Goal: Task Accomplishment & Management: Manage account settings

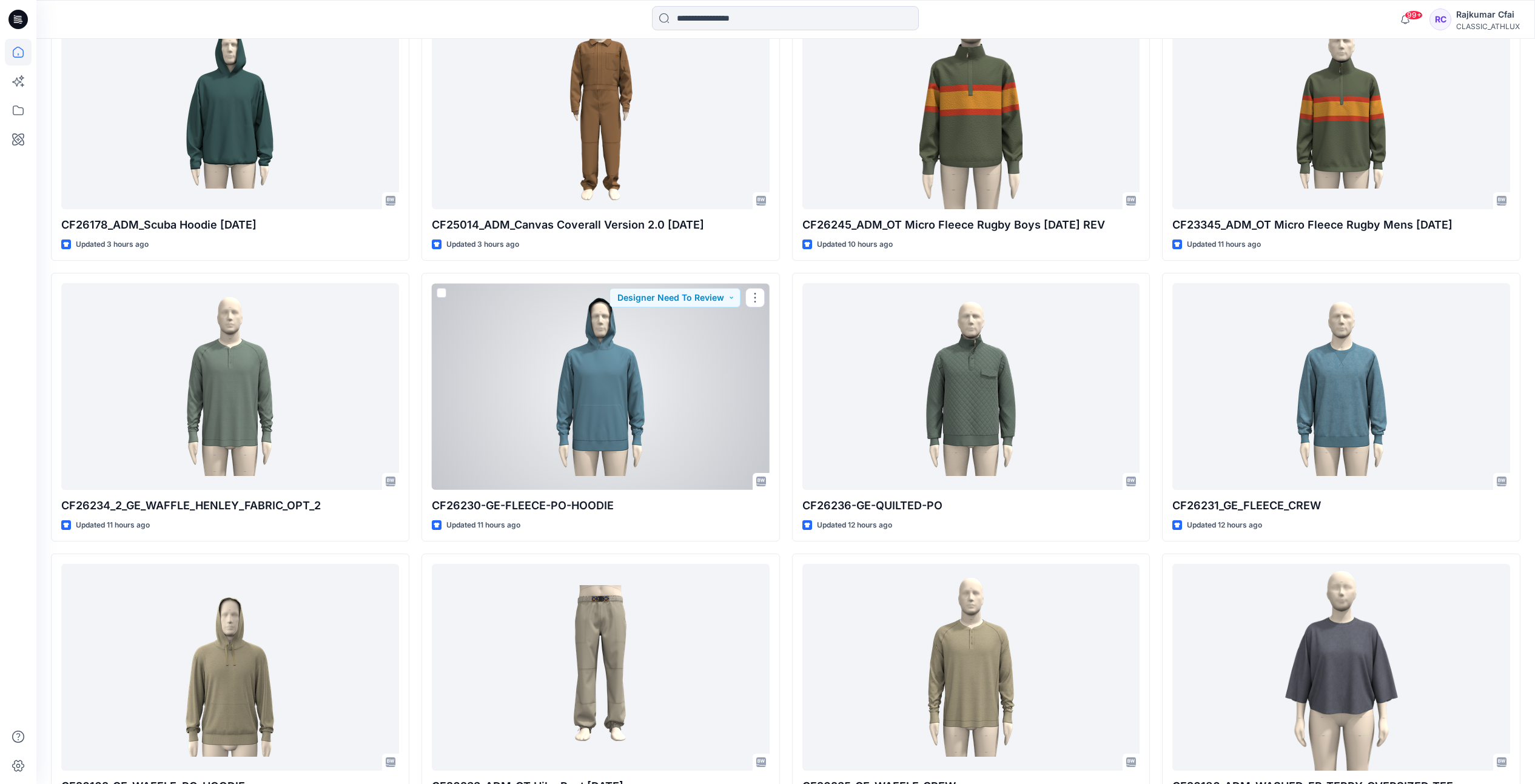
scroll to position [556, 0]
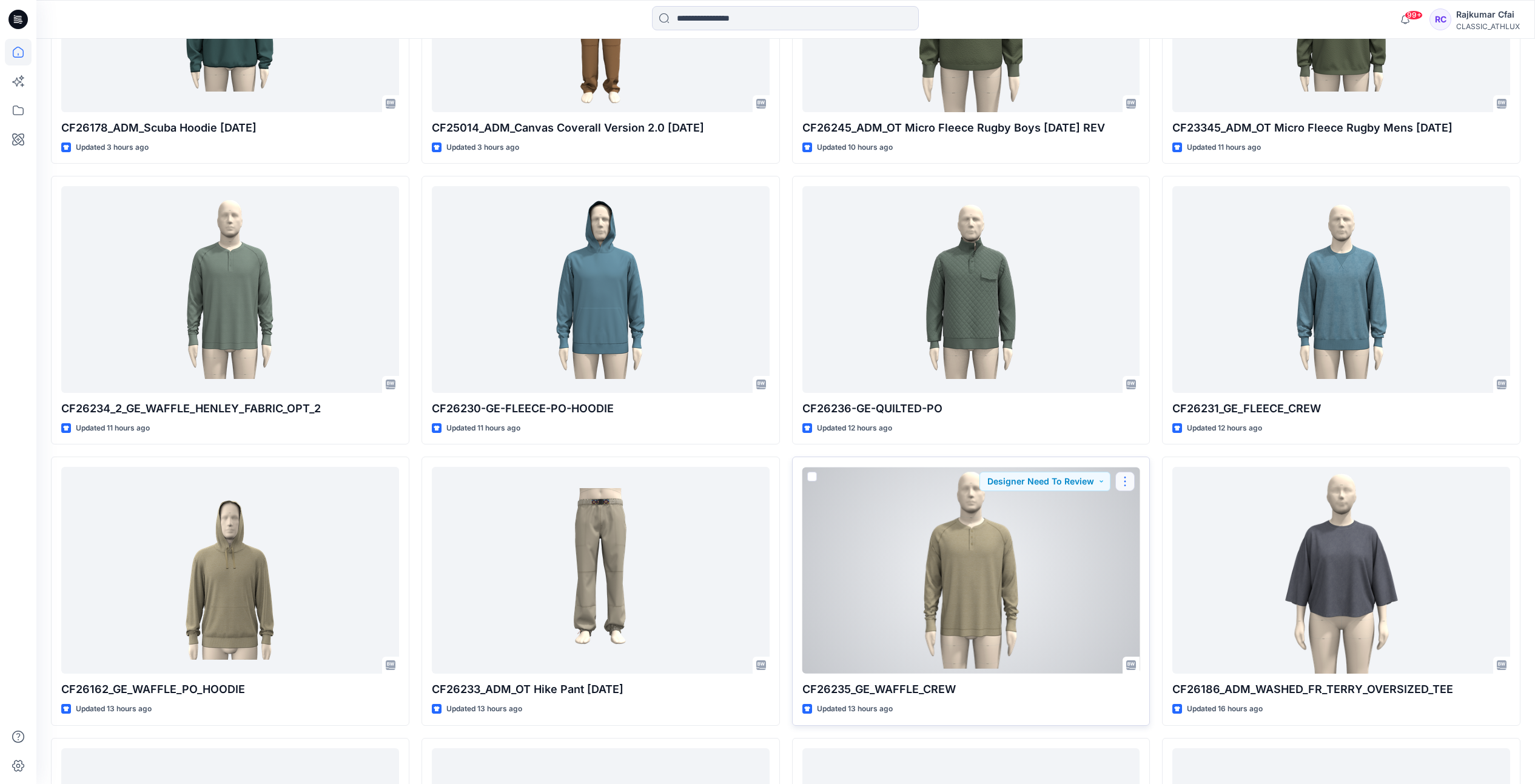
click at [1122, 483] on button "button" at bounding box center [1125, 481] width 20 height 20
click at [1140, 511] on p "Edit" at bounding box center [1147, 510] width 15 height 13
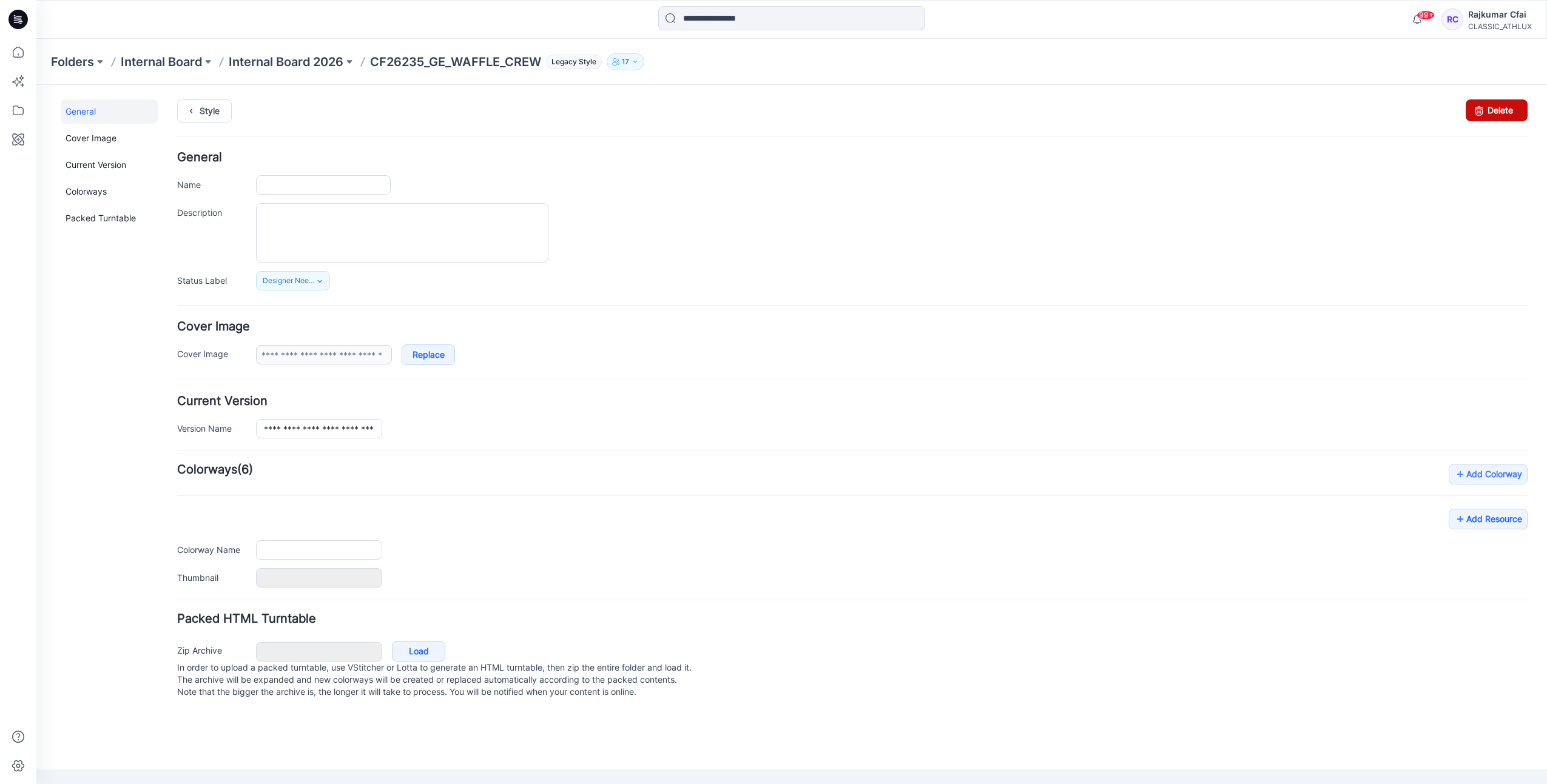
type input "**********"
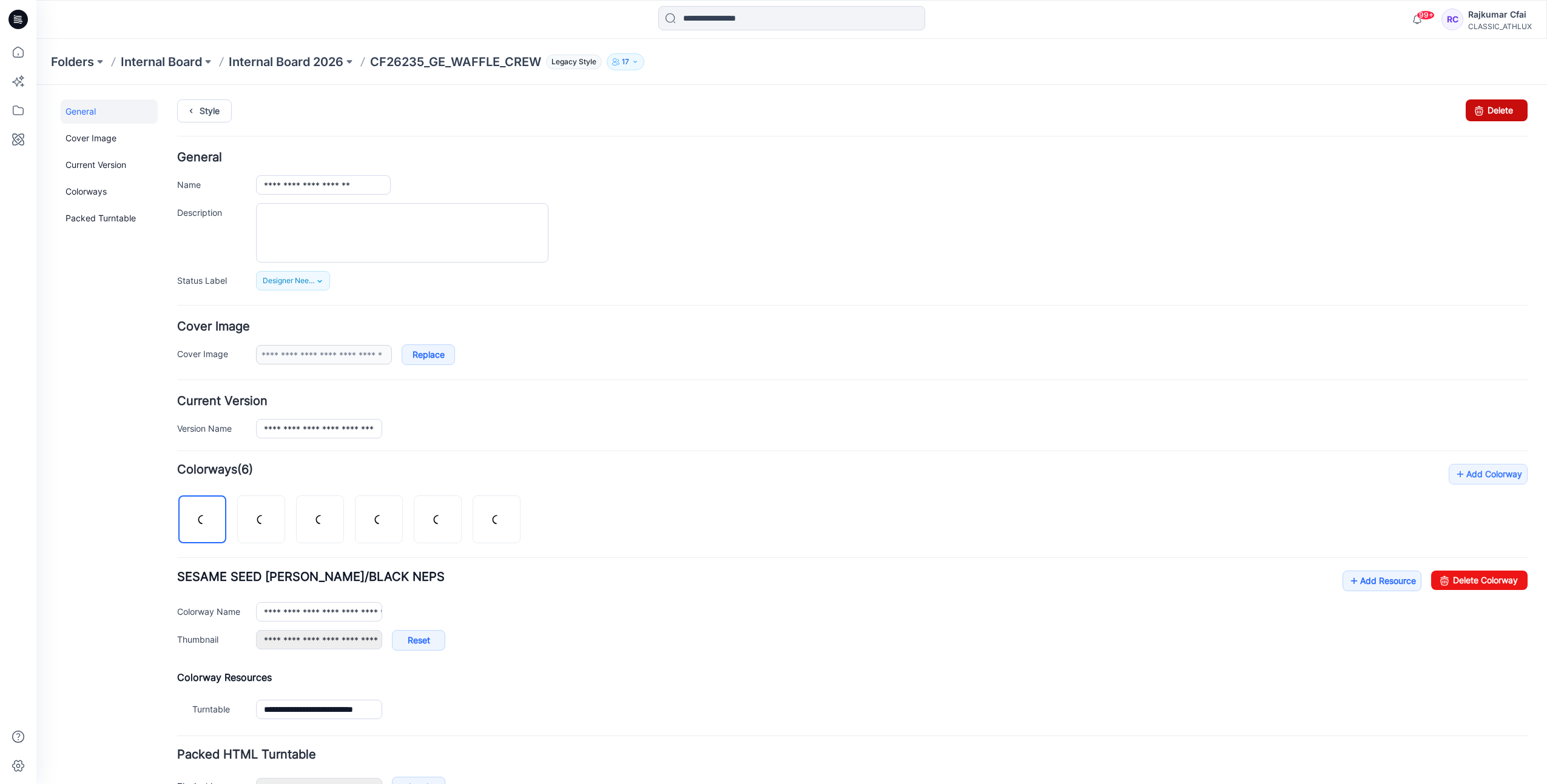
click at [1504, 113] on link "Delete" at bounding box center [1496, 110] width 62 height 21
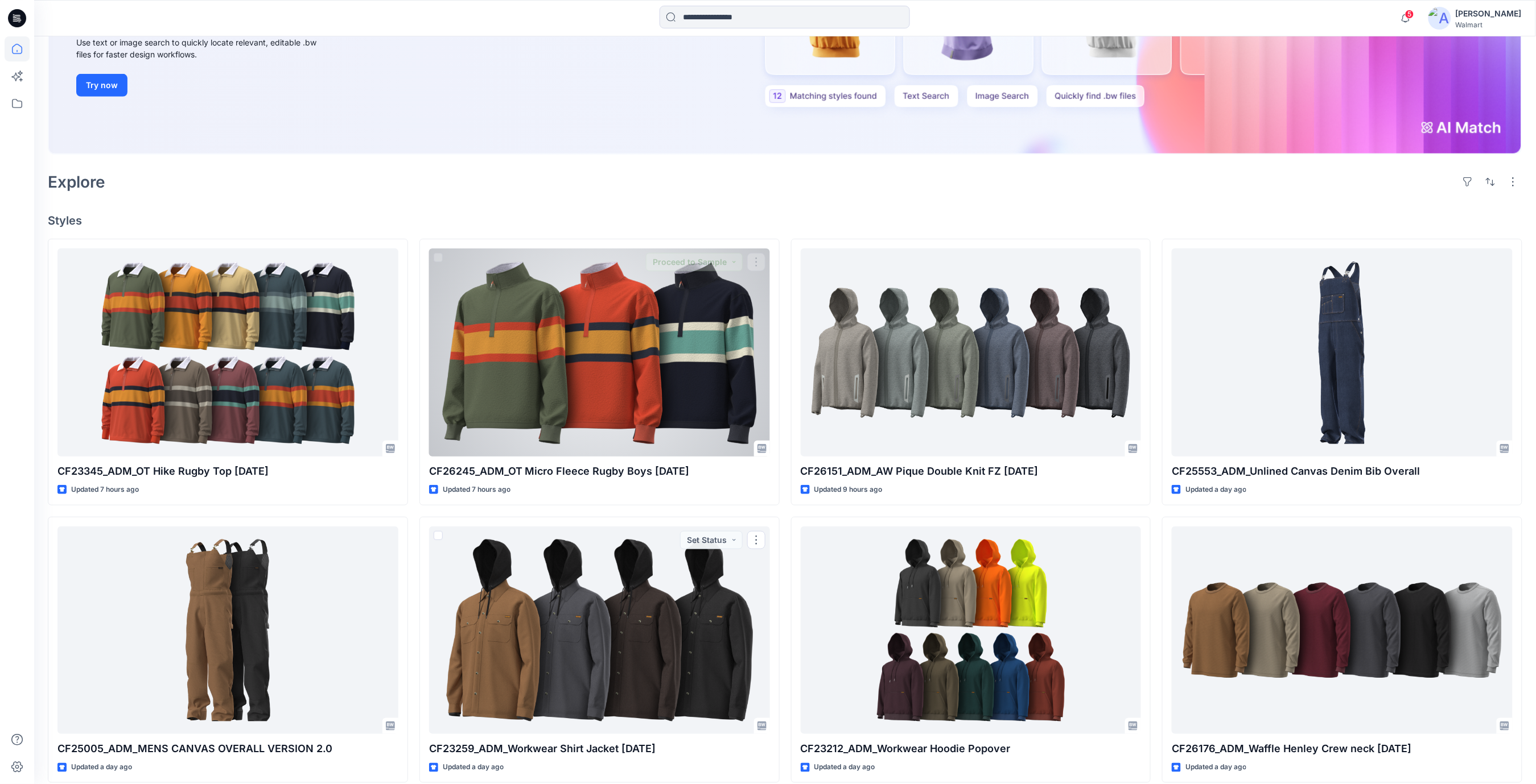
scroll to position [75, 0]
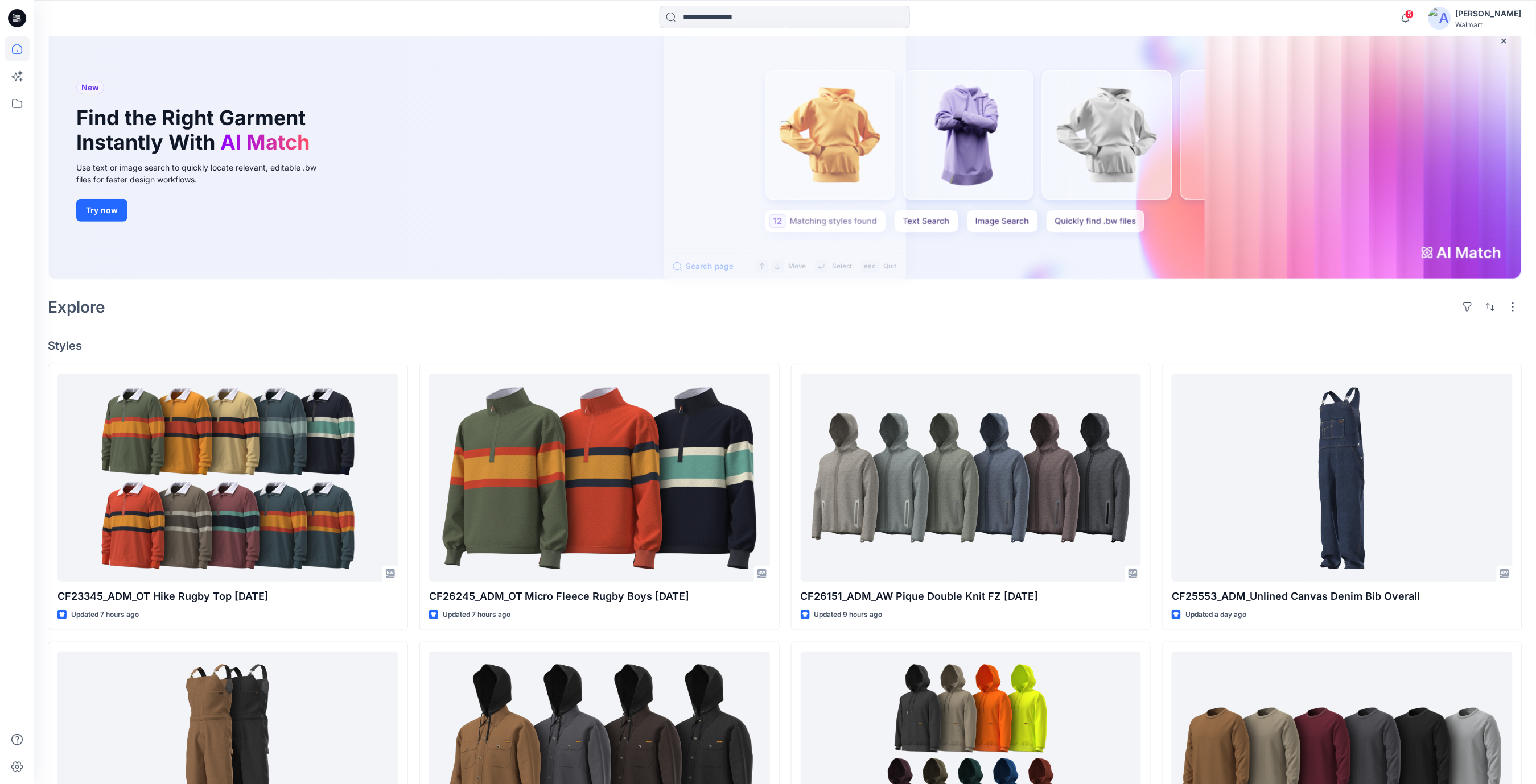
click at [716, 12] on input at bounding box center [784, 17] width 251 height 23
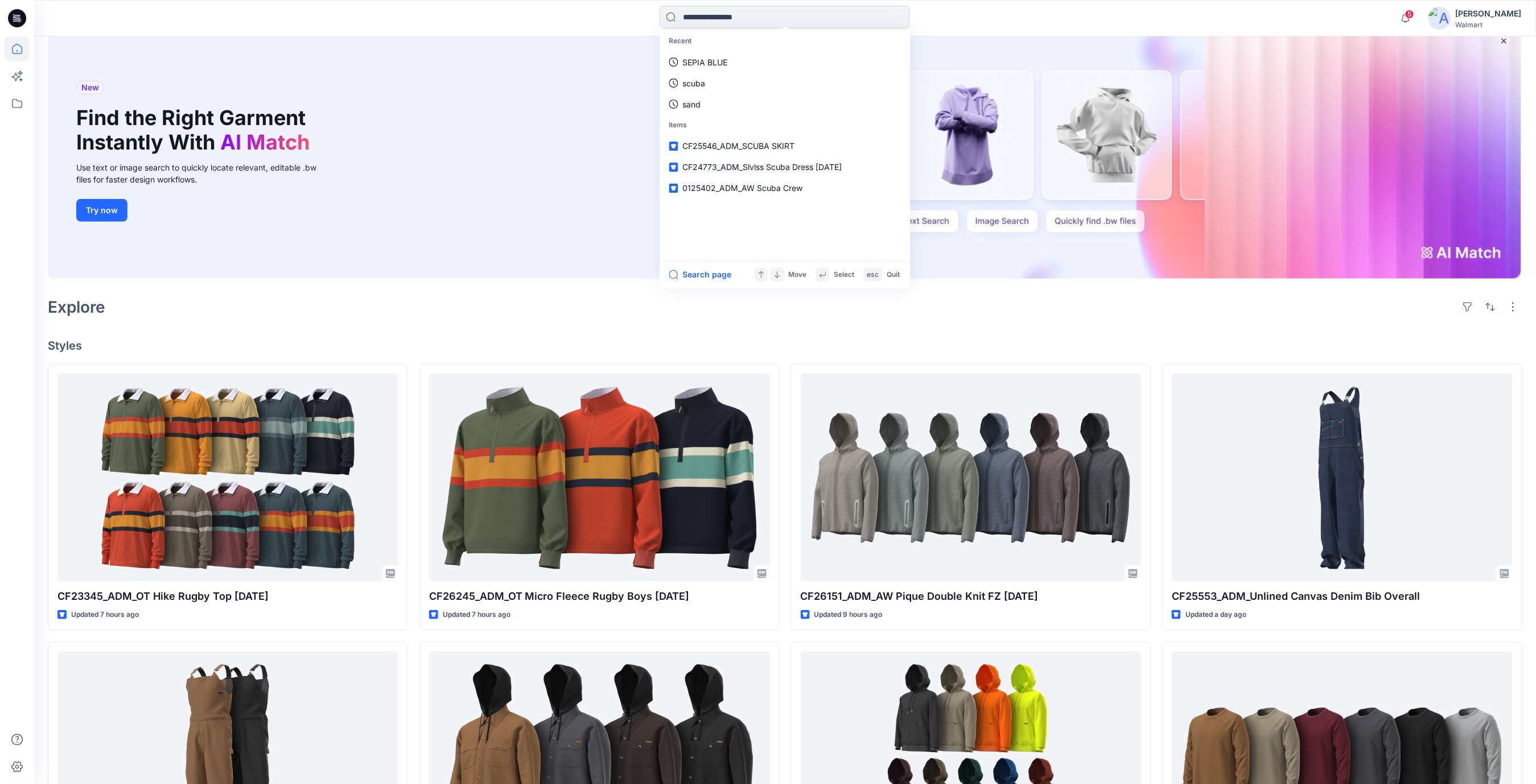
paste input "**********"
type input "**********"
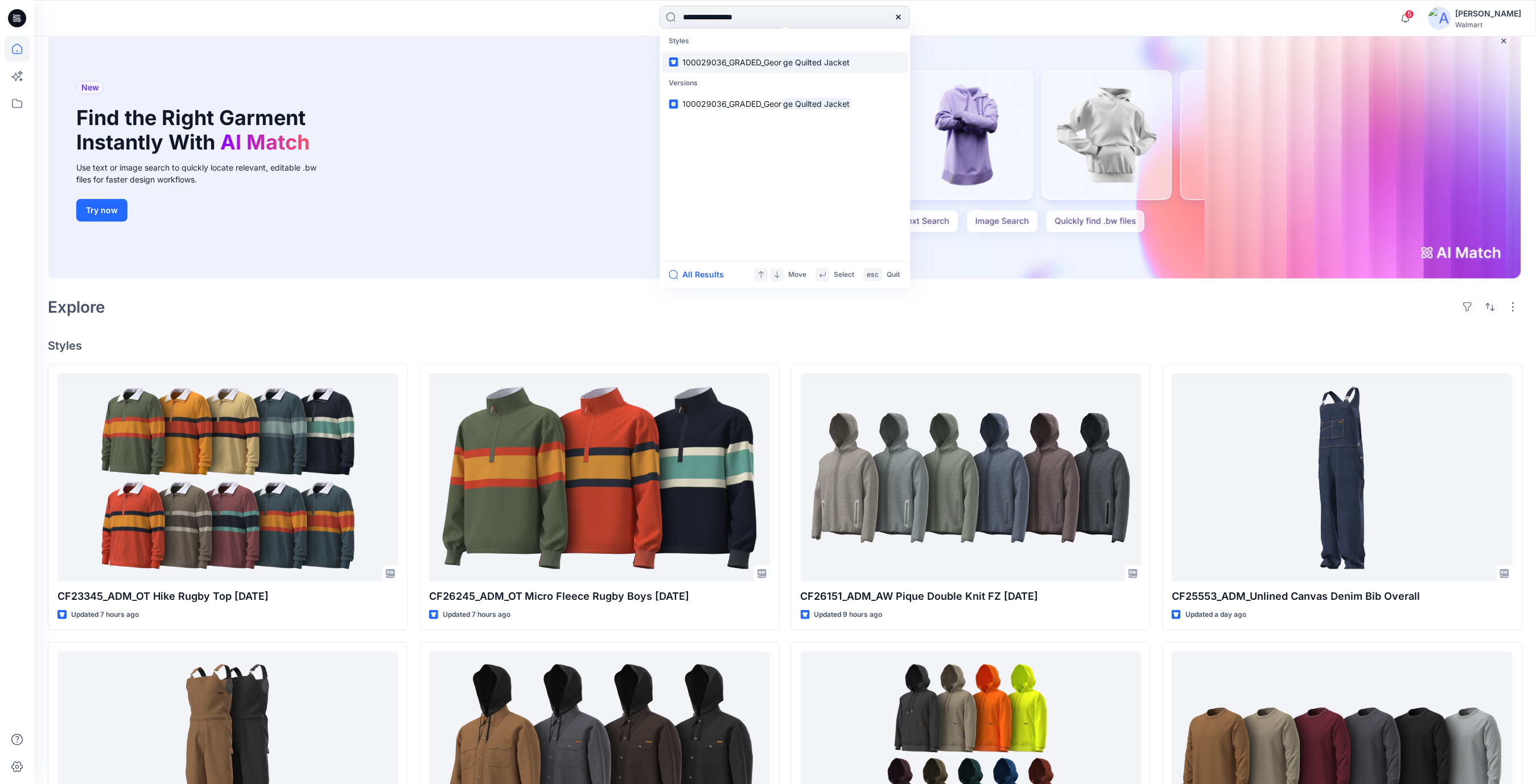
click at [776, 61] on span "100029036_GRADED_Geor" at bounding box center [732, 63] width 99 height 10
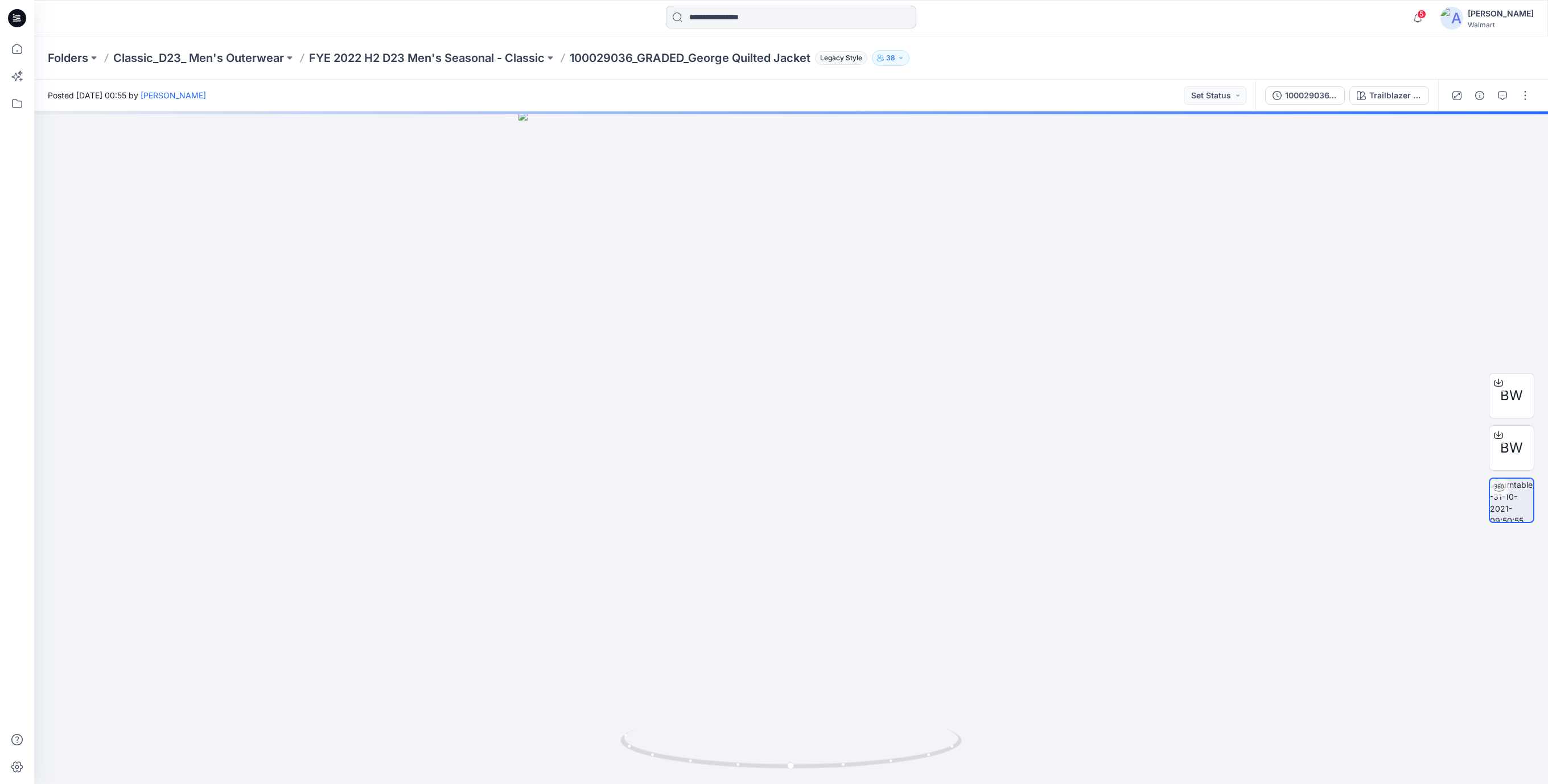
click at [750, 18] on input at bounding box center [790, 17] width 251 height 23
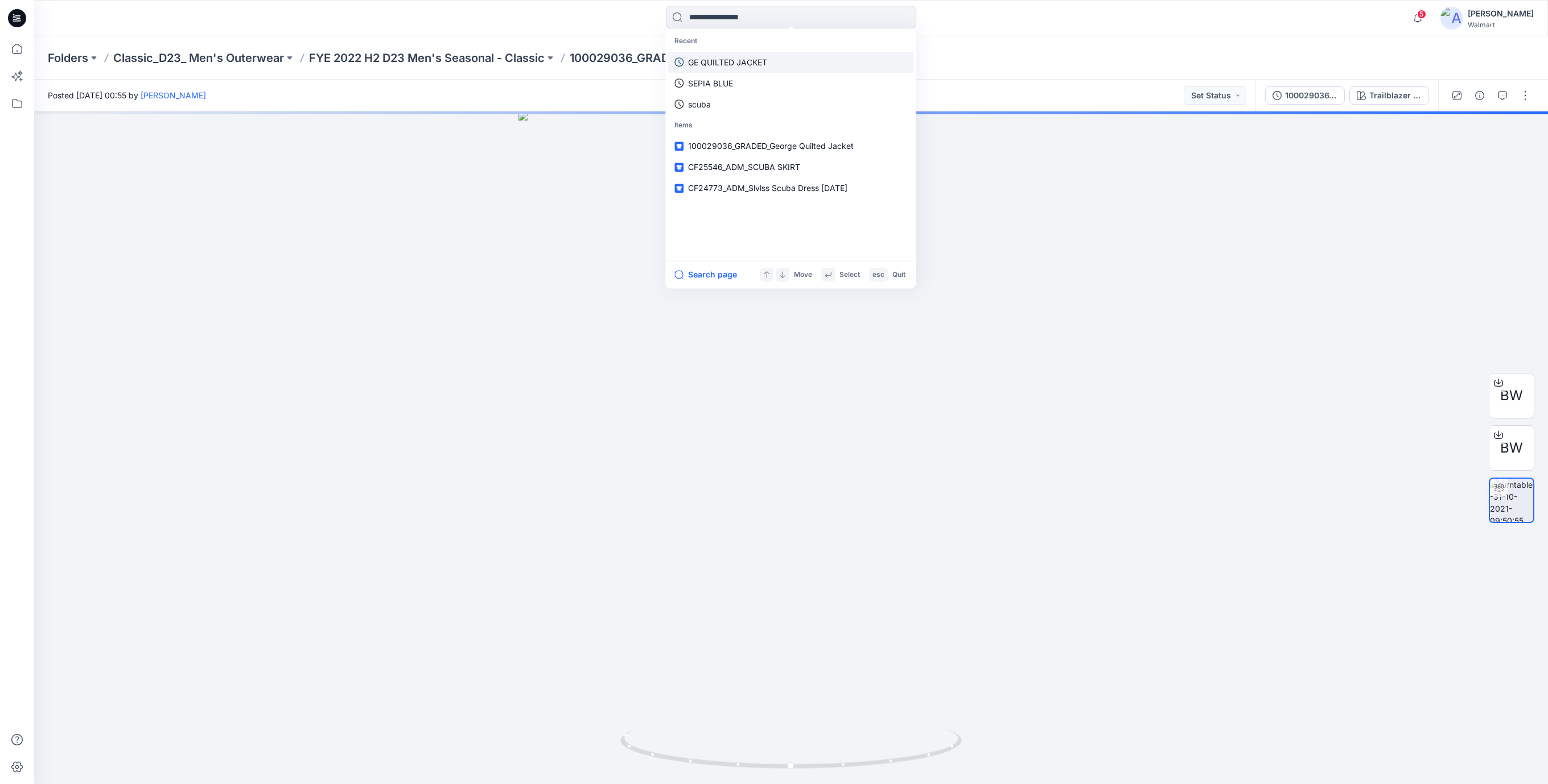
click at [737, 67] on p "GE QUILTED JACKET" at bounding box center [727, 62] width 79 height 12
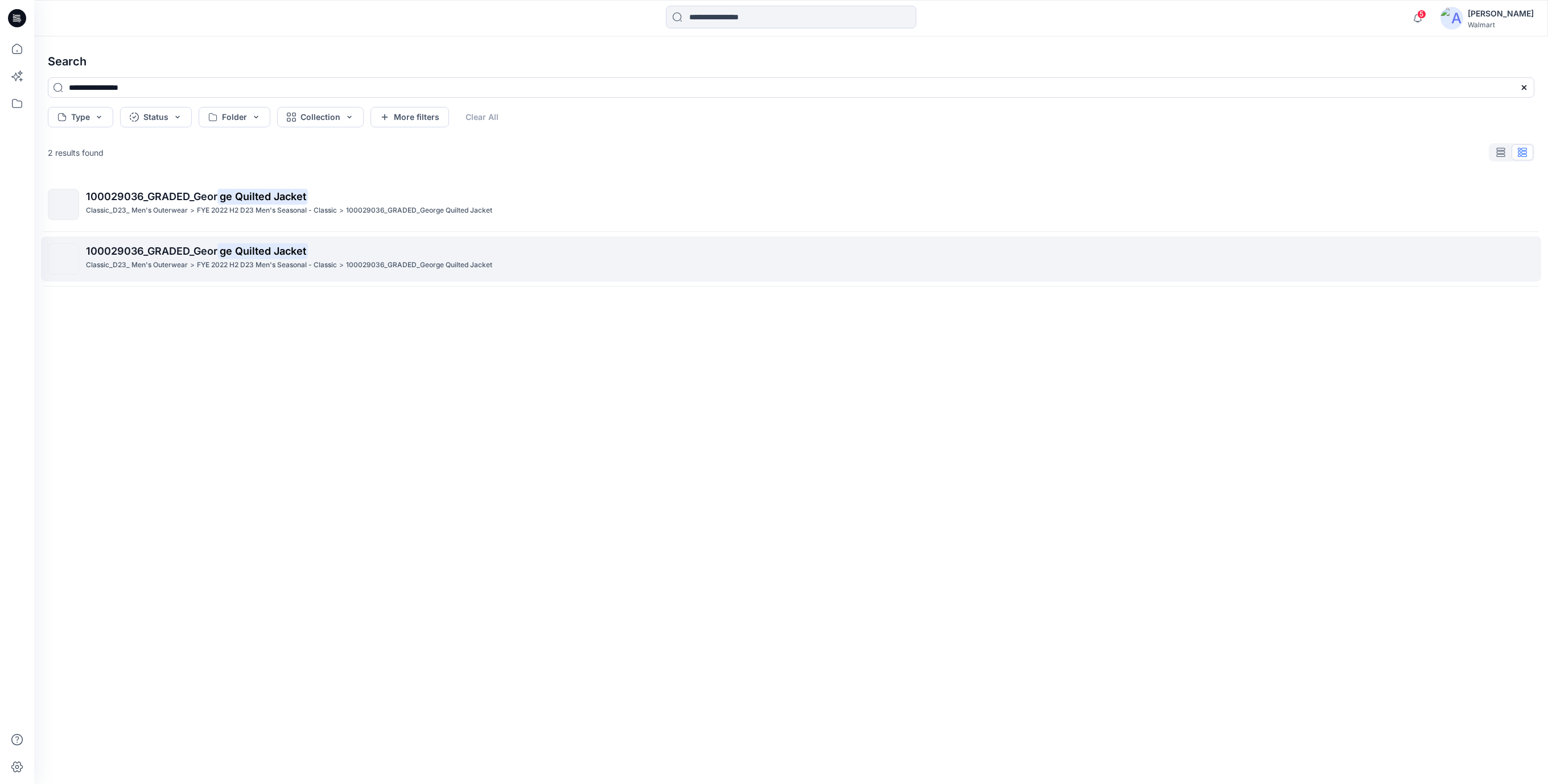
click at [261, 249] on mark "ge Quilted Jacket" at bounding box center [262, 250] width 91 height 16
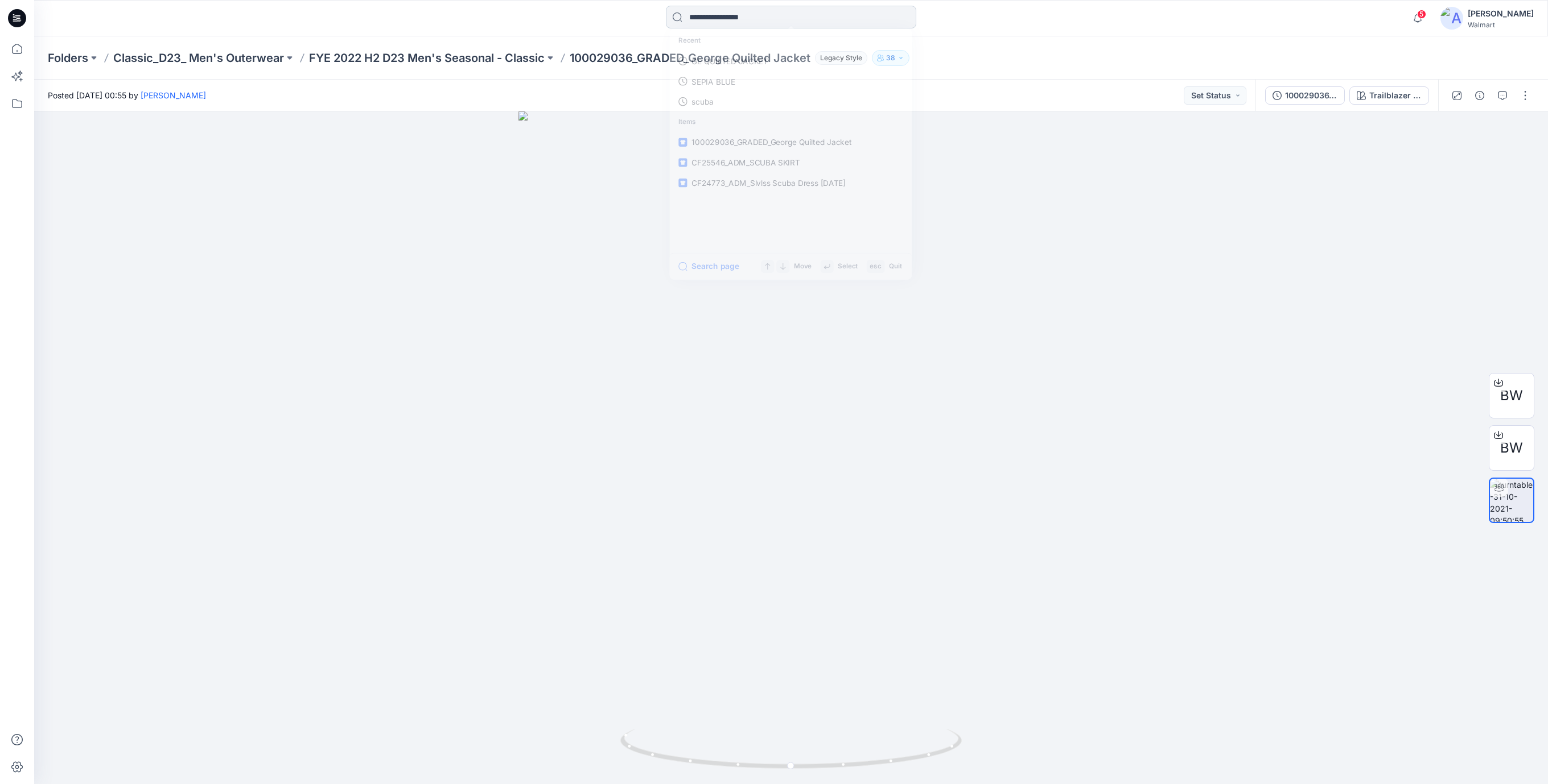
click at [716, 18] on input at bounding box center [790, 17] width 251 height 23
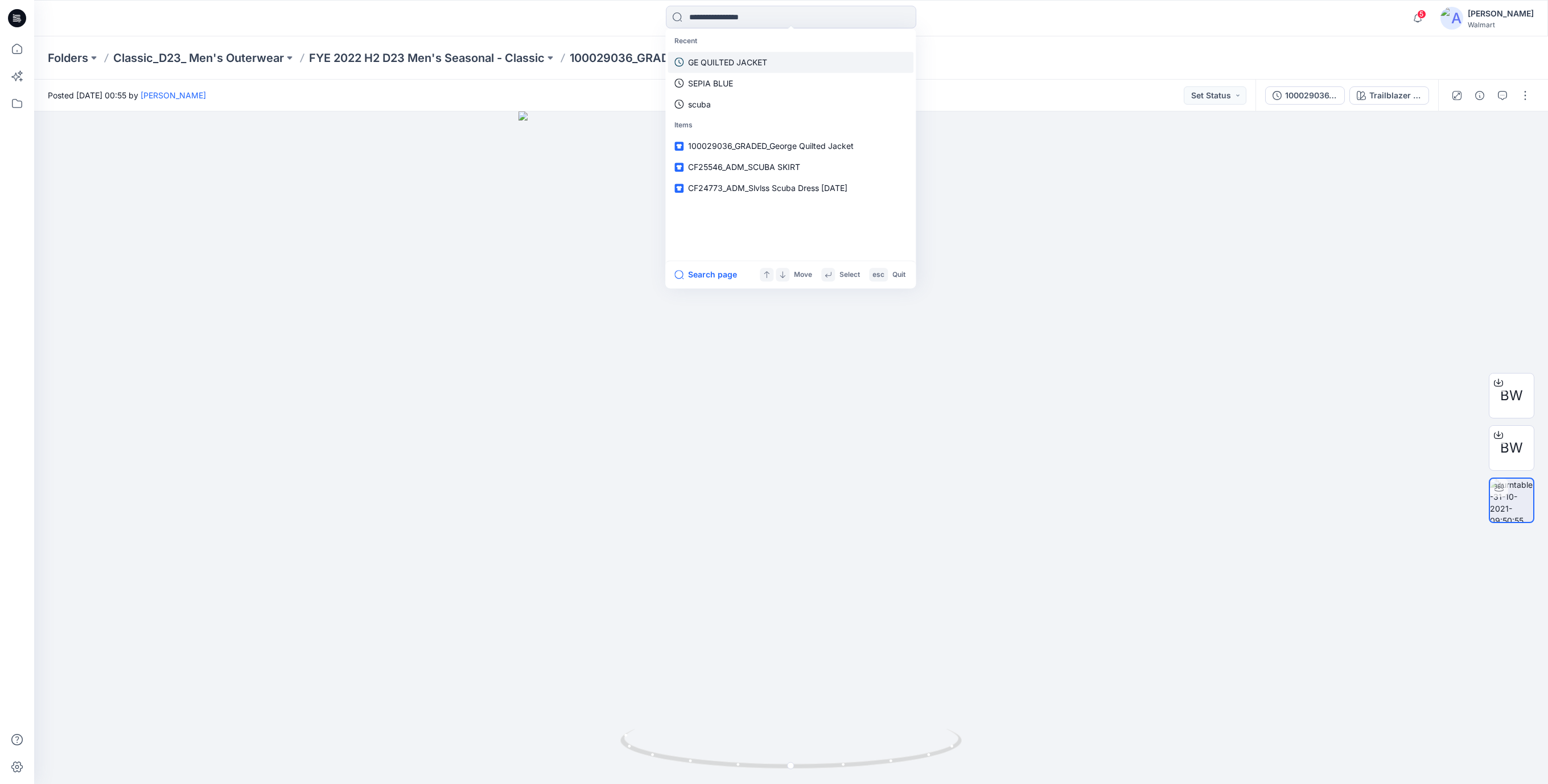
click at [711, 64] on p "GE QUILTED JACKET" at bounding box center [727, 62] width 79 height 12
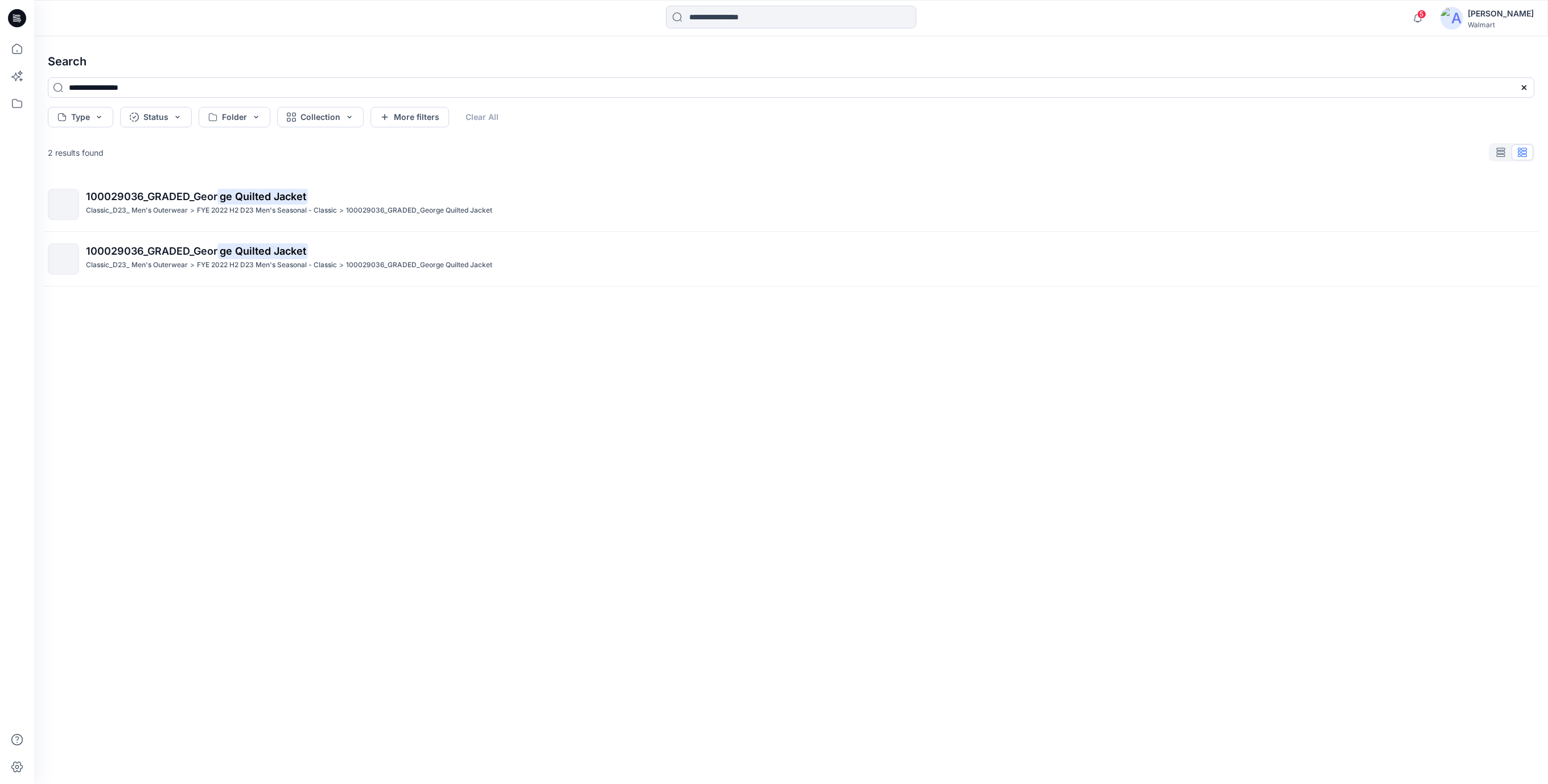
click at [20, 18] on icon at bounding box center [18, 18] width 18 height 18
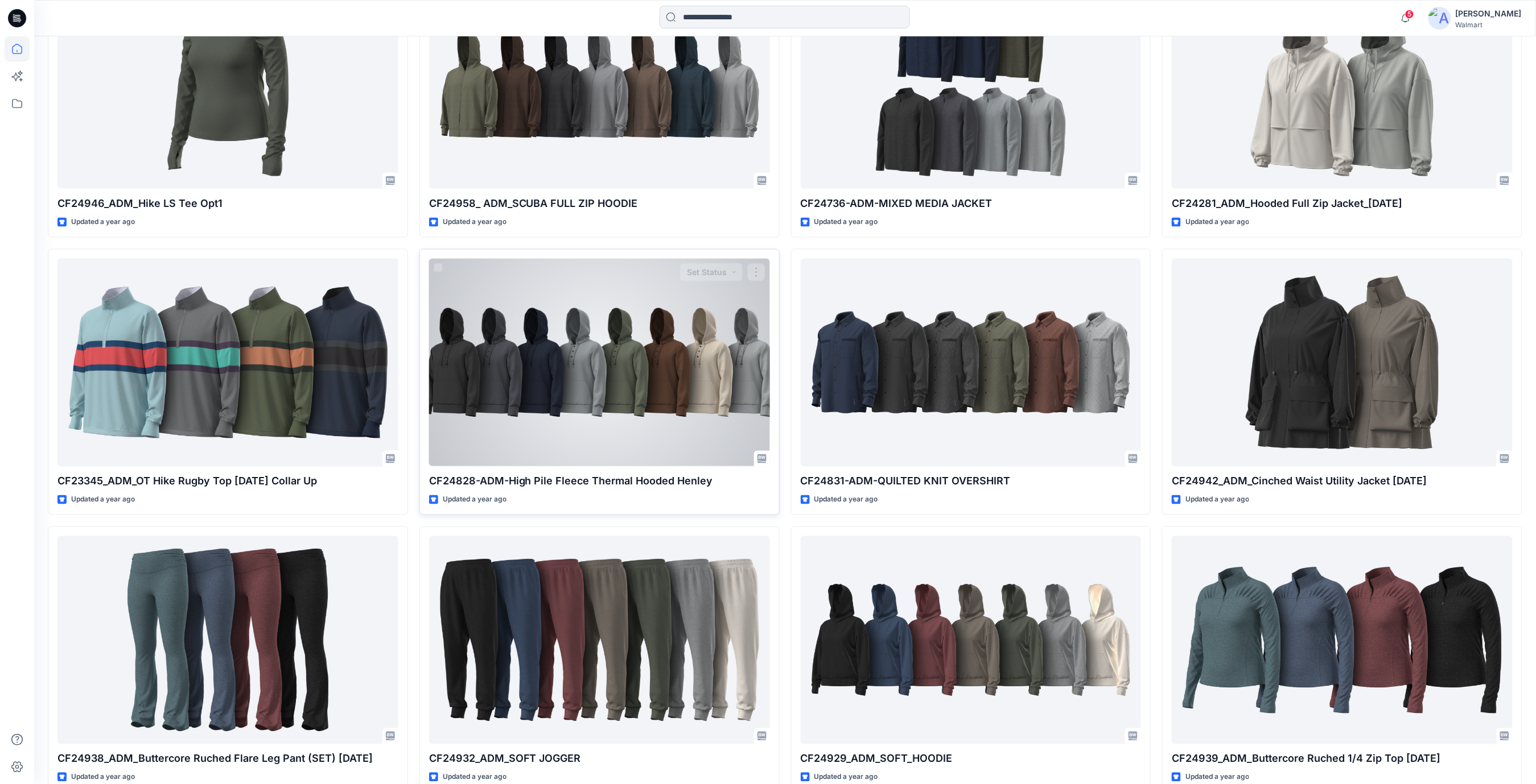
scroll to position [48876, 0]
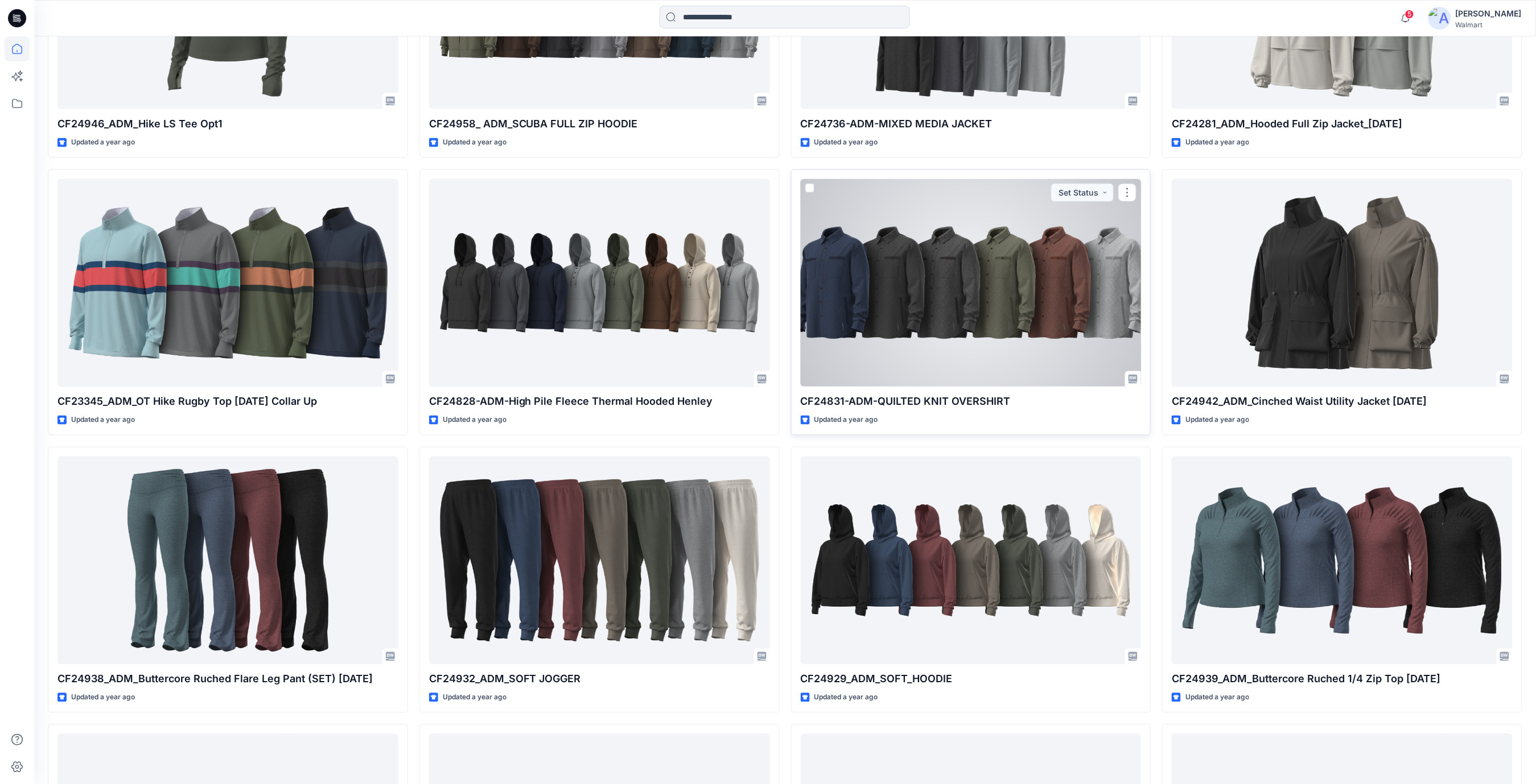
click at [1058, 292] on div at bounding box center [970, 283] width 341 height 209
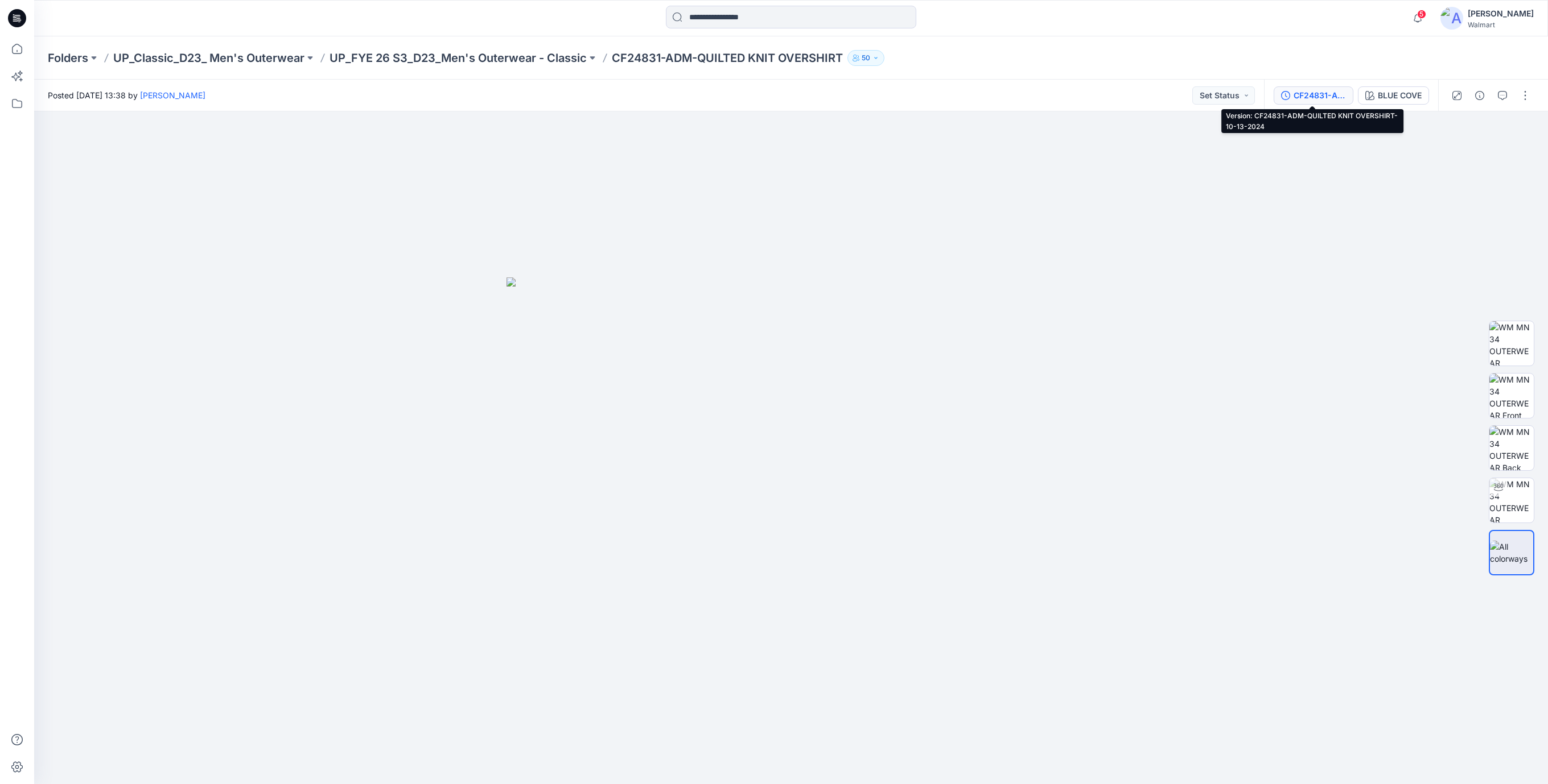
click at [1328, 96] on div "CF24831-ADM-QUILTED KNIT OVERSHIRT-10-13-2024" at bounding box center [1319, 95] width 52 height 13
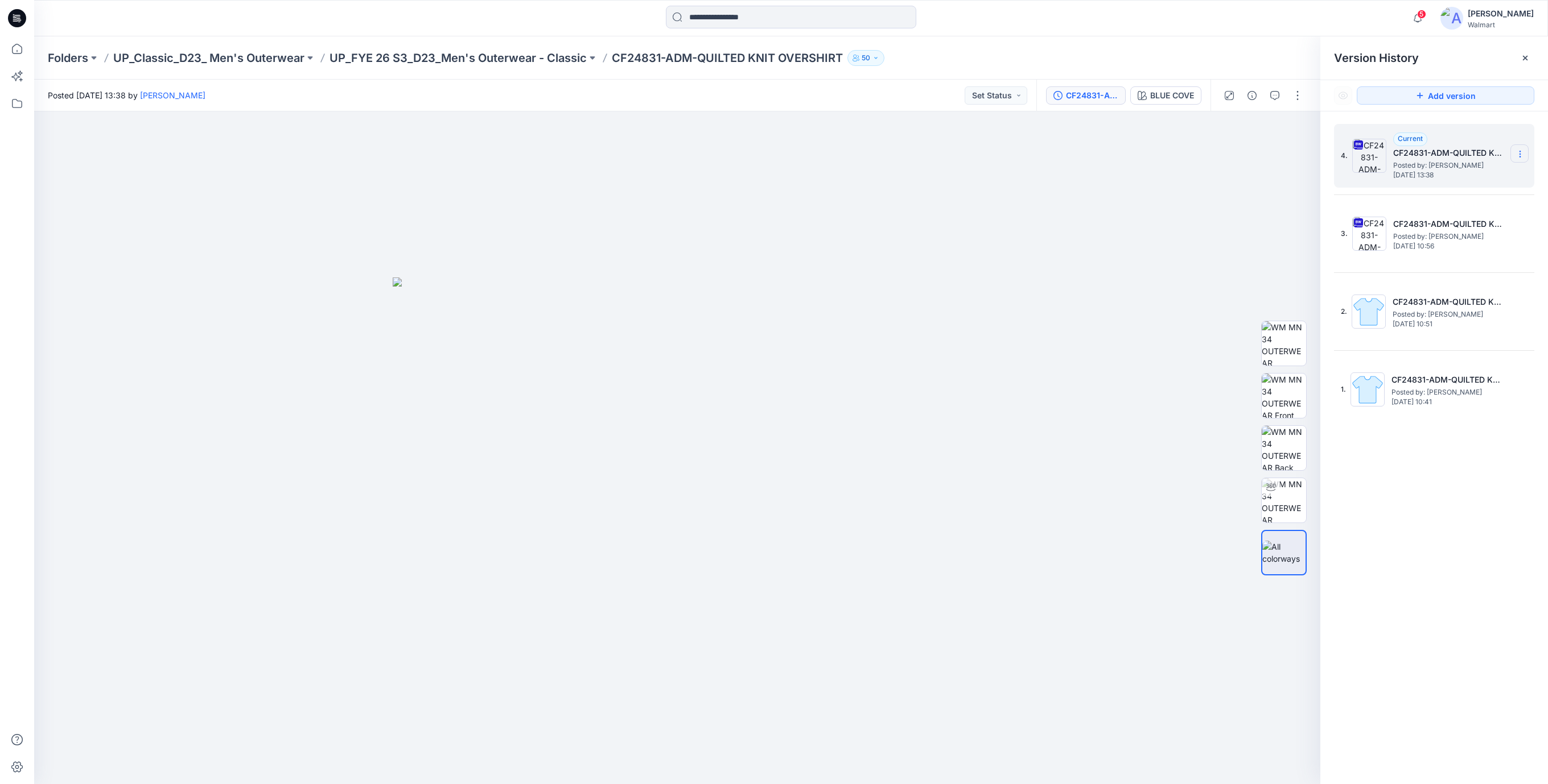
click at [1522, 150] on icon at bounding box center [1520, 154] width 9 height 9
click at [1435, 180] on span "Download Source BW File" at bounding box center [1463, 177] width 96 height 13
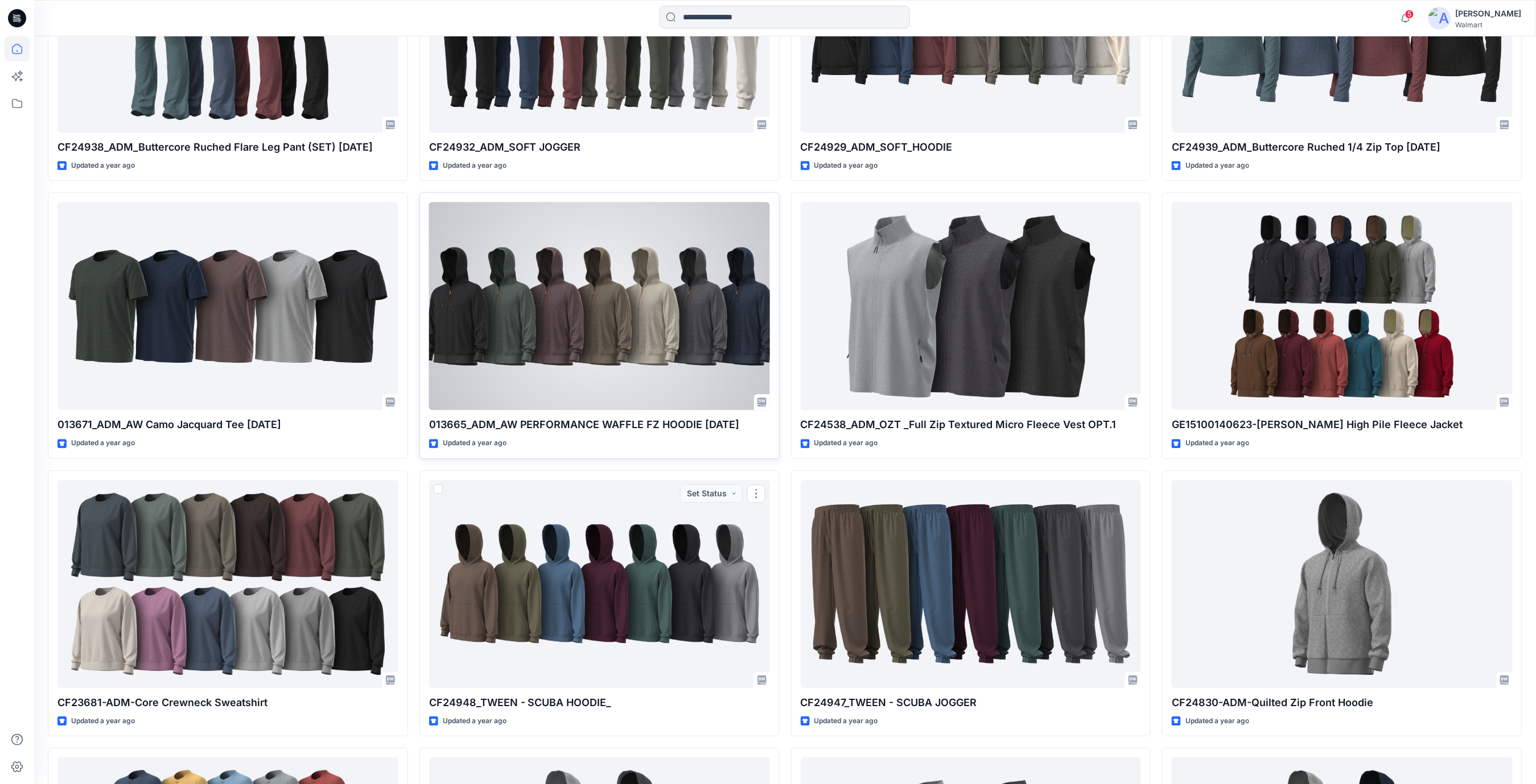
scroll to position [49406, 0]
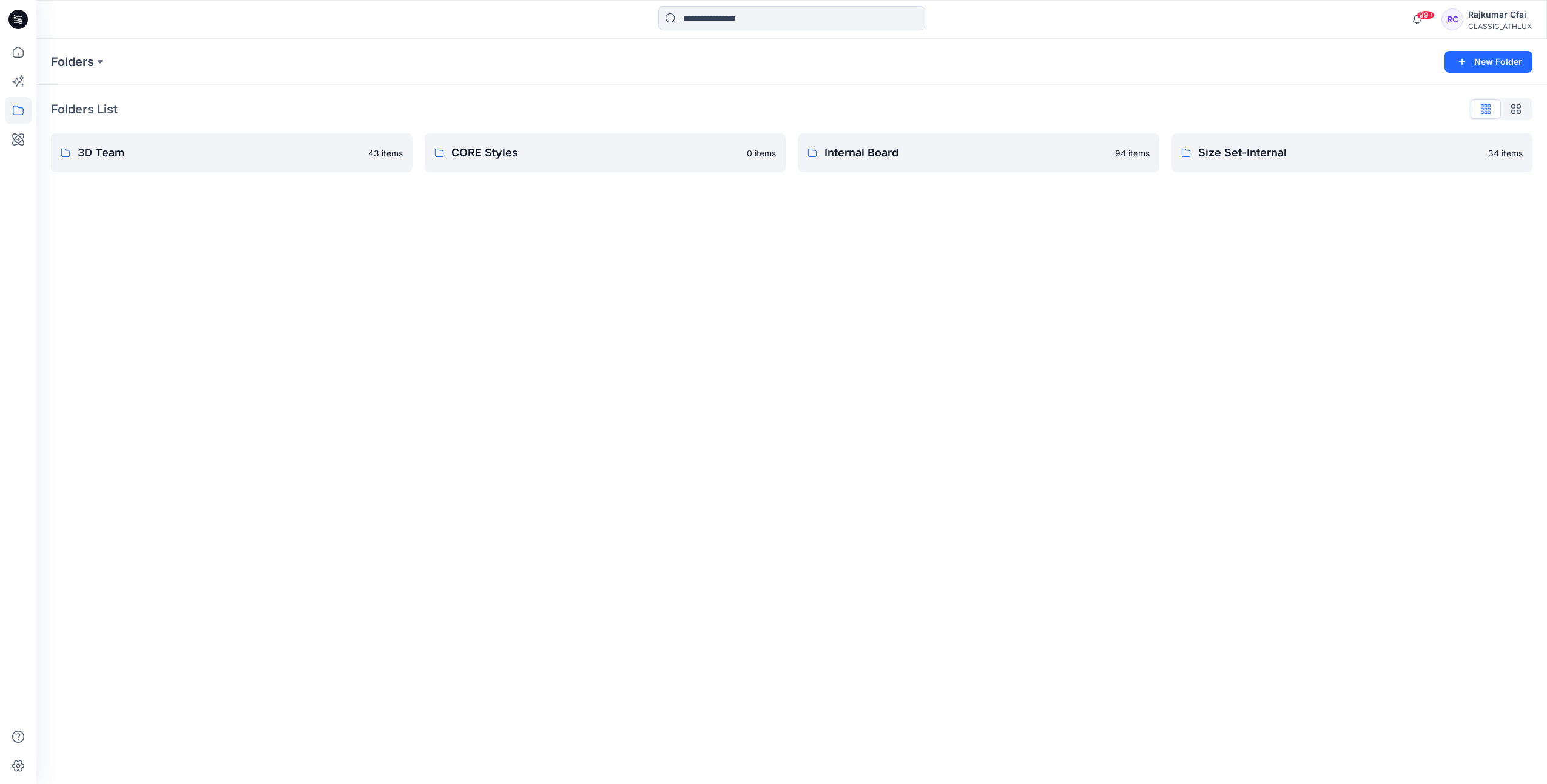
click at [15, 18] on icon at bounding box center [19, 20] width 20 height 20
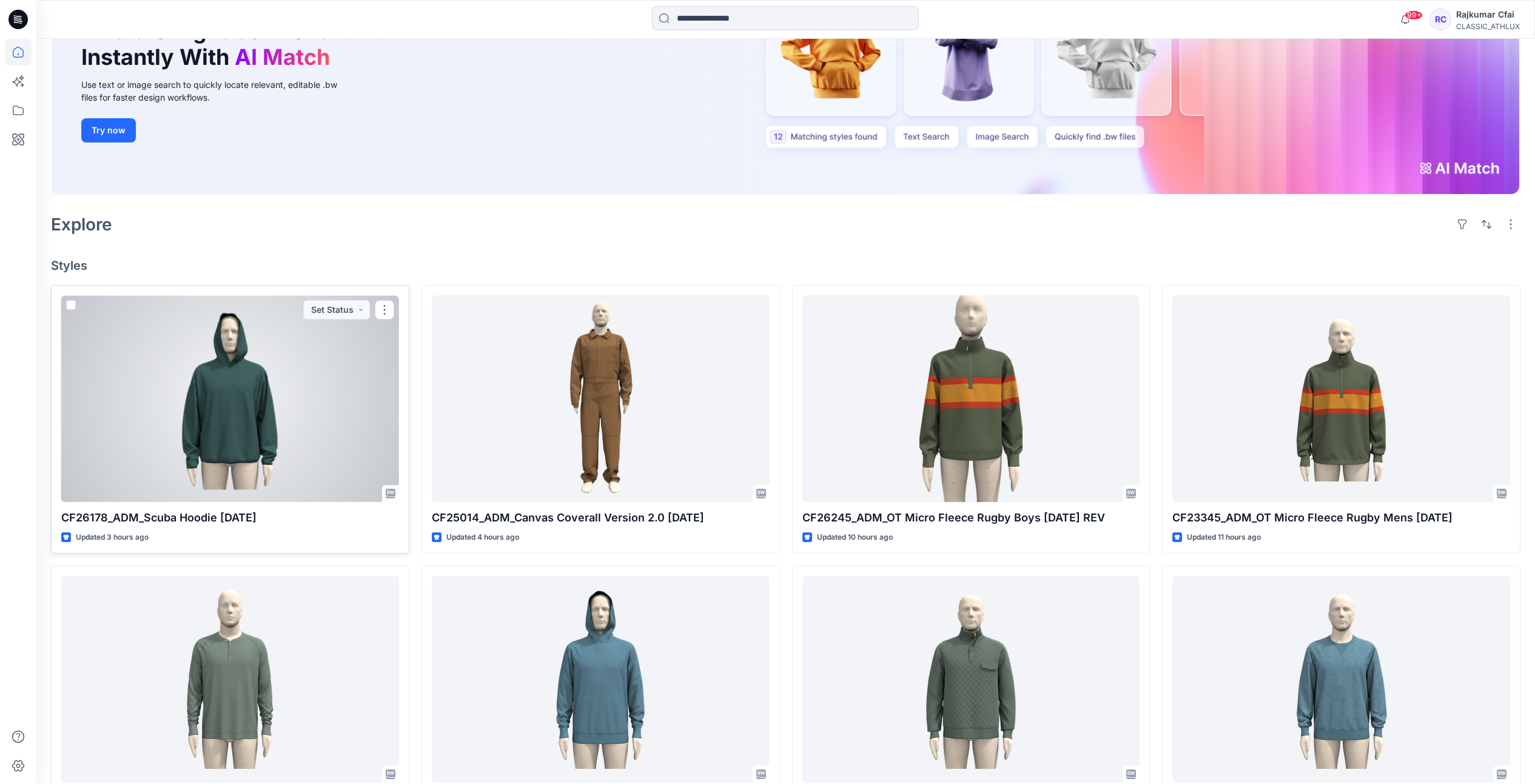
scroll to position [76, 0]
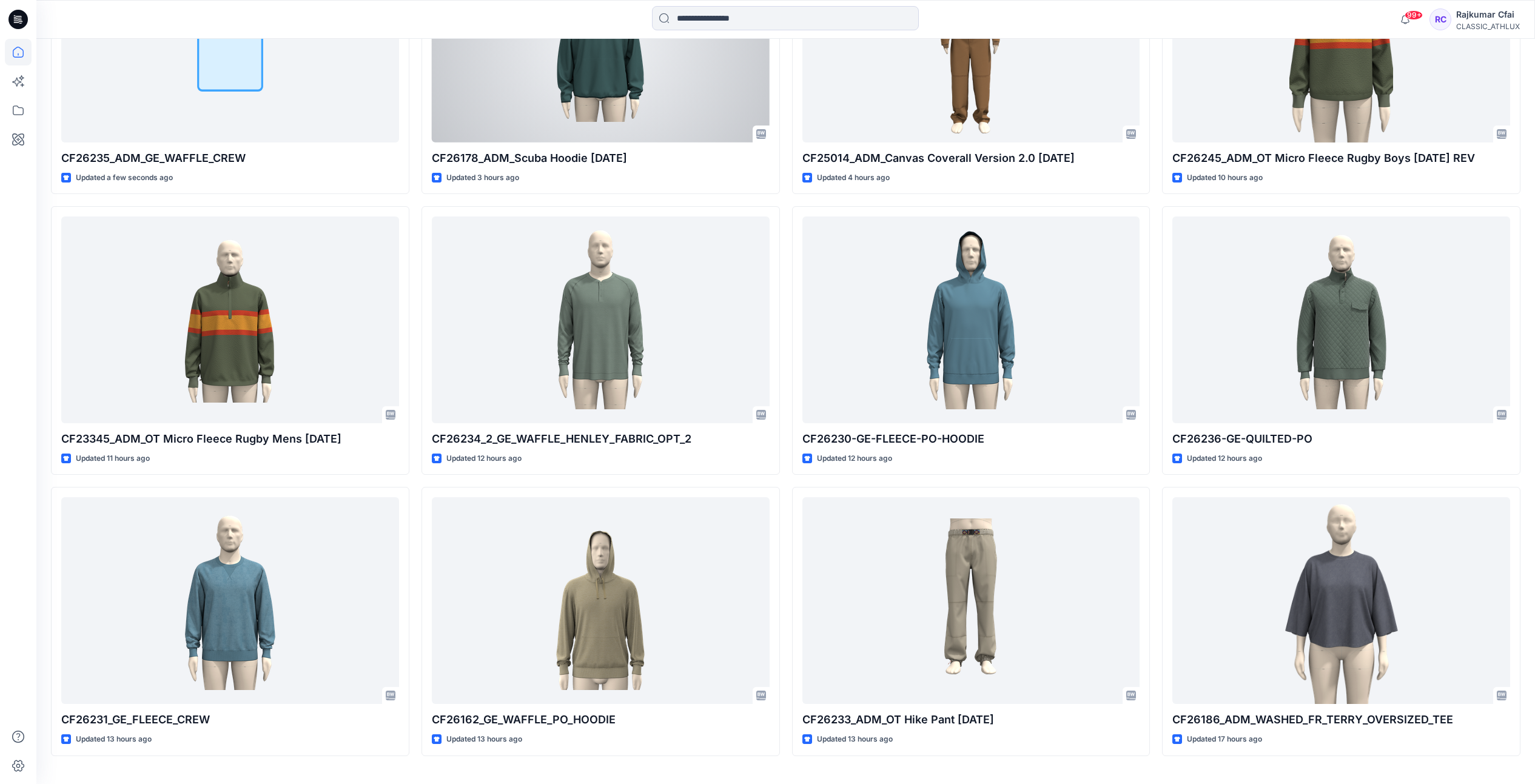
scroll to position [530, 0]
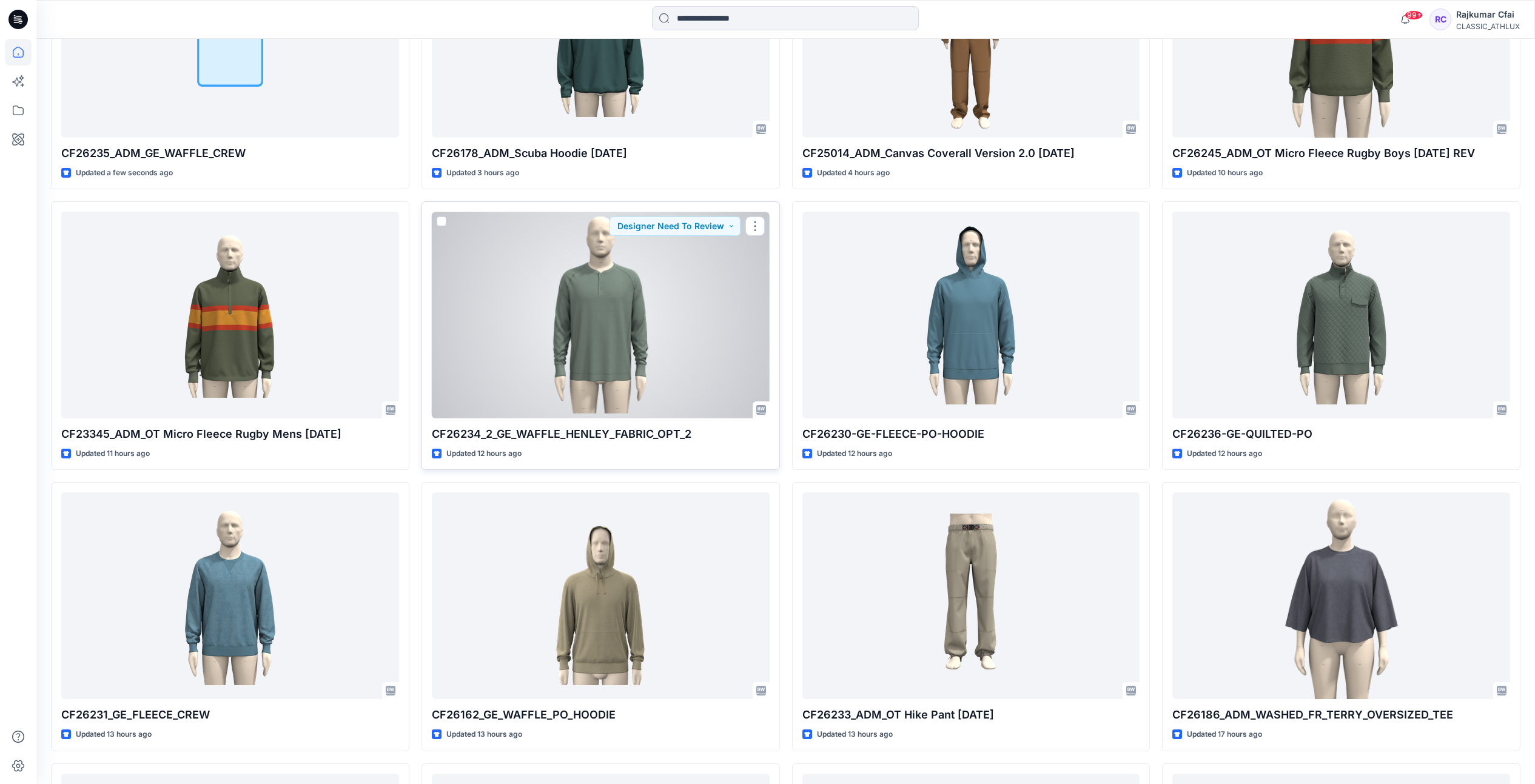
click at [618, 317] on div at bounding box center [600, 315] width 338 height 207
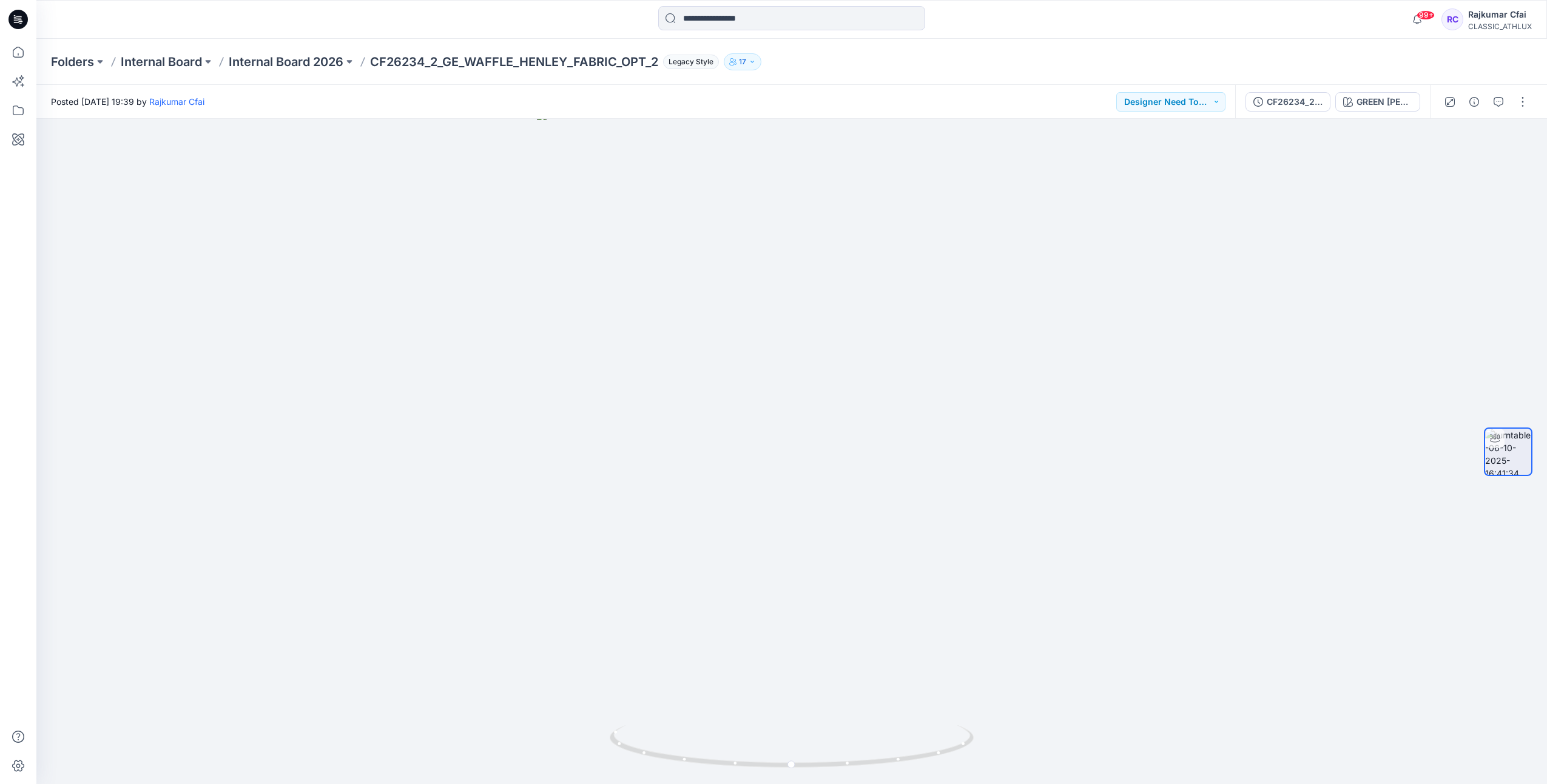
click at [18, 20] on icon at bounding box center [20, 20] width 4 height 1
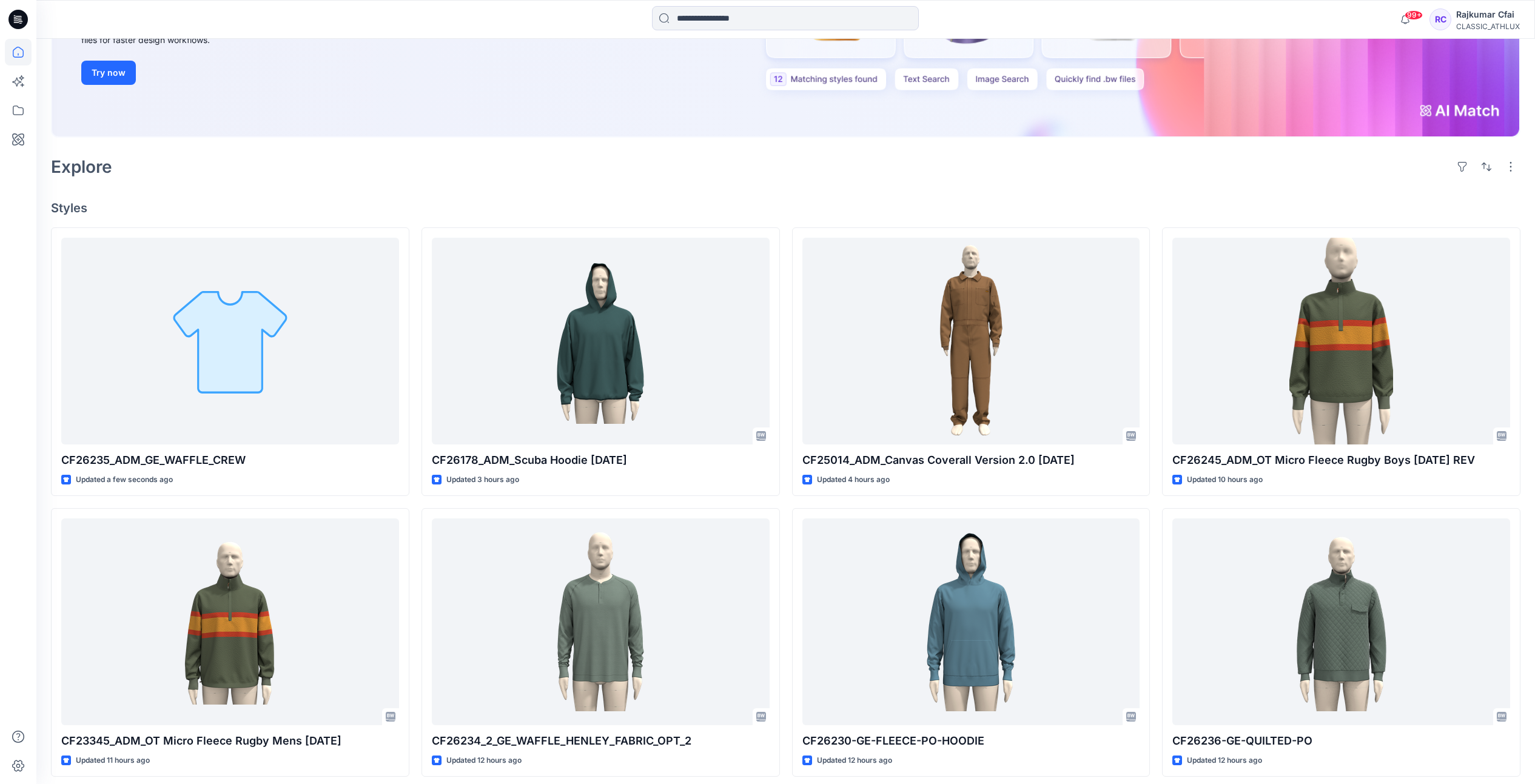
scroll to position [379, 0]
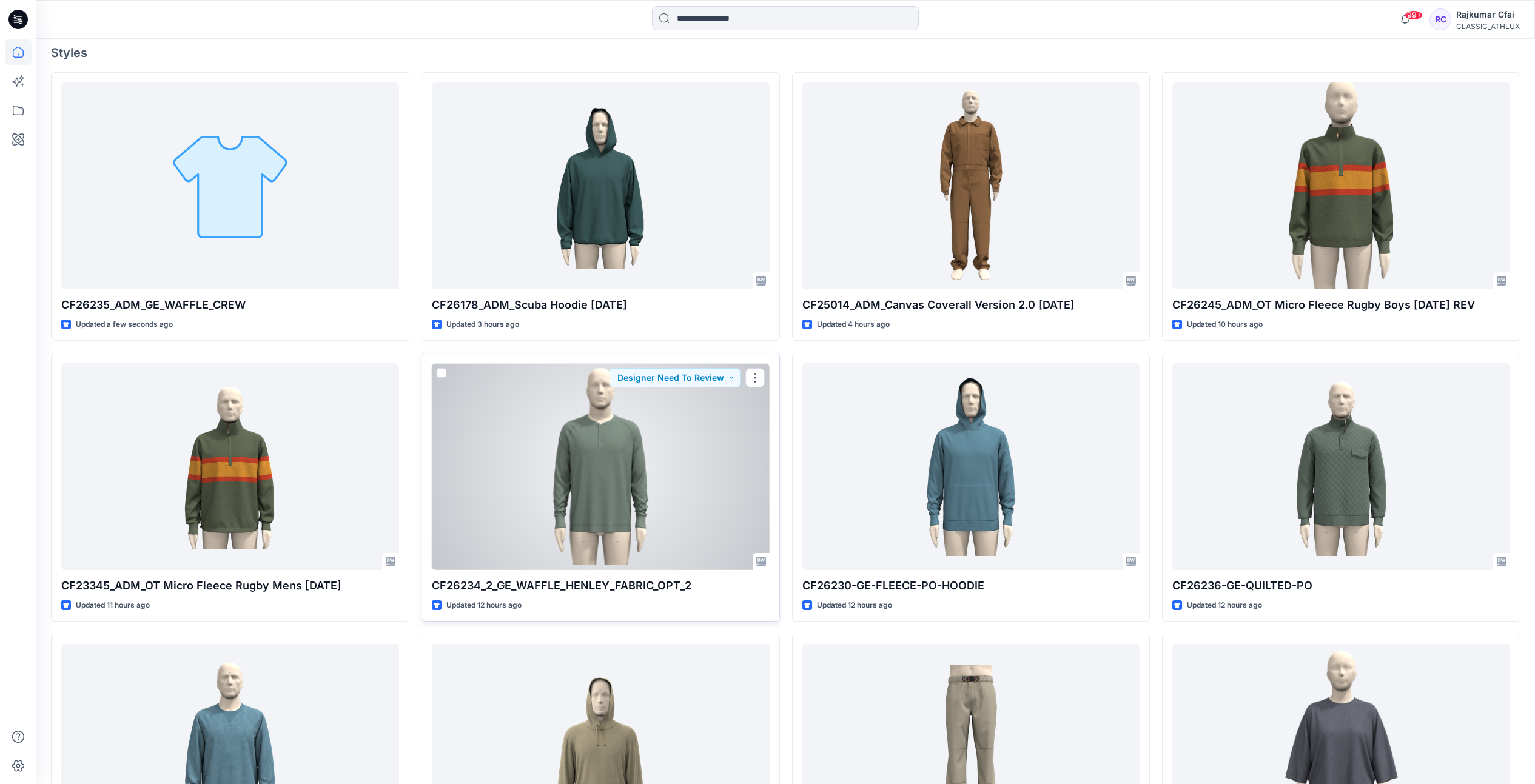
click at [593, 490] on div at bounding box center [600, 467] width 338 height 207
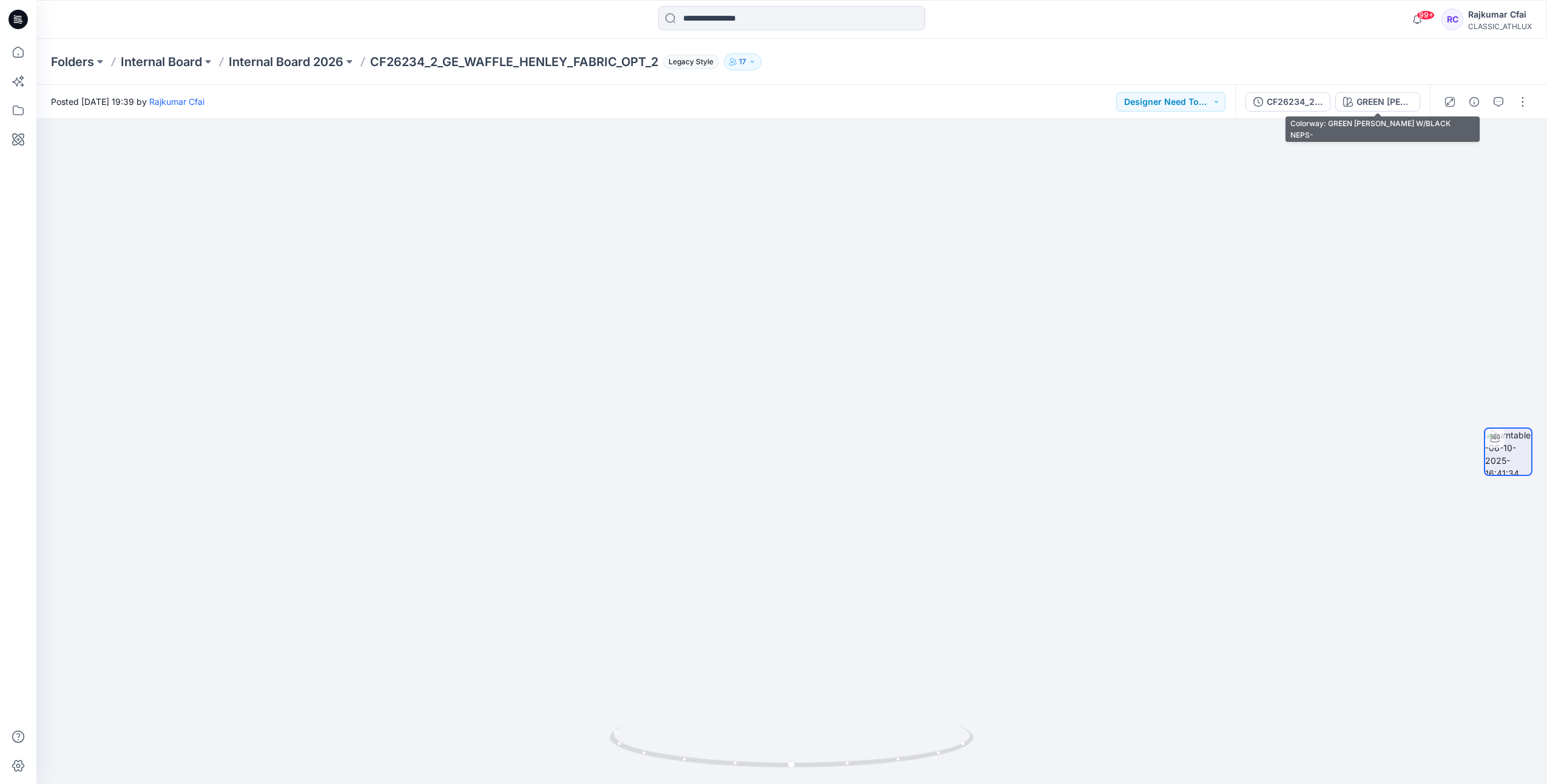
click at [1359, 98] on div "GREEN ASH HEATHER W/BLACK NEPS-" at bounding box center [1384, 102] width 55 height 13
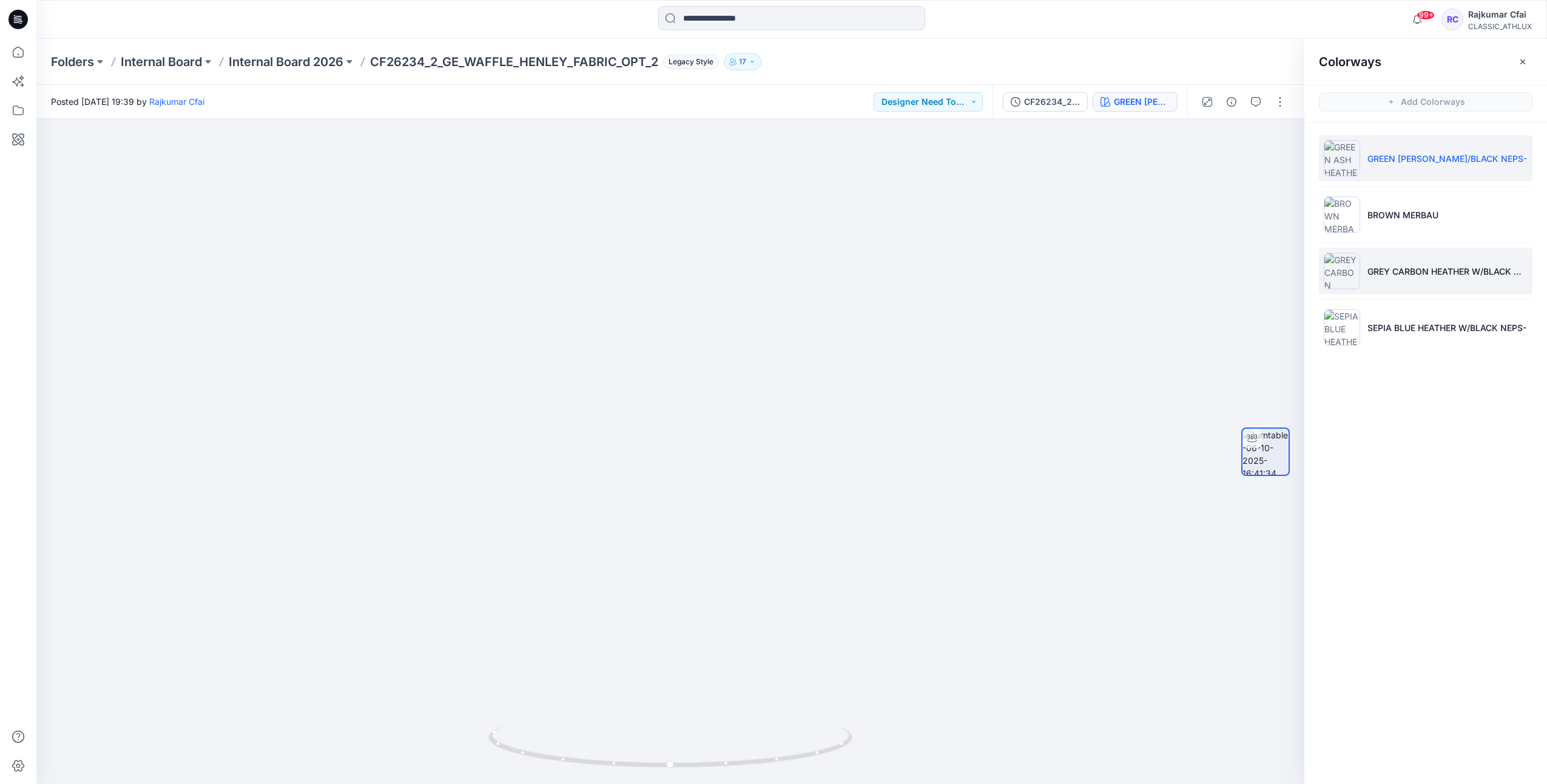
click at [1340, 269] on img at bounding box center [1342, 271] width 37 height 37
click at [19, 20] on icon at bounding box center [20, 20] width 4 height 1
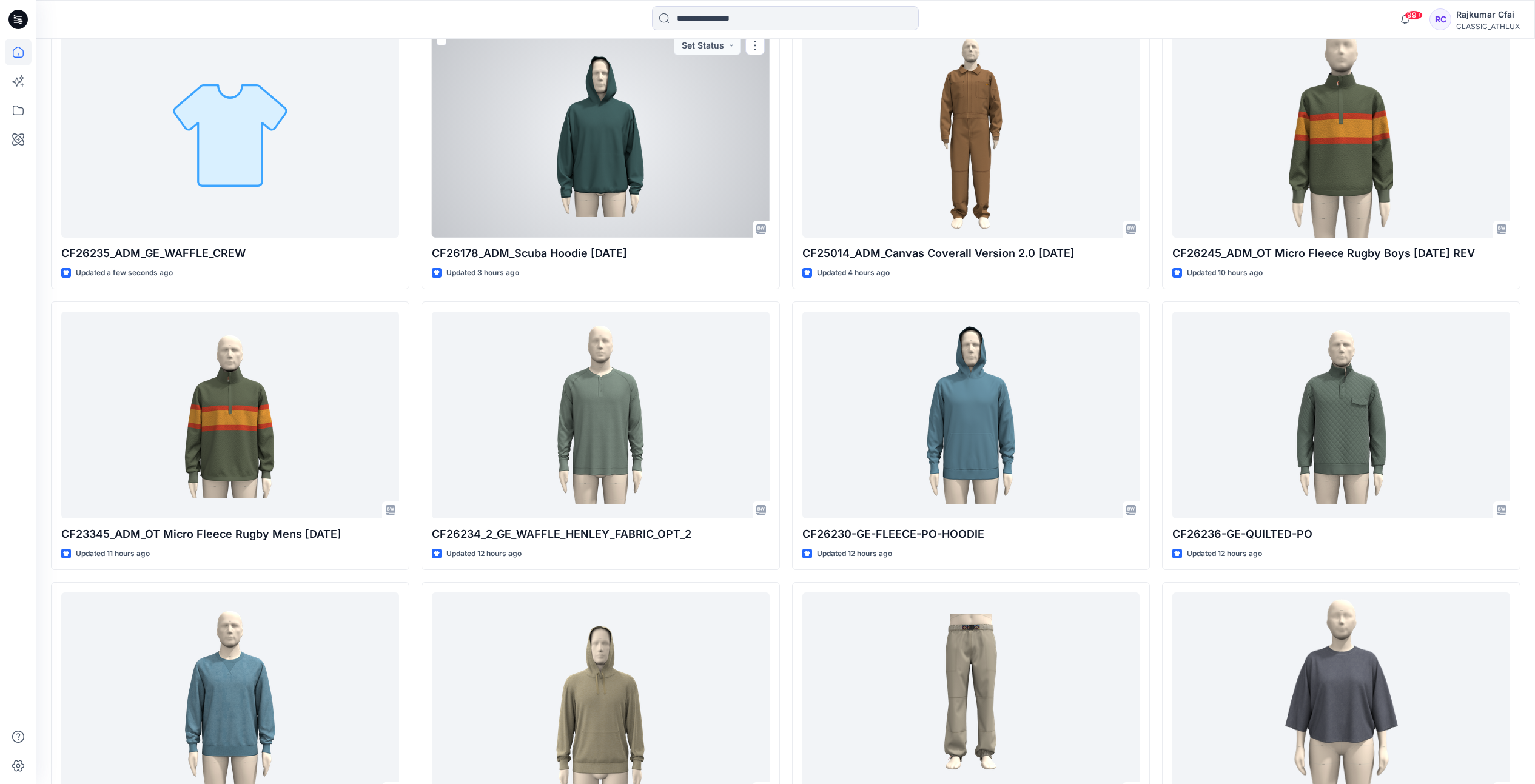
scroll to position [455, 0]
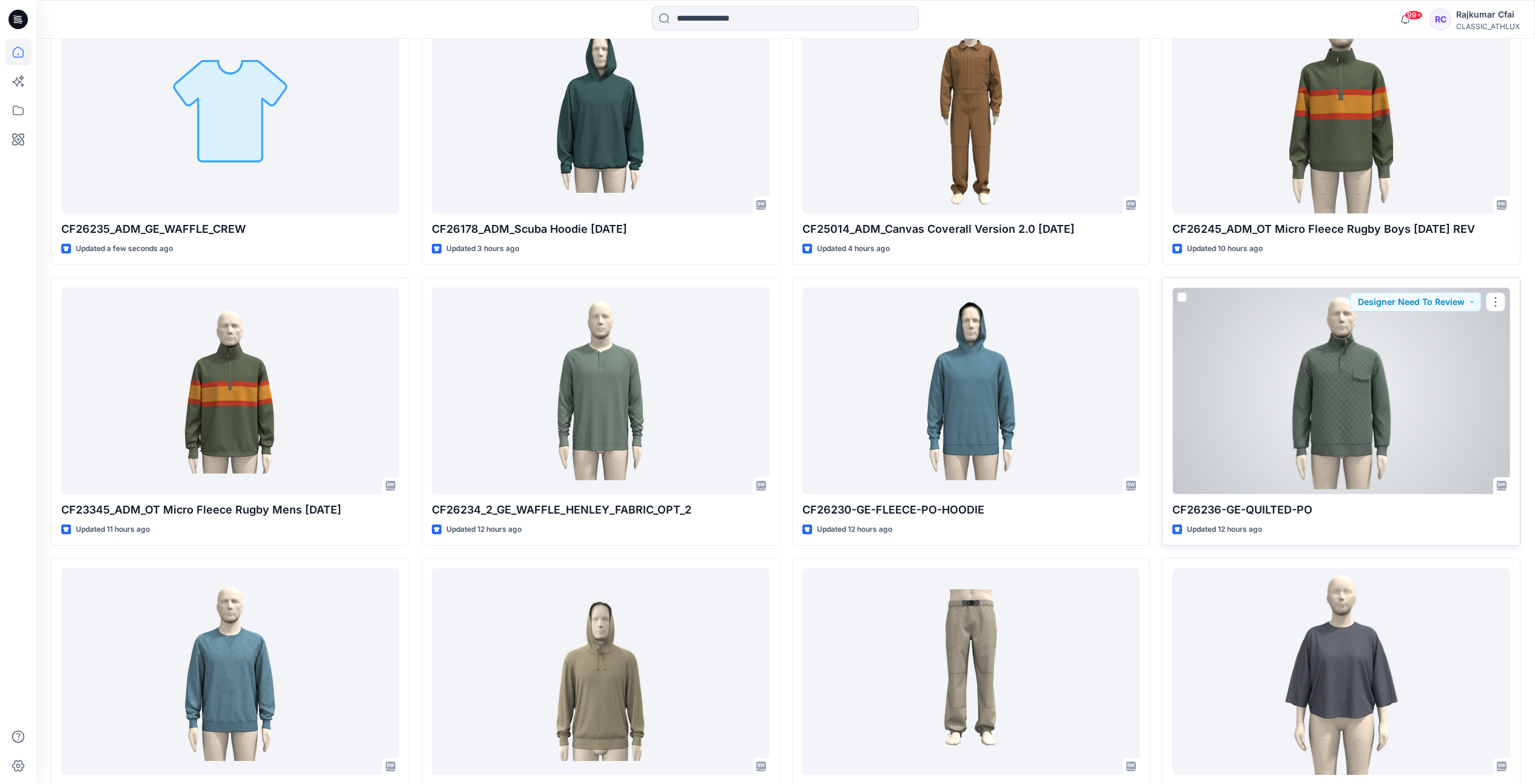
click at [1350, 437] on div at bounding box center [1341, 391] width 338 height 207
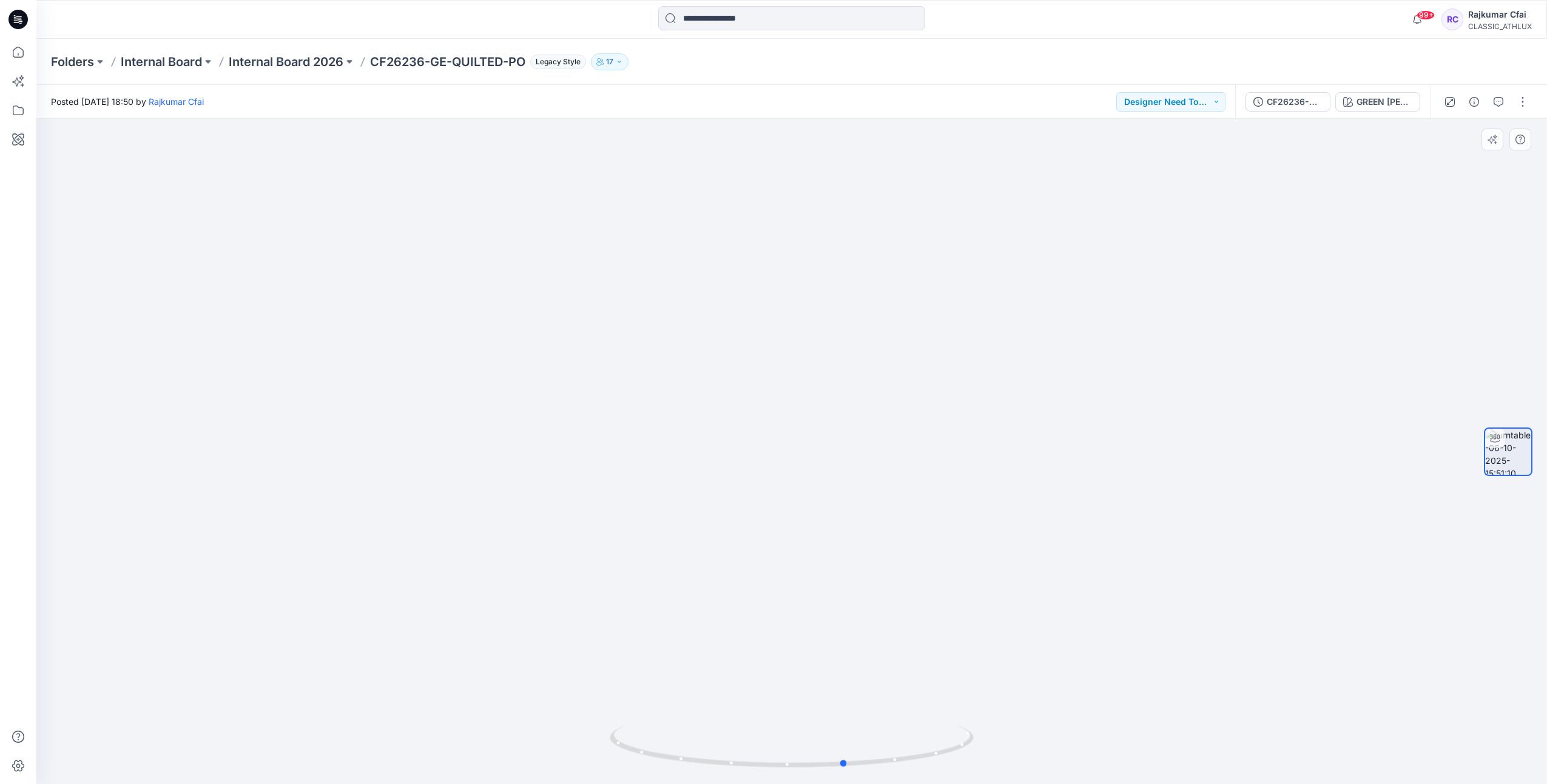
drag, startPoint x: 857, startPoint y: 771, endPoint x: 906, endPoint y: 707, distance: 80.6
click at [912, 769] on div at bounding box center [790, 754] width 364 height 61
click at [14, 23] on icon at bounding box center [19, 20] width 20 height 20
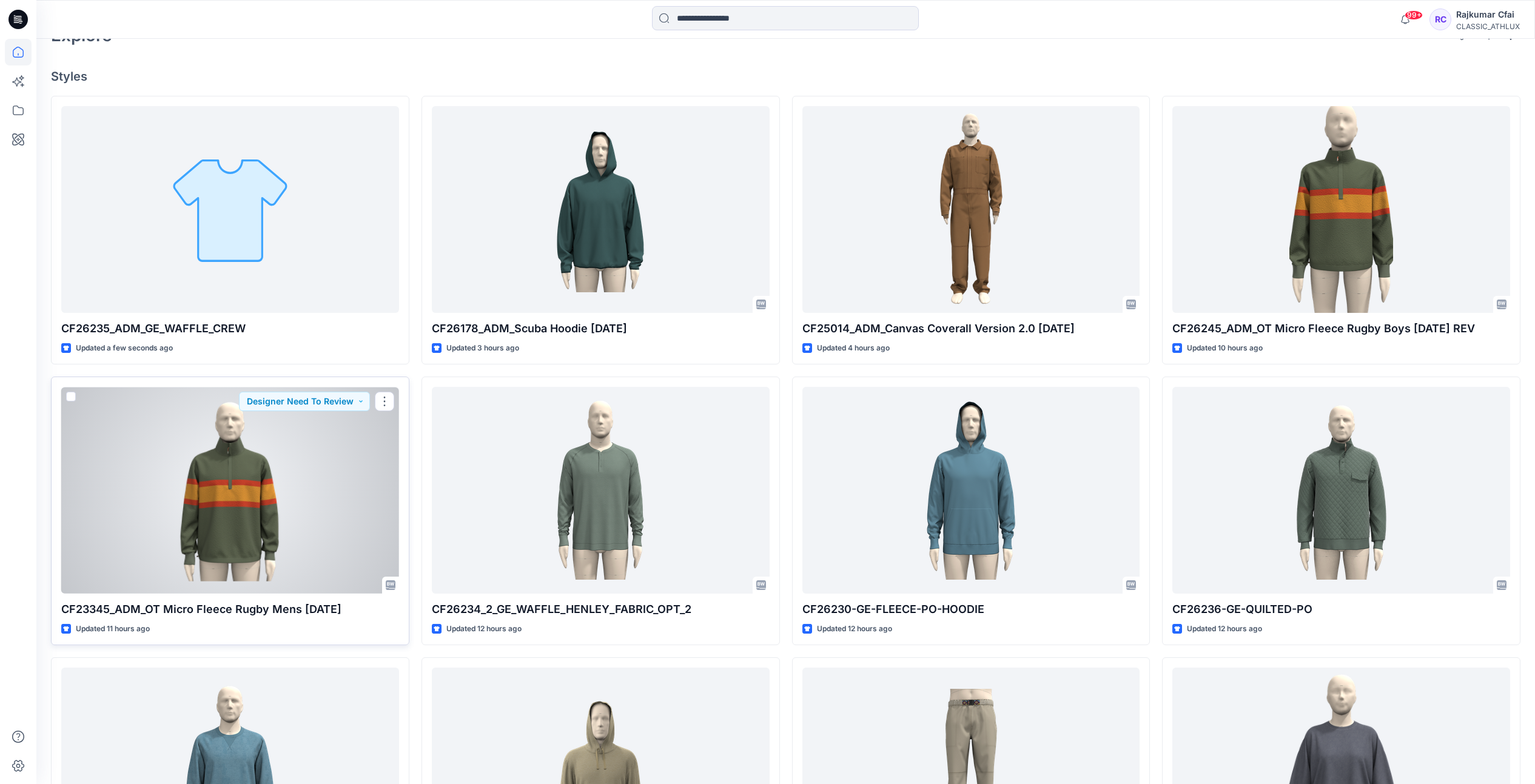
scroll to position [329, 0]
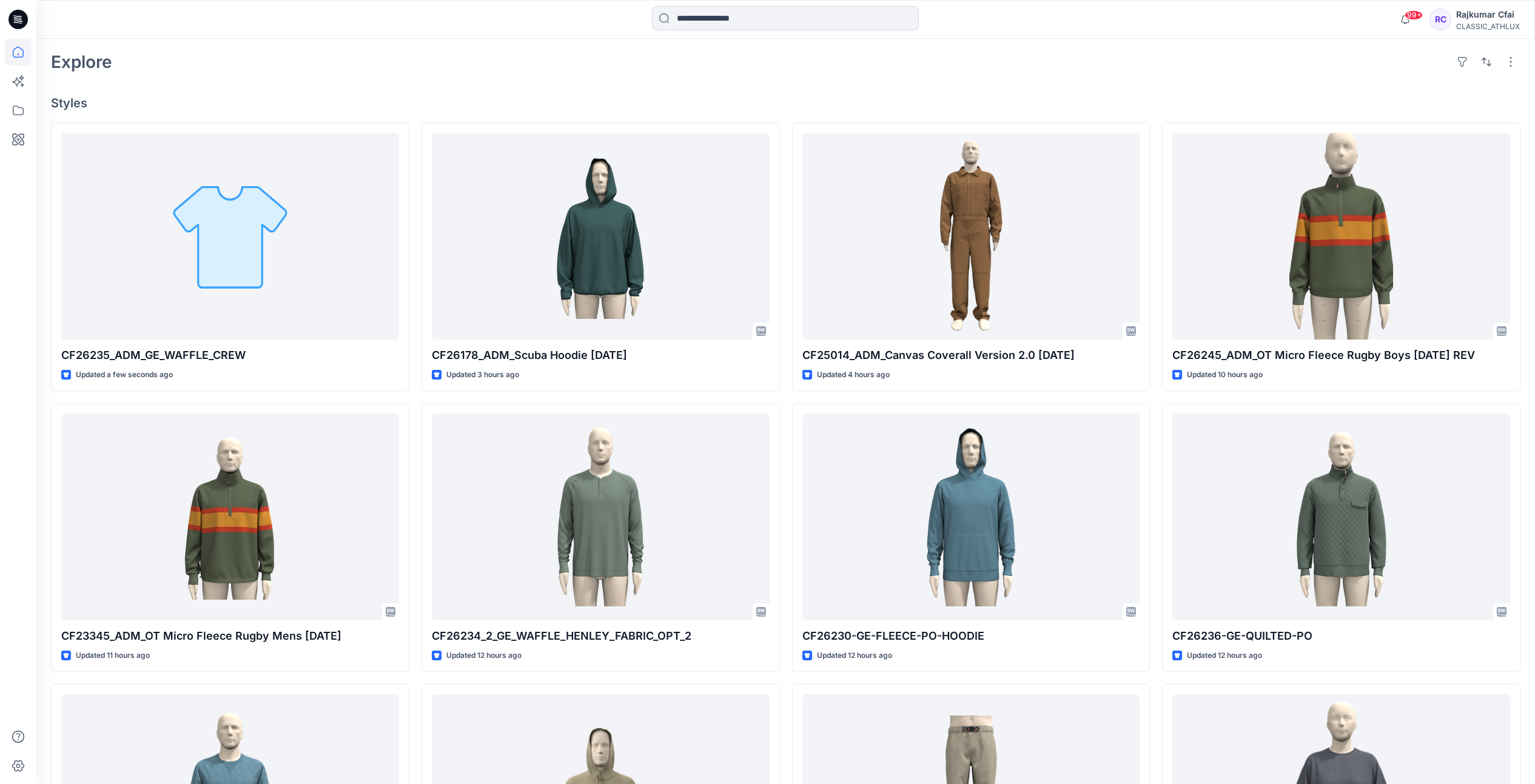
click at [566, 82] on div "Welcome back, Rajkumar New New Find the Right Garment Instantly With AI Match U…" at bounding box center [786, 781] width 1498 height 2143
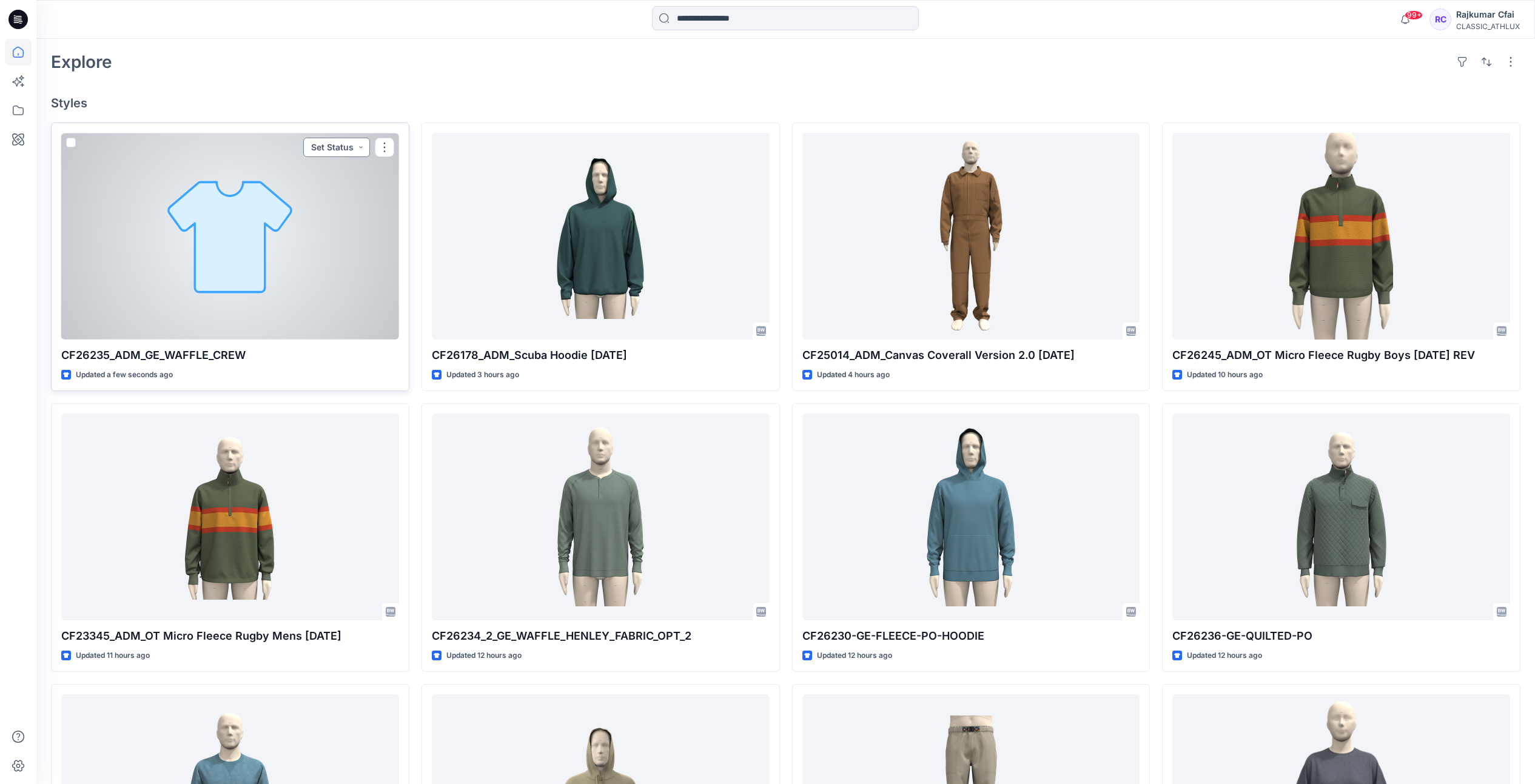
click at [363, 147] on button "Set Status" at bounding box center [337, 147] width 67 height 20
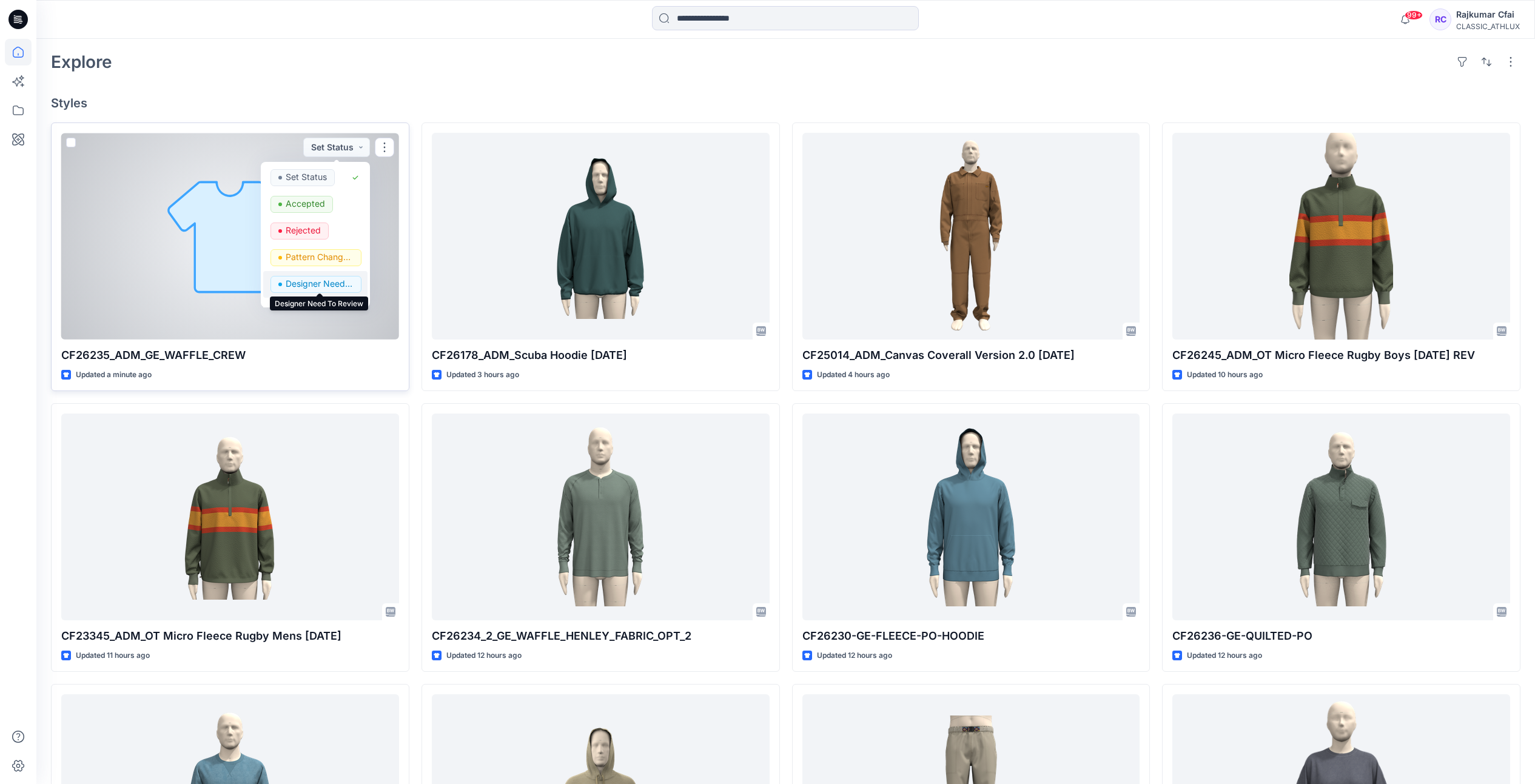
click at [325, 284] on p "Designer Need To Review" at bounding box center [320, 284] width 68 height 16
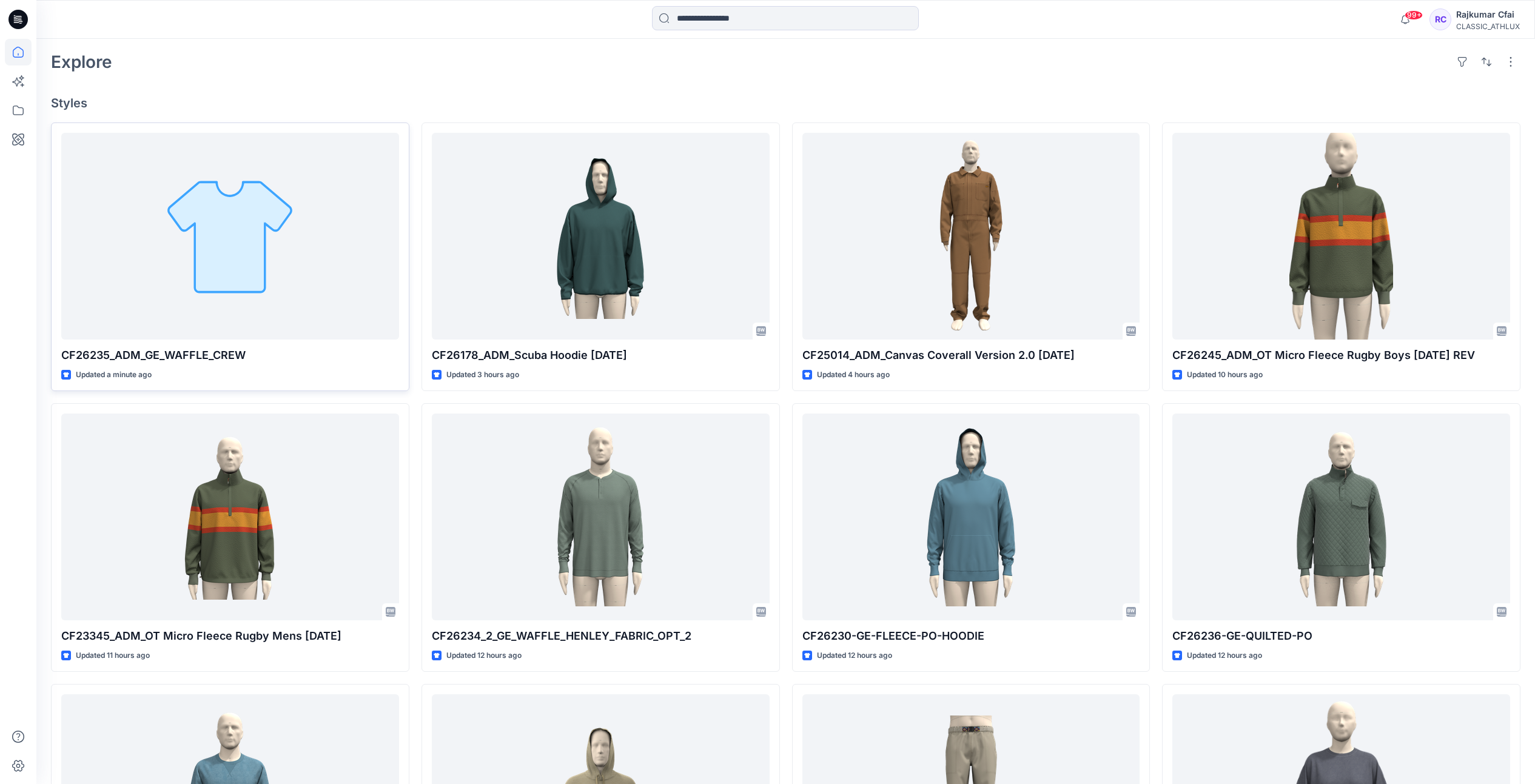
click at [443, 83] on div "Welcome back, Rajkumar New New Find the Right Garment Instantly With AI Match U…" at bounding box center [786, 781] width 1498 height 2143
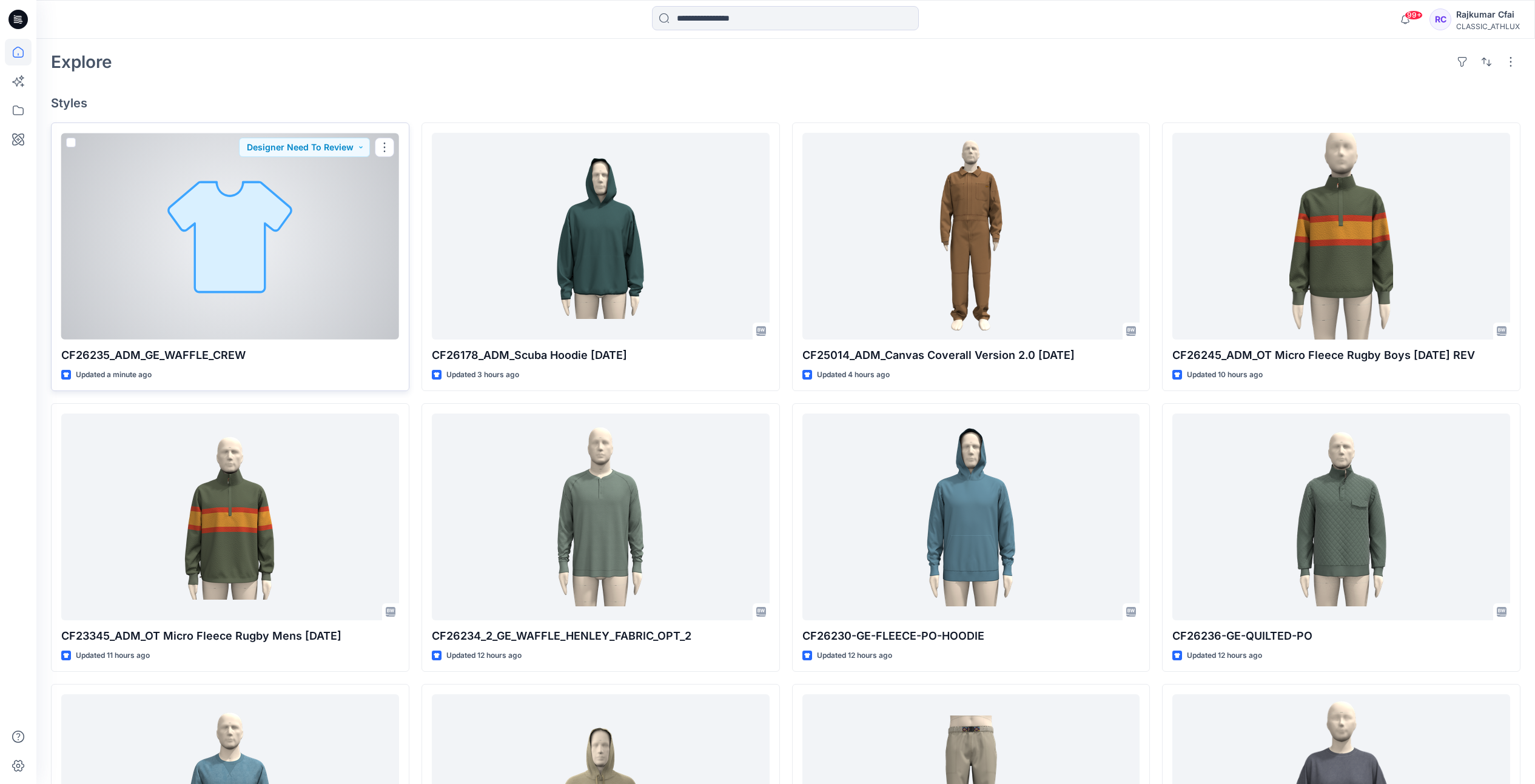
click at [266, 270] on div at bounding box center [230, 237] width 338 height 207
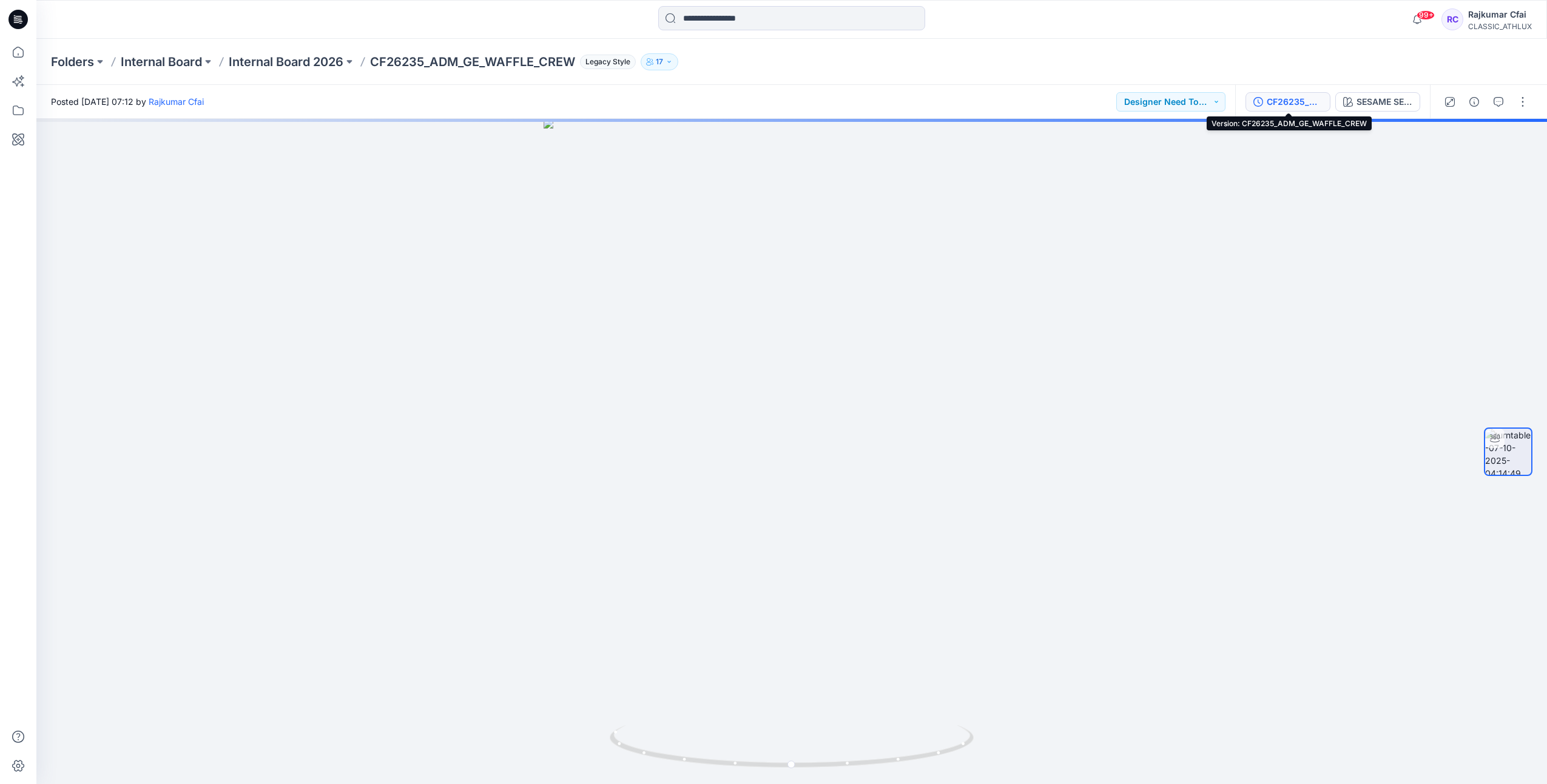
click at [1307, 103] on div "CF26235_ADM_GE_WAFFLE_CREW" at bounding box center [1294, 102] width 55 height 13
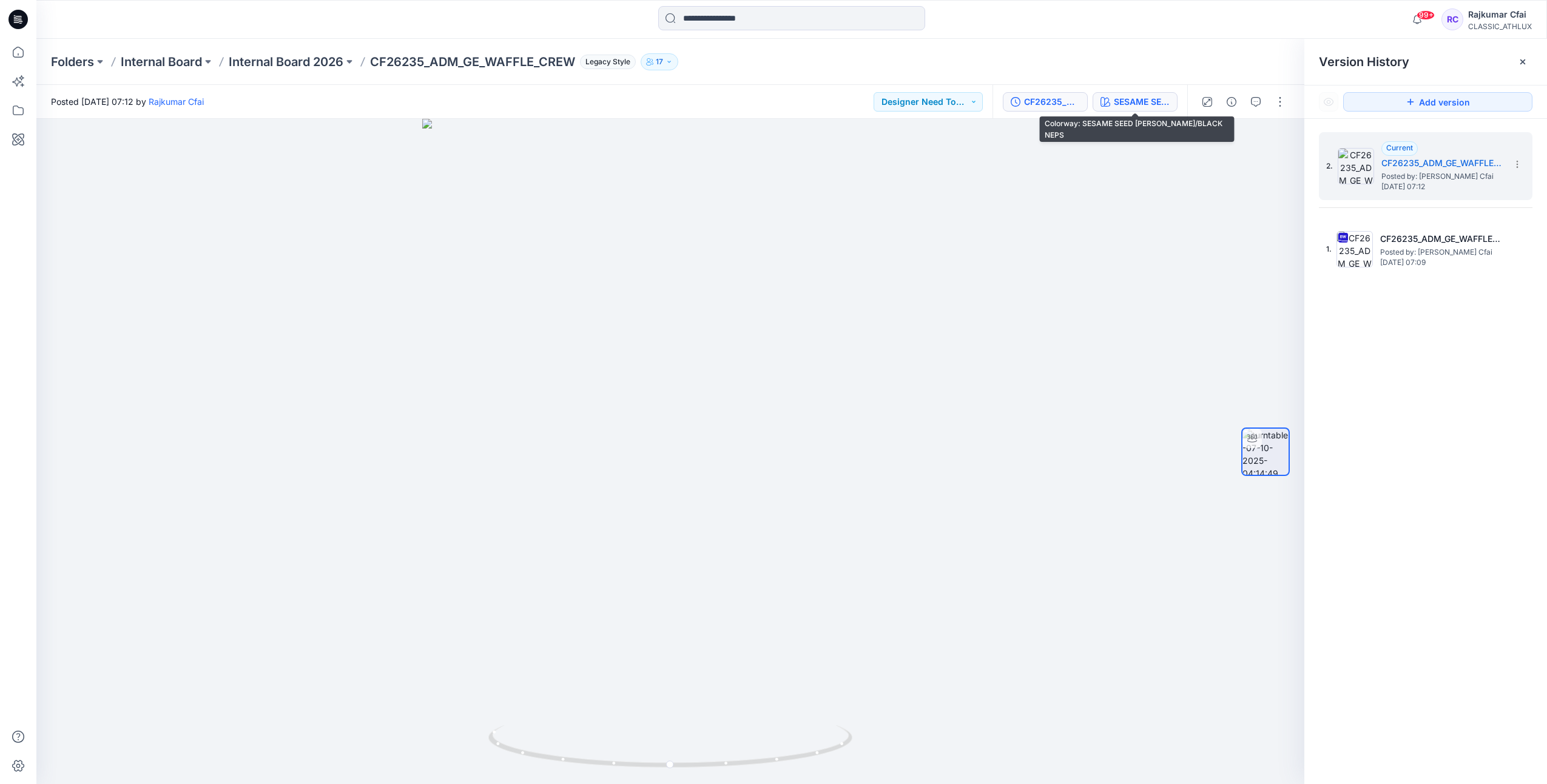
click at [1130, 106] on div "SESAME SEED HEATHER W/BLACK NEPS" at bounding box center [1141, 102] width 55 height 13
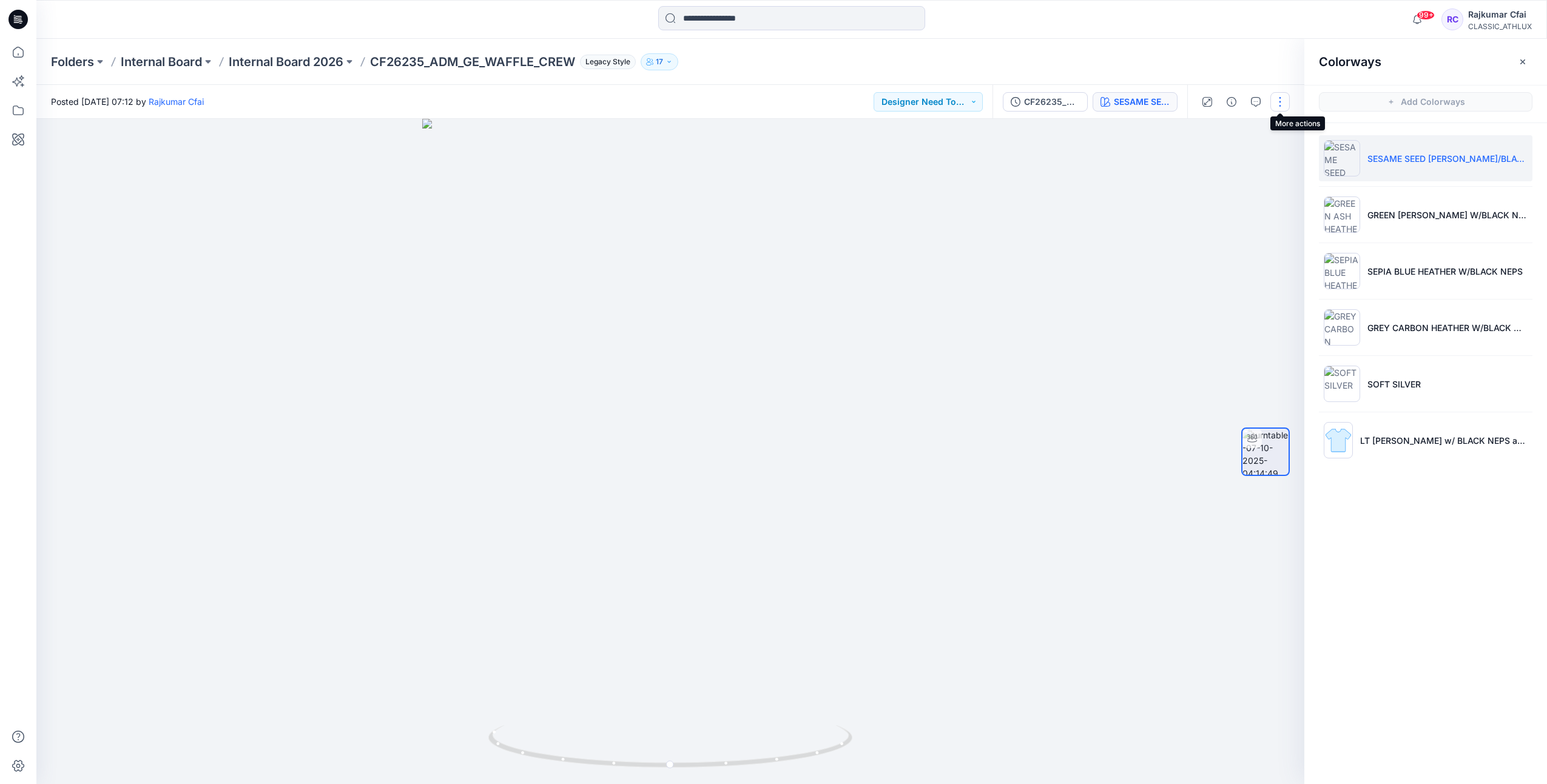
click at [1276, 104] on button "button" at bounding box center [1280, 102] width 20 height 20
click at [1205, 132] on p "Edit" at bounding box center [1202, 130] width 15 height 13
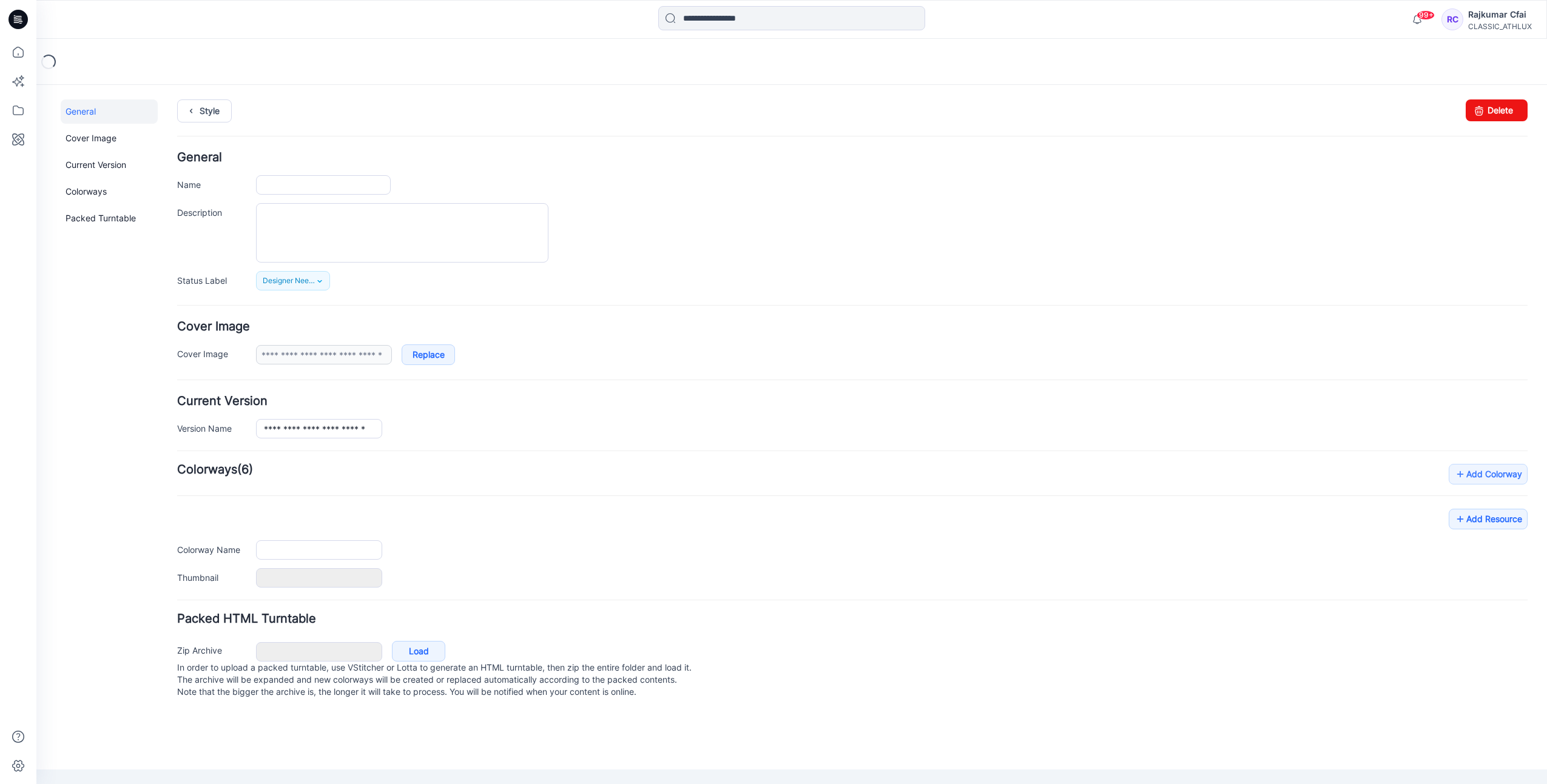
type input "**********"
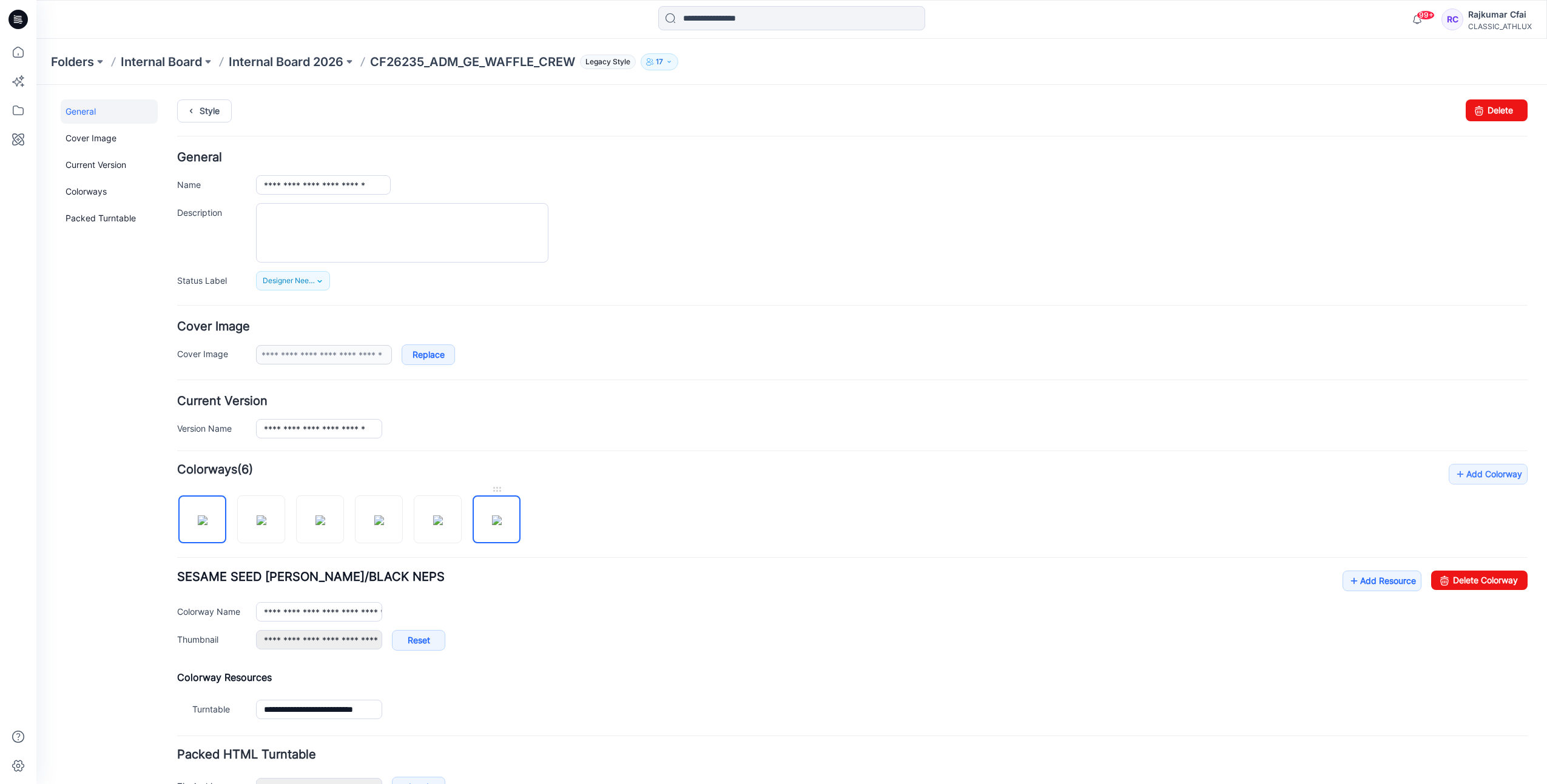
click at [497, 515] on img at bounding box center [497, 520] width 10 height 10
type input "**********"
drag, startPoint x: 800, startPoint y: 521, endPoint x: 402, endPoint y: 255, distance: 478.7
click at [800, 519] on div "Add Colorway Colorways (6) LT GREY HEATHER w/ BLACK NEPS as Mill heade Add Reso…" at bounding box center [852, 593] width 1350 height 260
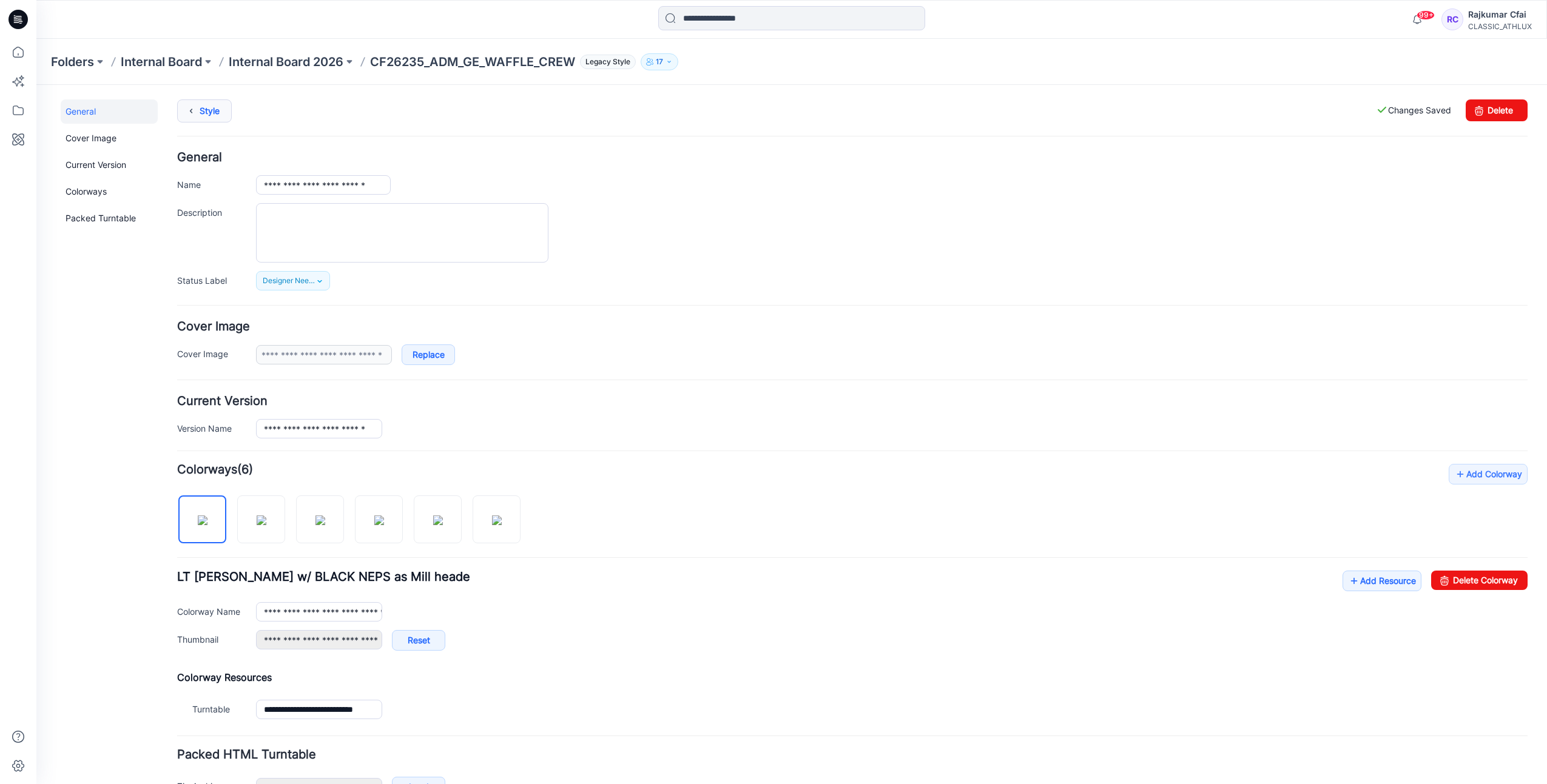
click at [213, 104] on link "Style" at bounding box center [204, 111] width 54 height 23
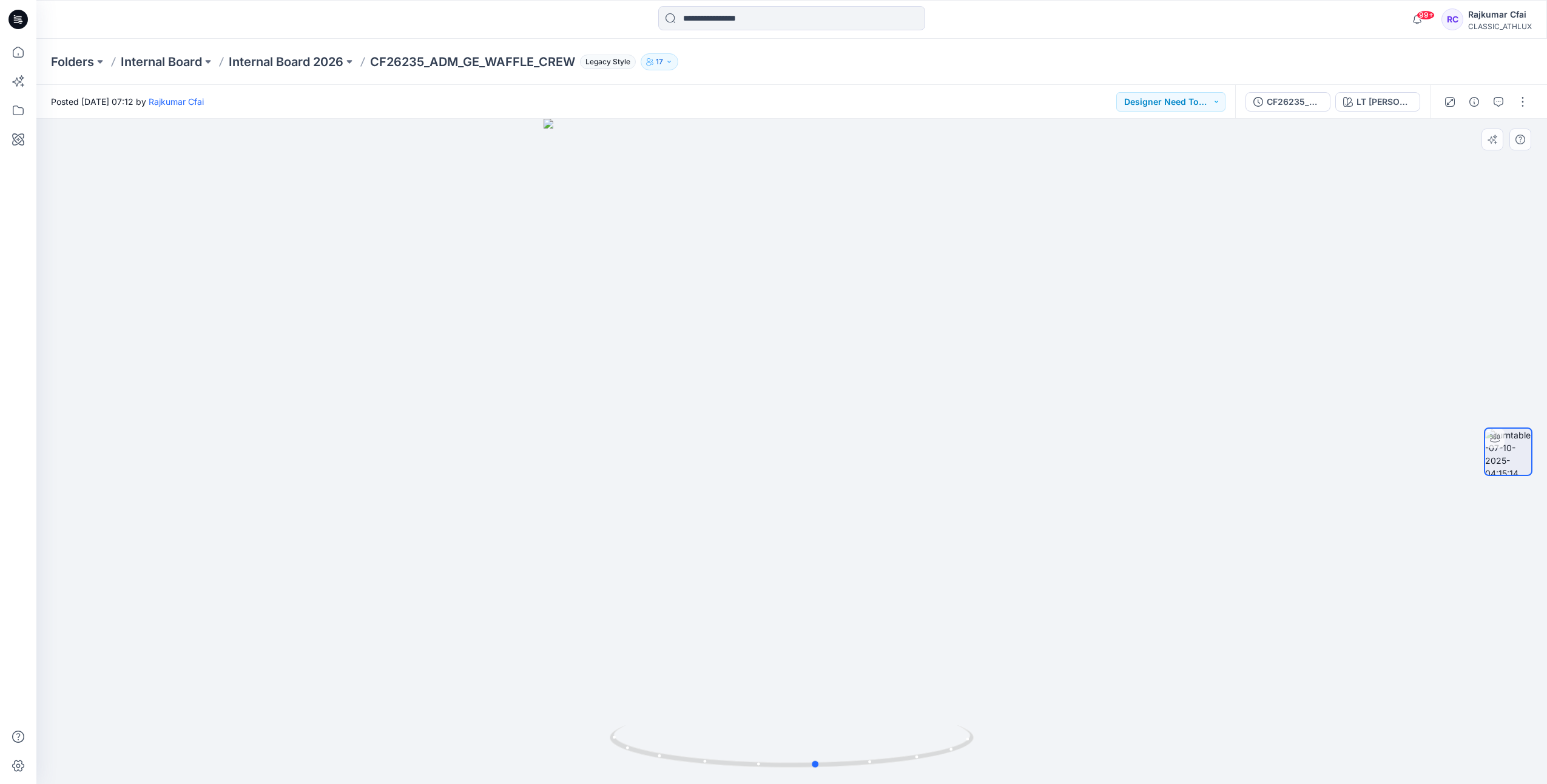
drag, startPoint x: 1058, startPoint y: 581, endPoint x: 1103, endPoint y: 571, distance: 46.1
click at [1103, 571] on div at bounding box center [791, 451] width 1510 height 665
click at [16, 21] on icon at bounding box center [16, 20] width 4 height 1
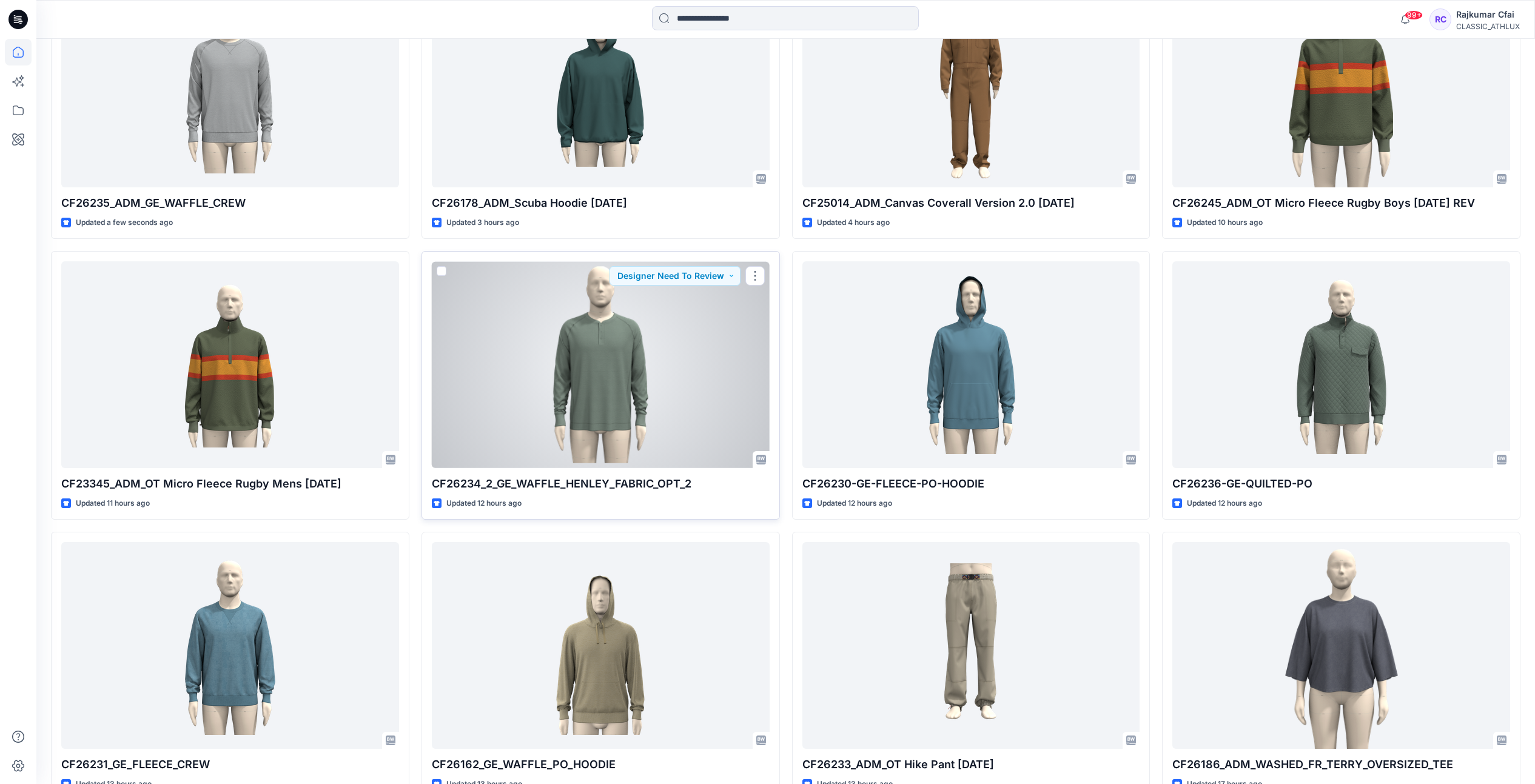
scroll to position [455, 0]
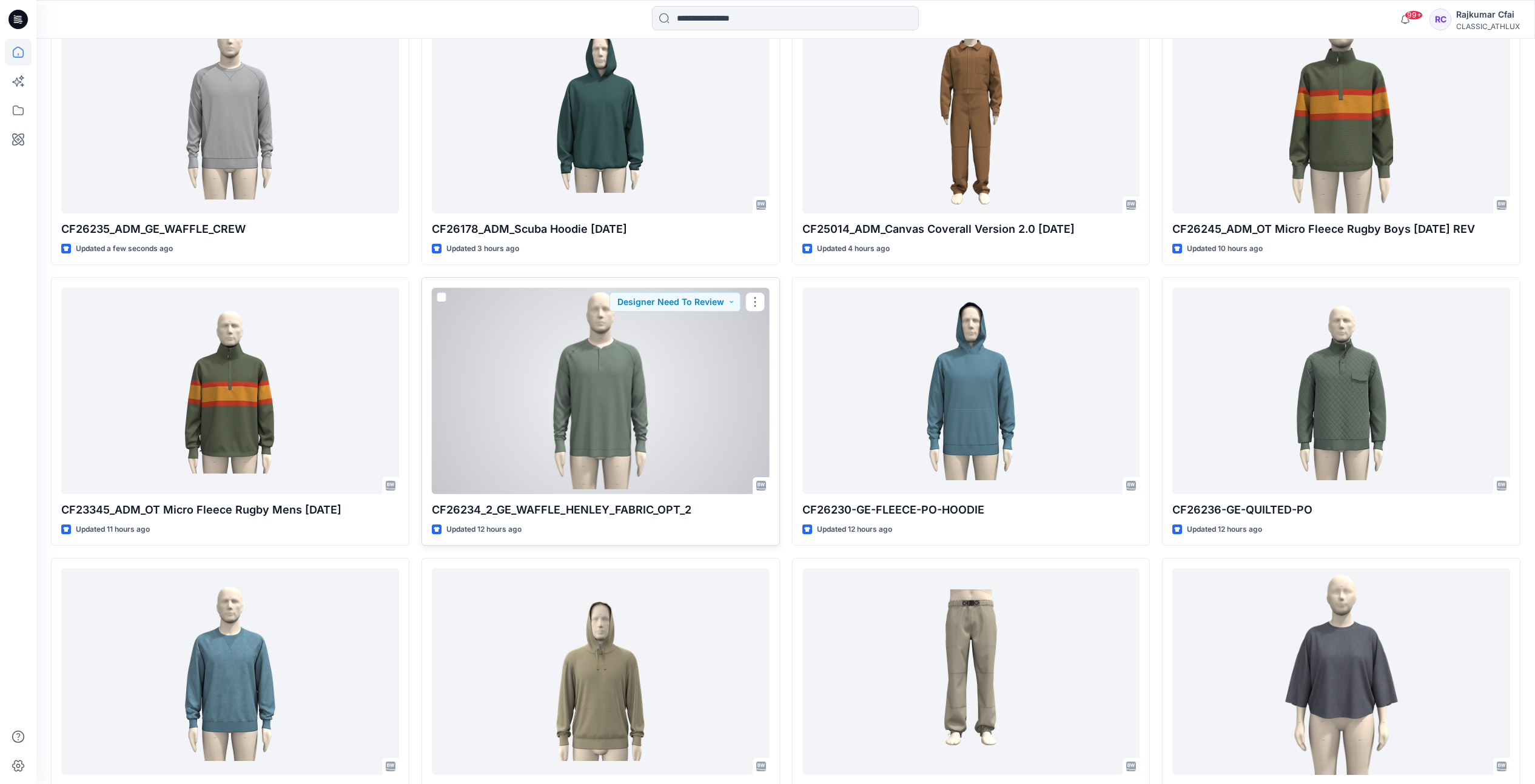
click at [619, 393] on div at bounding box center [600, 391] width 338 height 207
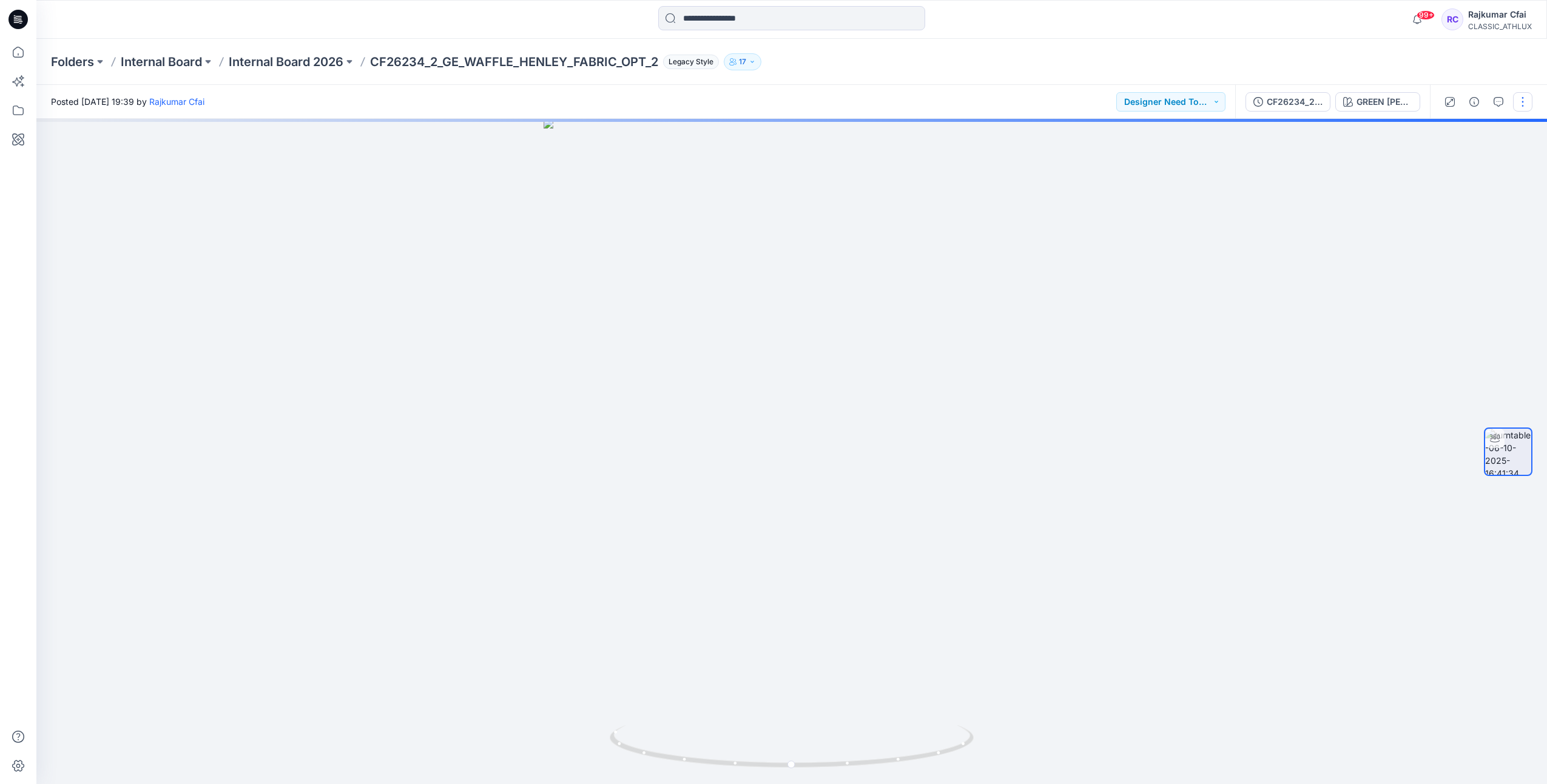
click at [1526, 97] on button "button" at bounding box center [1523, 102] width 20 height 20
click at [1444, 134] on p "Edit" at bounding box center [1444, 130] width 15 height 13
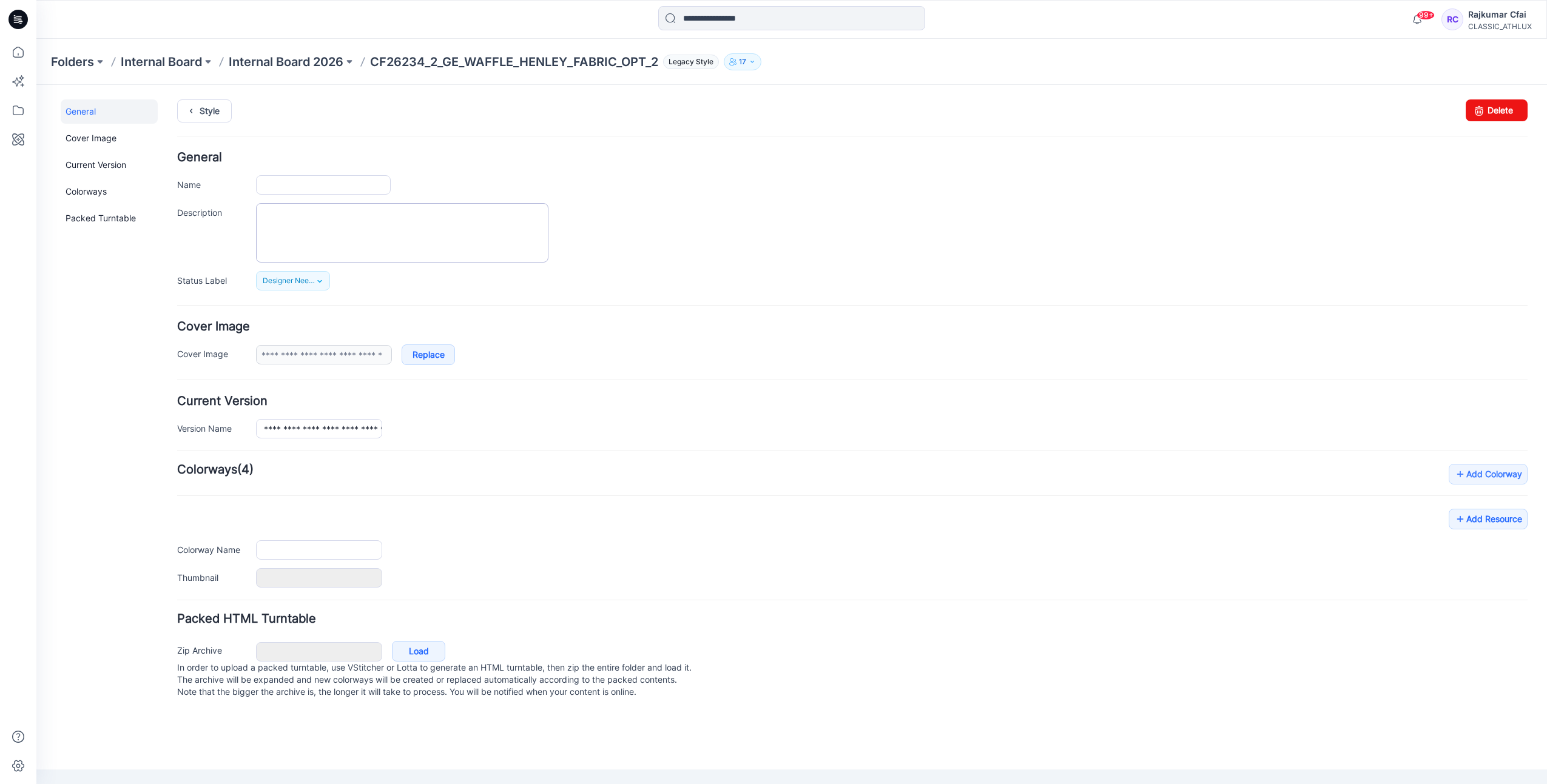
type input "**********"
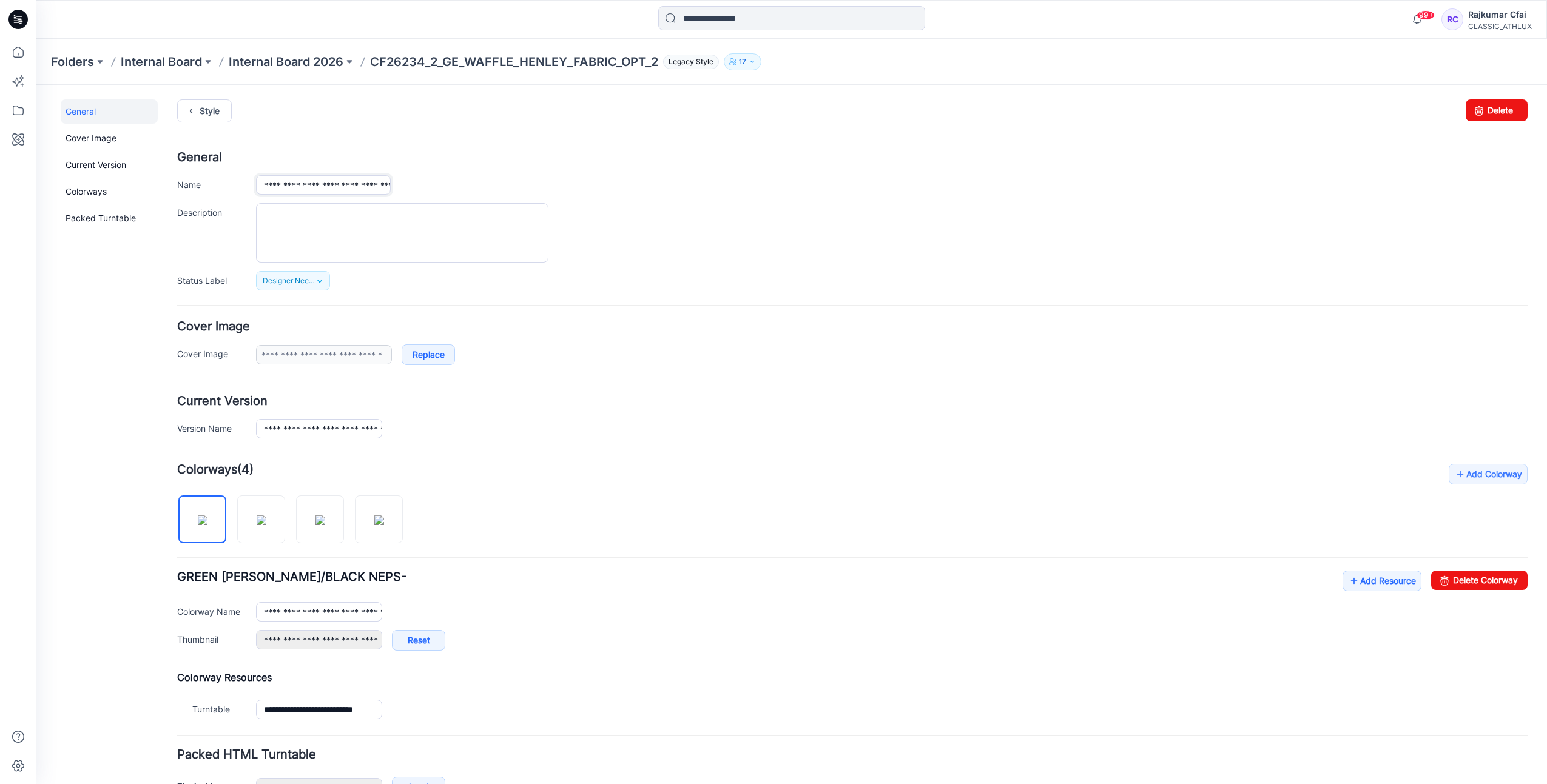
click at [309, 183] on input "**********" at bounding box center [323, 185] width 135 height 20
type input "**********"
drag, startPoint x: 659, startPoint y: 210, endPoint x: 596, endPoint y: 216, distance: 63.3
click at [641, 214] on div at bounding box center [891, 232] width 1271 height 60
click at [201, 113] on link "Style" at bounding box center [204, 111] width 54 height 23
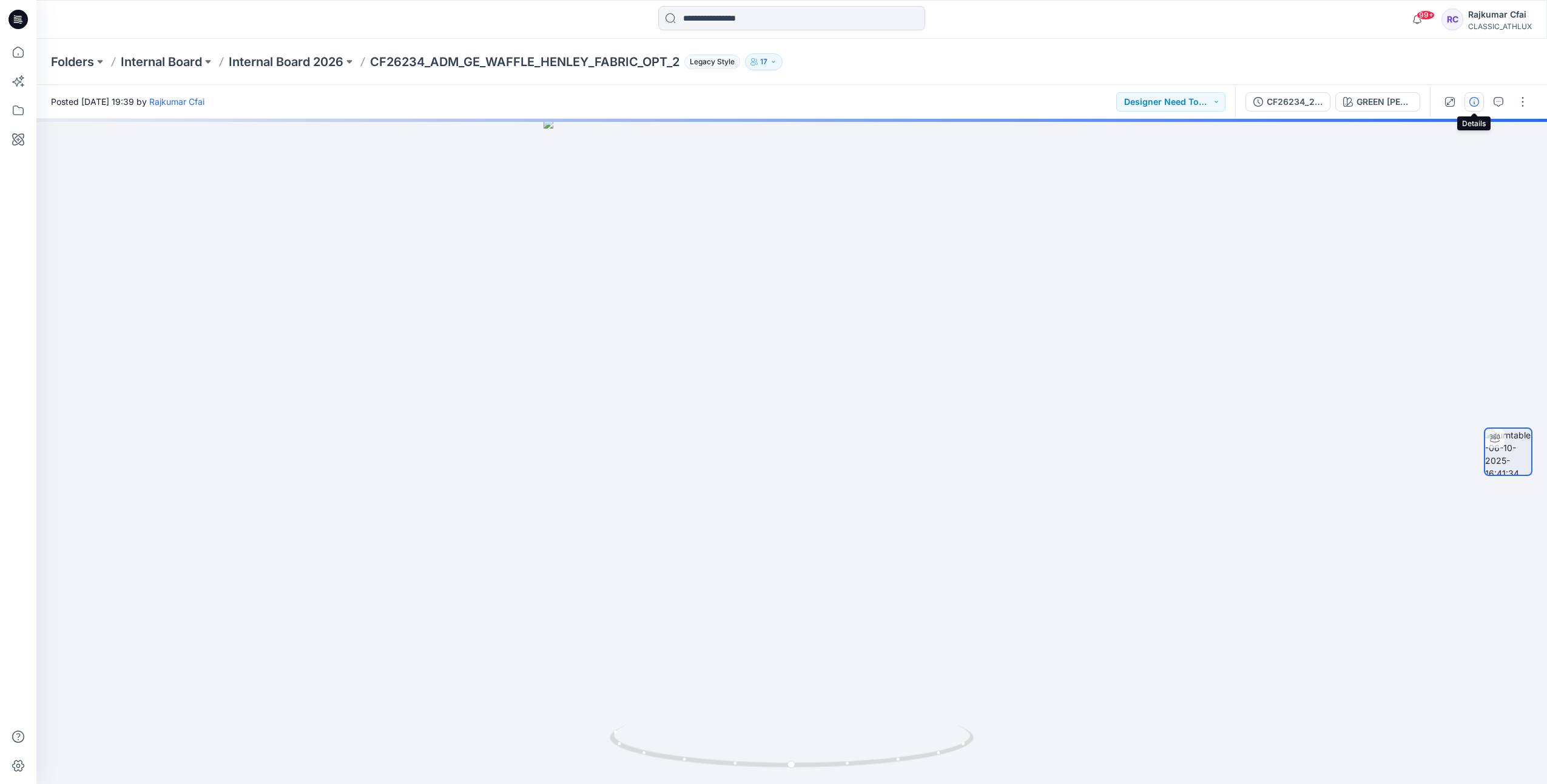
click at [1476, 101] on icon "button" at bounding box center [1474, 102] width 10 height 10
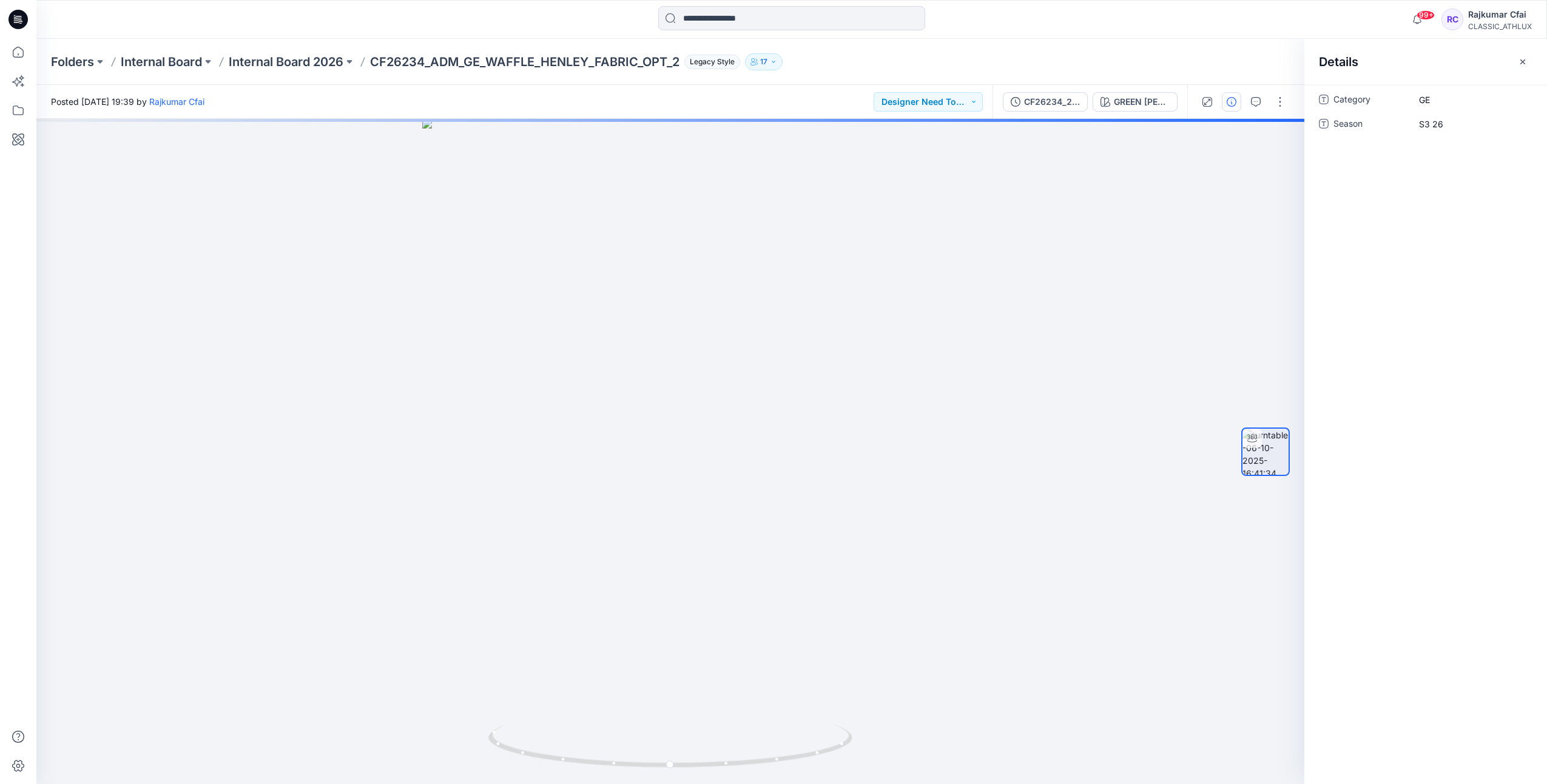
click at [24, 19] on icon at bounding box center [19, 20] width 20 height 20
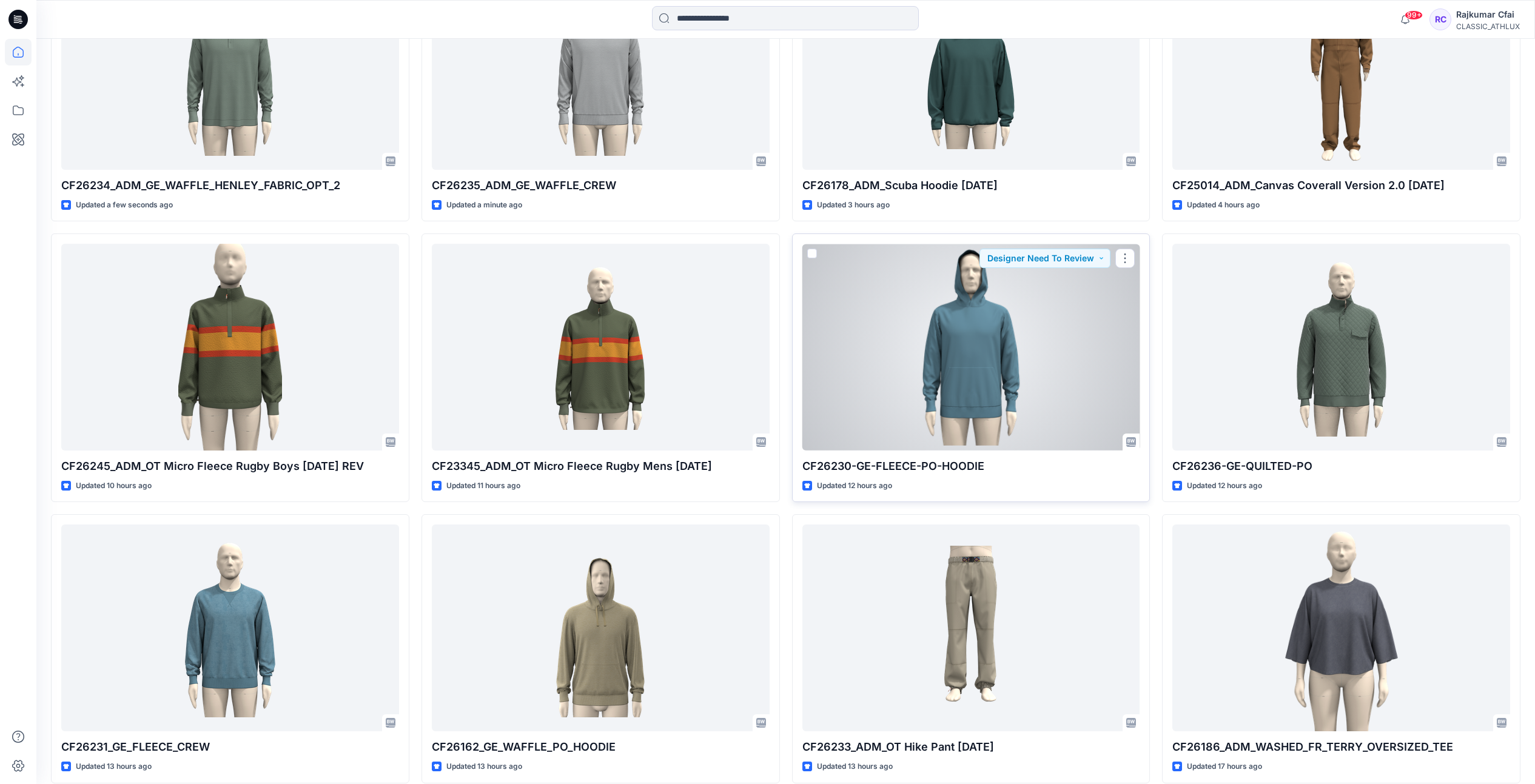
scroll to position [530, 0]
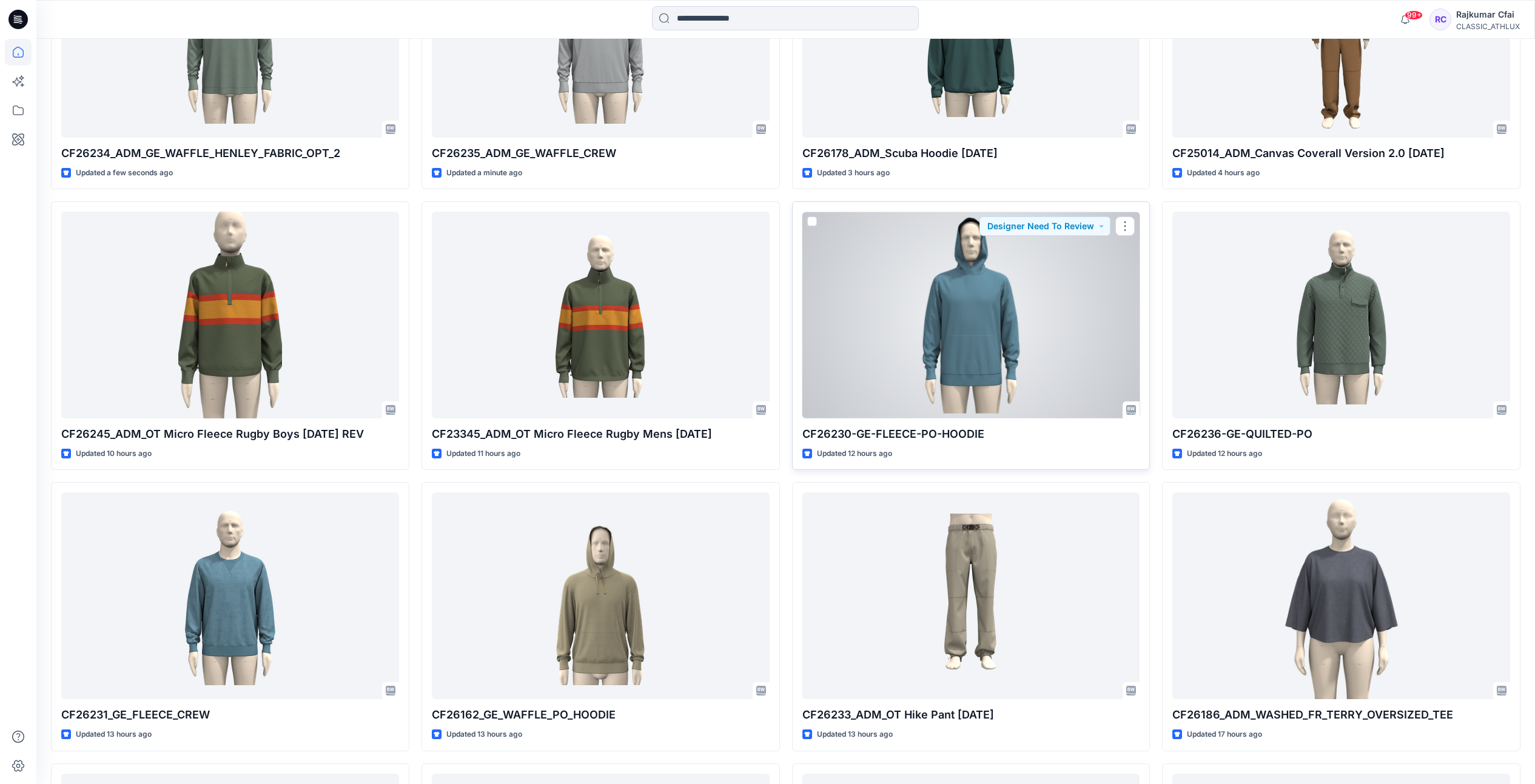
click at [988, 338] on div at bounding box center [971, 315] width 338 height 207
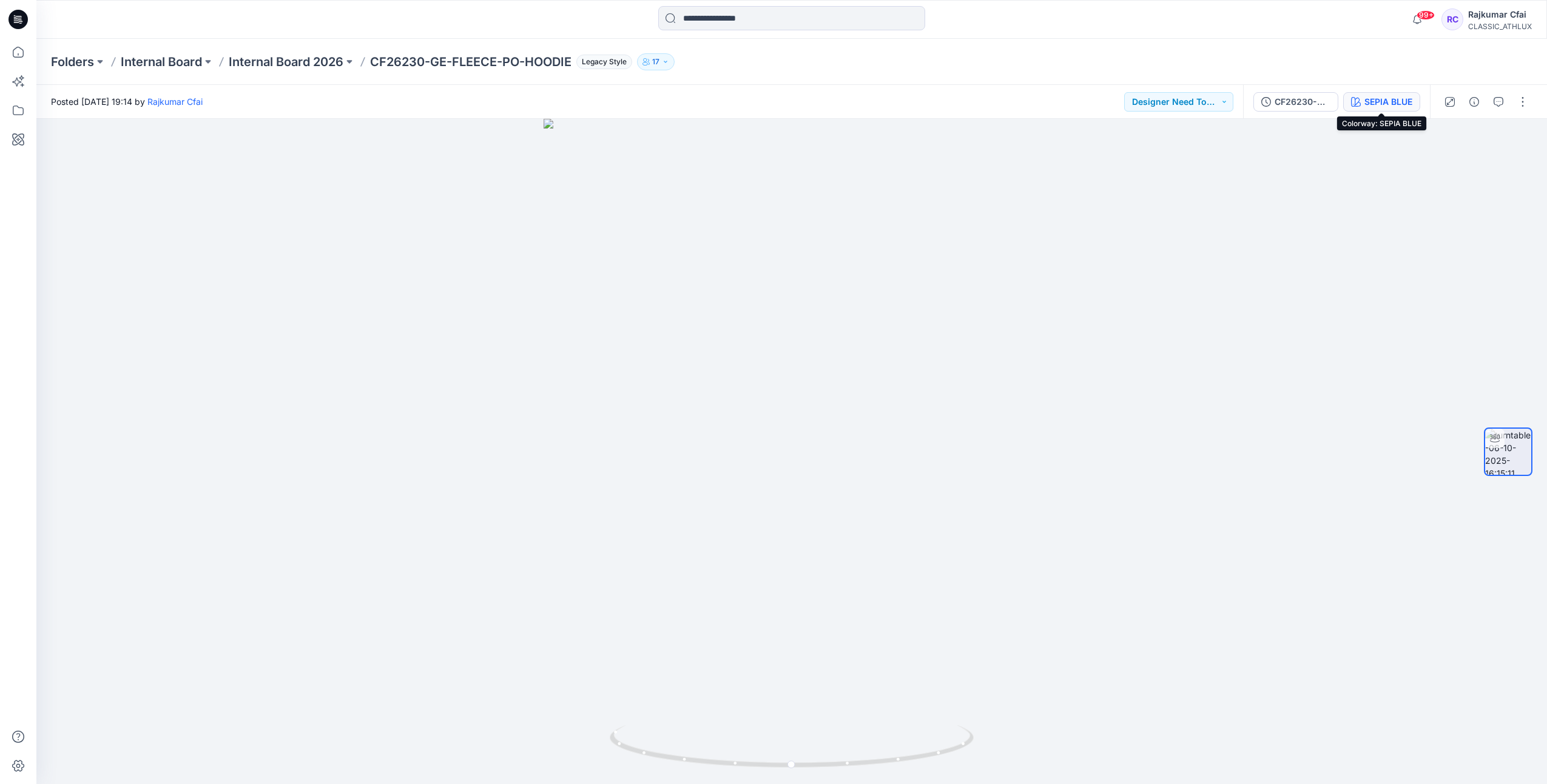
click at [1393, 103] on div "SEPIA BLUE" at bounding box center [1388, 102] width 48 height 13
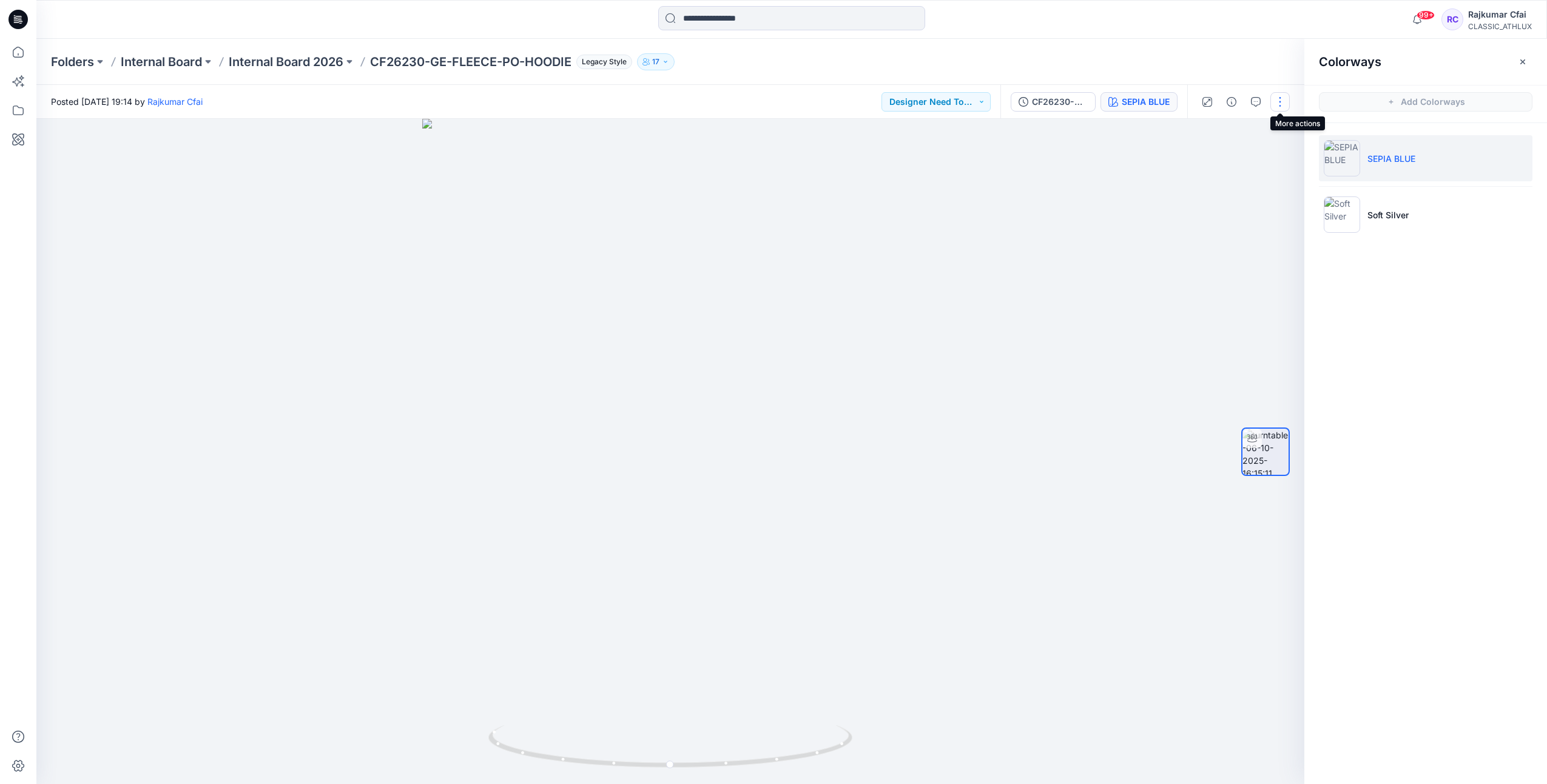
click at [1275, 103] on button "button" at bounding box center [1280, 102] width 20 height 20
click at [1217, 133] on button "Edit" at bounding box center [1228, 129] width 112 height 22
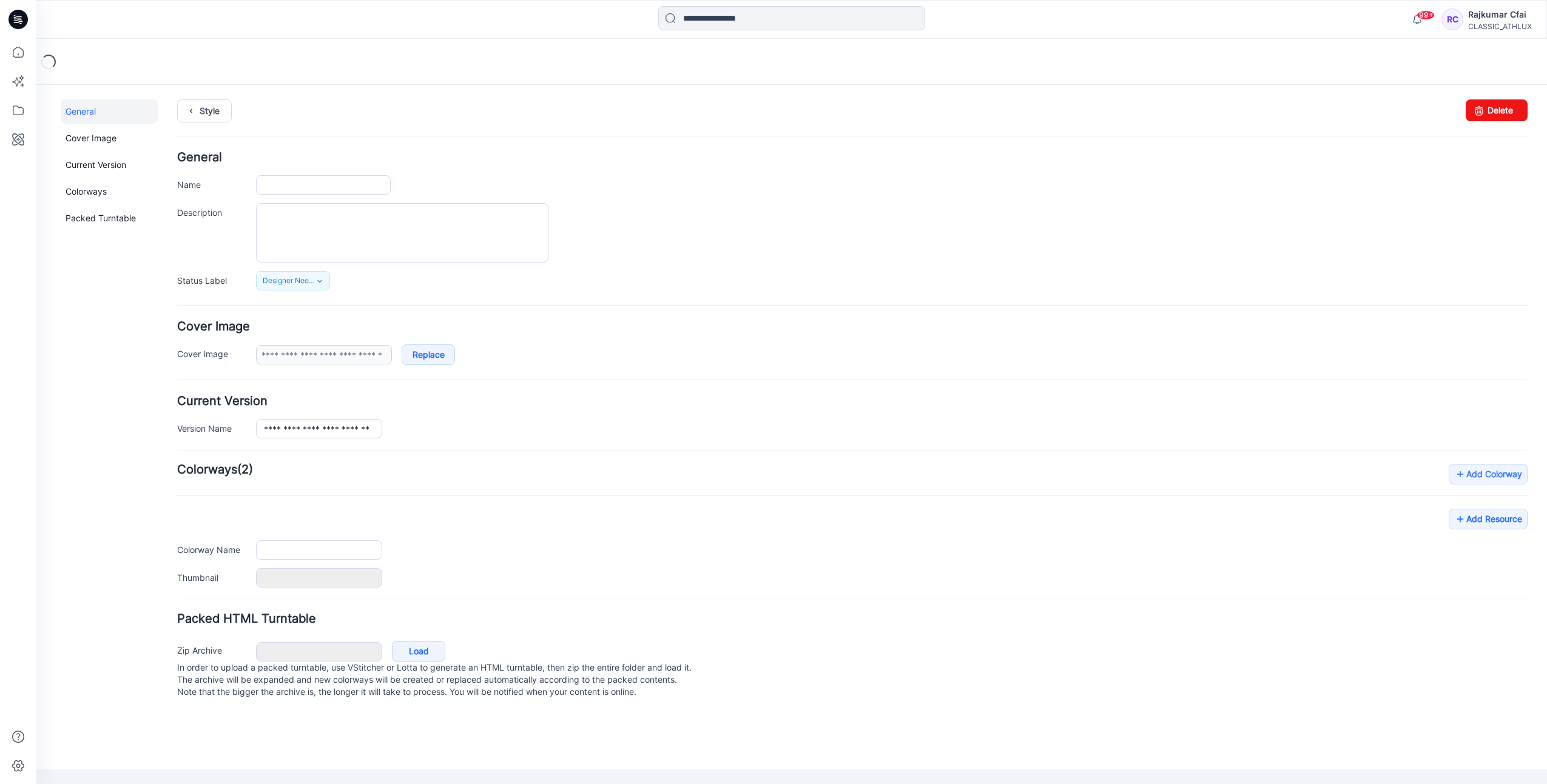
type input "**********"
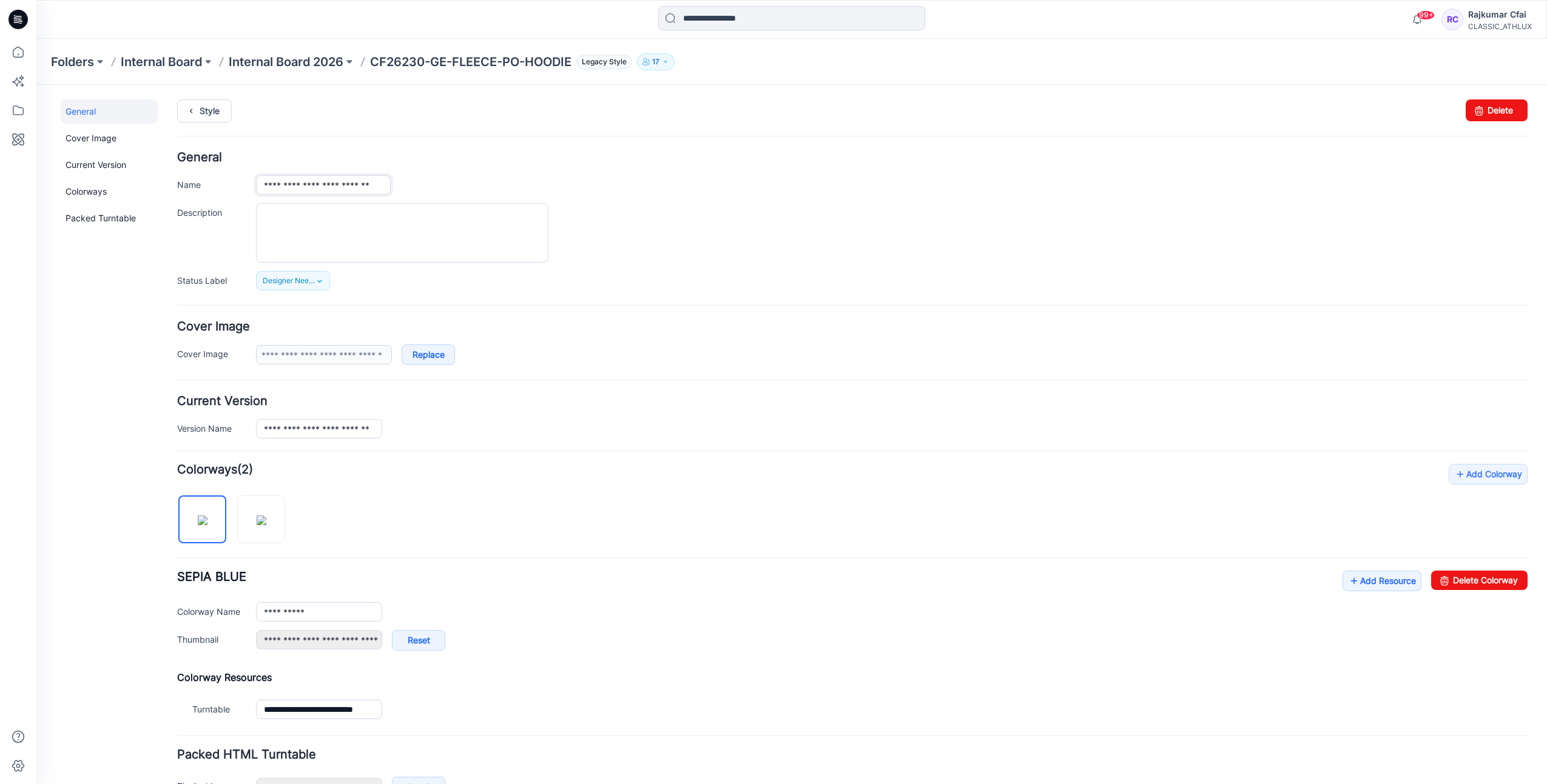
click at [314, 185] on input "**********" at bounding box center [323, 185] width 135 height 20
type input "**********"
click at [207, 111] on link "Style" at bounding box center [204, 111] width 54 height 23
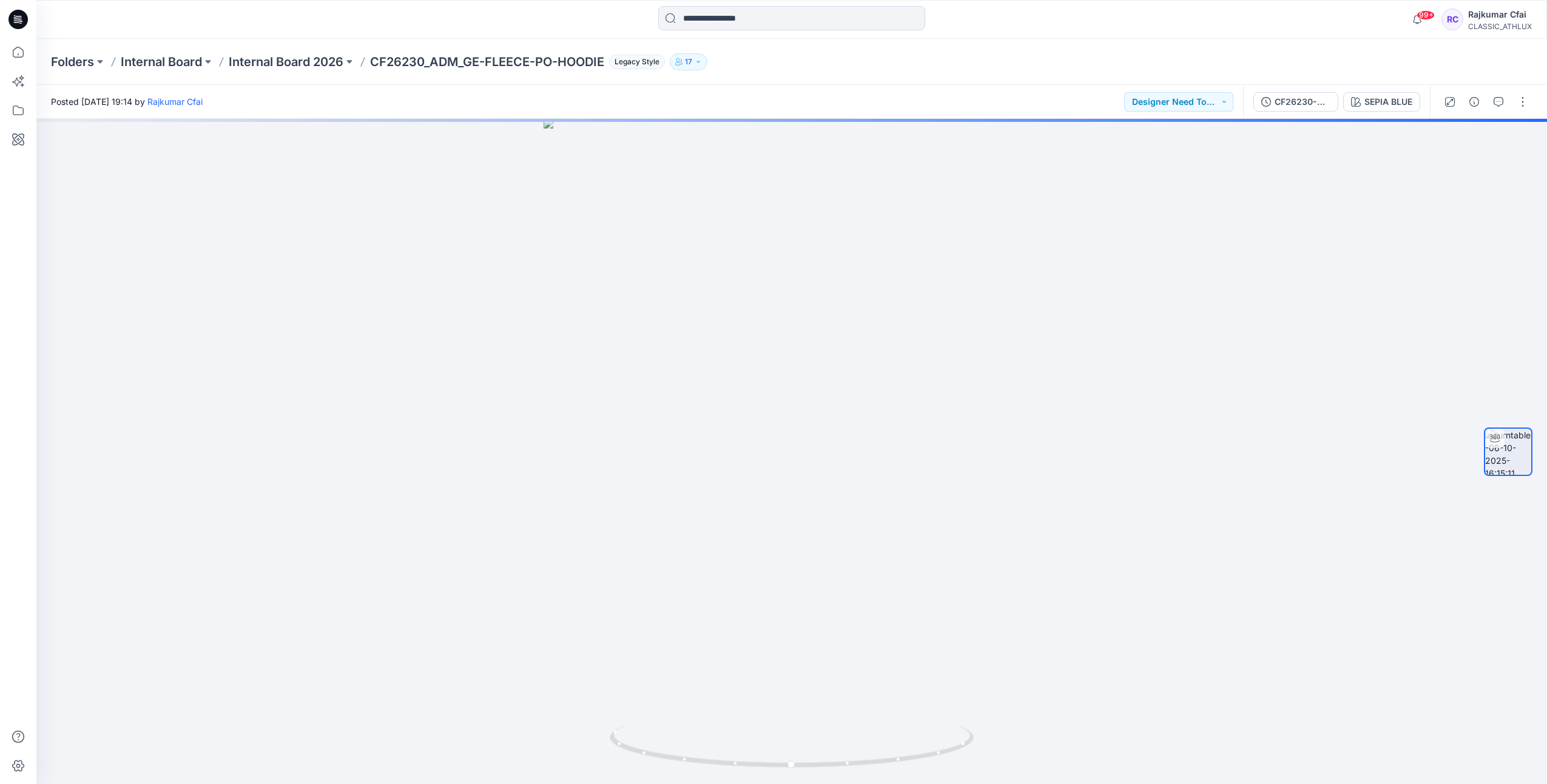
click at [19, 21] on icon at bounding box center [20, 21] width 4 height 1
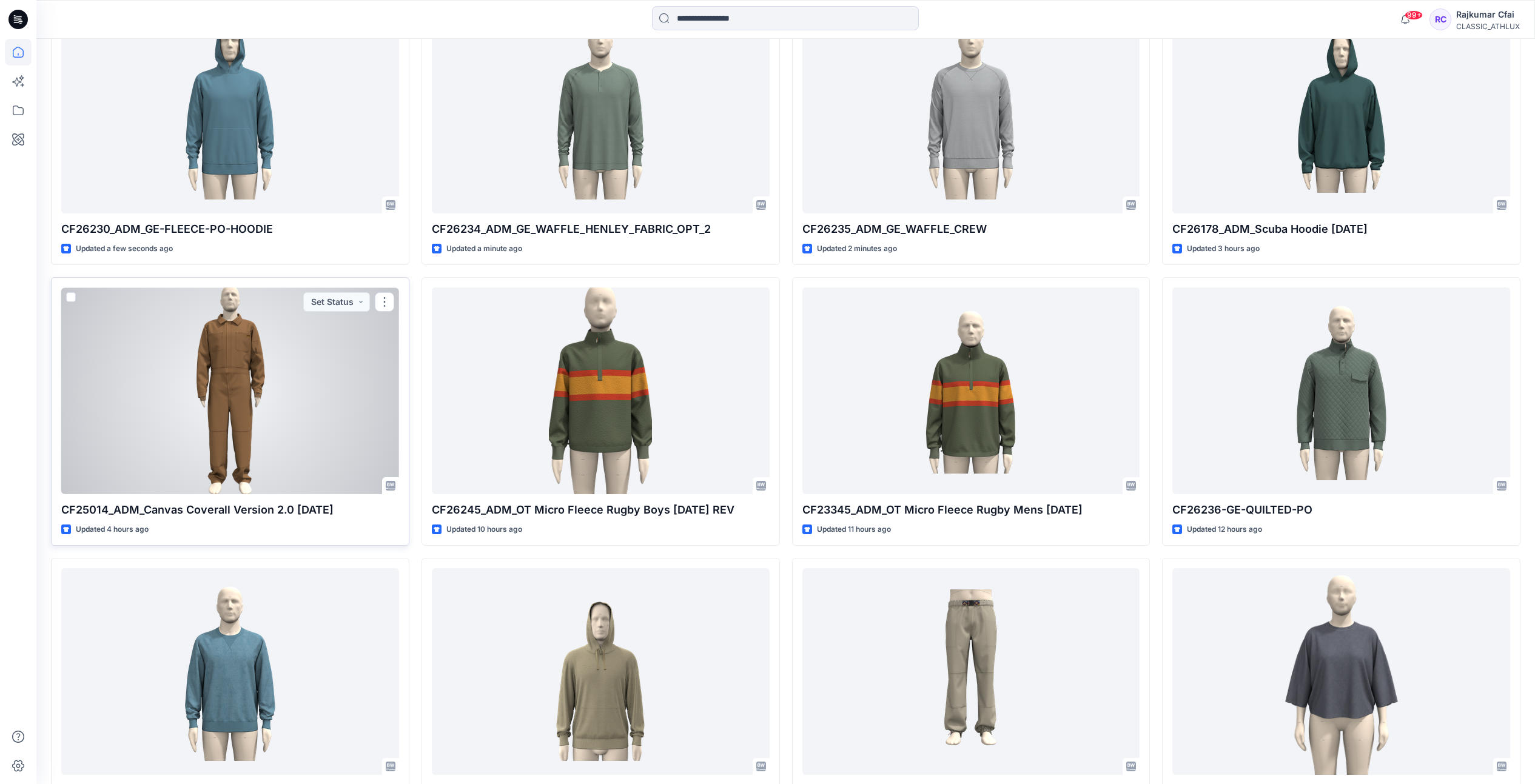
scroll to position [556, 0]
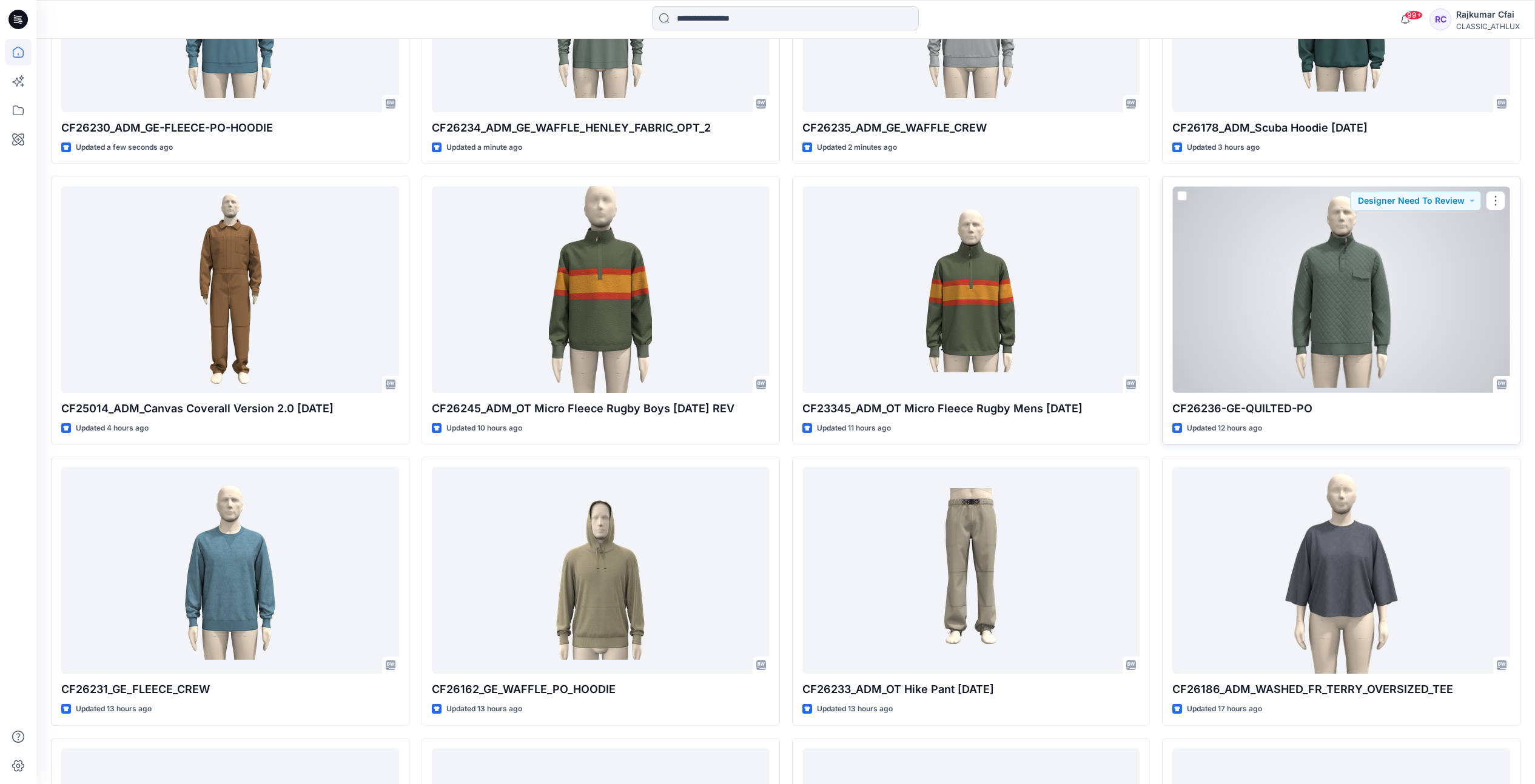
click at [1320, 313] on div at bounding box center [1341, 289] width 338 height 207
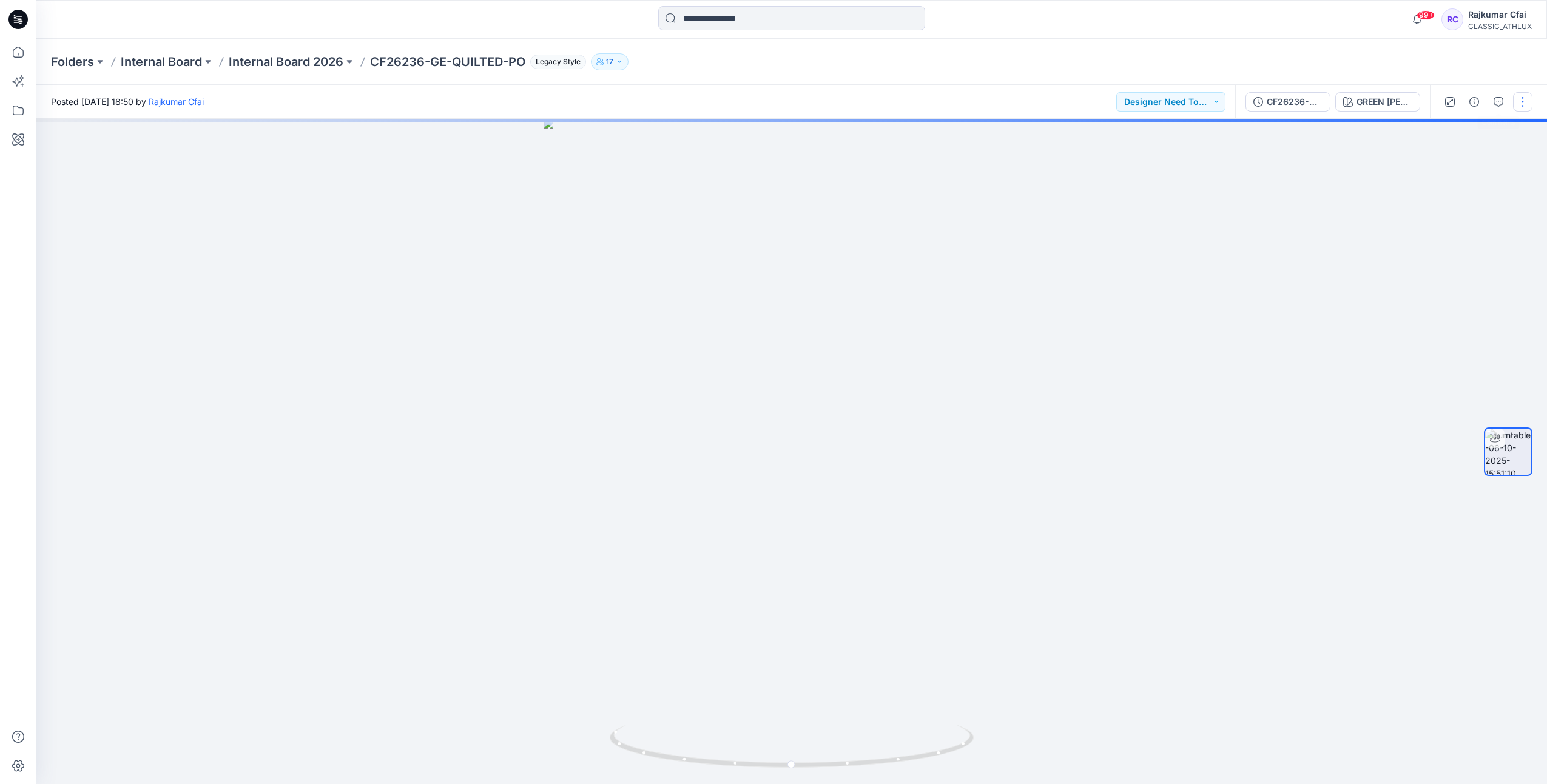
click at [1524, 100] on button "button" at bounding box center [1523, 102] width 20 height 20
click at [1451, 130] on p "Edit" at bounding box center [1444, 130] width 15 height 13
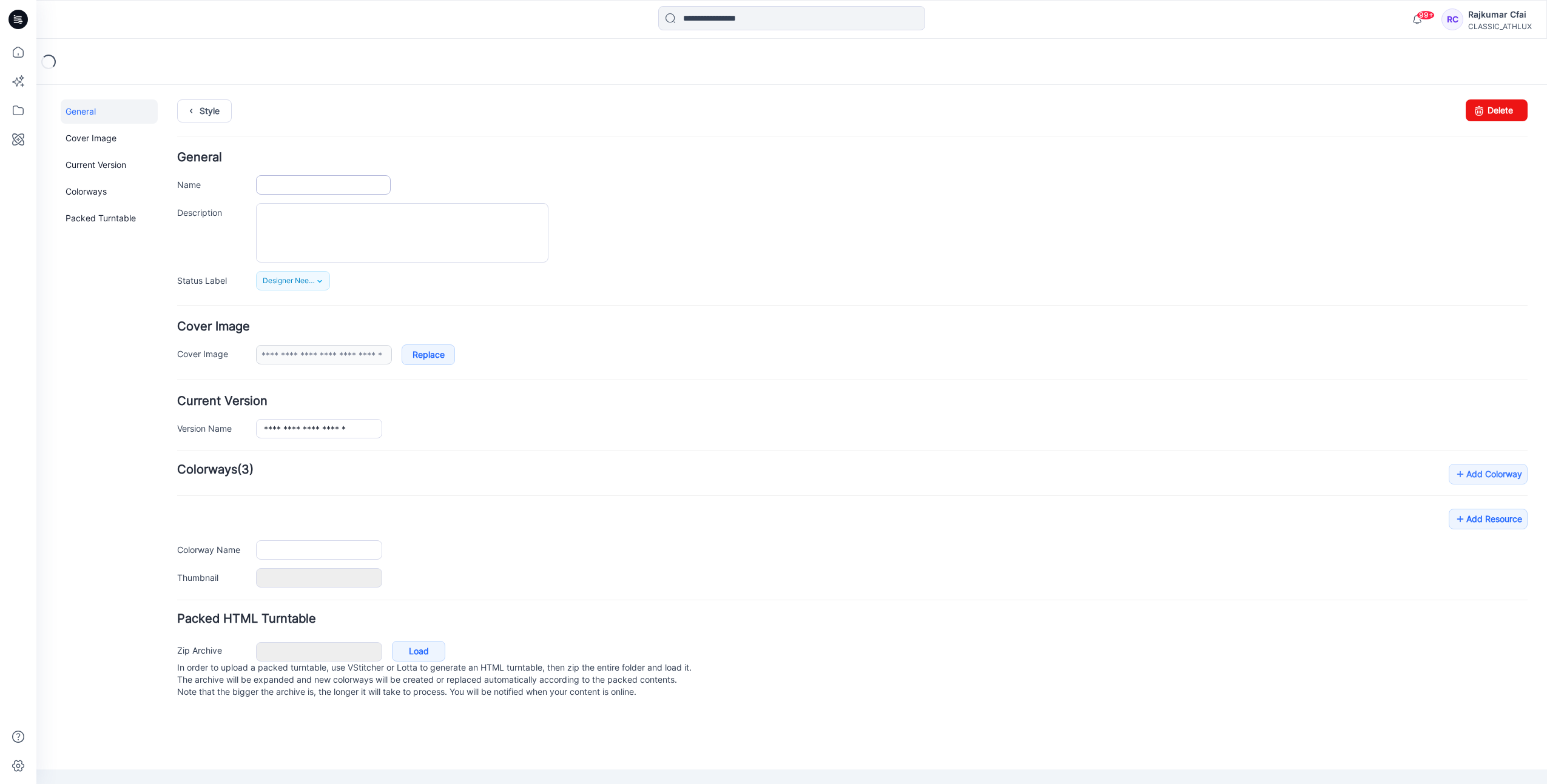
type input "**********"
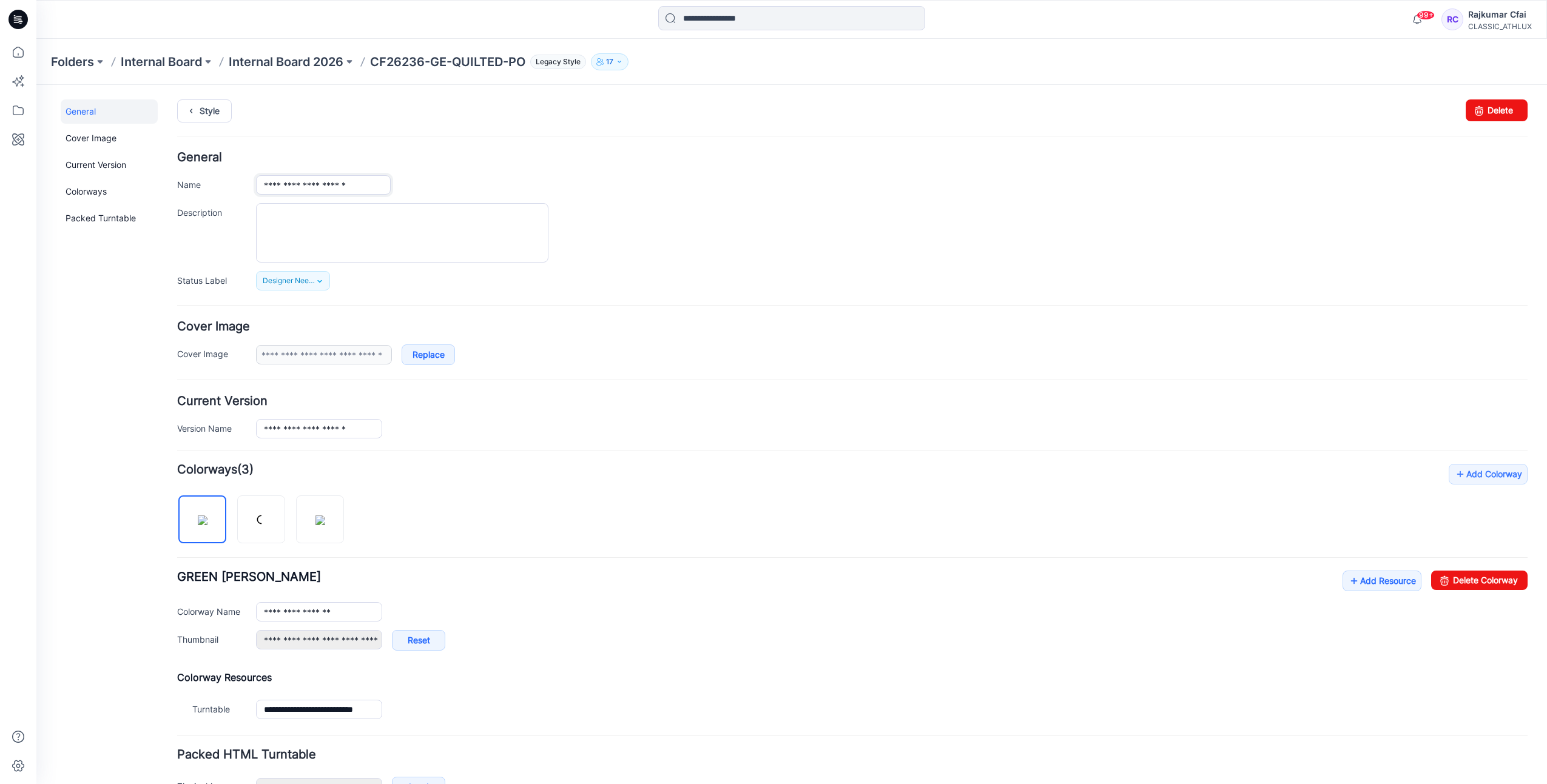
click at [308, 182] on input "**********" at bounding box center [323, 185] width 135 height 20
type input "**********"
drag, startPoint x: 638, startPoint y: 213, endPoint x: 191, endPoint y: 96, distance: 462.1
click at [608, 207] on div at bounding box center [891, 232] width 1271 height 60
click at [208, 114] on link "Style" at bounding box center [204, 111] width 54 height 23
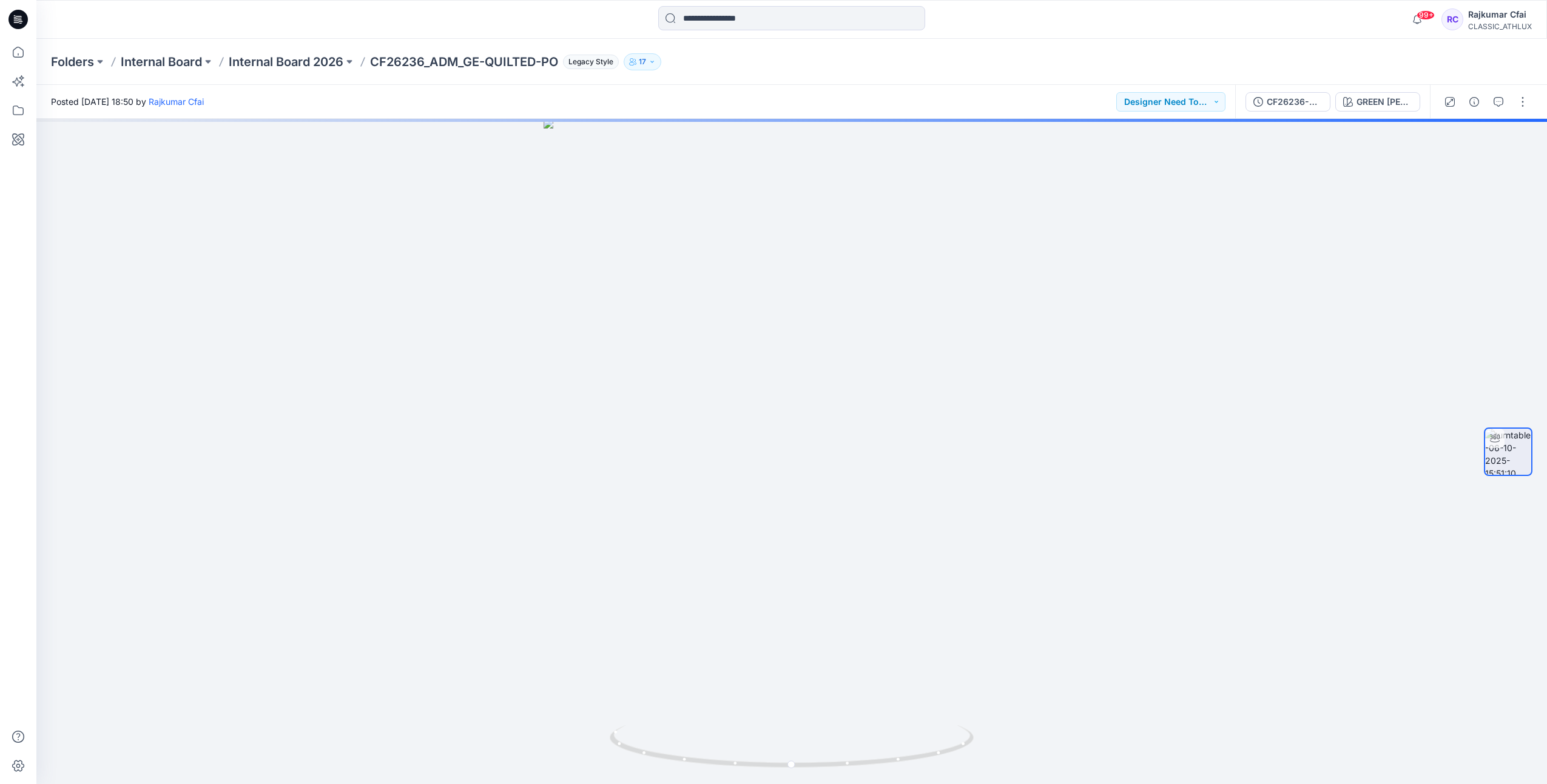
click at [24, 20] on icon at bounding box center [19, 20] width 20 height 20
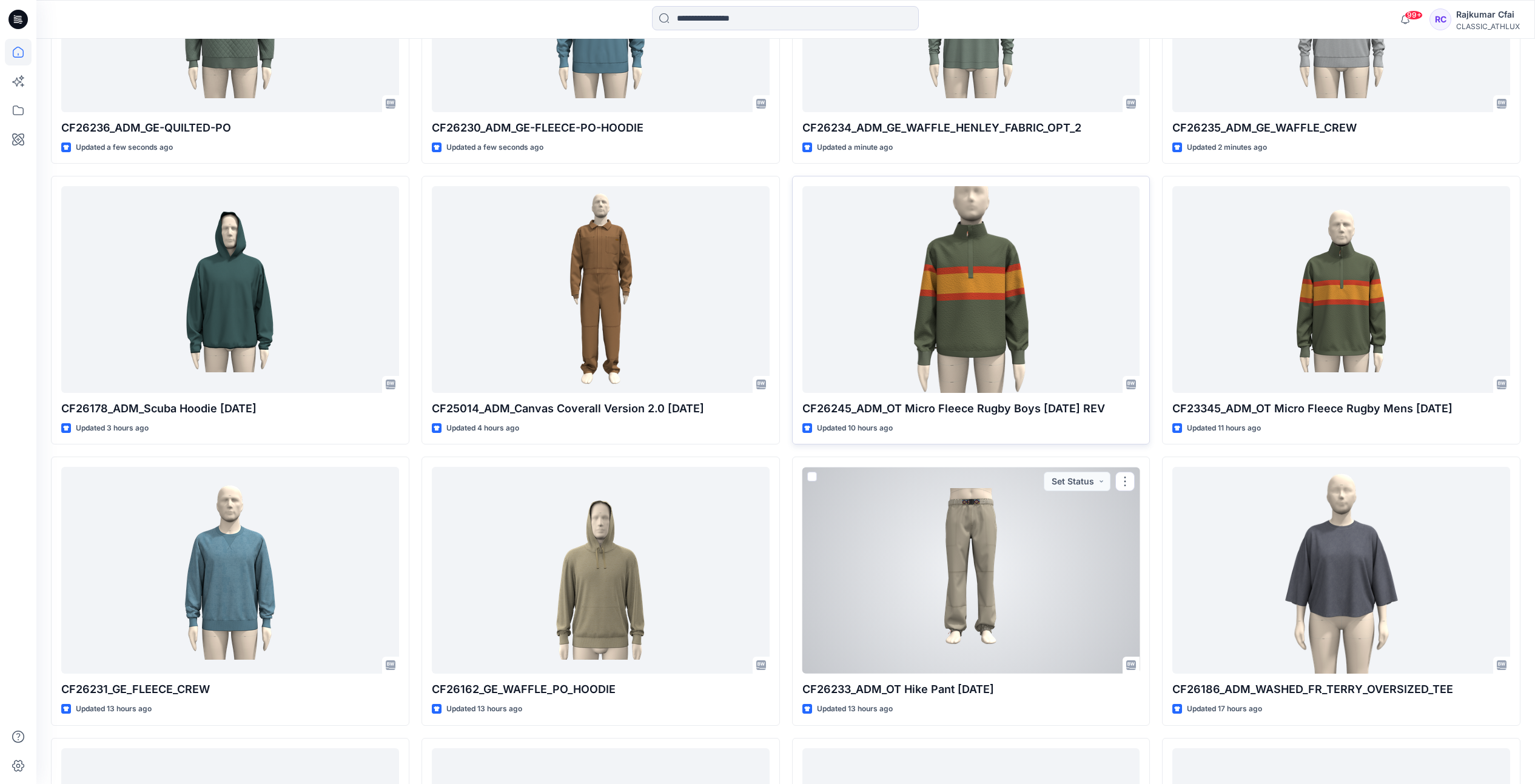
scroll to position [859, 0]
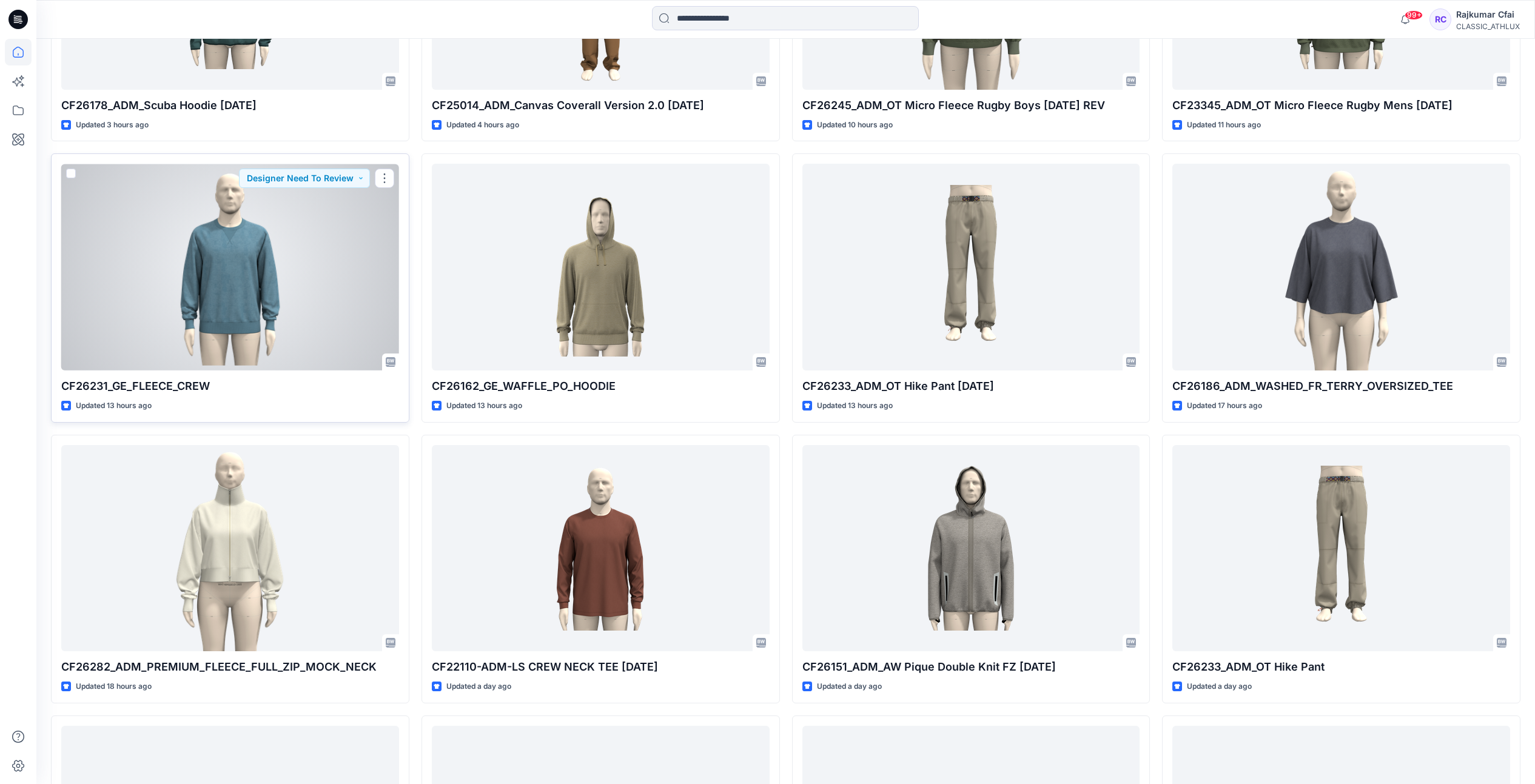
click at [267, 287] on div at bounding box center [230, 267] width 338 height 207
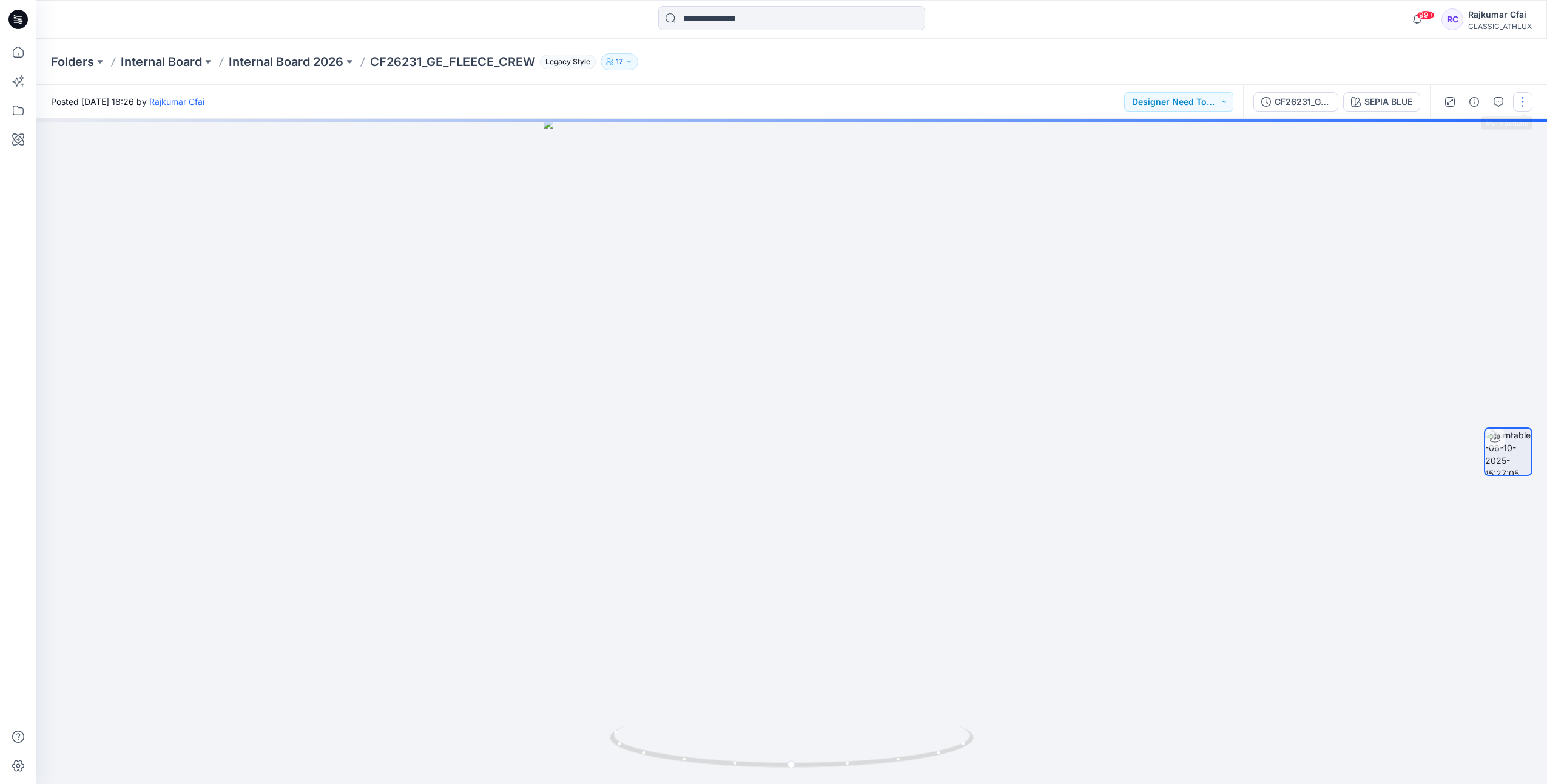
click at [1525, 107] on button "button" at bounding box center [1523, 102] width 20 height 20
click at [1447, 128] on p "Edit" at bounding box center [1444, 130] width 15 height 13
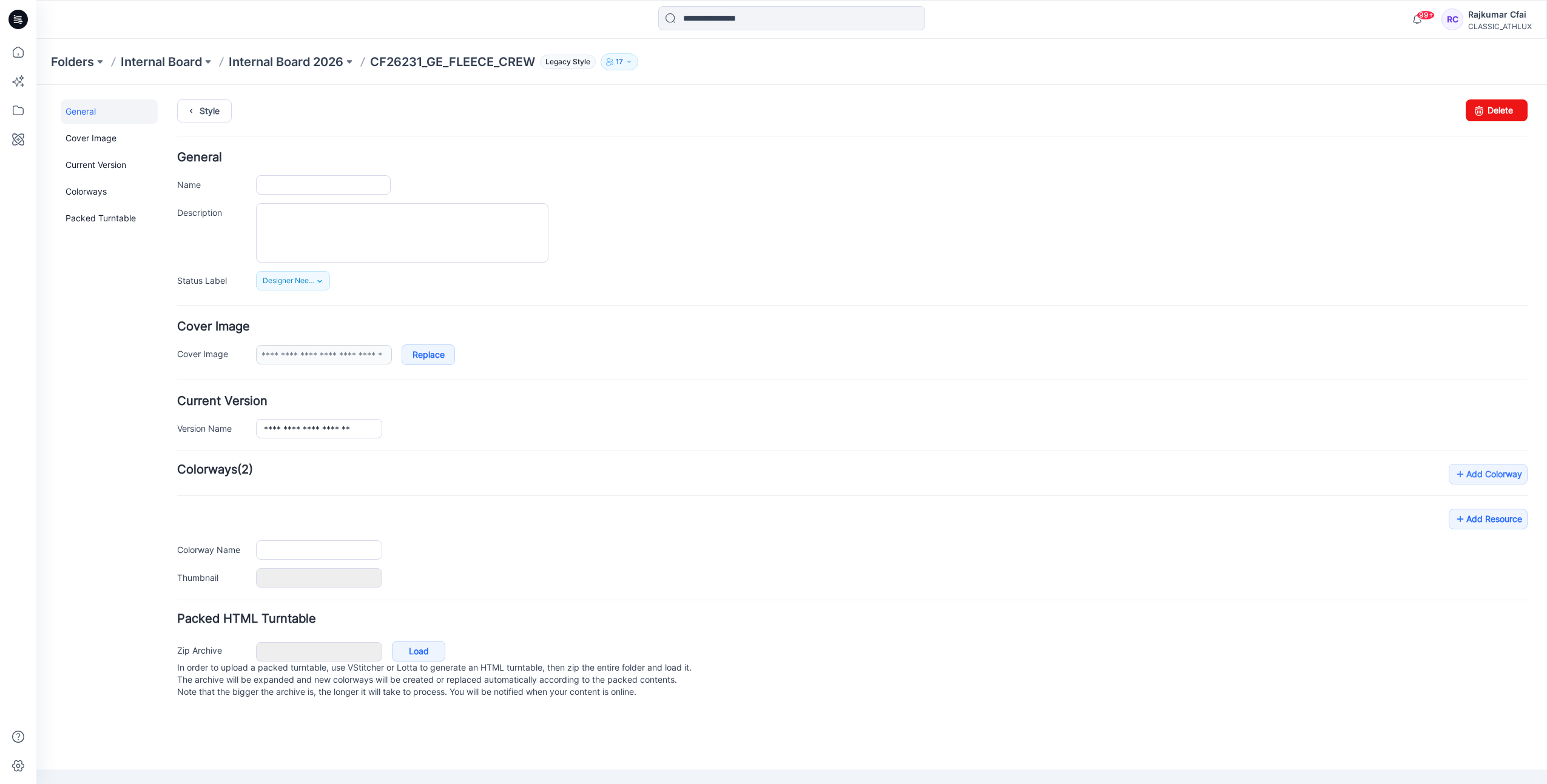
type input "**********"
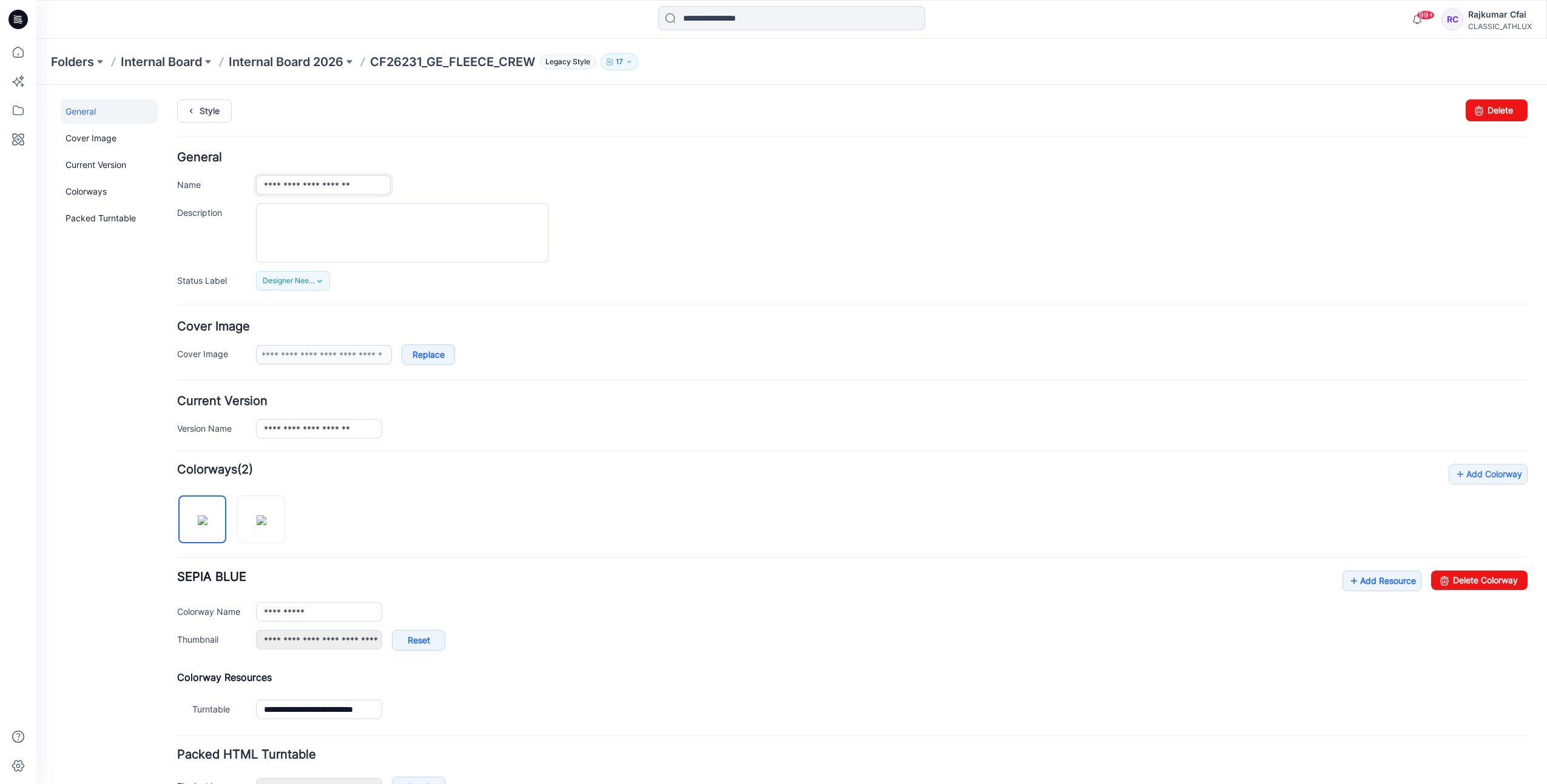
click at [300, 188] on input "**********" at bounding box center [323, 185] width 135 height 20
type input "**********"
drag, startPoint x: 690, startPoint y: 217, endPoint x: 277, endPoint y: 140, distance: 420.1
click at [687, 216] on div at bounding box center [891, 232] width 1271 height 60
click at [210, 114] on link "Style" at bounding box center [204, 111] width 54 height 23
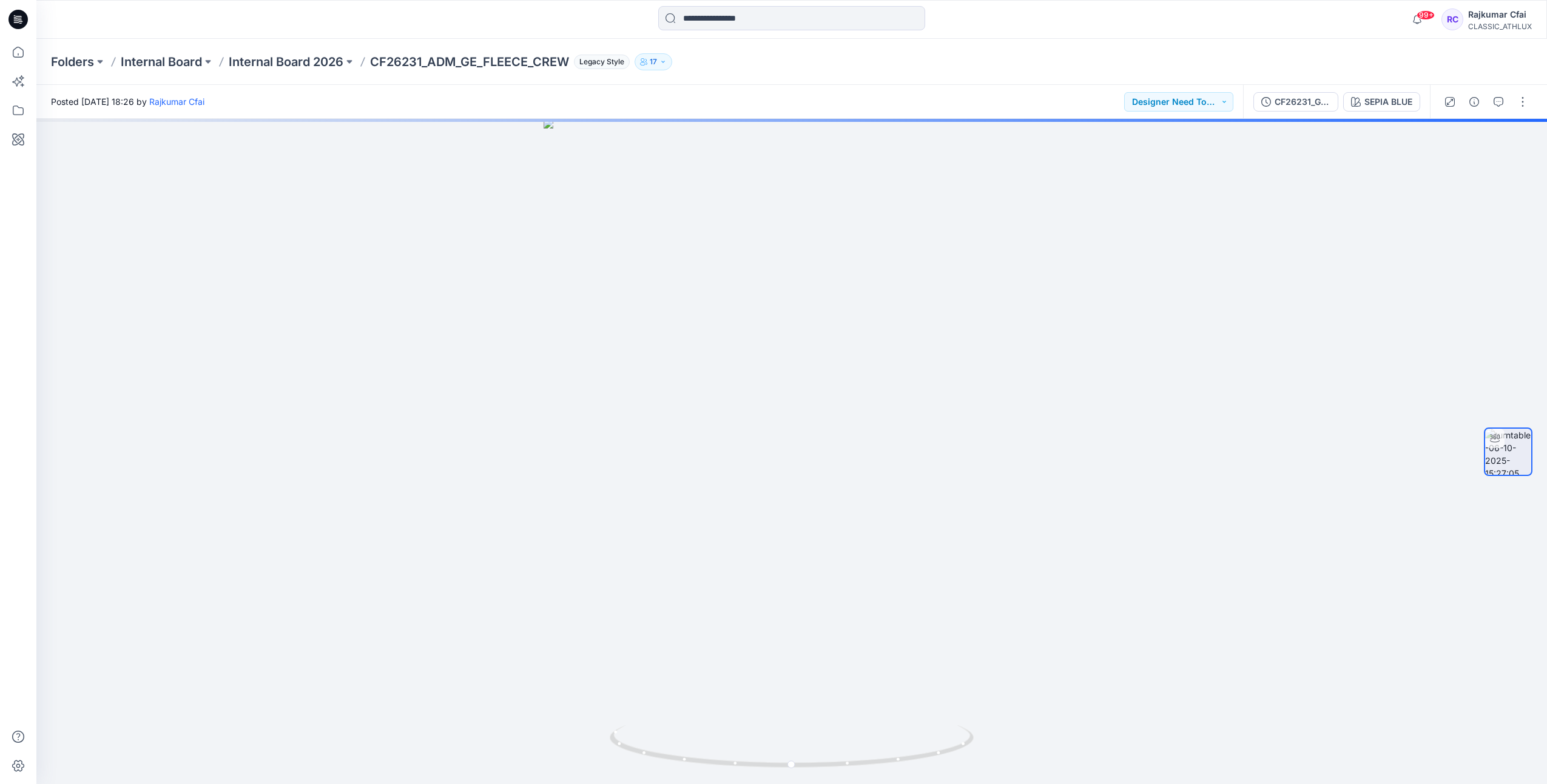
click at [21, 24] on icon at bounding box center [19, 20] width 20 height 20
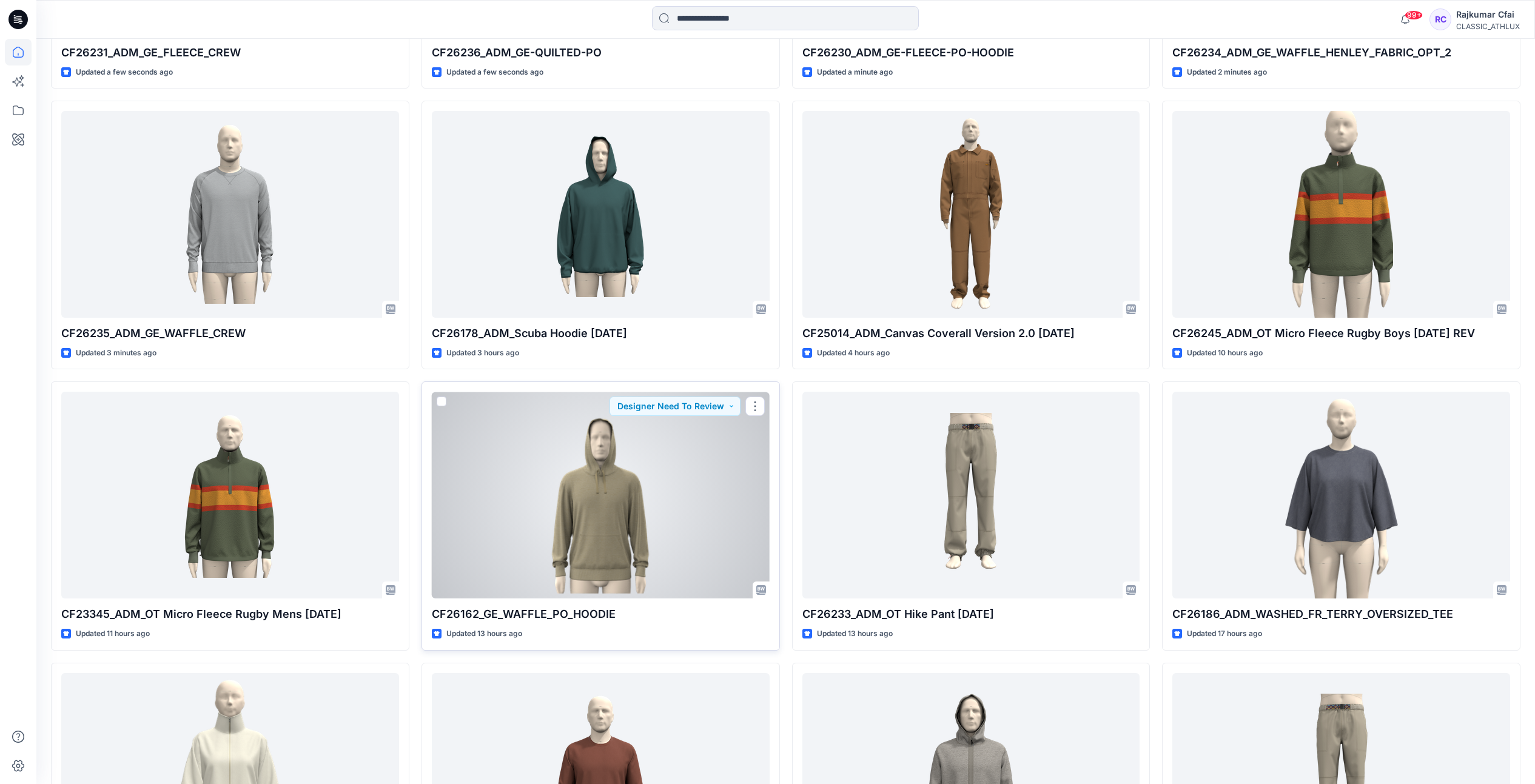
scroll to position [632, 0]
click at [630, 487] on div at bounding box center [600, 495] width 338 height 207
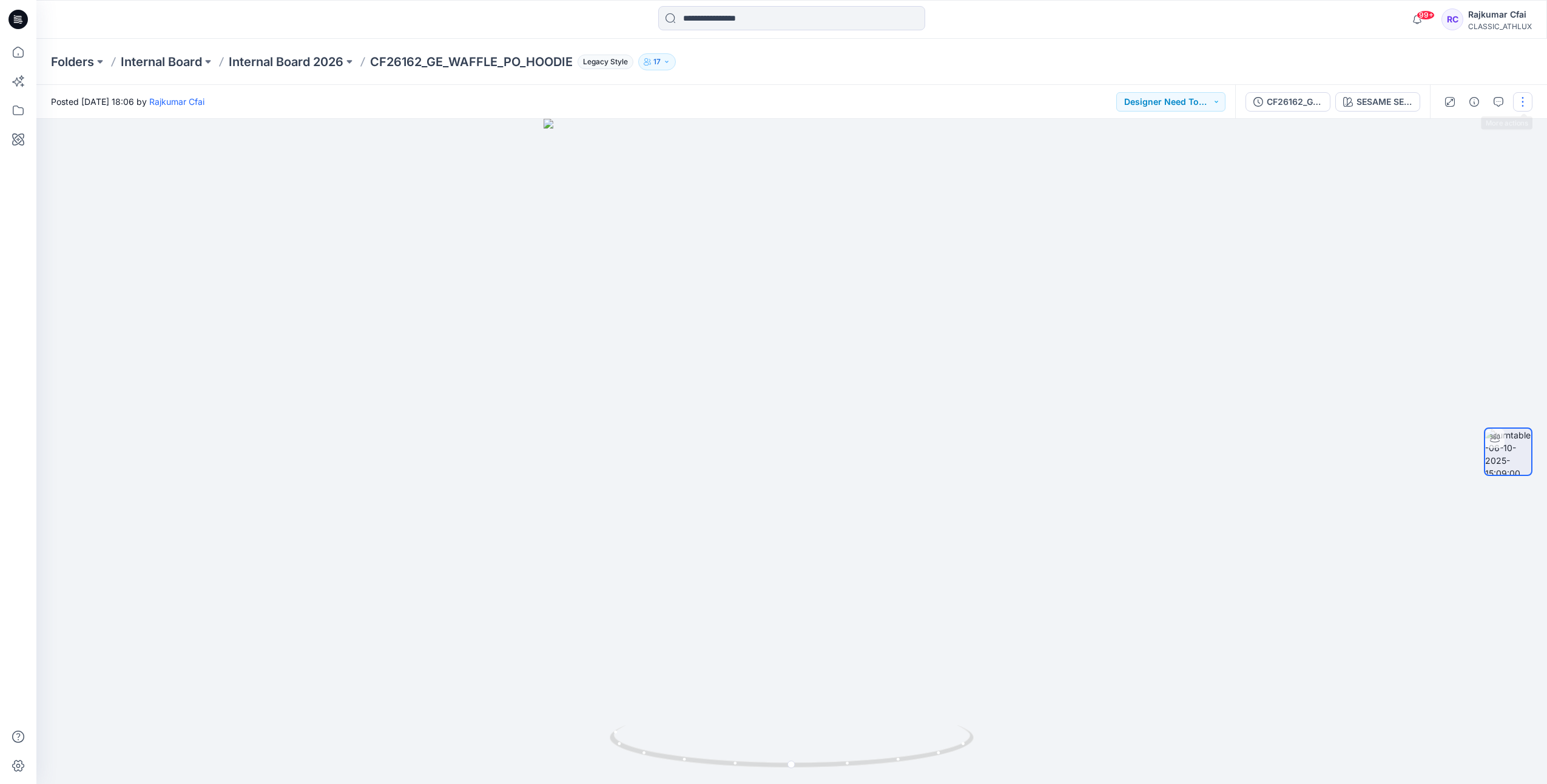
click at [1520, 103] on button "button" at bounding box center [1523, 102] width 20 height 20
click at [1444, 128] on p "Edit" at bounding box center [1444, 130] width 15 height 13
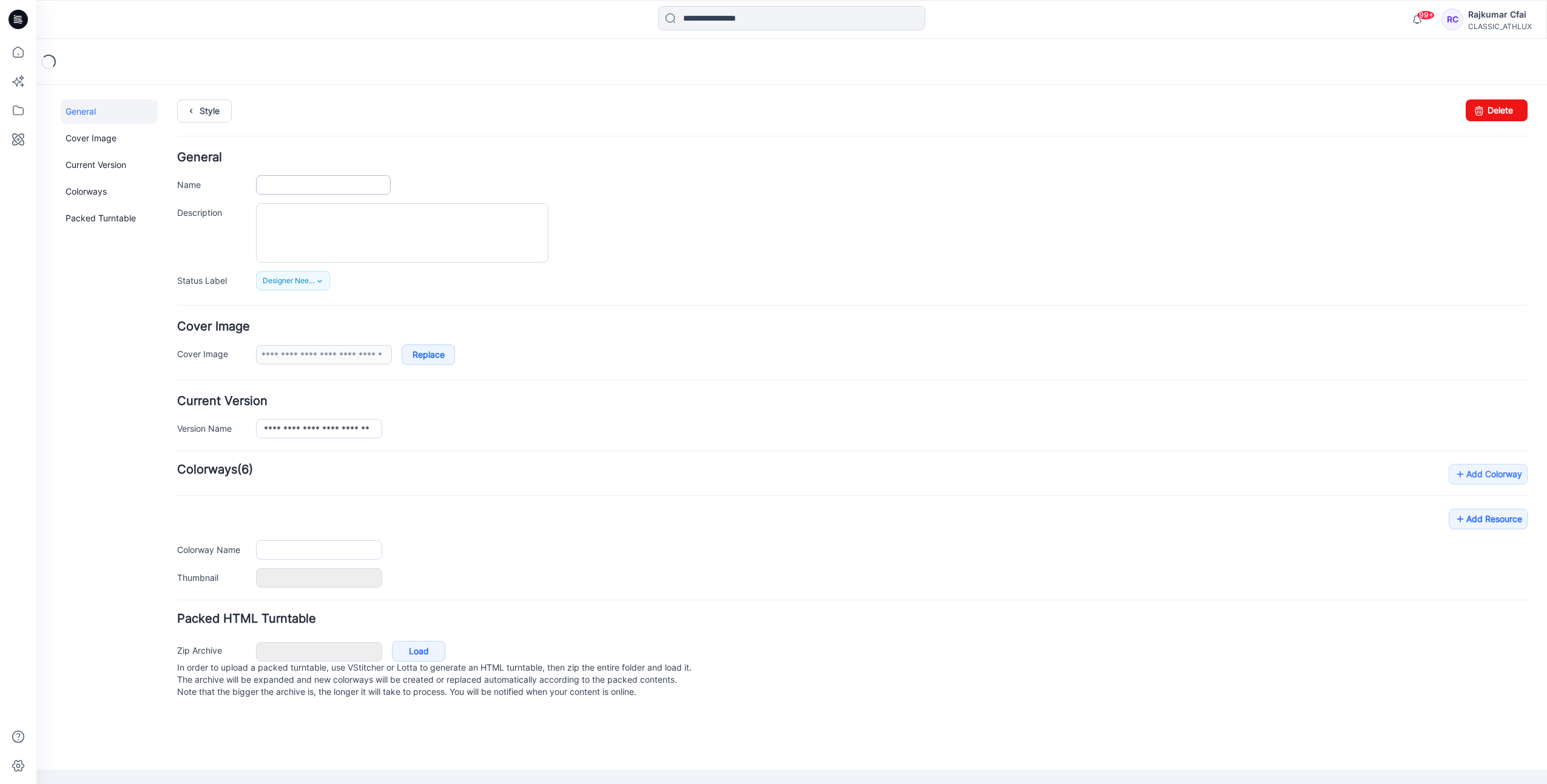
type input "**********"
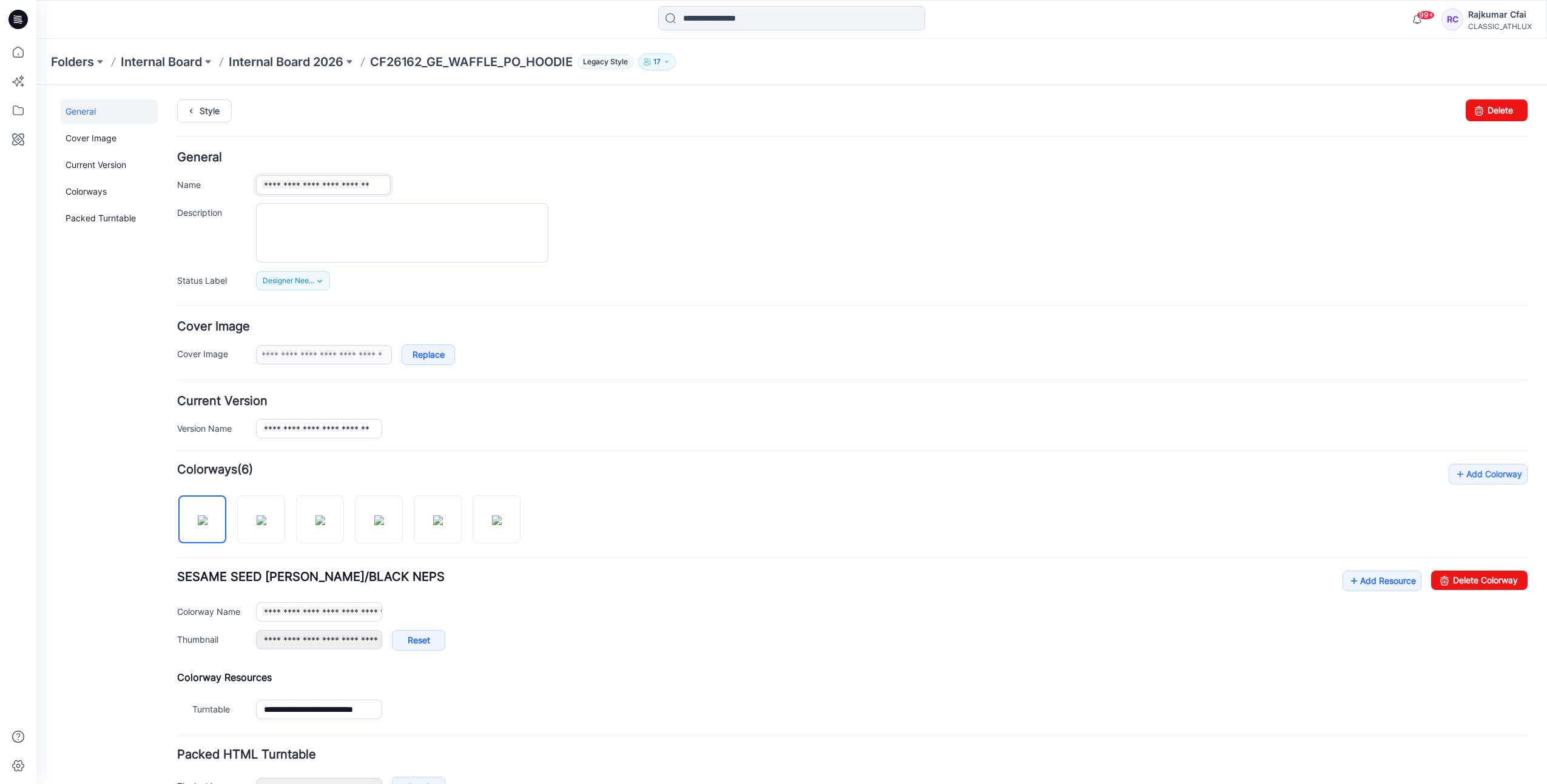
click at [303, 184] on input "**********" at bounding box center [323, 185] width 135 height 20
type input "**********"
drag, startPoint x: 636, startPoint y: 263, endPoint x: 552, endPoint y: 216, distance: 96.3
click at [636, 263] on div "**********" at bounding box center [852, 221] width 1350 height 138
click at [214, 114] on link "Style" at bounding box center [204, 111] width 54 height 23
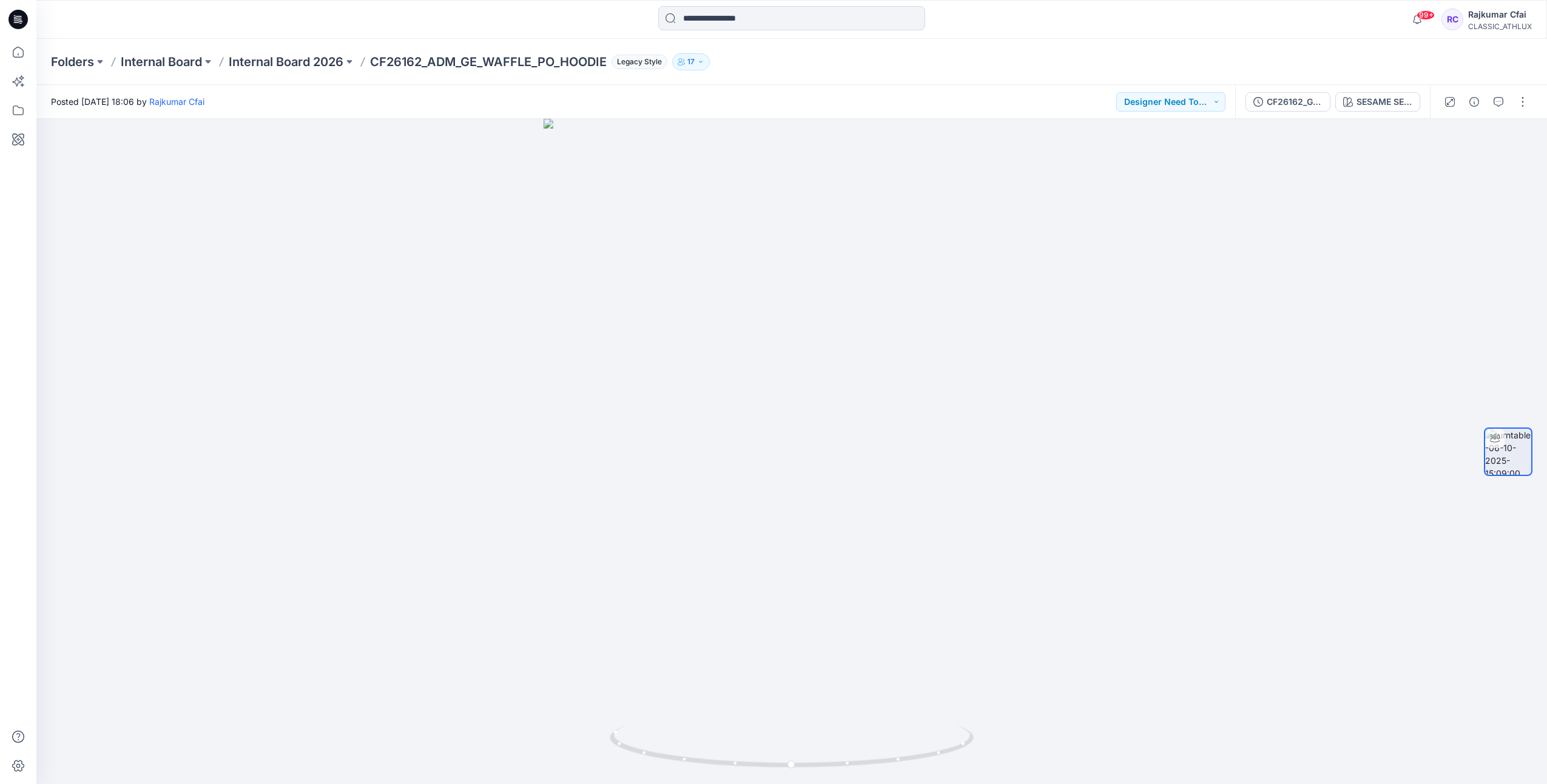
click at [20, 19] on icon at bounding box center [19, 20] width 20 height 20
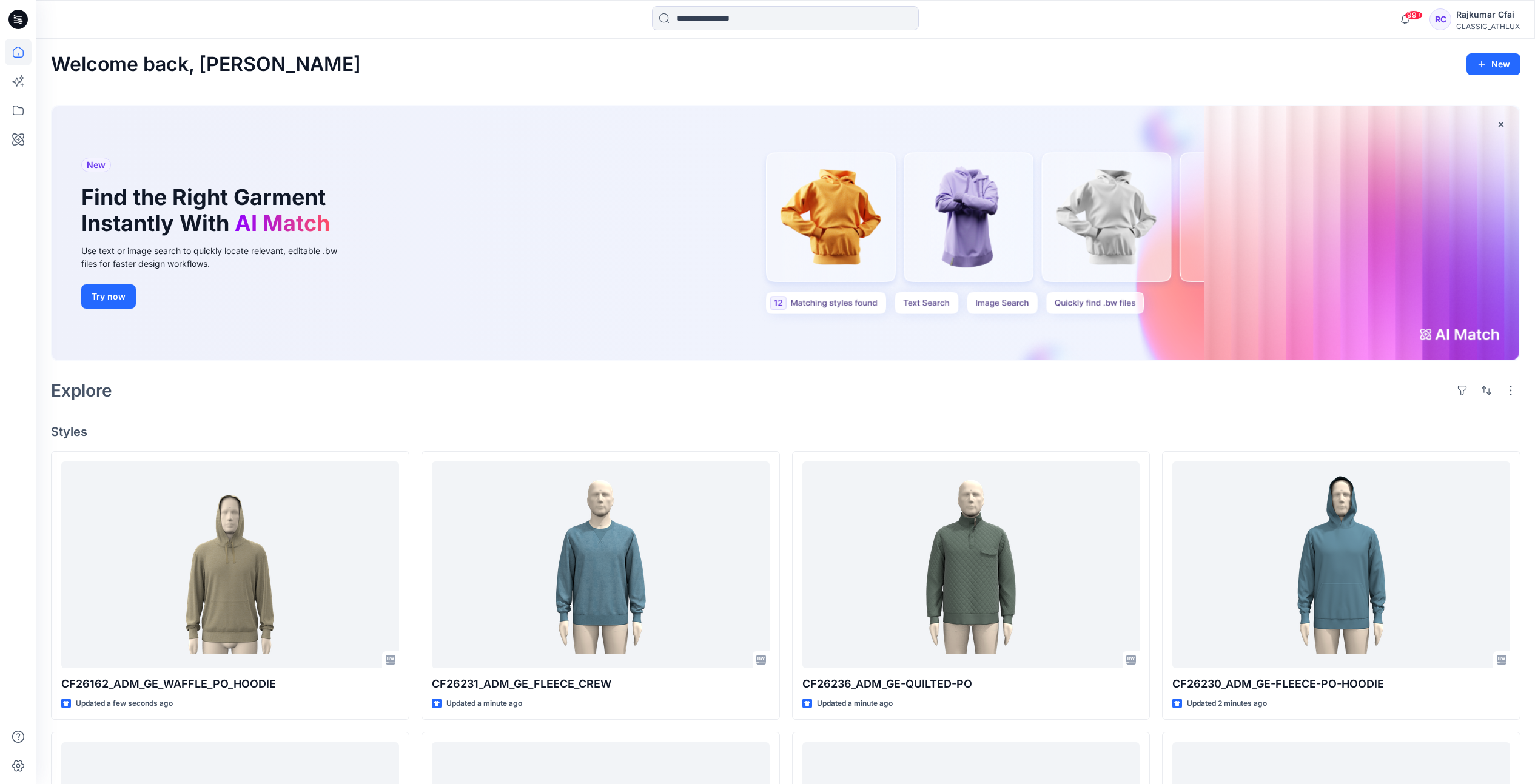
click at [909, 394] on div "Explore" at bounding box center [785, 390] width 1469 height 29
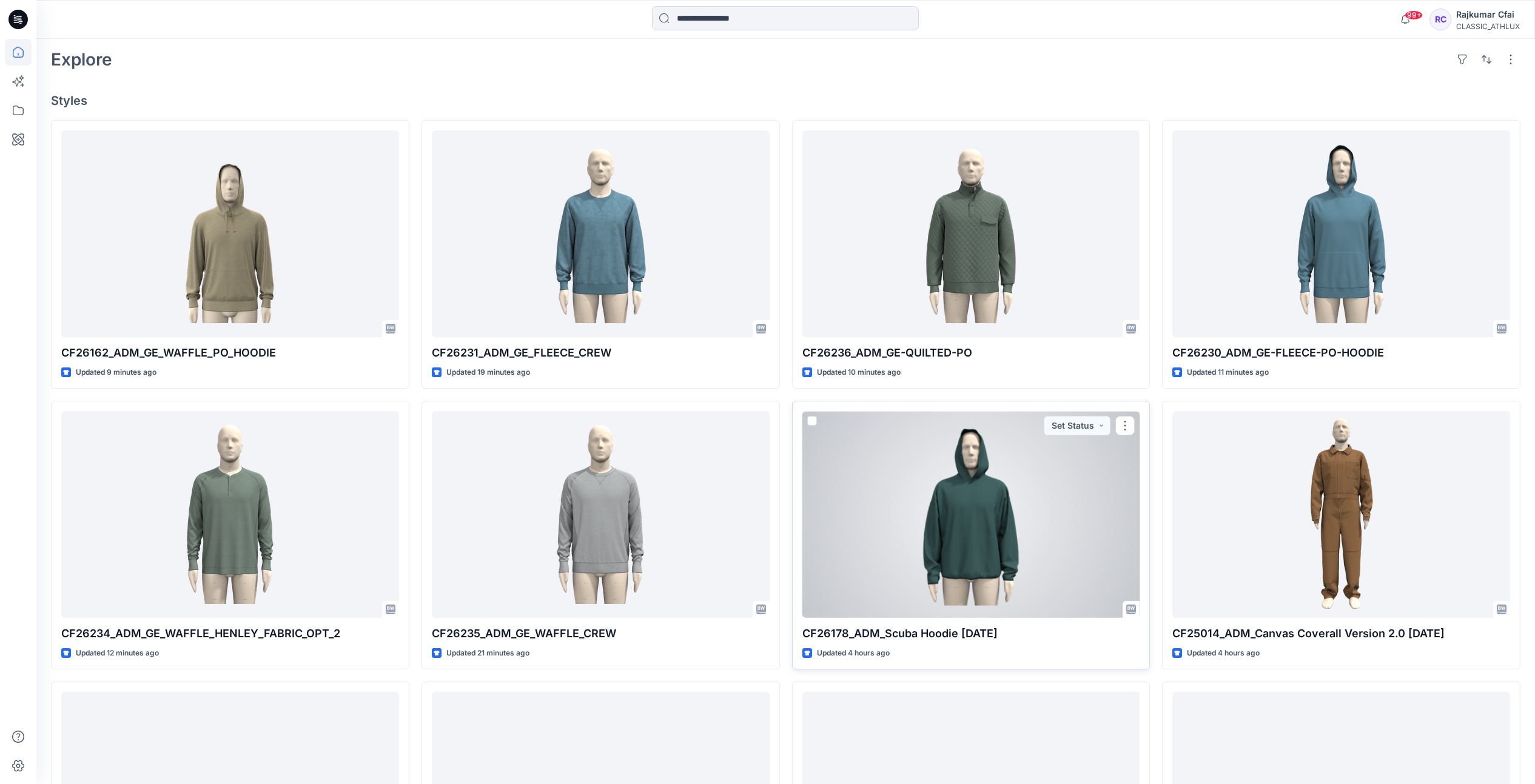
scroll to position [304, 0]
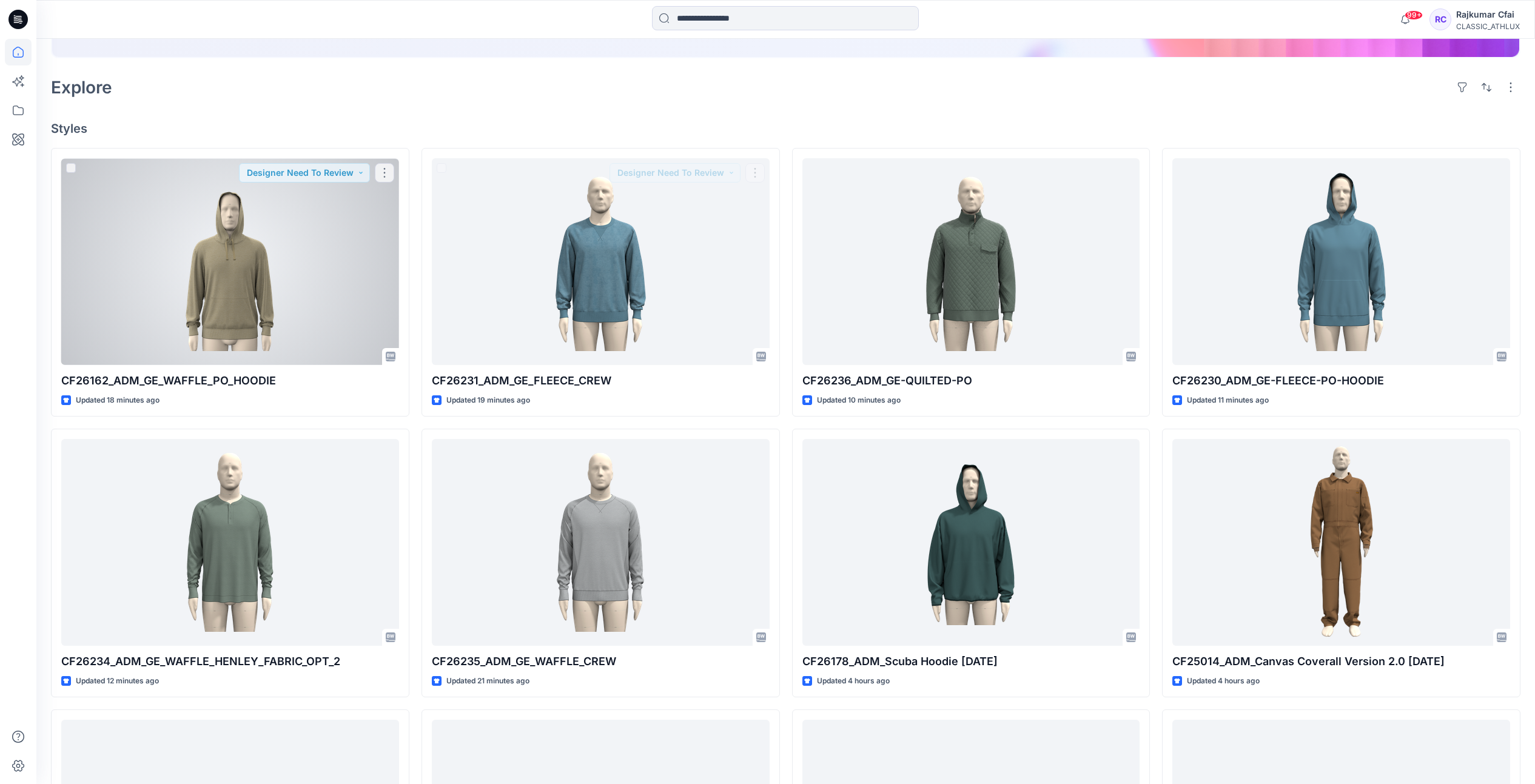
click at [279, 269] on div at bounding box center [230, 262] width 338 height 207
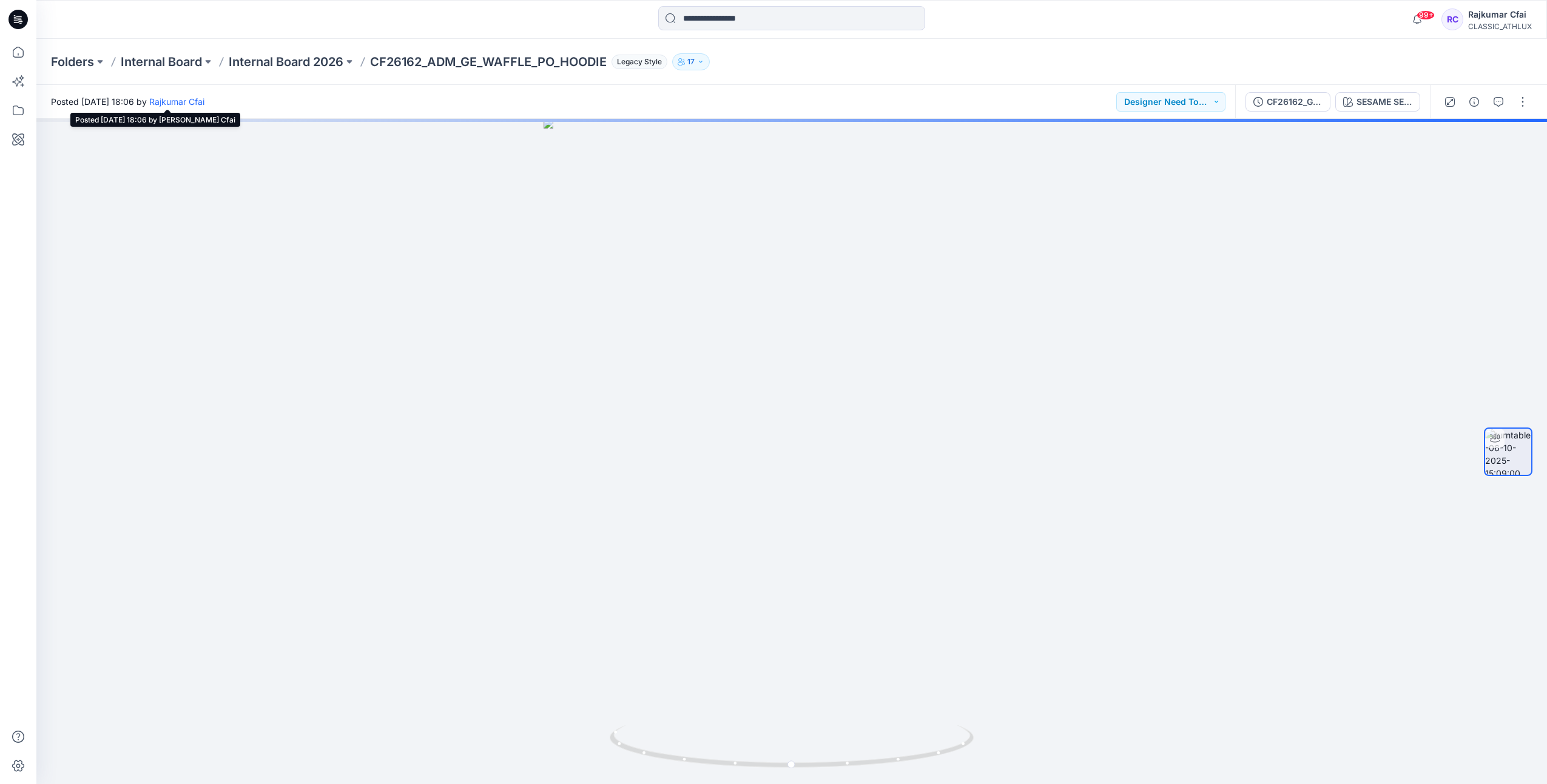
drag, startPoint x: 163, startPoint y: 101, endPoint x: 153, endPoint y: 97, distance: 10.8
click at [153, 97] on span "Posted Monday, October 06, 2025 18:06 by Rajkumar Cfai" at bounding box center [128, 102] width 154 height 13
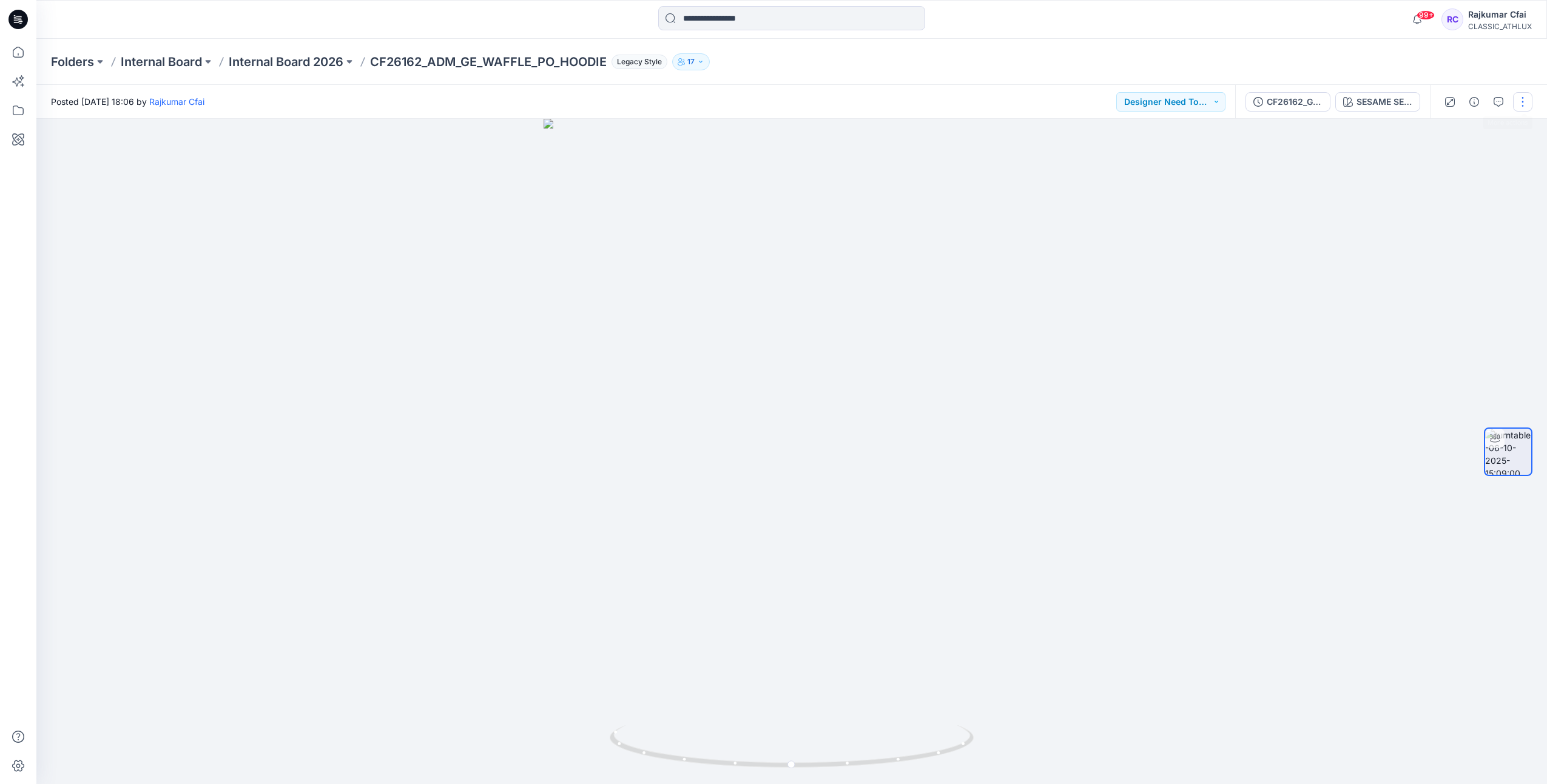
click at [1520, 106] on button "button" at bounding box center [1523, 102] width 20 height 20
click at [1455, 129] on button "Edit" at bounding box center [1471, 129] width 112 height 22
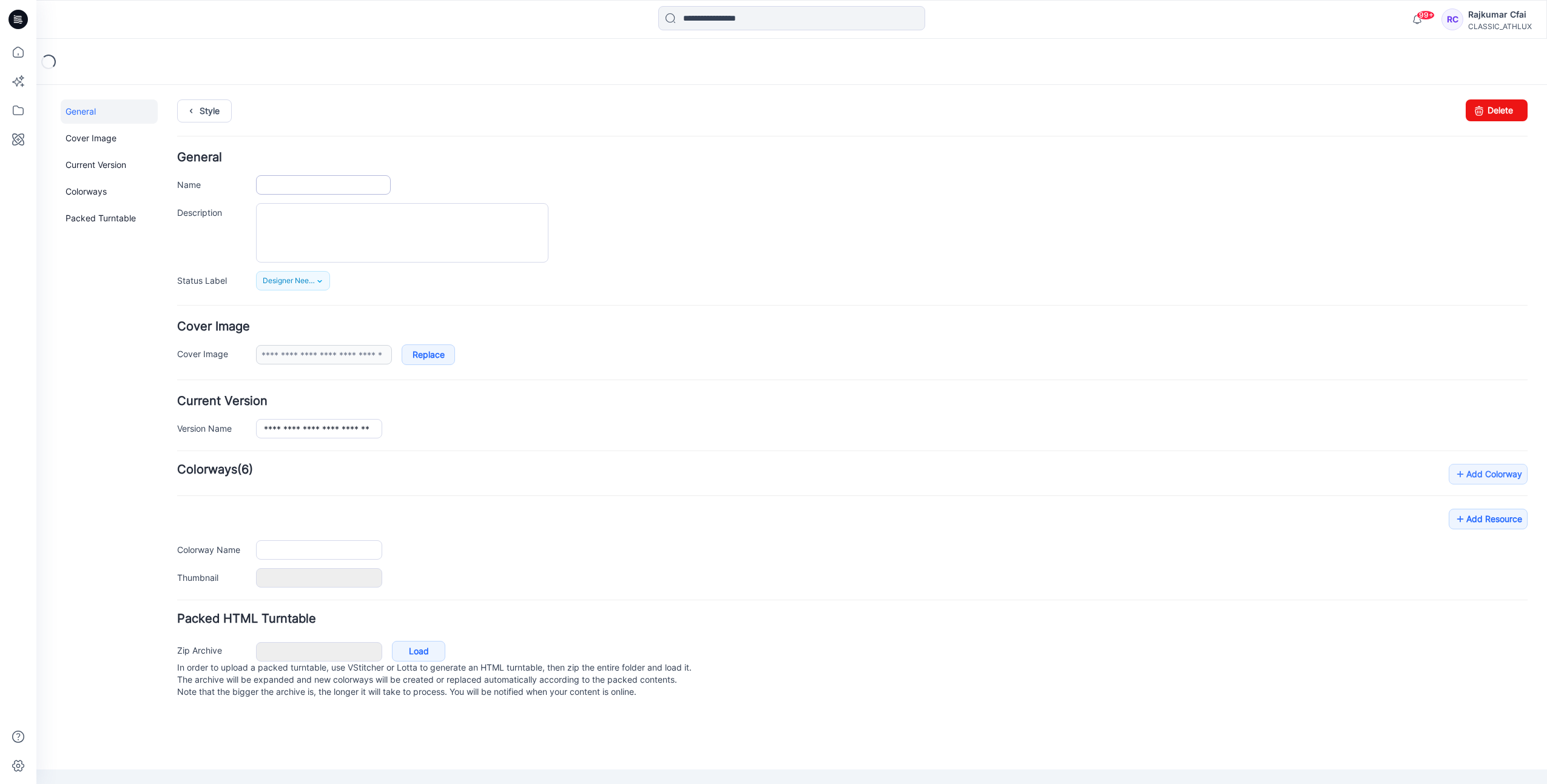
type input "**********"
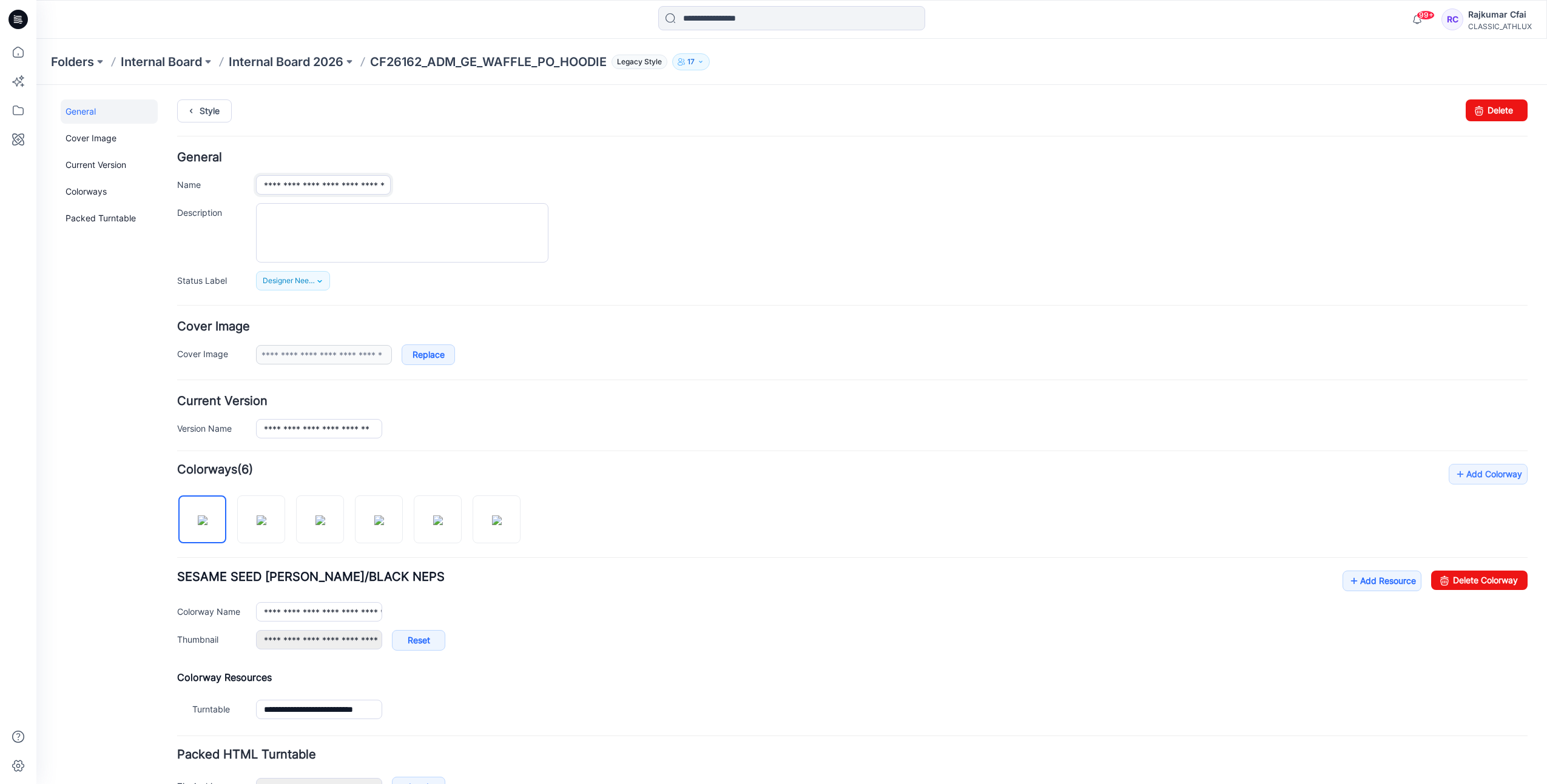
drag, startPoint x: 305, startPoint y: 179, endPoint x: 330, endPoint y: 179, distance: 25.0
click at [330, 179] on input "**********" at bounding box center [323, 185] width 135 height 20
click at [215, 114] on link "Style" at bounding box center [204, 111] width 54 height 23
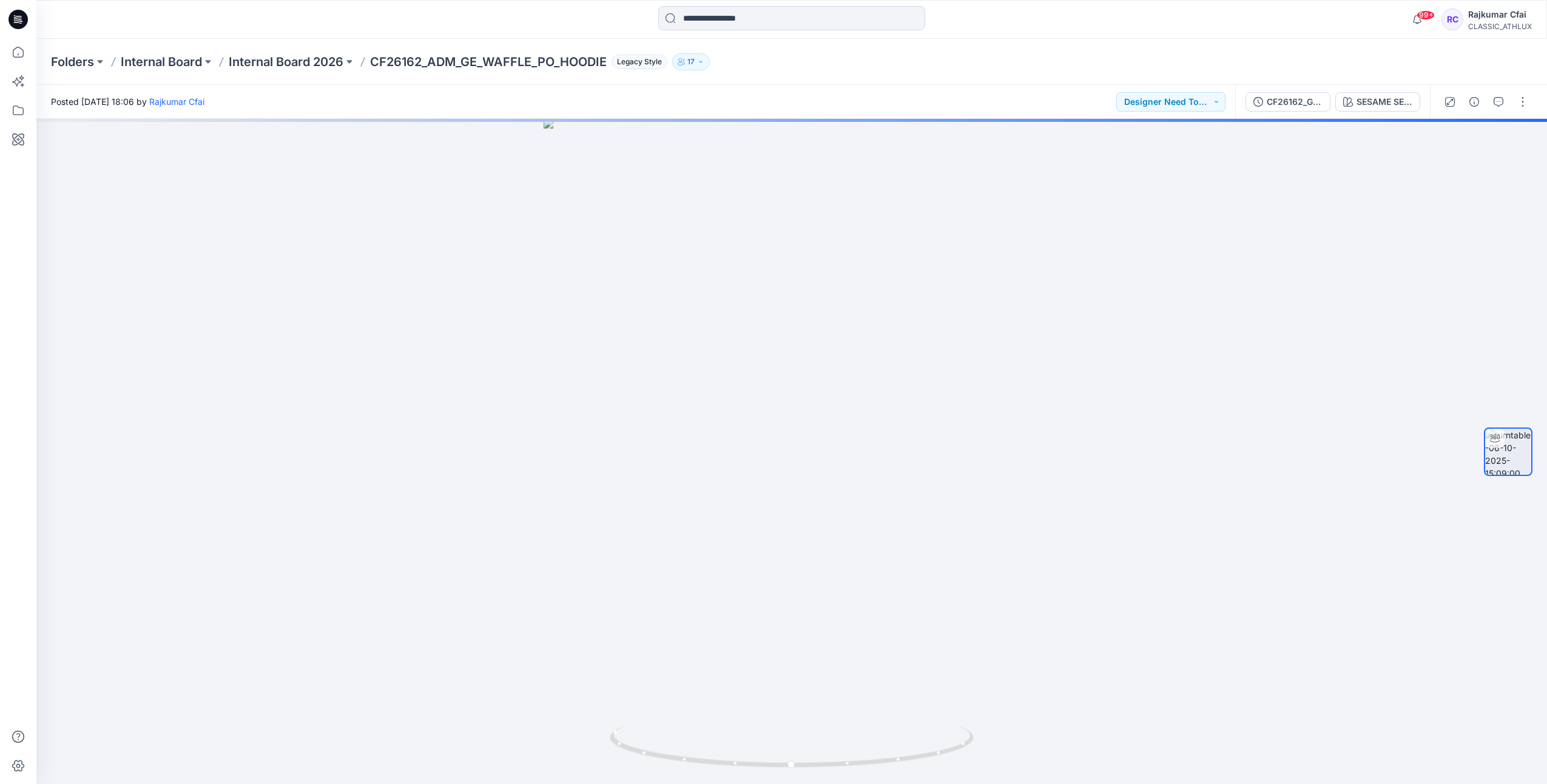
click at [20, 18] on icon at bounding box center [19, 18] width 5 height 1
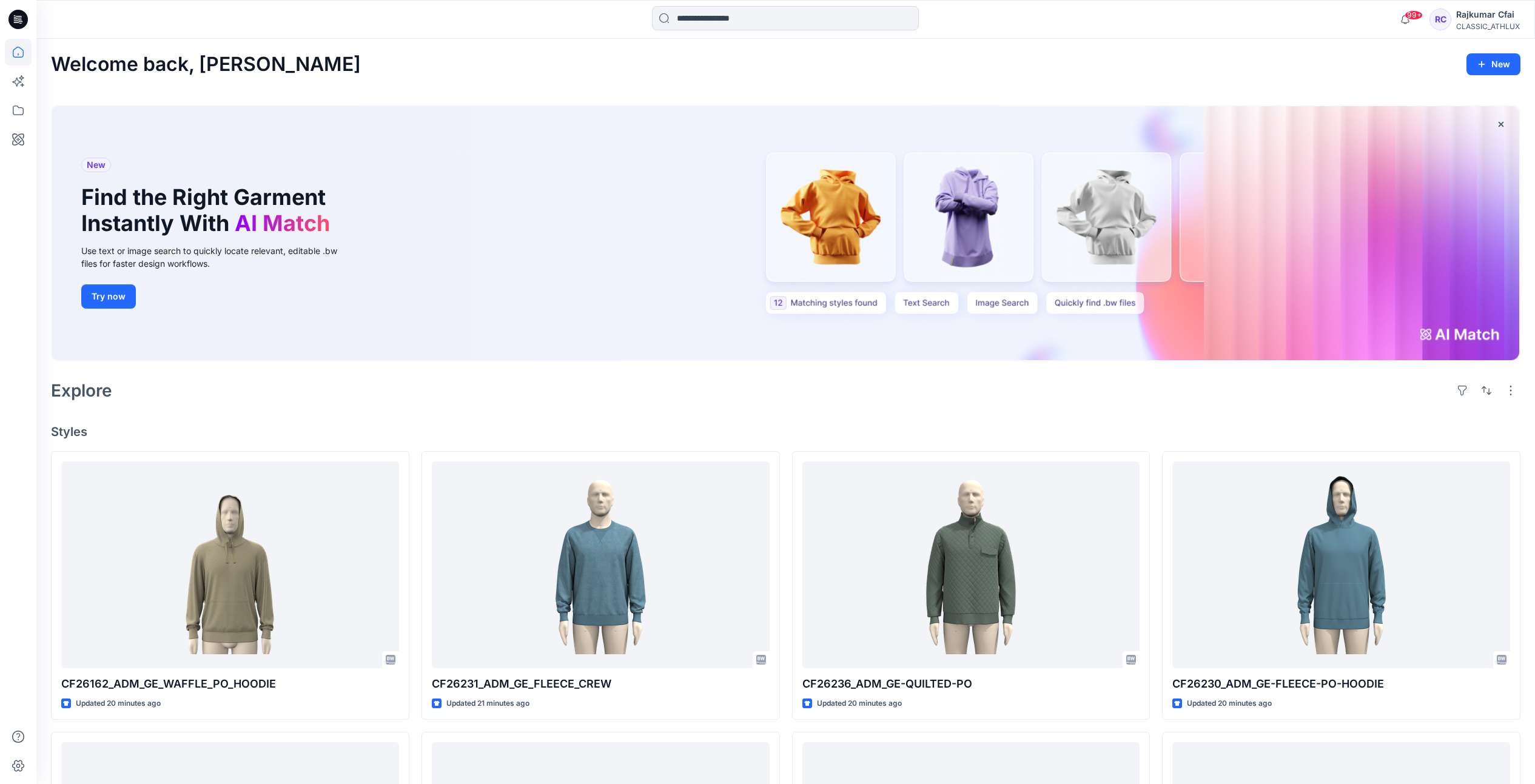
drag, startPoint x: 397, startPoint y: 404, endPoint x: 391, endPoint y: 405, distance: 6.1
click at [396, 404] on div "Explore" at bounding box center [785, 390] width 1469 height 29
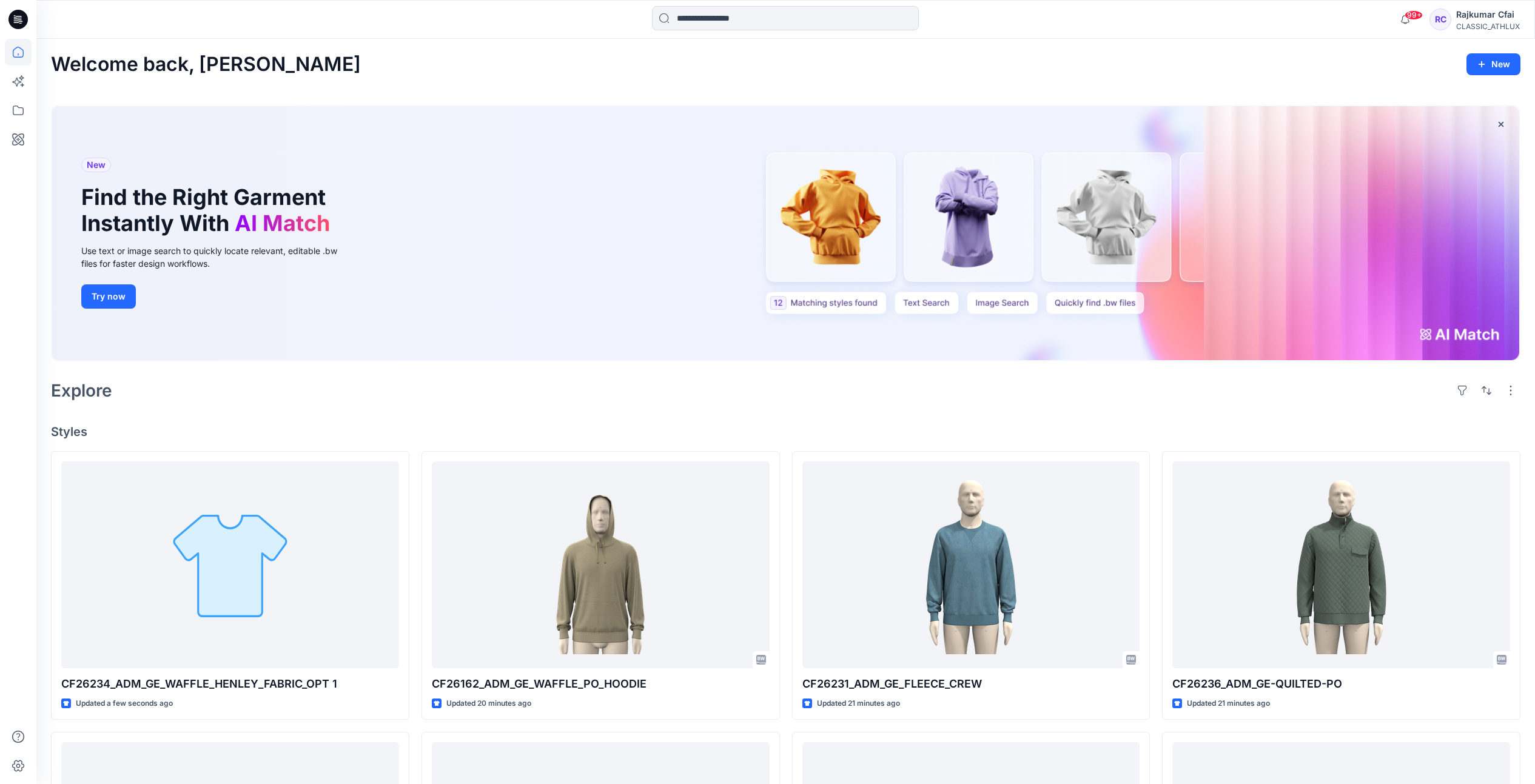
click at [411, 409] on div "Welcome back, [PERSON_NAME] New New Find the Right Garment Instantly With AI Ma…" at bounding box center [786, 688] width 1498 height 1301
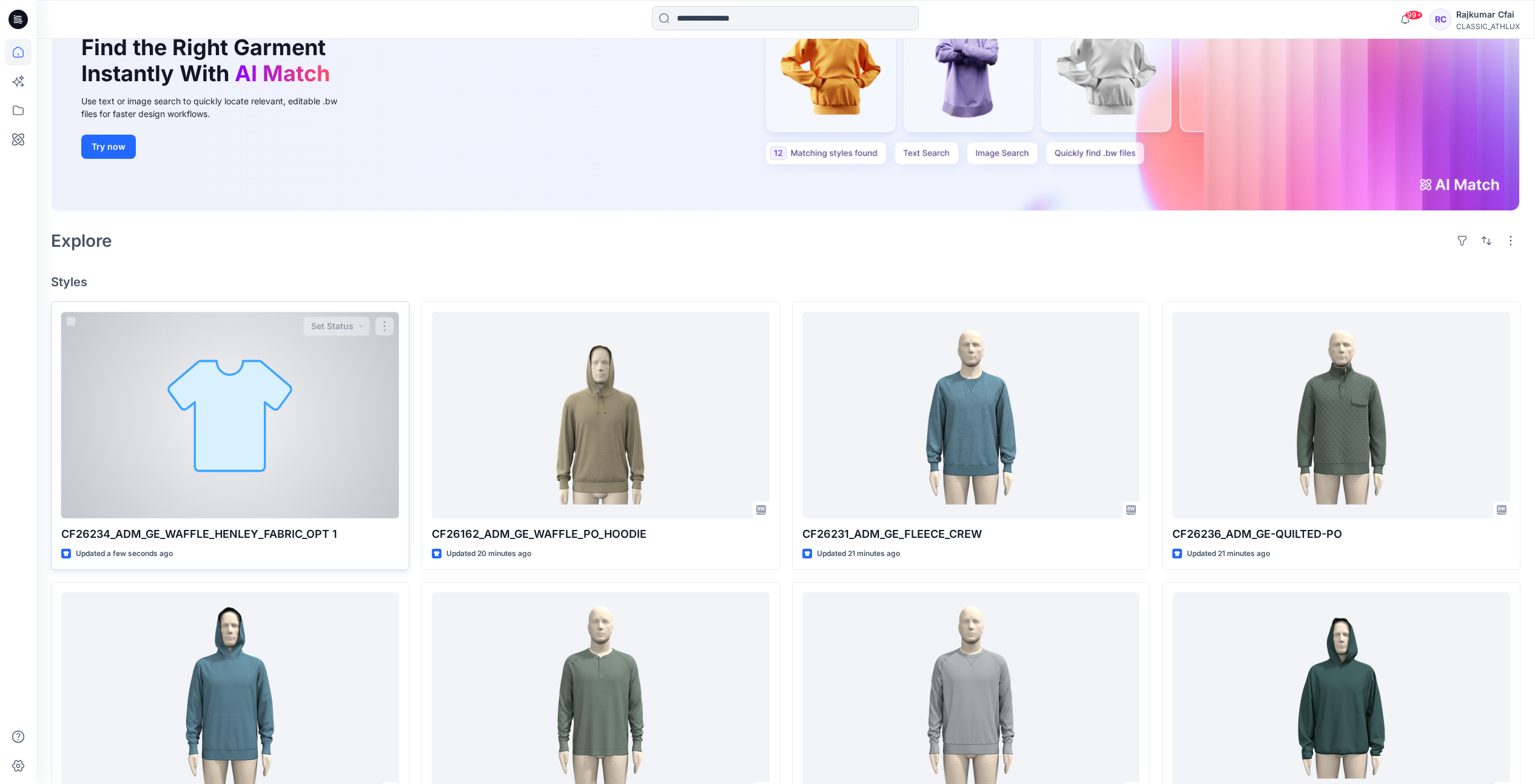
scroll to position [152, 0]
click at [304, 444] on div at bounding box center [230, 413] width 338 height 207
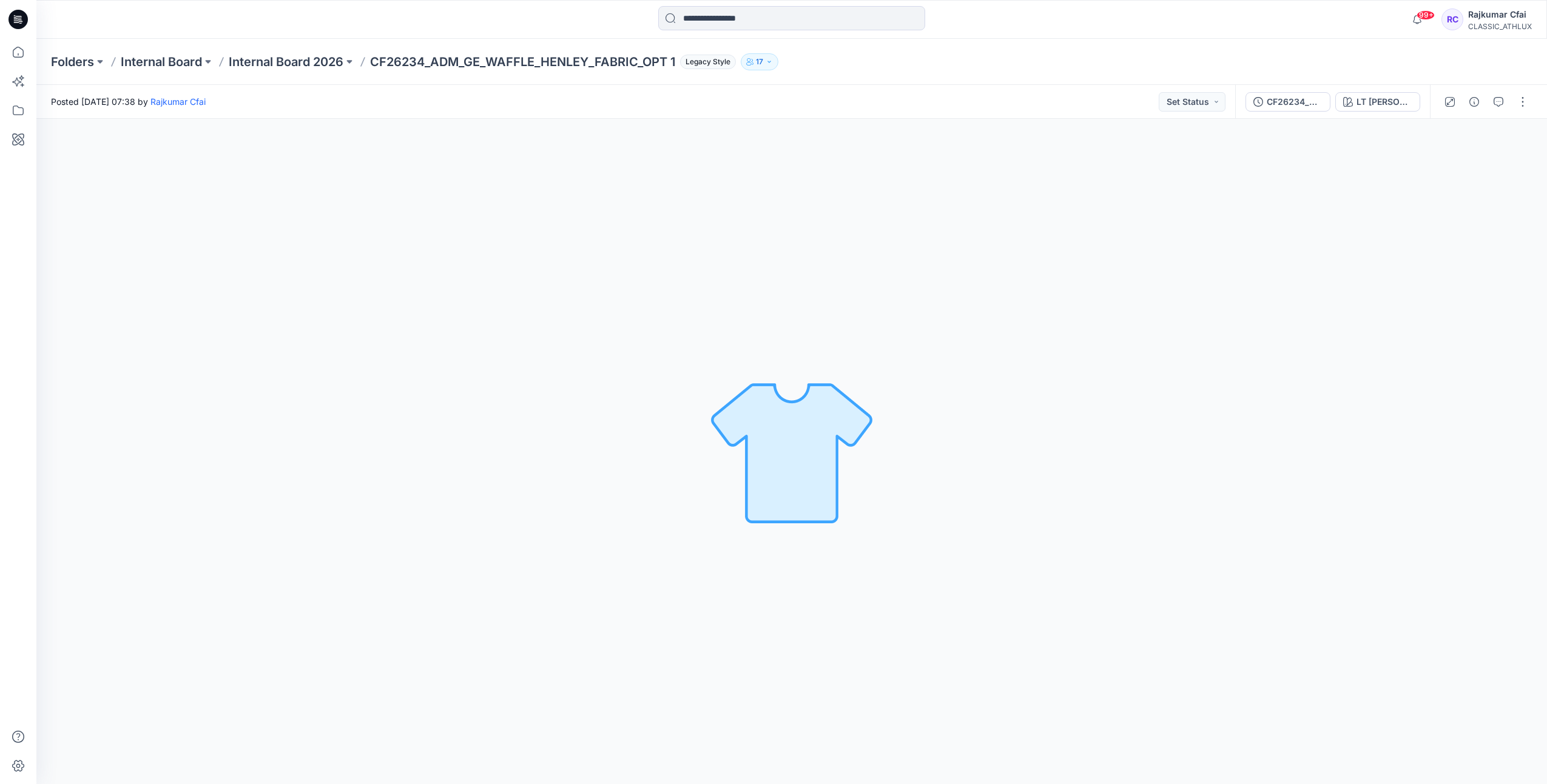
click at [18, 18] on icon at bounding box center [19, 18] width 5 height 1
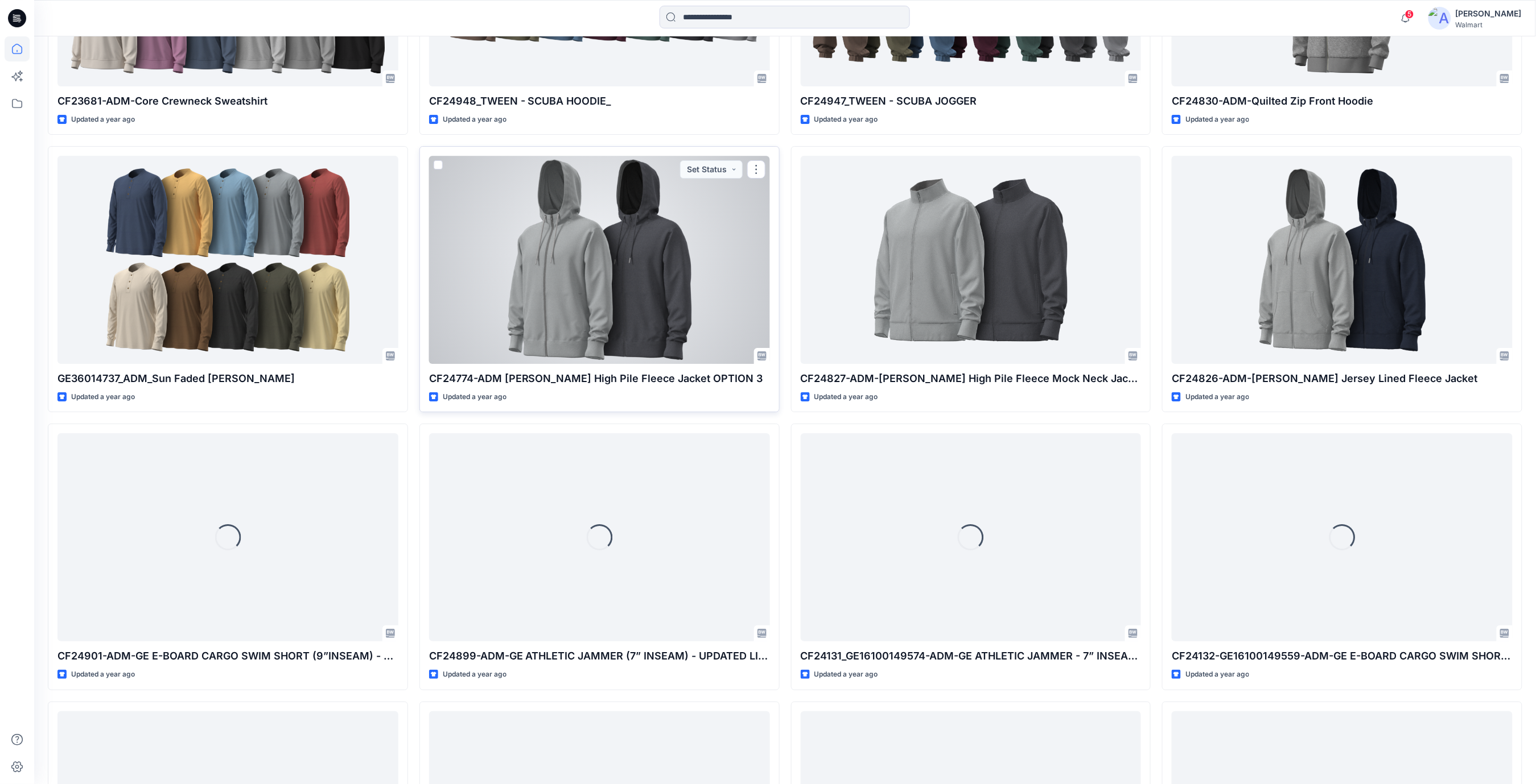
scroll to position [50012, 0]
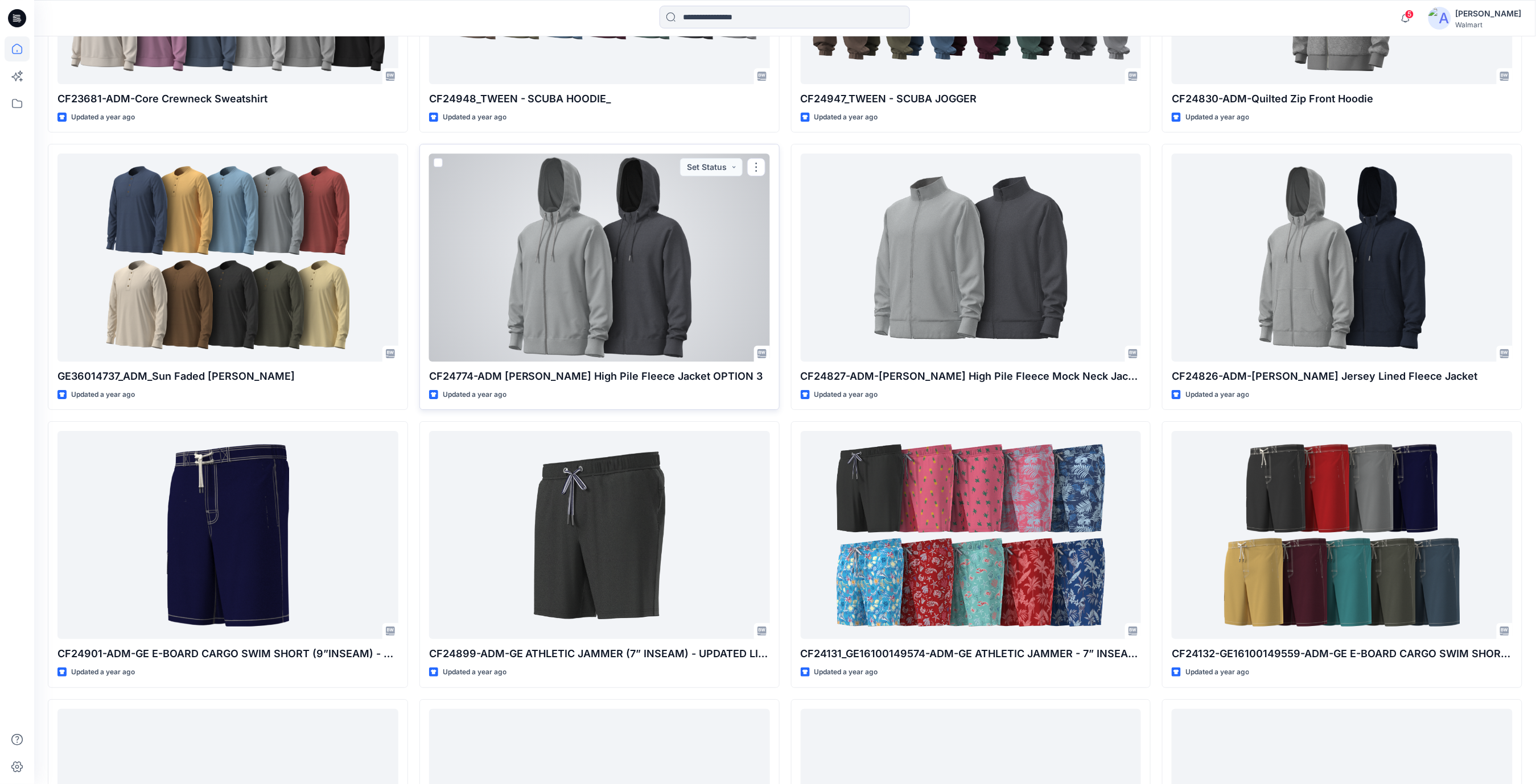
click at [602, 323] on div at bounding box center [599, 257] width 341 height 209
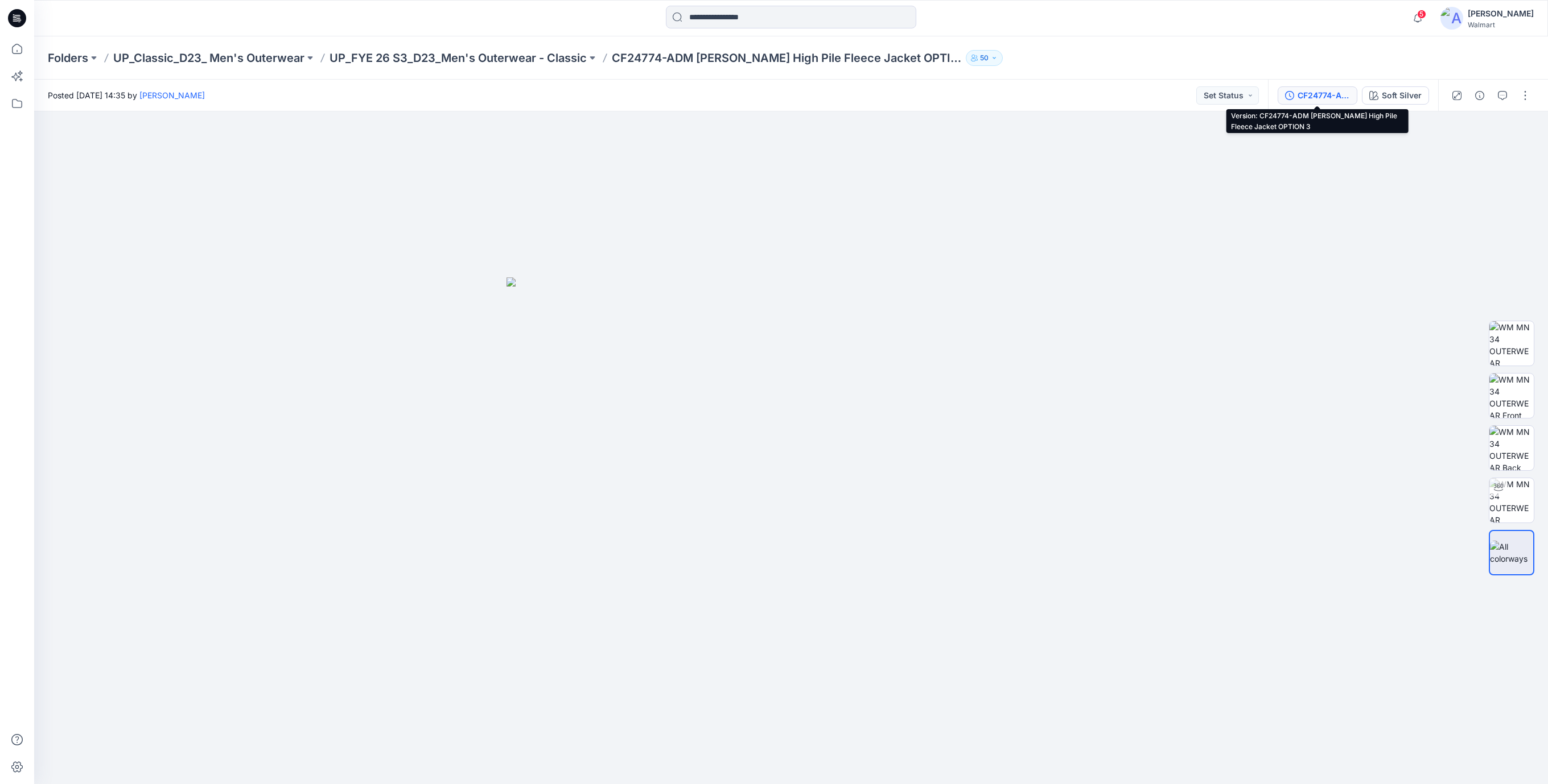
click at [1322, 91] on div "CF24774-ADM George High Pile Fleece Jacket OPTION 3" at bounding box center [1323, 95] width 52 height 13
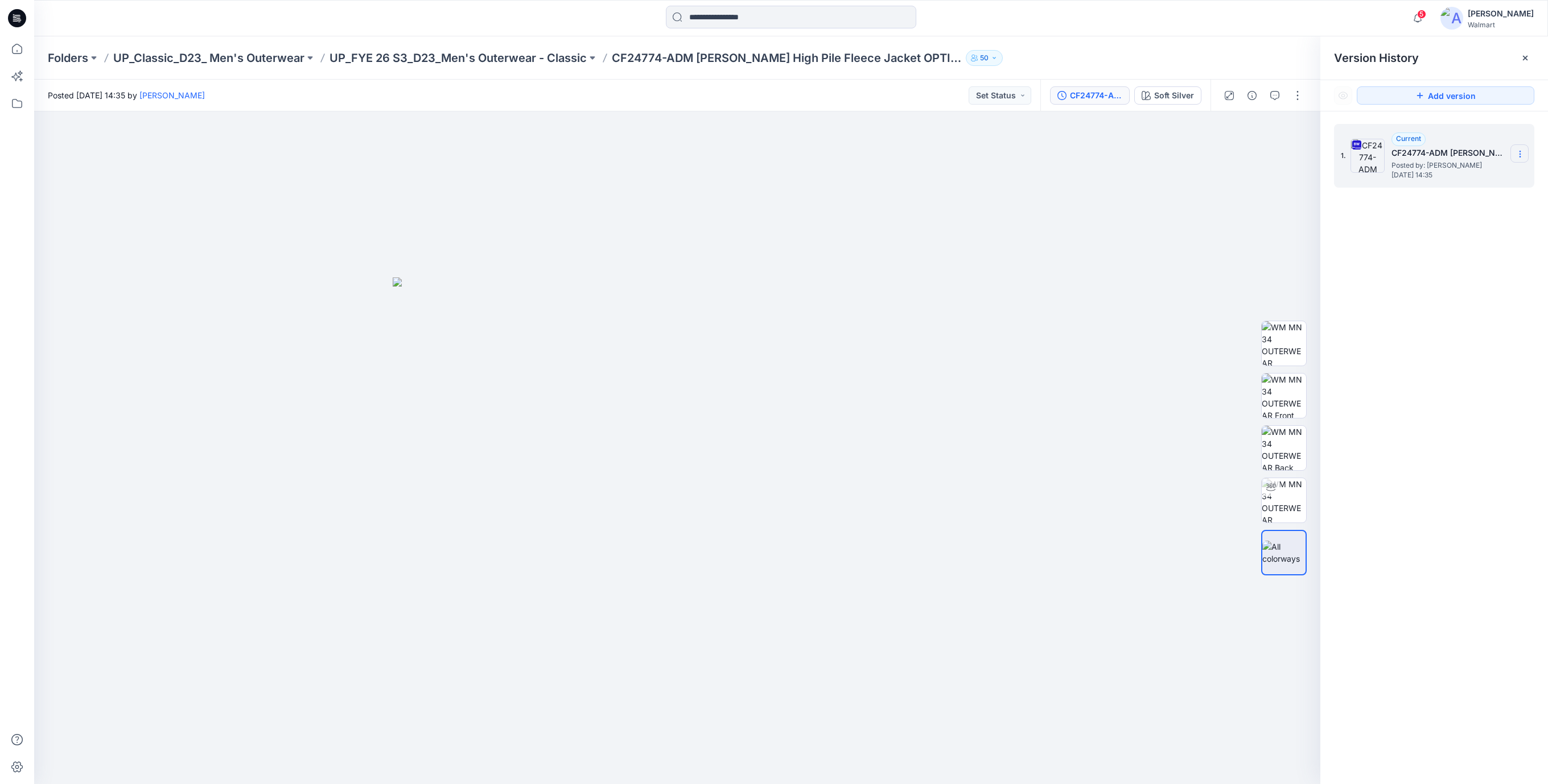
click at [1519, 154] on icon at bounding box center [1520, 154] width 9 height 9
click at [1450, 177] on span "Download Source BW File" at bounding box center [1463, 177] width 96 height 13
drag, startPoint x: 557, startPoint y: 240, endPoint x: 591, endPoint y: 297, distance: 66.4
click at [557, 240] on div at bounding box center [677, 447] width 1287 height 673
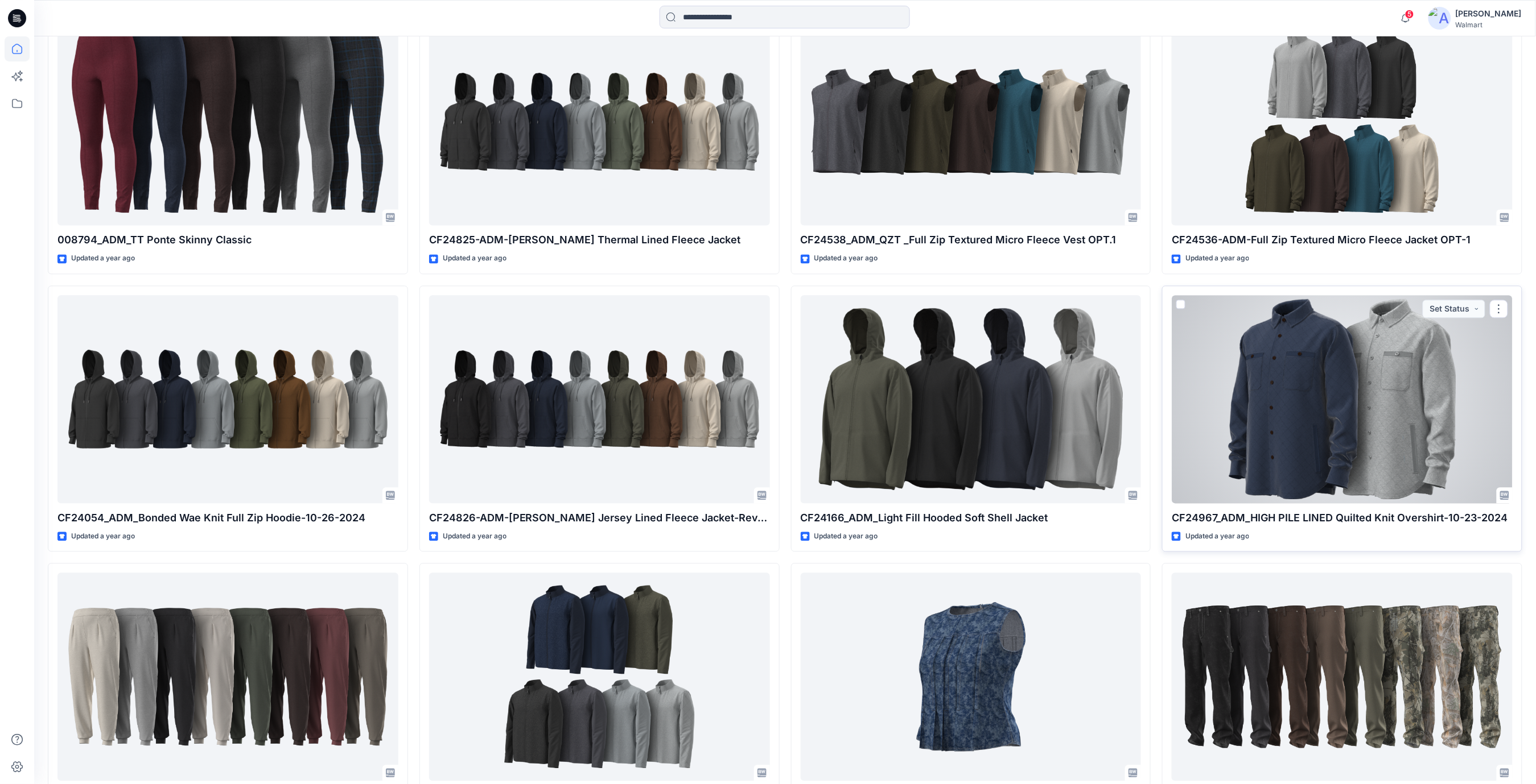
scroll to position [47054, 0]
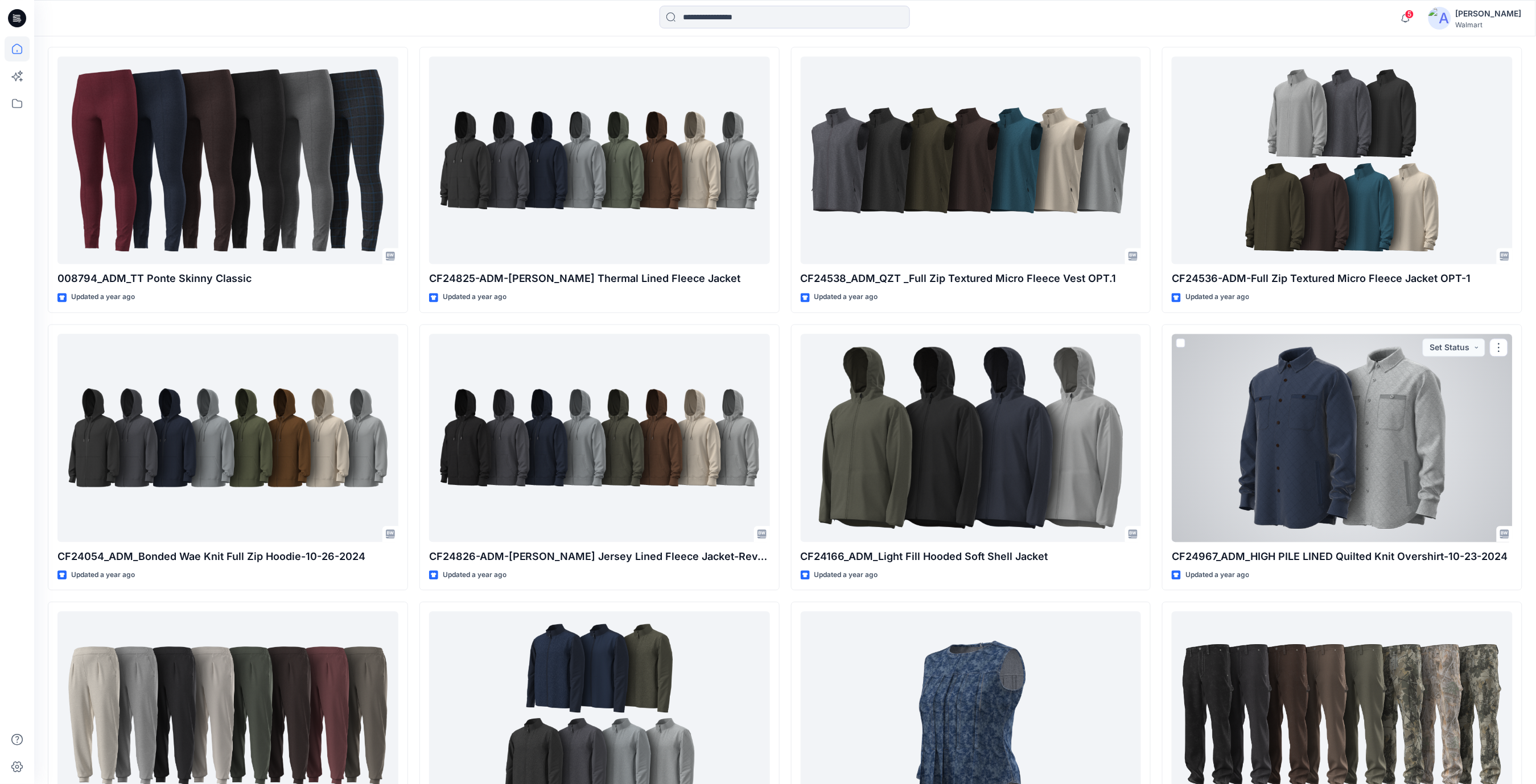
click at [1385, 471] on div at bounding box center [1342, 438] width 341 height 209
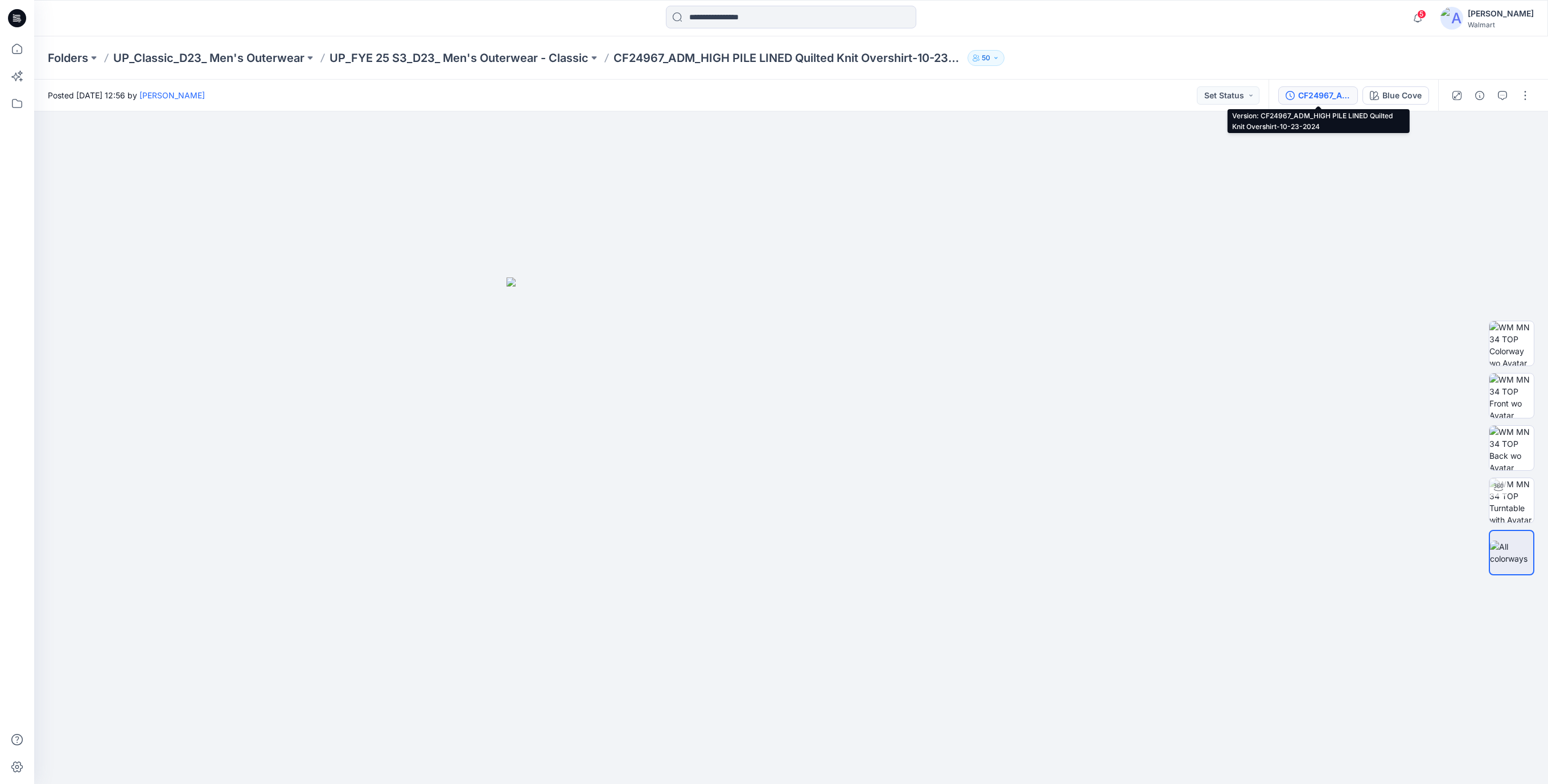
click at [1323, 101] on button "CF24967_ADM_HIGH PILE LINED Quilted Knit Overshirt-10-23-2024" at bounding box center [1318, 95] width 80 height 18
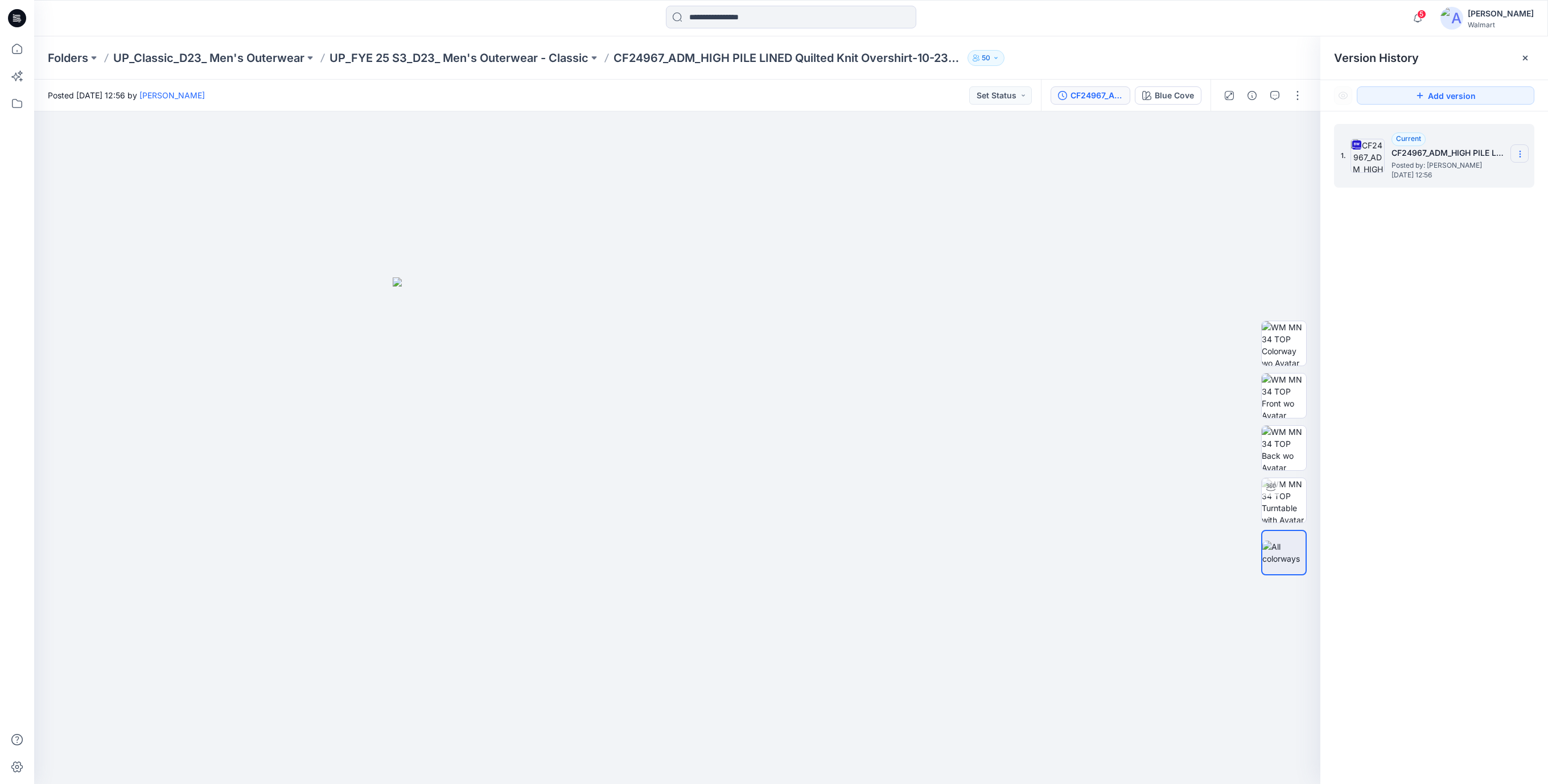
click at [1524, 157] on icon at bounding box center [1520, 154] width 9 height 9
click at [1466, 178] on span "Download Source BW File" at bounding box center [1463, 177] width 96 height 13
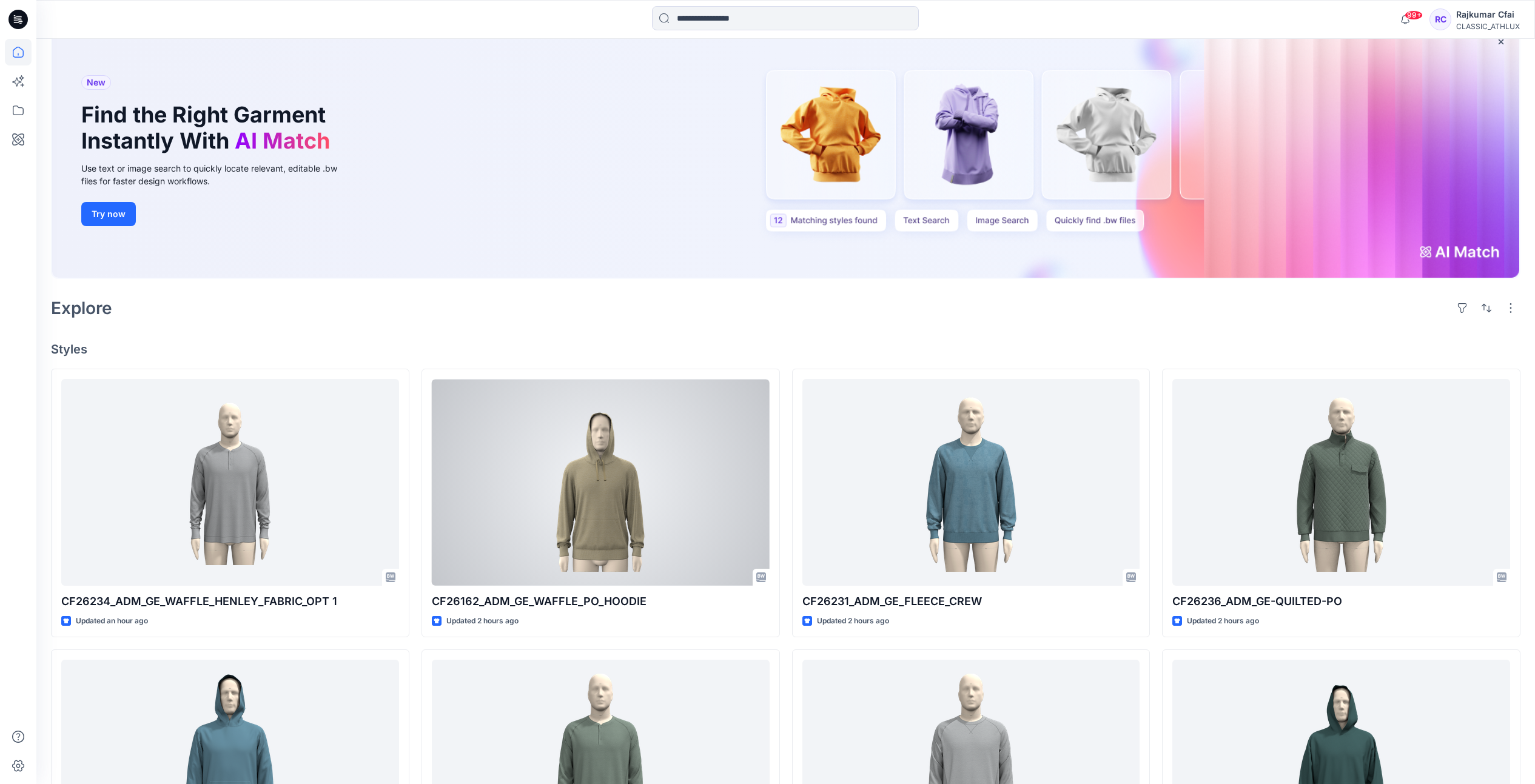
scroll to position [76, 0]
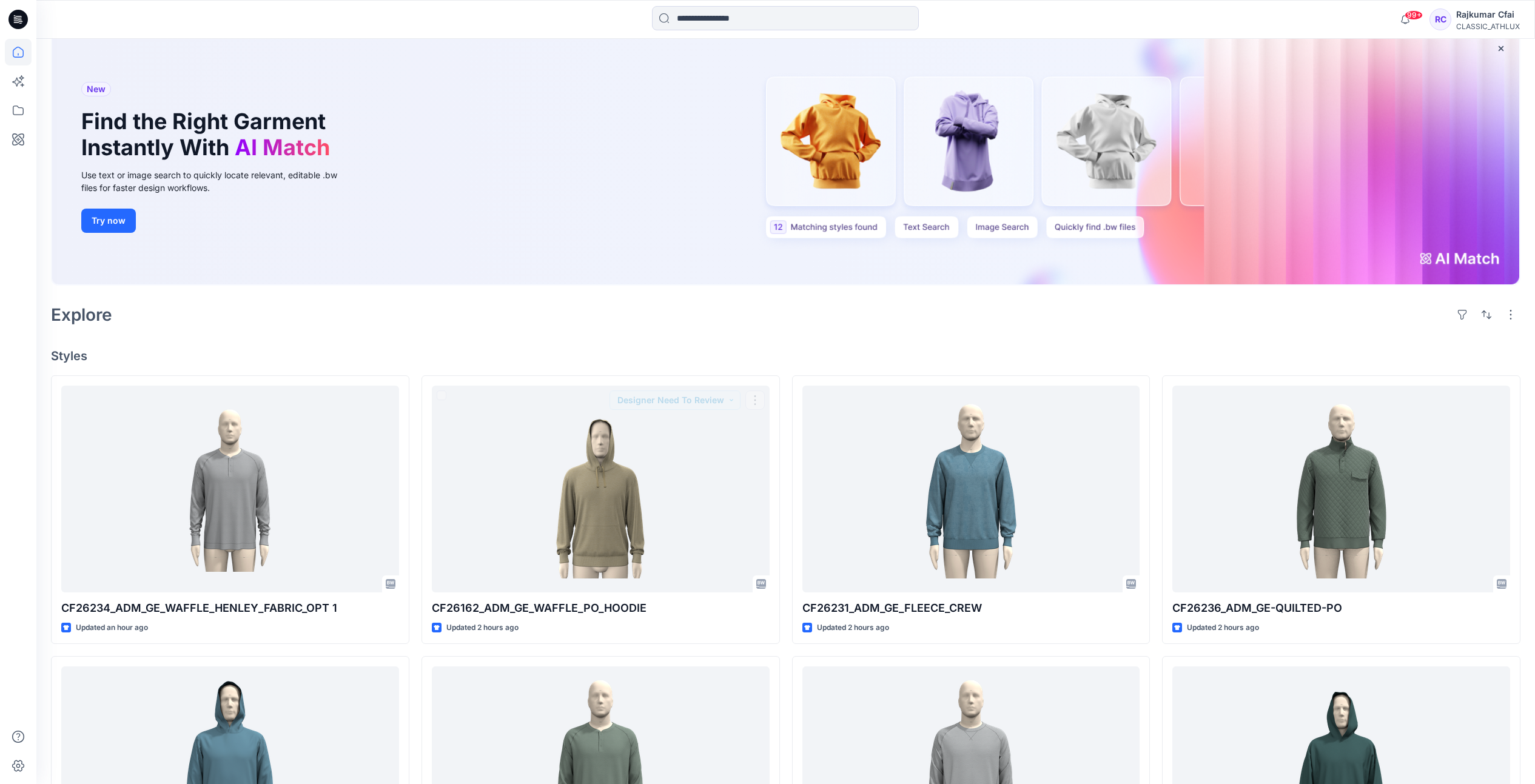
click at [642, 328] on div "Explore" at bounding box center [785, 314] width 1469 height 29
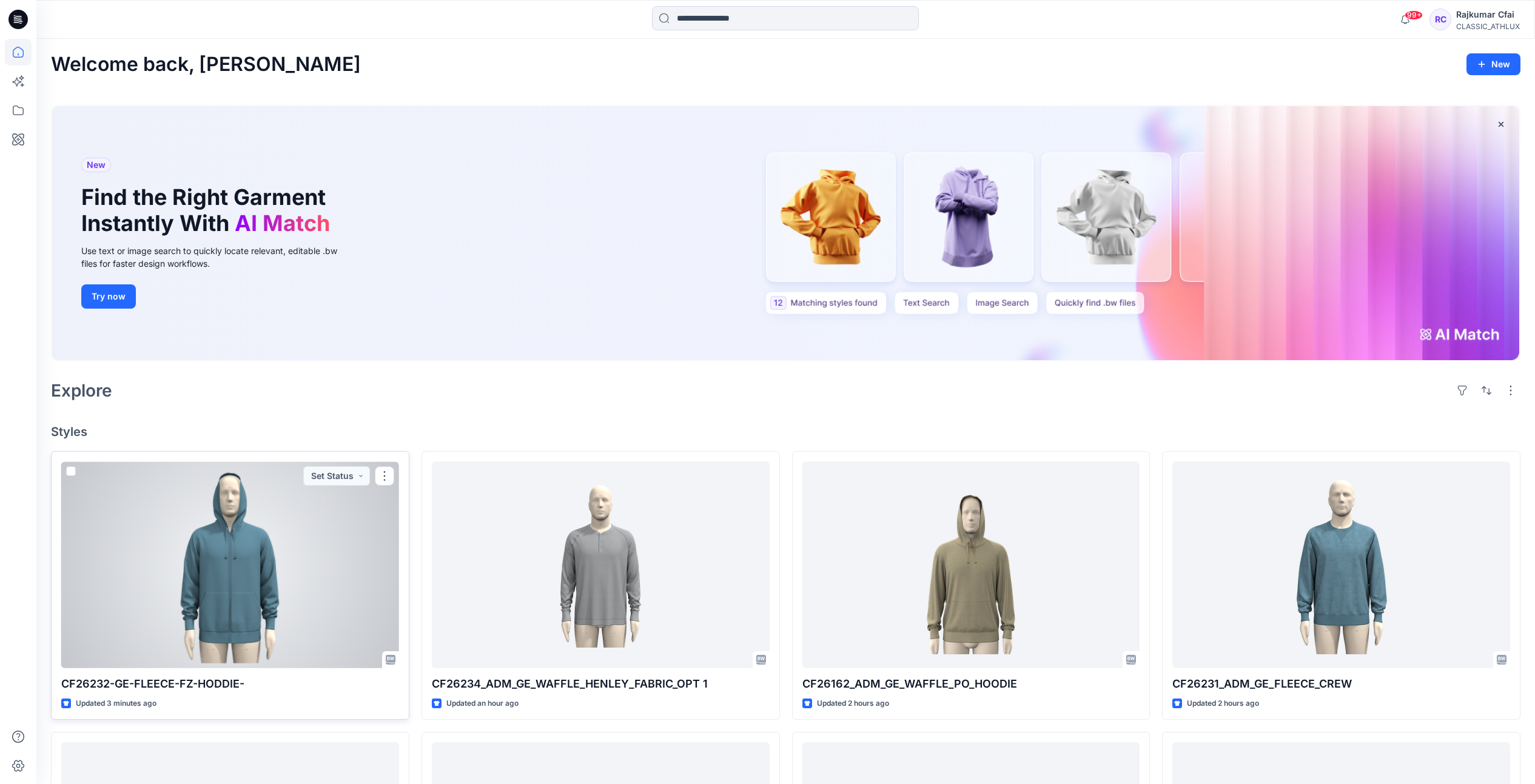
click at [282, 555] on div at bounding box center [230, 565] width 338 height 207
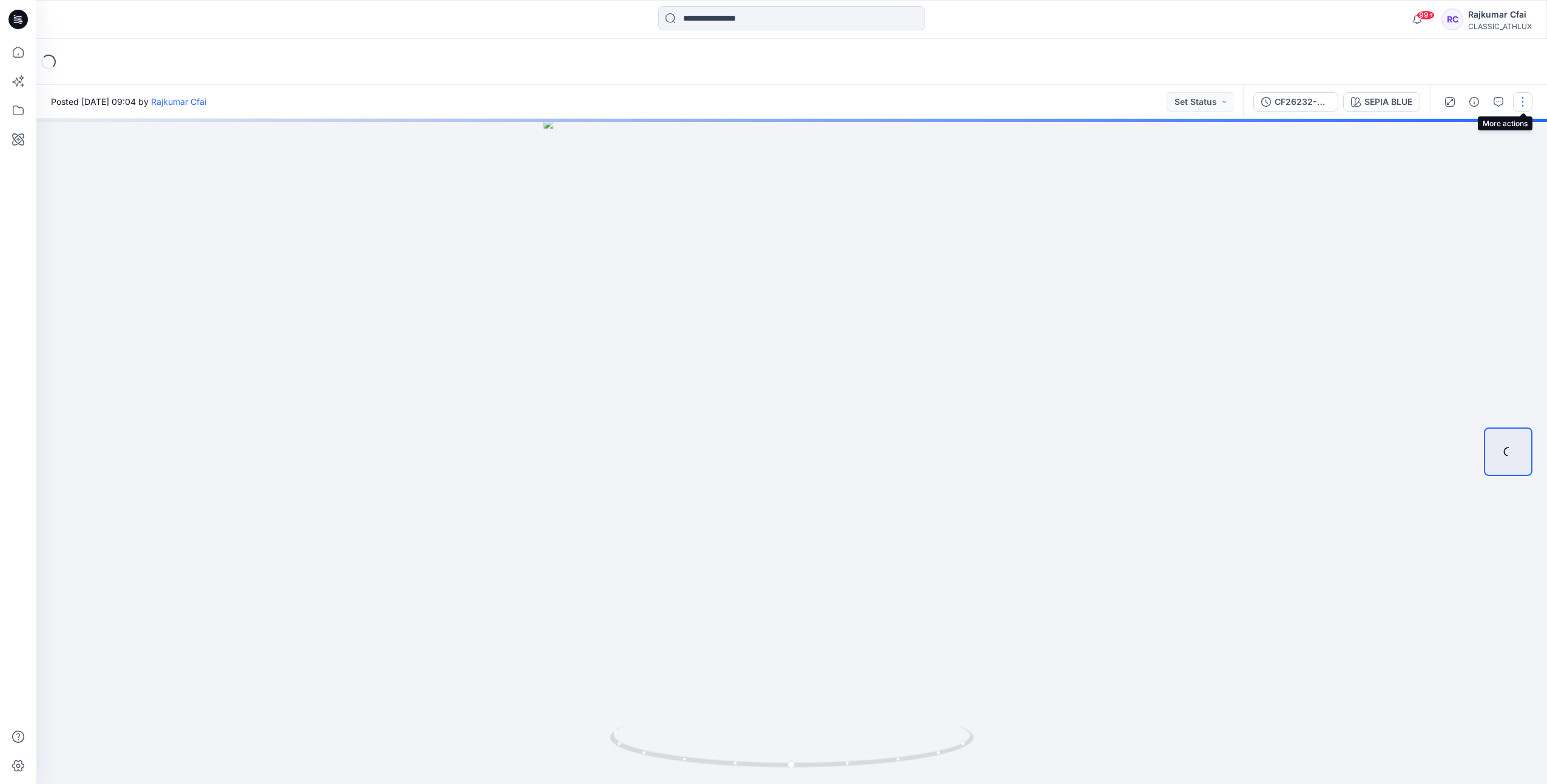
click at [1526, 103] on button "button" at bounding box center [1523, 102] width 20 height 20
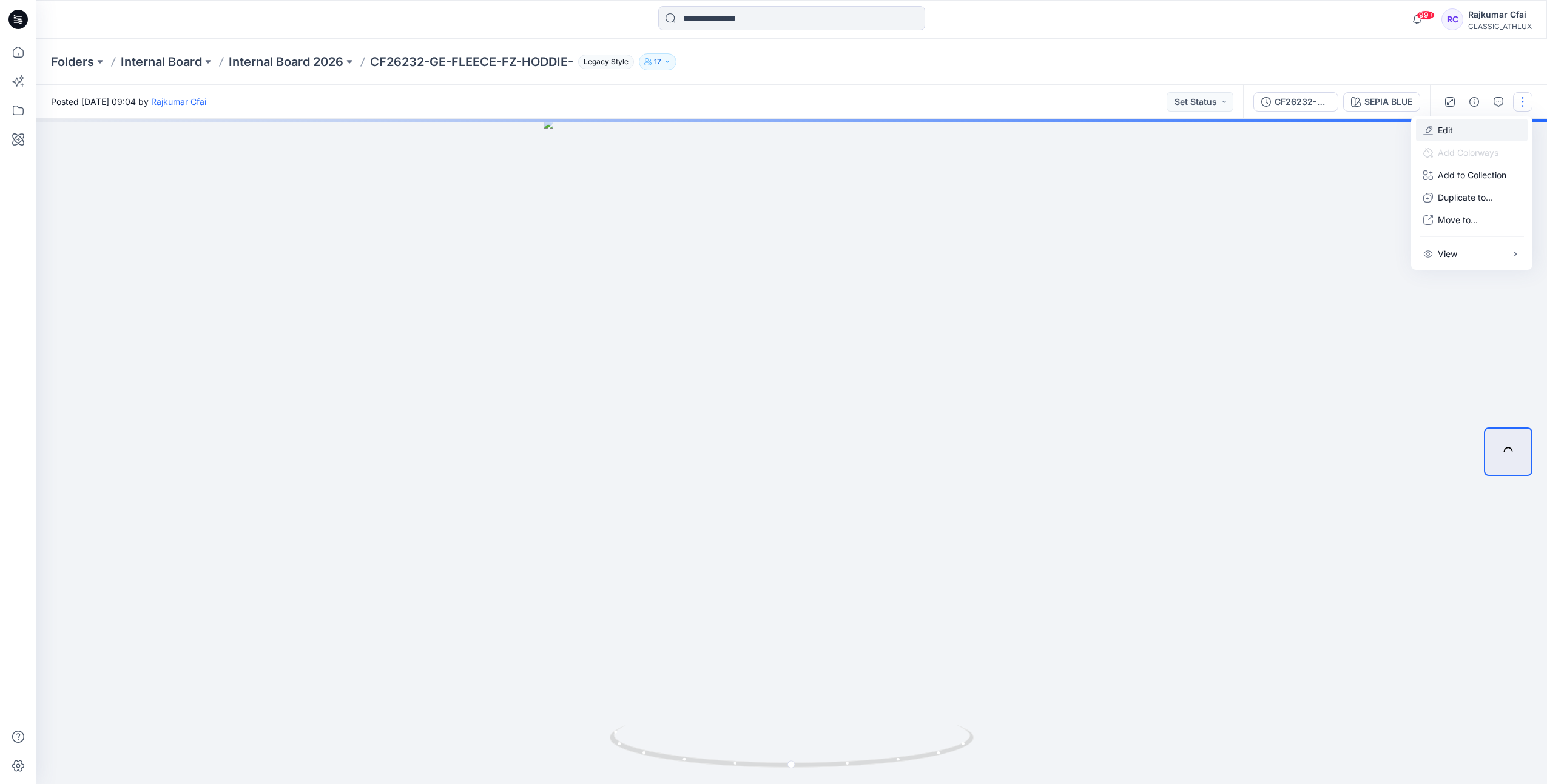
click at [1442, 133] on p "Edit" at bounding box center [1444, 130] width 15 height 13
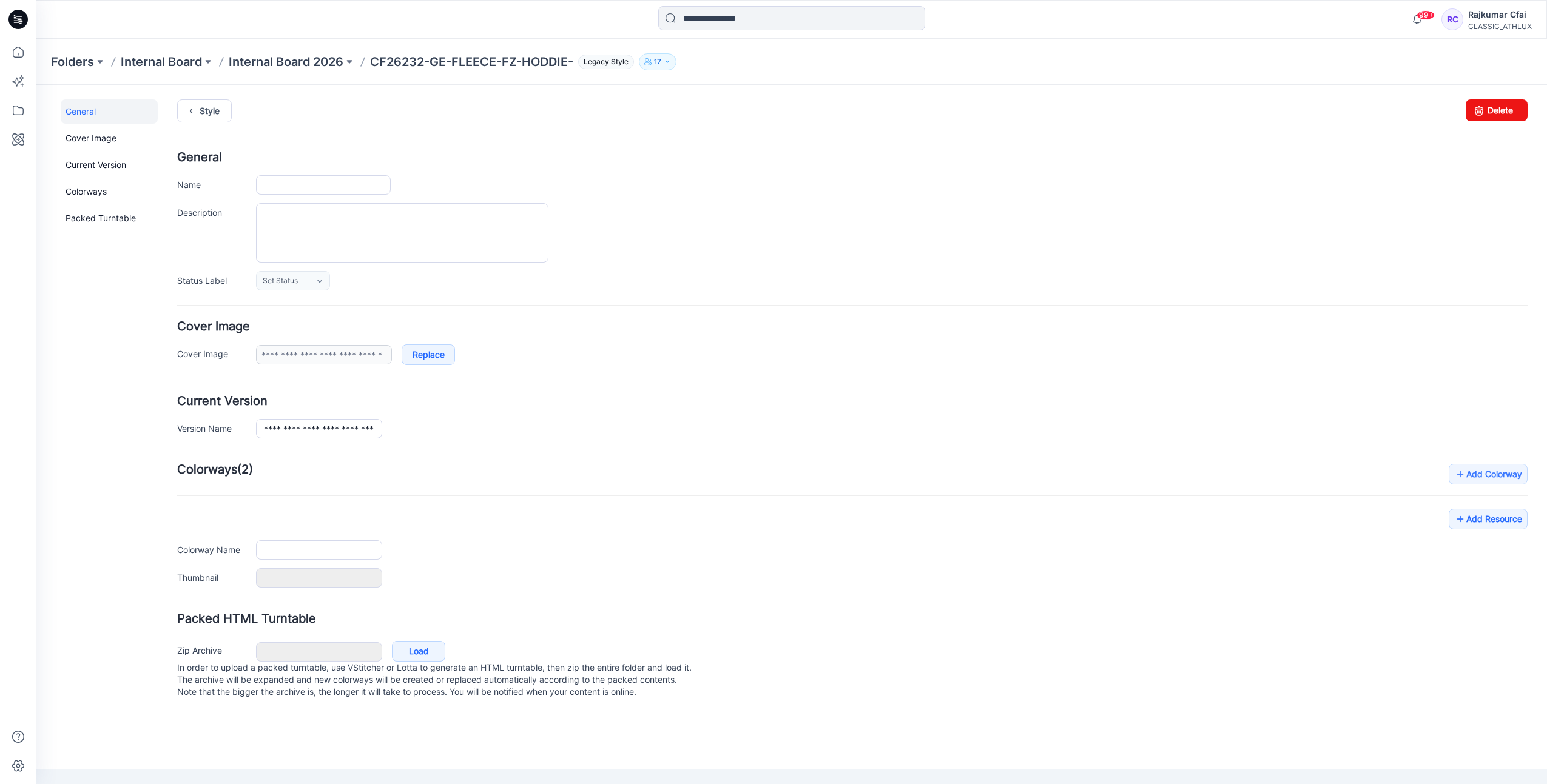
type input "**********"
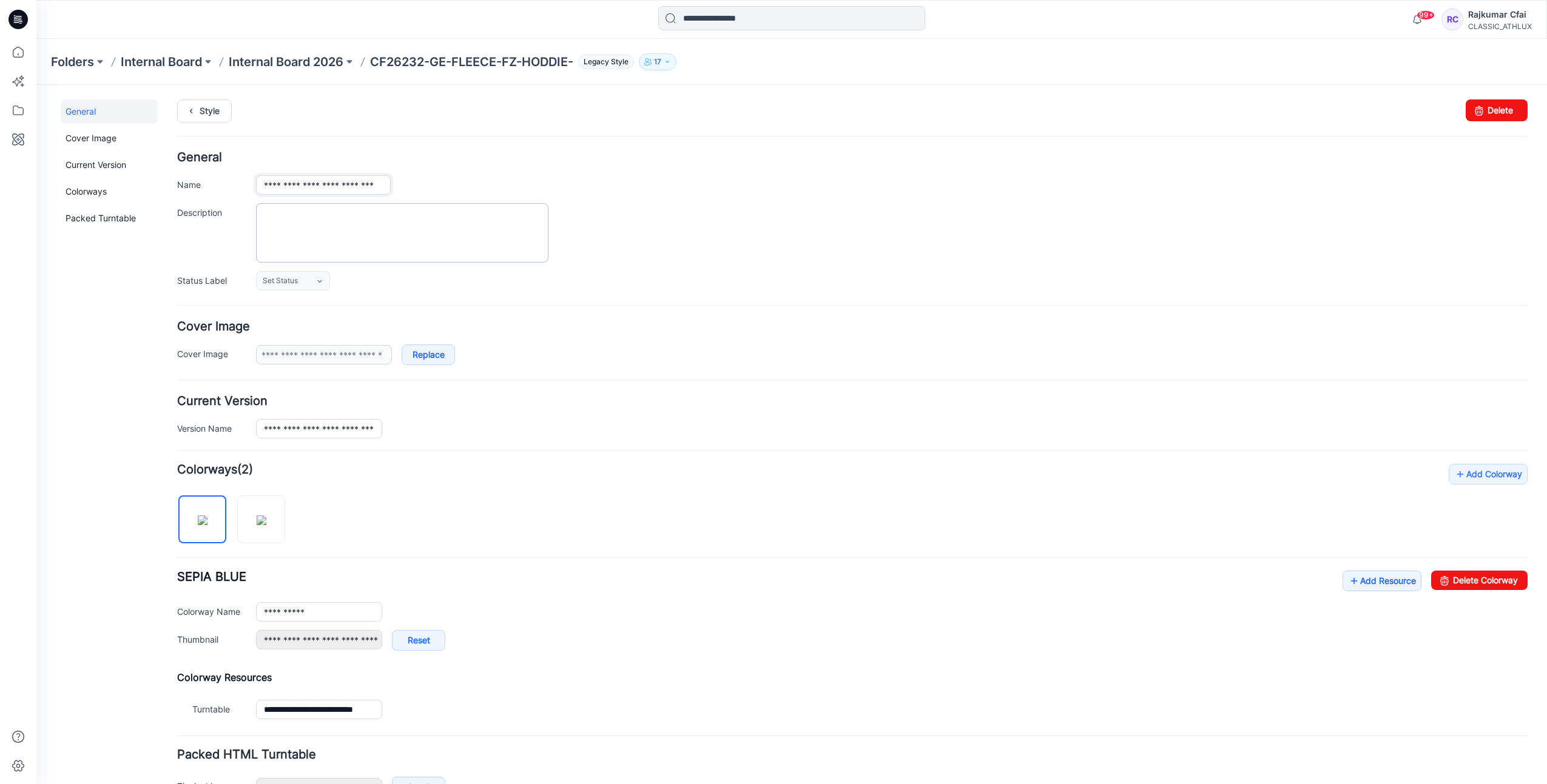
drag, startPoint x: 307, startPoint y: 185, endPoint x: 406, endPoint y: 205, distance: 101.0
click at [311, 185] on input "**********" at bounding box center [323, 185] width 135 height 20
type input "**********"
click at [665, 343] on div "**********" at bounding box center [852, 343] width 1350 height 45
click at [211, 116] on link "Style" at bounding box center [204, 111] width 54 height 23
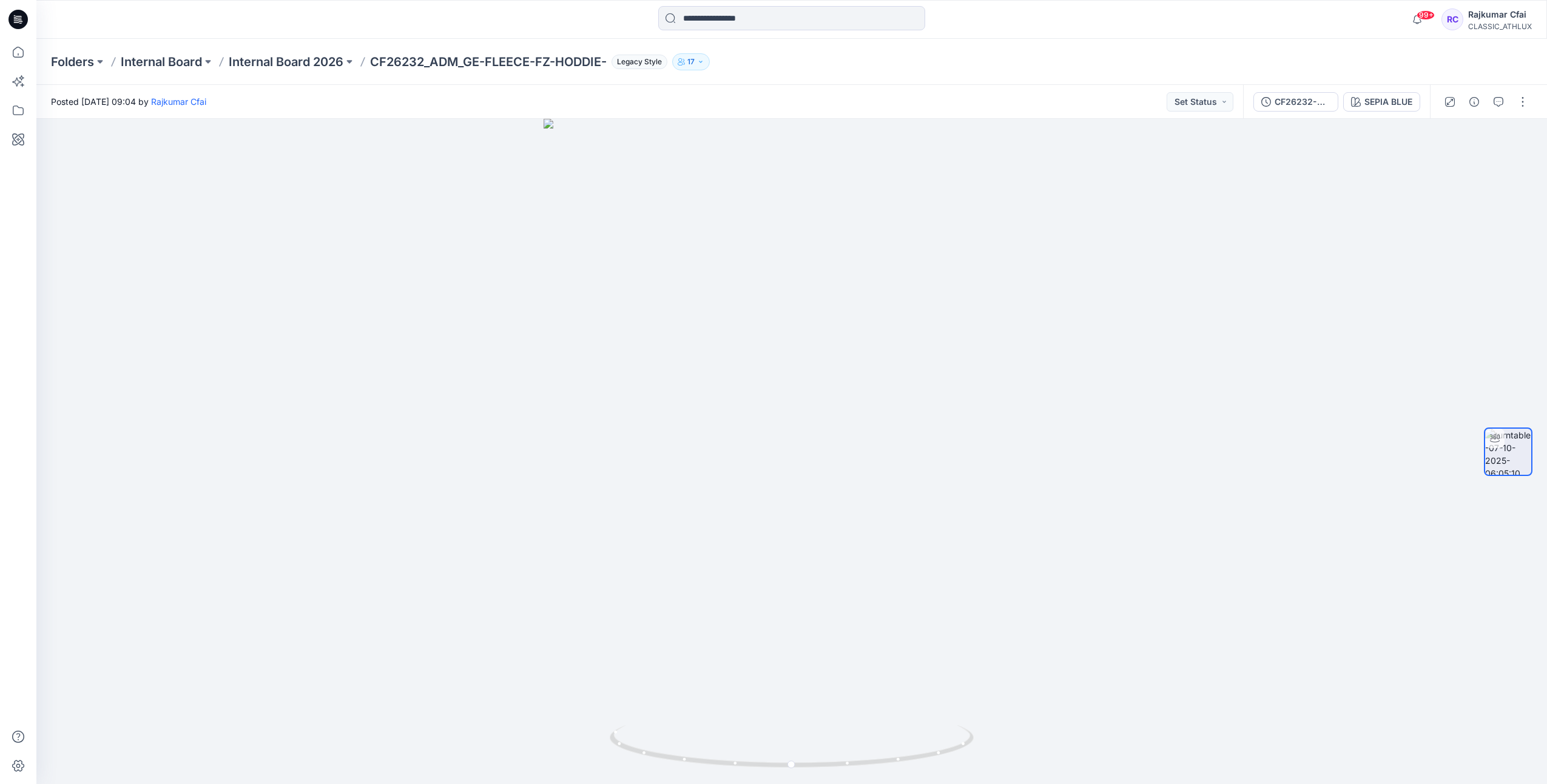
click at [1204, 116] on div "Posted [DATE] 09:04 by [PERSON_NAME] Cfai Set Status" at bounding box center [640, 101] width 1207 height 33
click at [1199, 111] on button "Set Status" at bounding box center [1200, 102] width 67 height 20
click at [1174, 238] on p "Designer Need To Review" at bounding box center [1182, 238] width 68 height 16
click at [1473, 101] on icon "button" at bounding box center [1474, 102] width 10 height 10
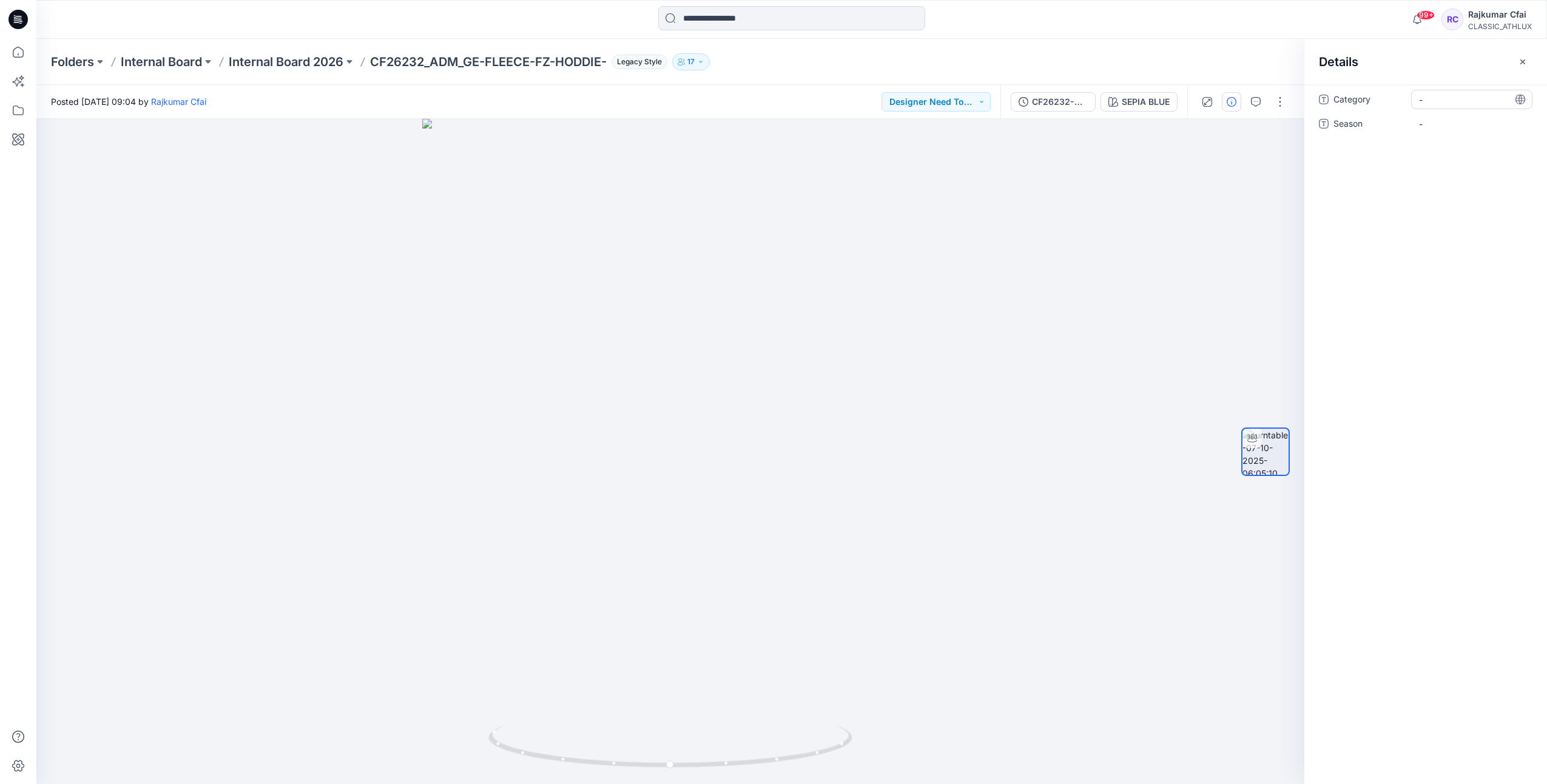
click at [1444, 92] on div "-" at bounding box center [1471, 99] width 121 height 20
type textarea "*"
type textarea "**"
click at [1437, 124] on span "-" at bounding box center [1471, 124] width 105 height 13
type textarea "*****"
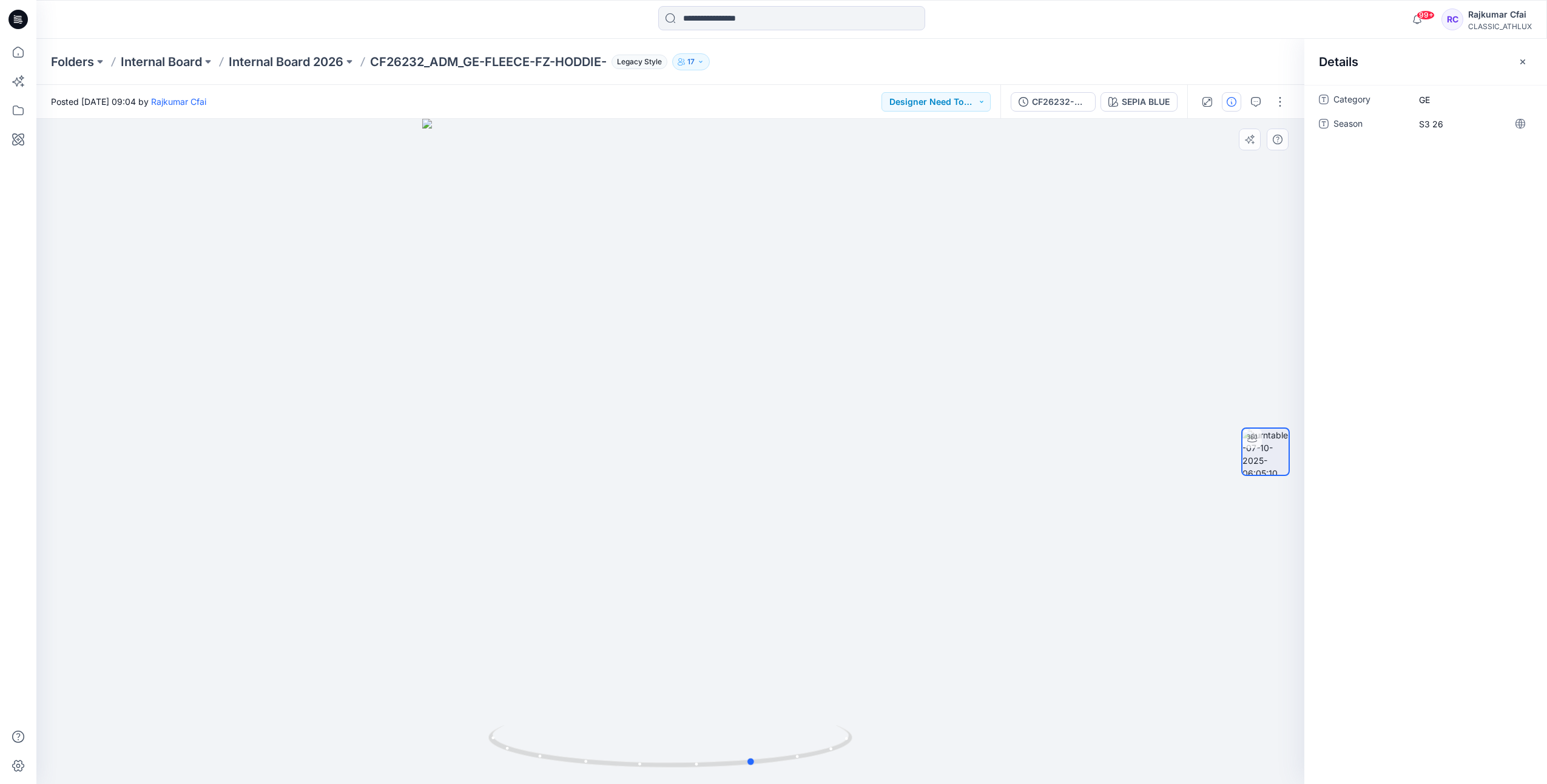
drag, startPoint x: 1053, startPoint y: 530, endPoint x: 1136, endPoint y: 561, distance: 88.6
click at [1136, 561] on div at bounding box center [670, 451] width 1267 height 665
drag, startPoint x: 743, startPoint y: 656, endPoint x: 751, endPoint y: 466, distance: 190.2
click at [746, 447] on img at bounding box center [671, 370] width 618 height 828
click at [1282, 102] on button "button" at bounding box center [1280, 102] width 20 height 20
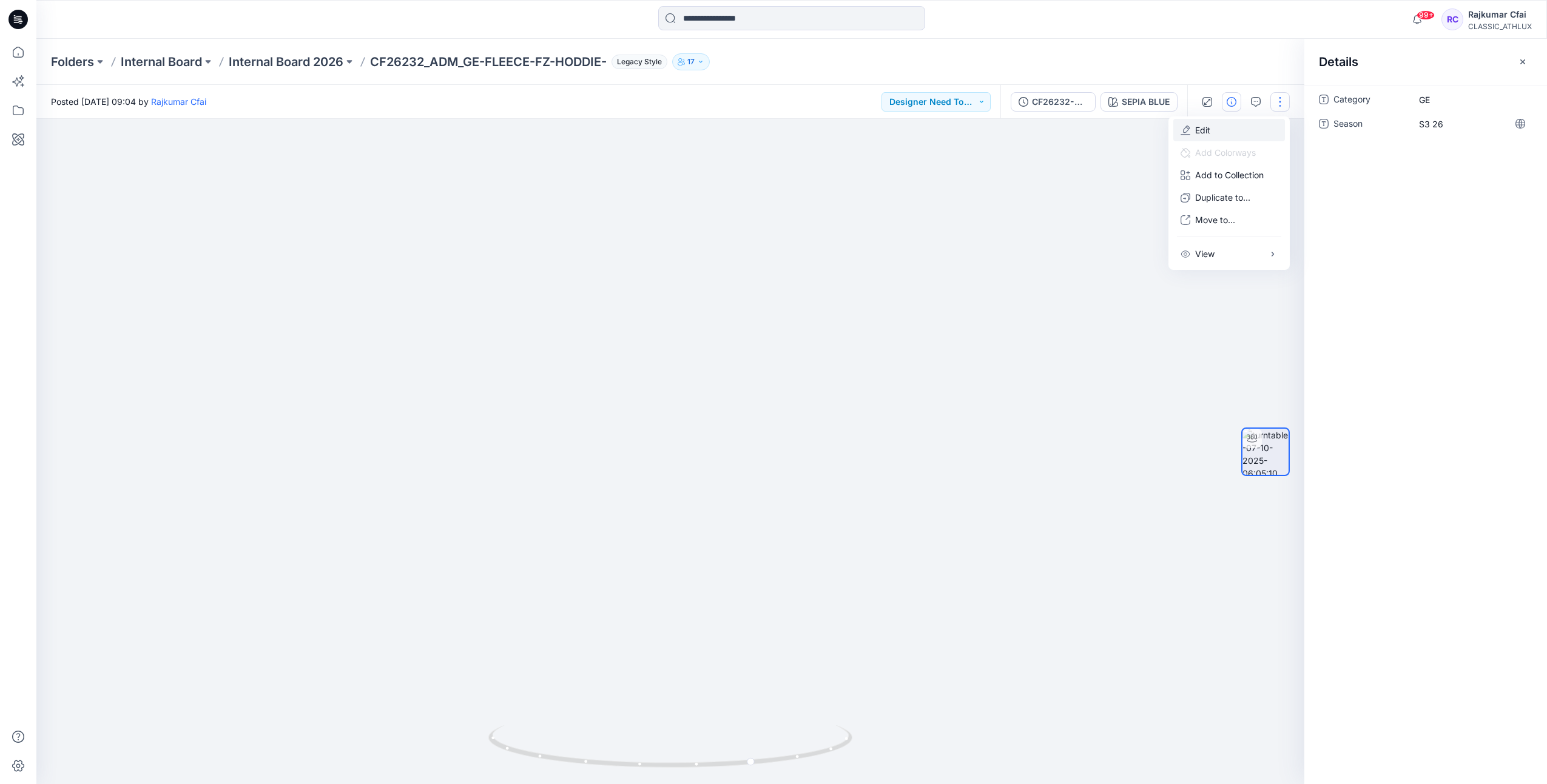
click at [1225, 124] on button "Edit" at bounding box center [1228, 129] width 112 height 22
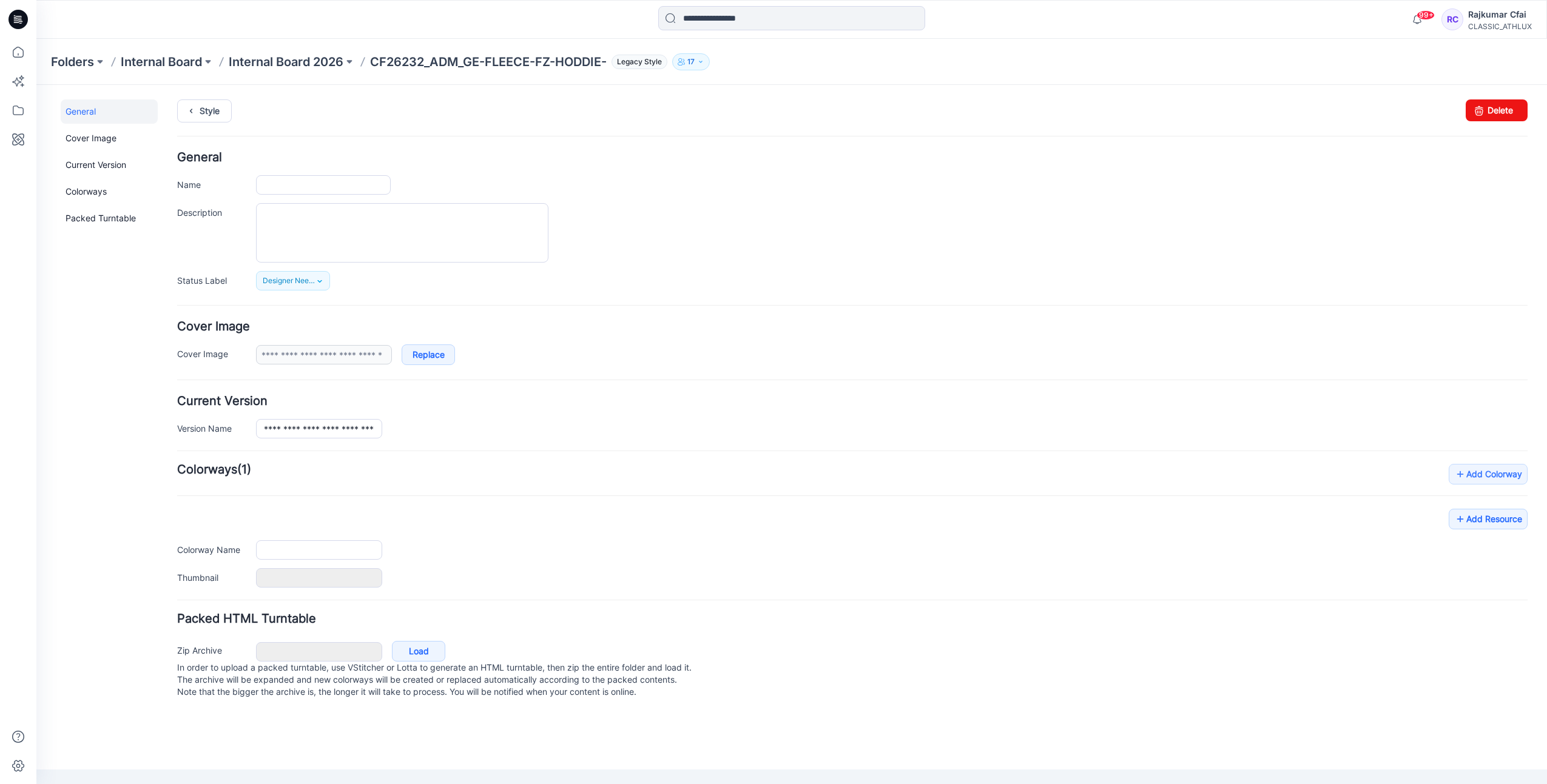
type input "**********"
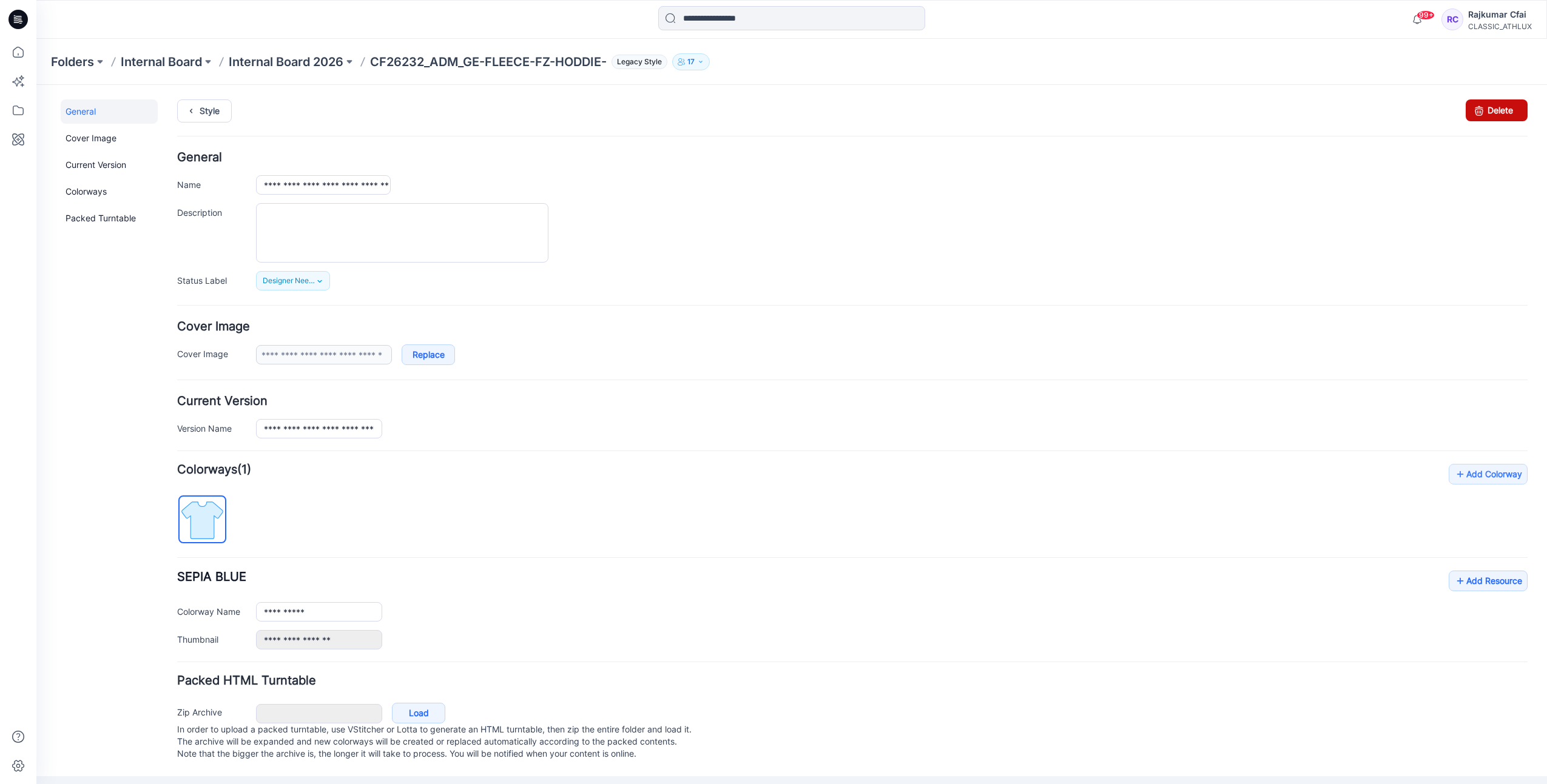
drag, startPoint x: 1478, startPoint y: 113, endPoint x: 883, endPoint y: 169, distance: 597.6
click at [1478, 113] on link "Delete" at bounding box center [1496, 110] width 62 height 21
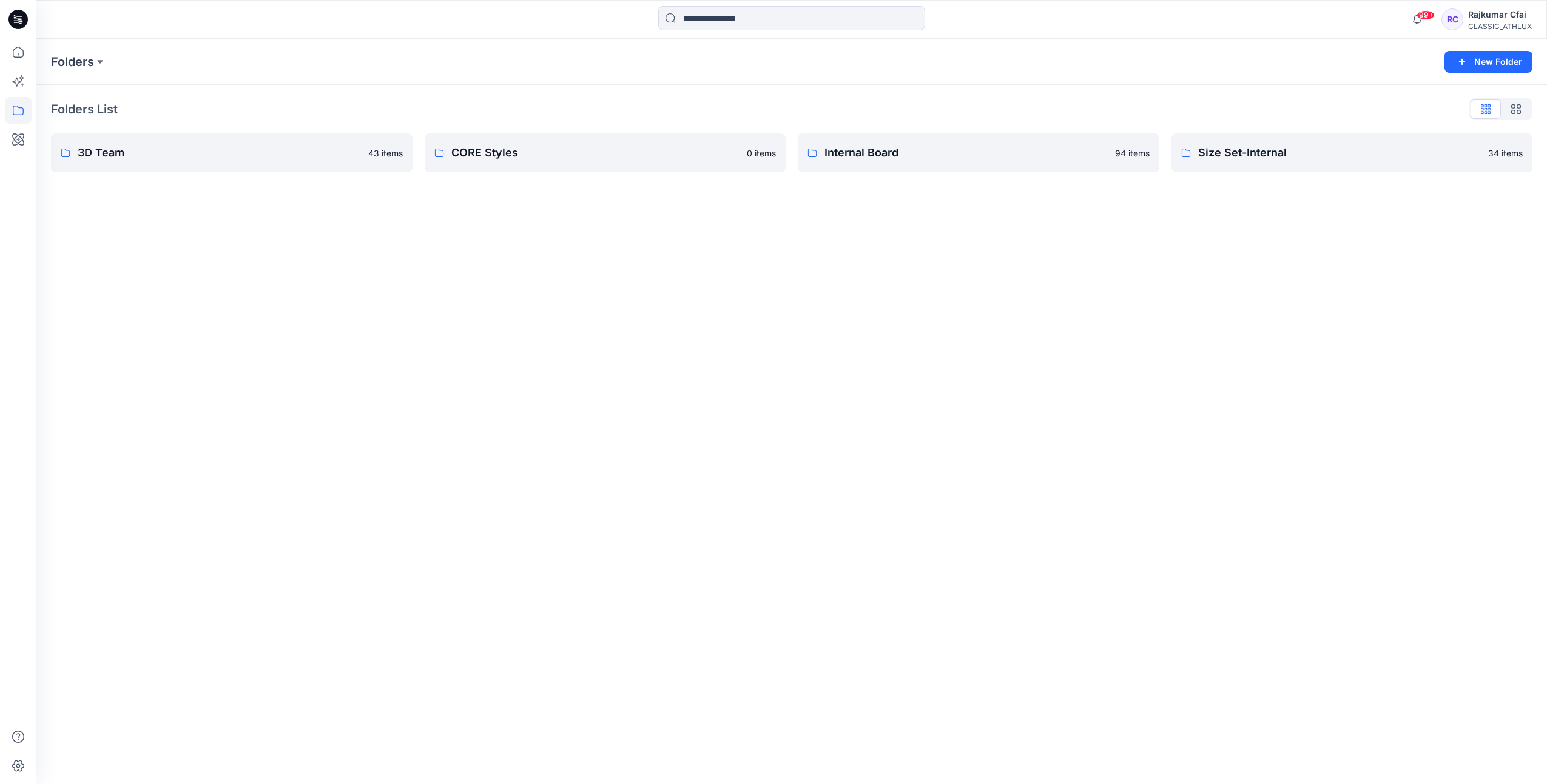
click at [18, 16] on icon at bounding box center [19, 19] width 20 height 38
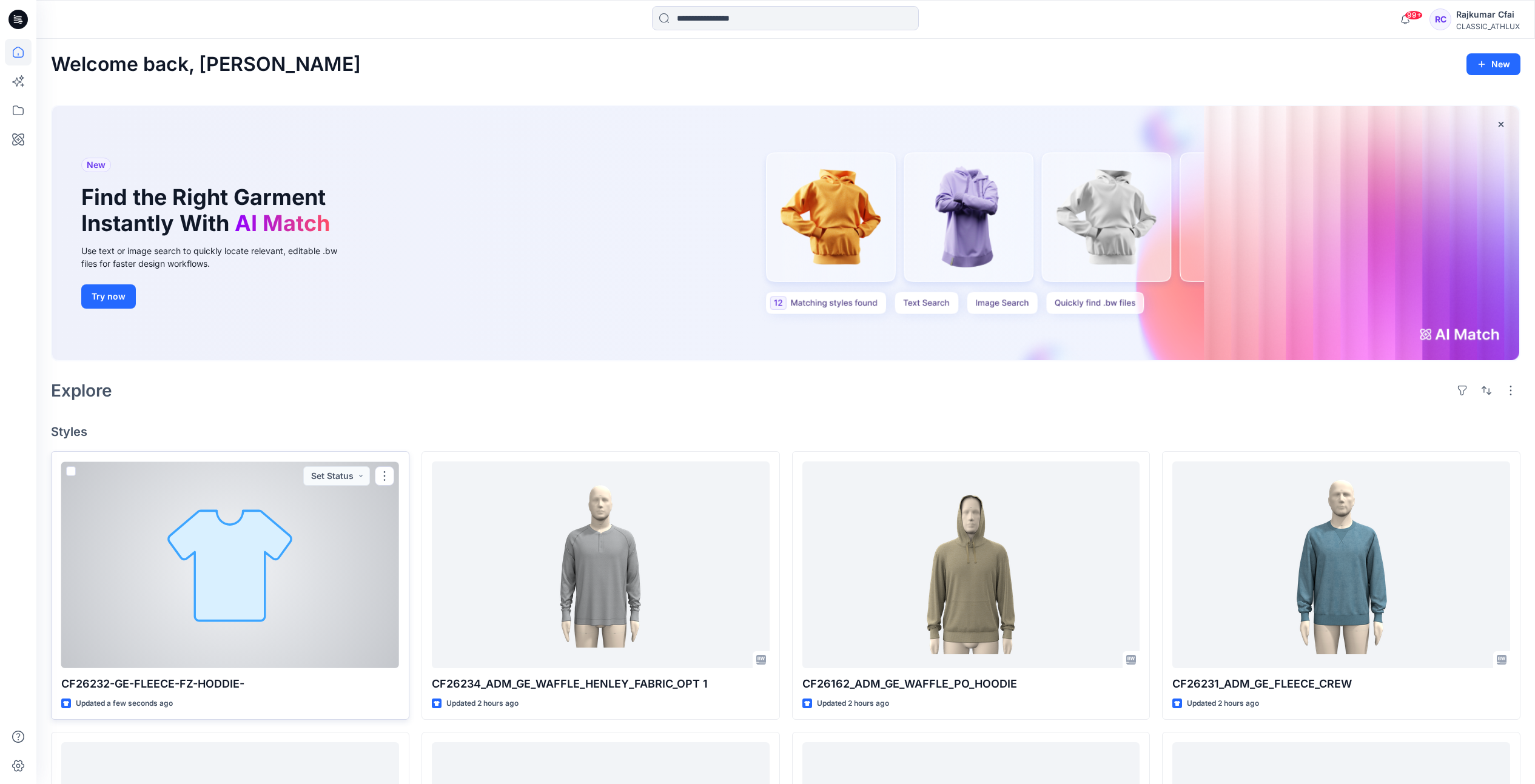
click at [248, 610] on div at bounding box center [230, 565] width 338 height 207
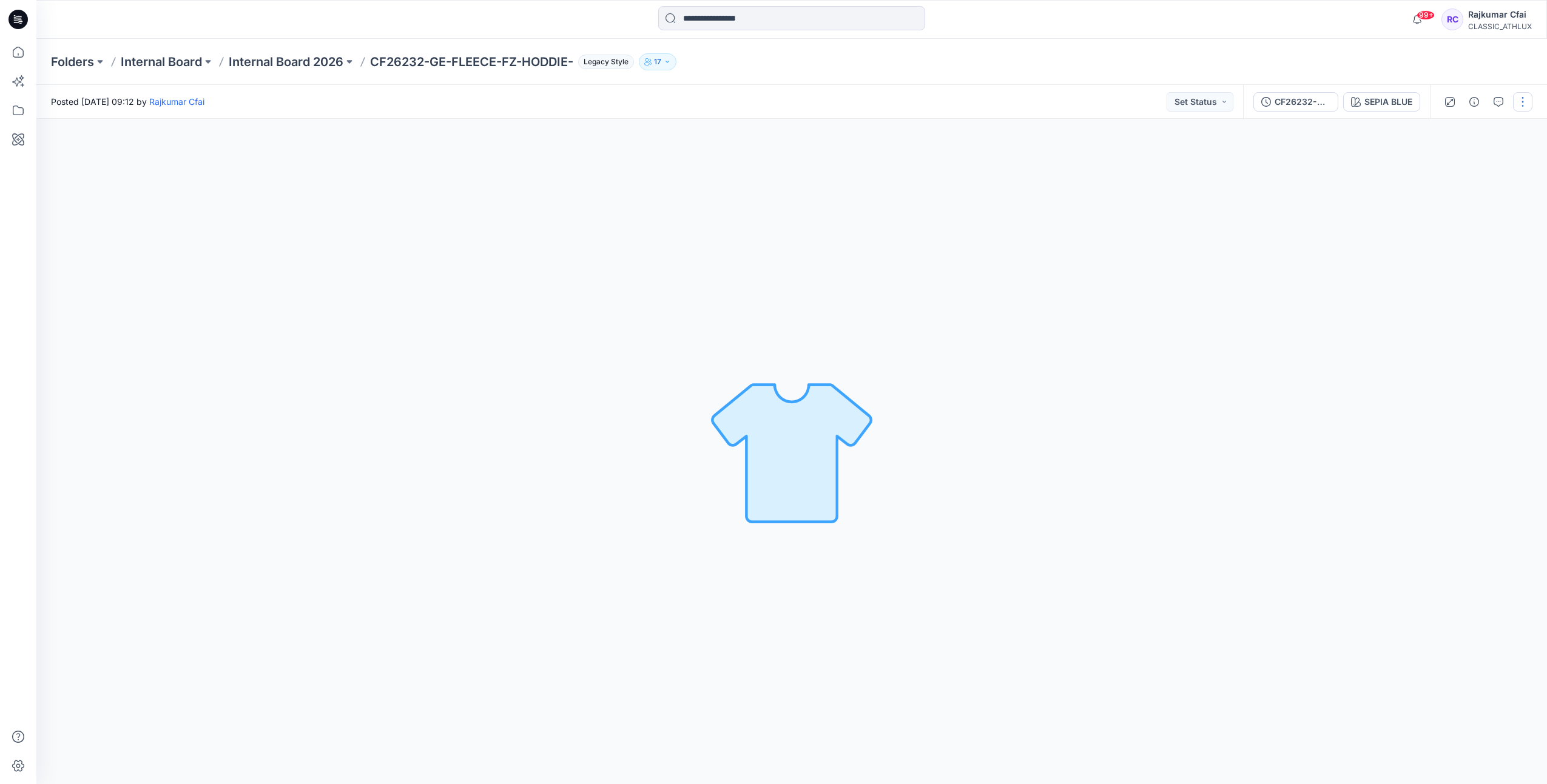
click at [1522, 104] on button "button" at bounding box center [1523, 102] width 20 height 20
click at [1446, 133] on p "Edit" at bounding box center [1444, 130] width 15 height 13
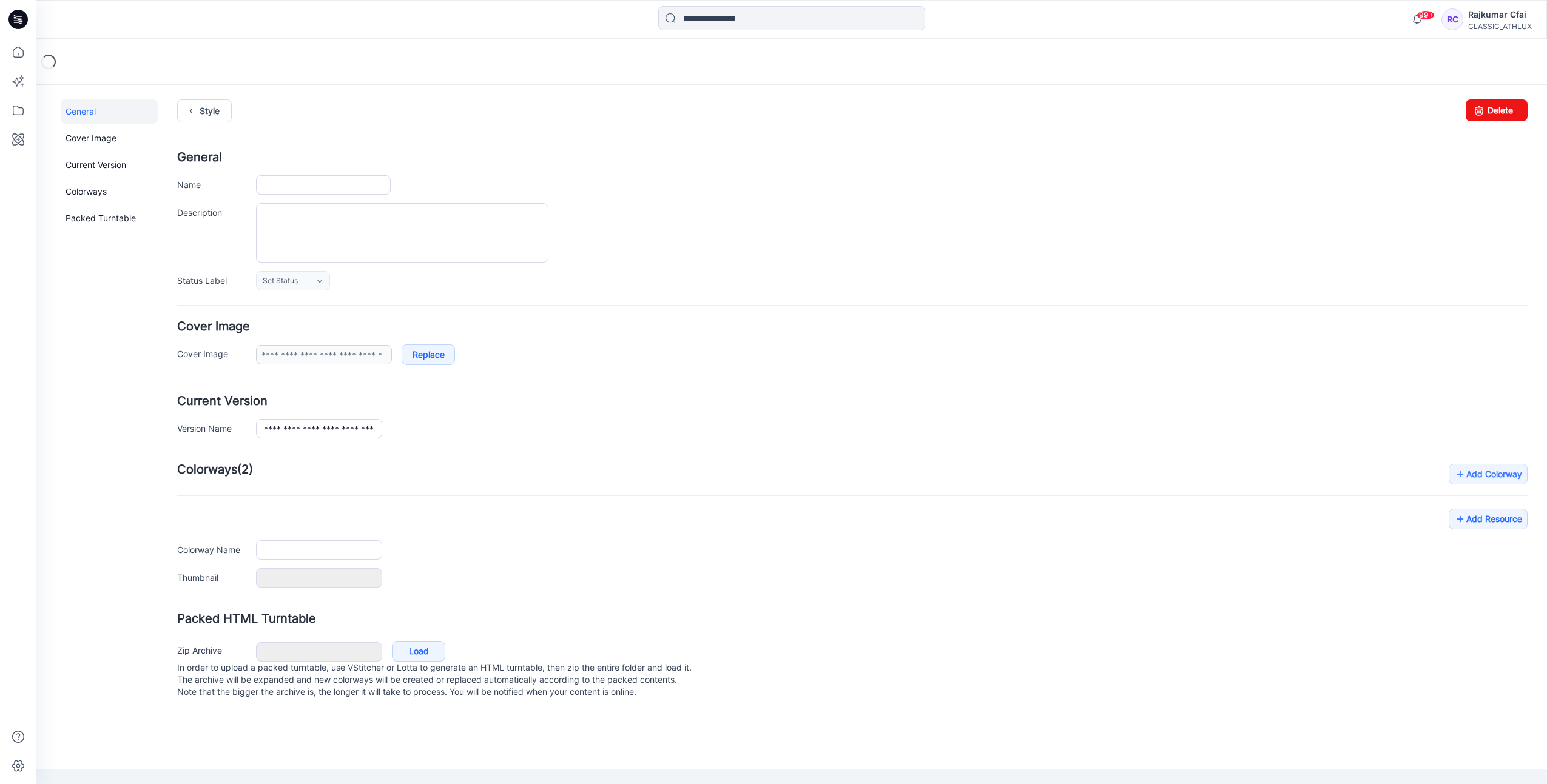
type input "**********"
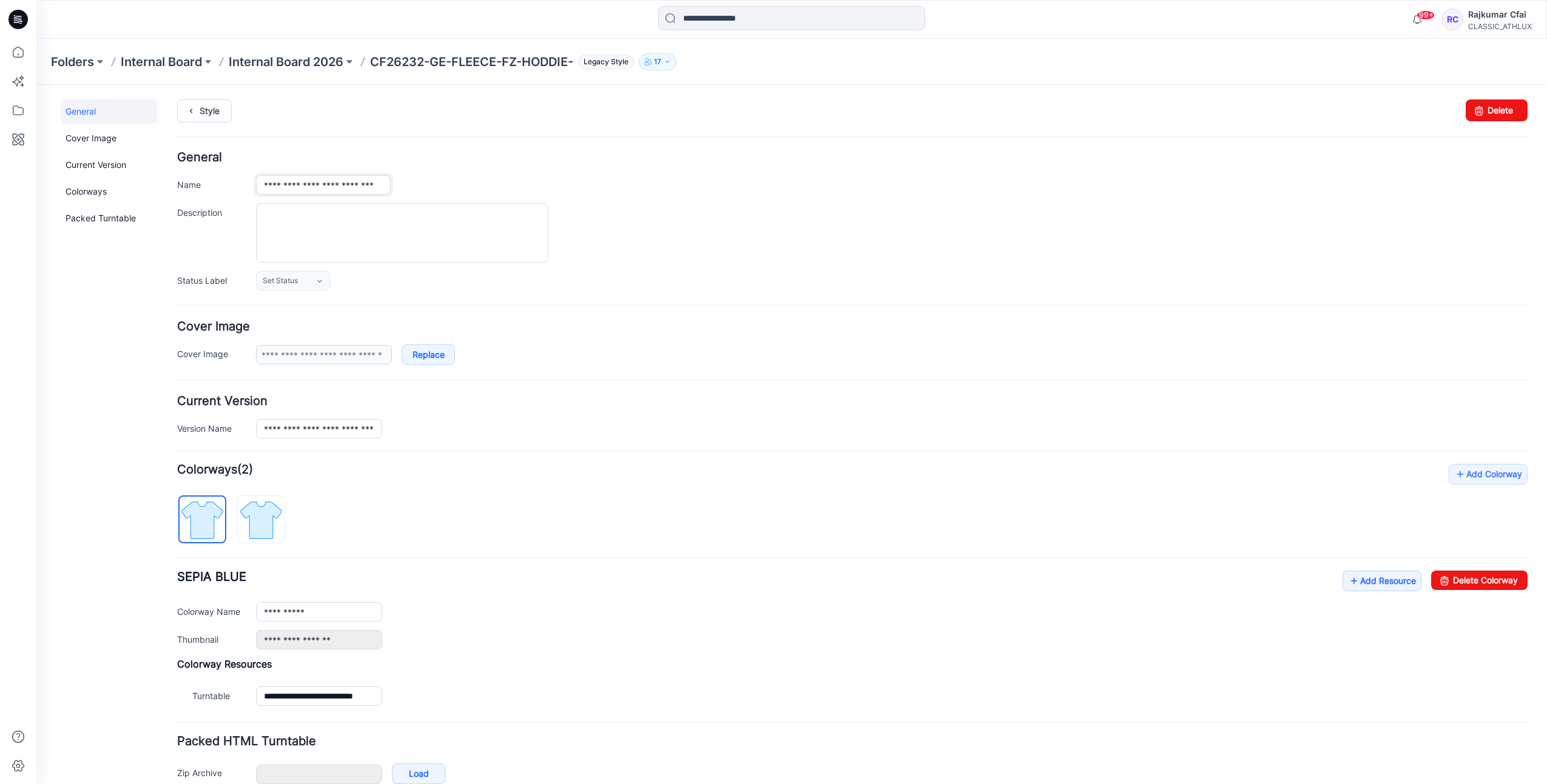
drag, startPoint x: 302, startPoint y: 188, endPoint x: 314, endPoint y: 188, distance: 12.0
click at [304, 188] on input "**********" at bounding box center [323, 185] width 135 height 20
type input "**********"
drag, startPoint x: 683, startPoint y: 205, endPoint x: 389, endPoint y: 283, distance: 304.2
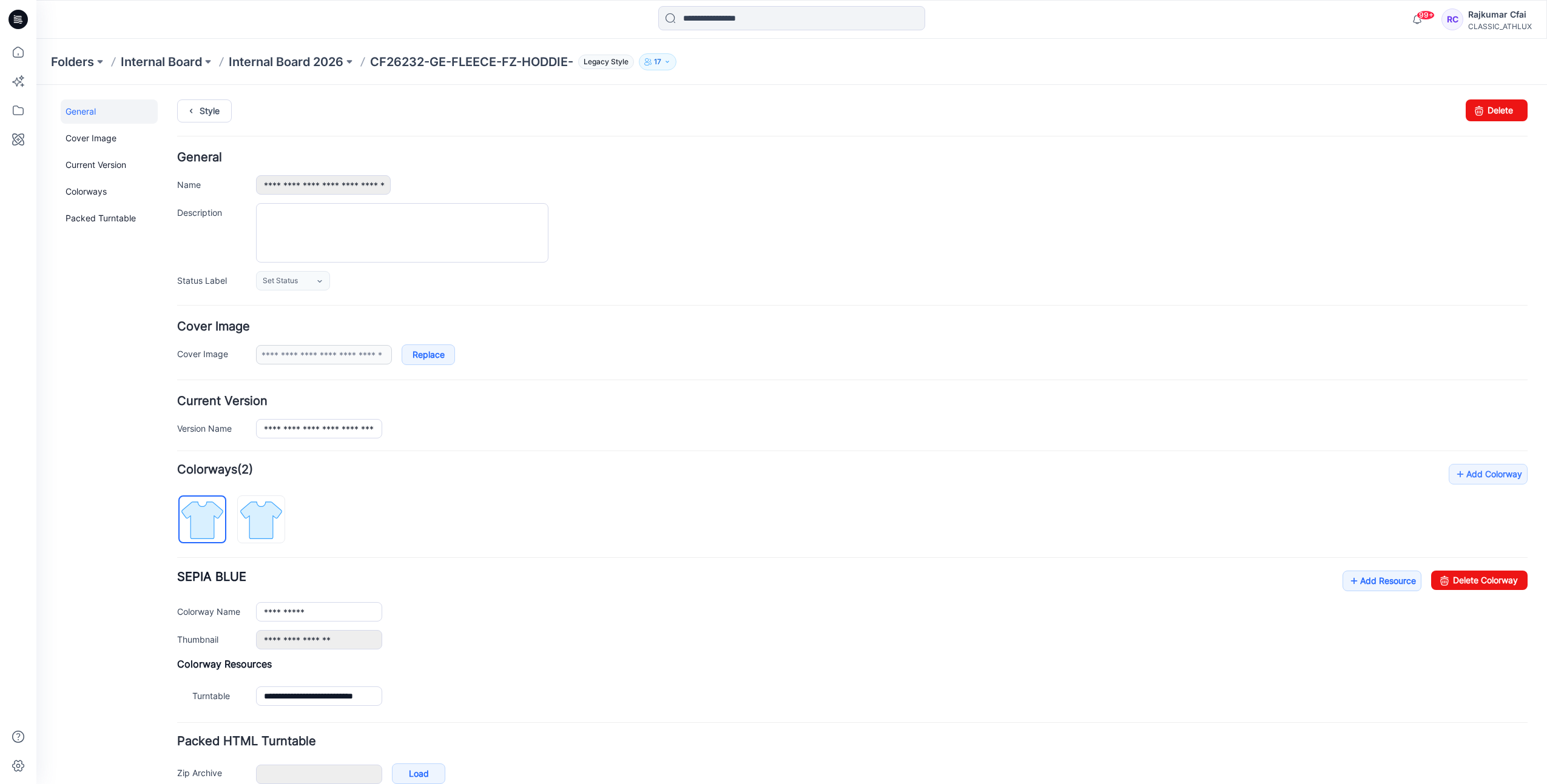
click at [673, 212] on div at bounding box center [891, 232] width 1271 height 60
click at [208, 119] on link "Style" at bounding box center [204, 111] width 54 height 23
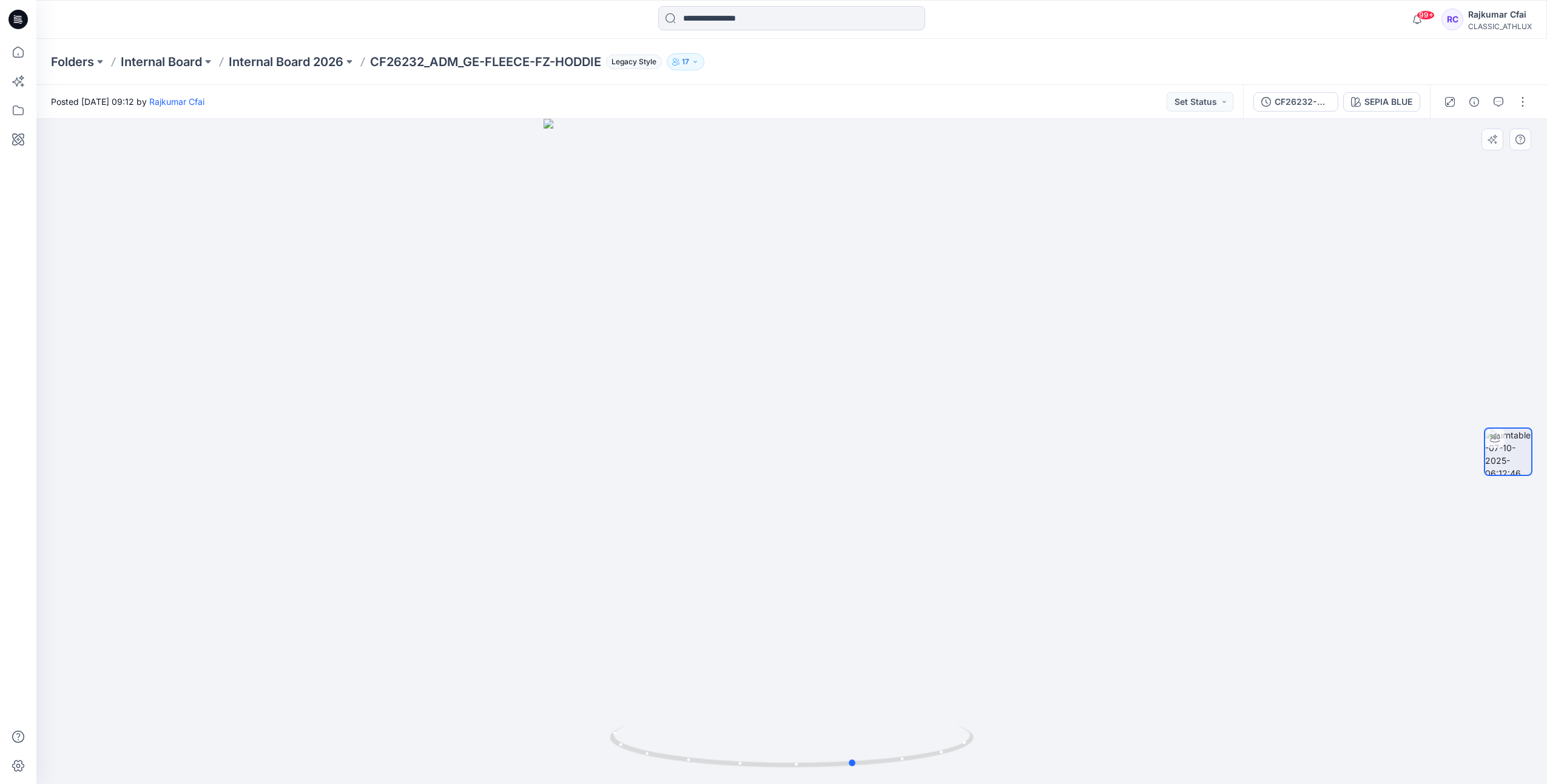
drag, startPoint x: 1133, startPoint y: 572, endPoint x: 832, endPoint y: 607, distance: 303.0
click at [832, 607] on div at bounding box center [791, 451] width 1510 height 665
click at [1199, 113] on div "Posted [DATE] 09:12 by [PERSON_NAME] Cfai Set Status" at bounding box center [640, 101] width 1207 height 33
click at [1198, 107] on button "Set Status" at bounding box center [1200, 102] width 67 height 20
click at [1166, 160] on p "Accepted" at bounding box center [1167, 158] width 39 height 16
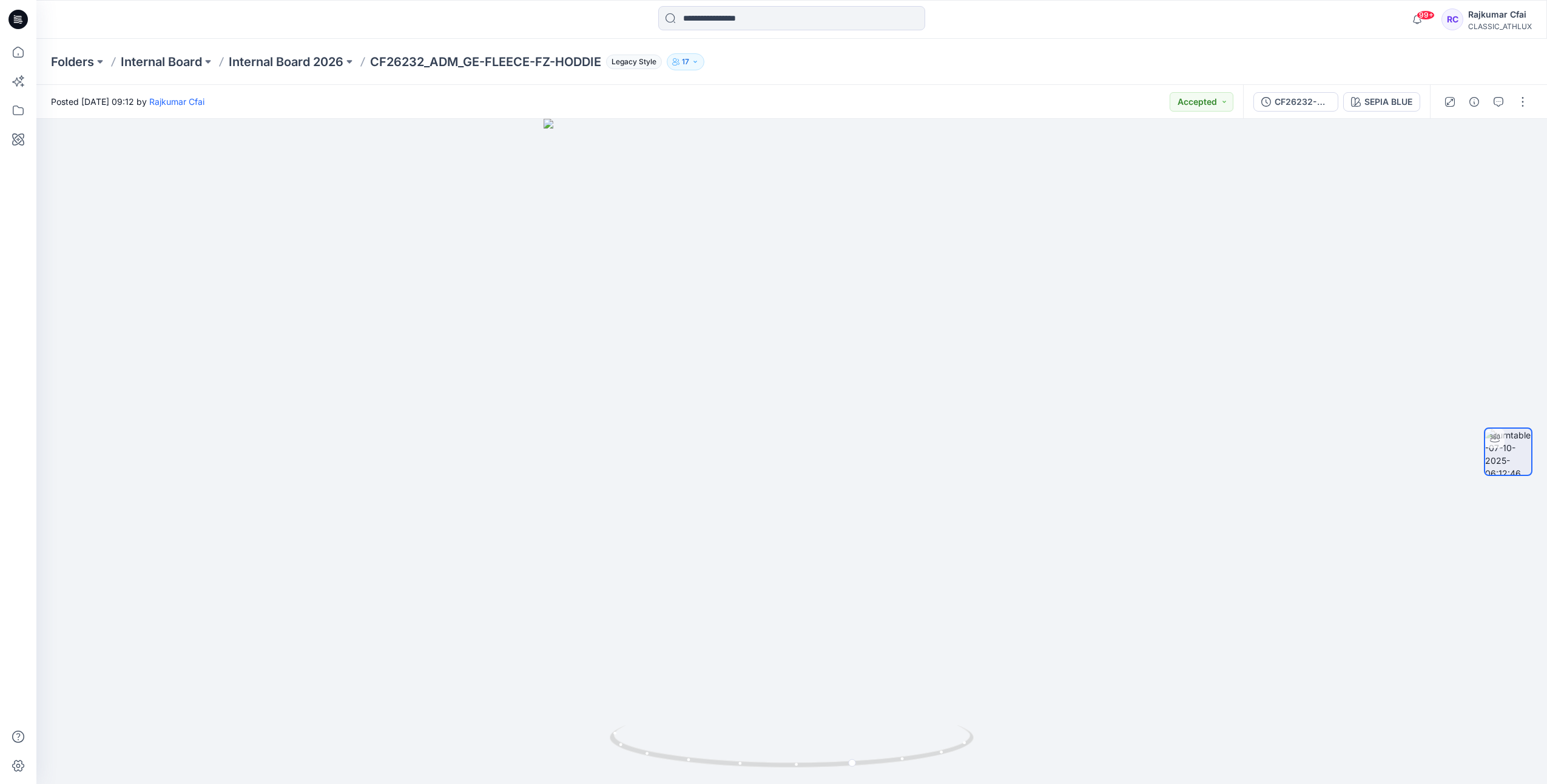
click at [1217, 113] on div "Posted Tuesday, October 07, 2025 09:12 by Rajkumar Cfai Accepted" at bounding box center [640, 101] width 1207 height 33
click at [1201, 109] on button "Accepted" at bounding box center [1200, 102] width 63 height 20
click at [1173, 241] on p "Designer Need To Review" at bounding box center [1182, 238] width 68 height 16
drag, startPoint x: 1058, startPoint y: 233, endPoint x: 1019, endPoint y: 237, distance: 39.2
click at [1058, 233] on div at bounding box center [791, 451] width 1510 height 665
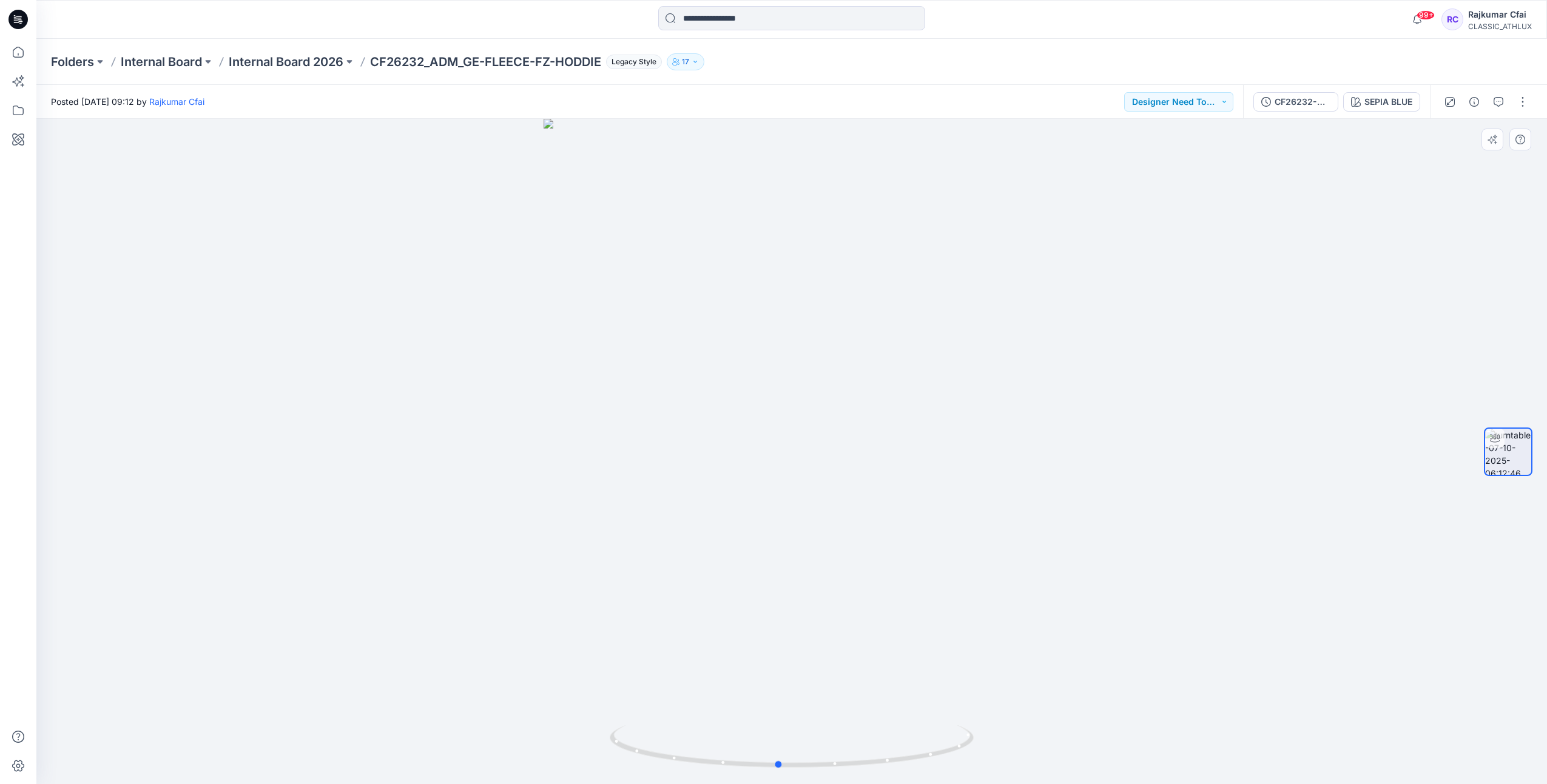
drag, startPoint x: 1135, startPoint y: 505, endPoint x: 653, endPoint y: 395, distance: 494.4
click at [1088, 512] on div at bounding box center [791, 451] width 1510 height 665
click at [21, 23] on icon at bounding box center [21, 23] width 3 height 1
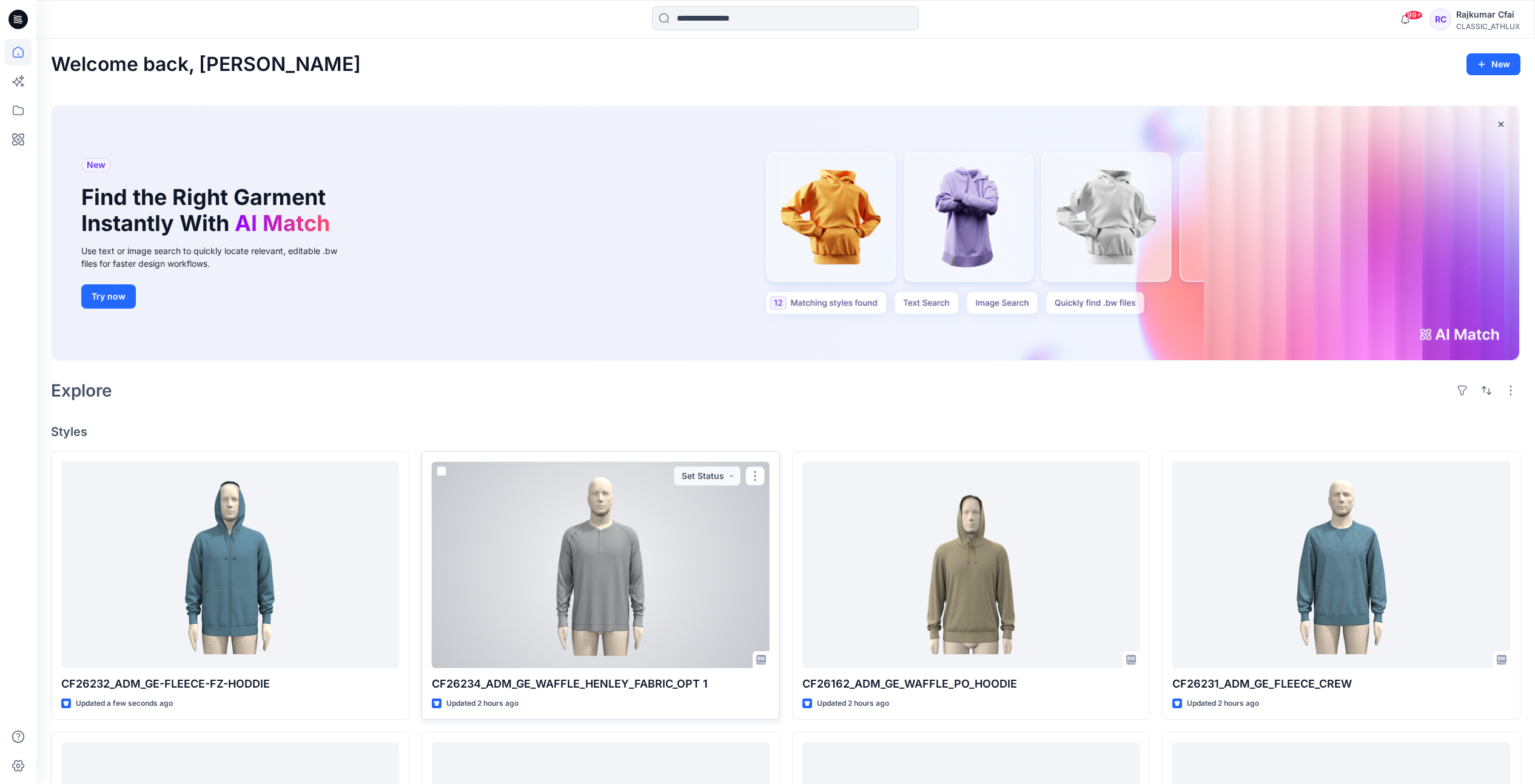
drag, startPoint x: 728, startPoint y: 475, endPoint x: 724, endPoint y: 488, distance: 13.6
click at [728, 475] on button "Set Status" at bounding box center [706, 476] width 67 height 20
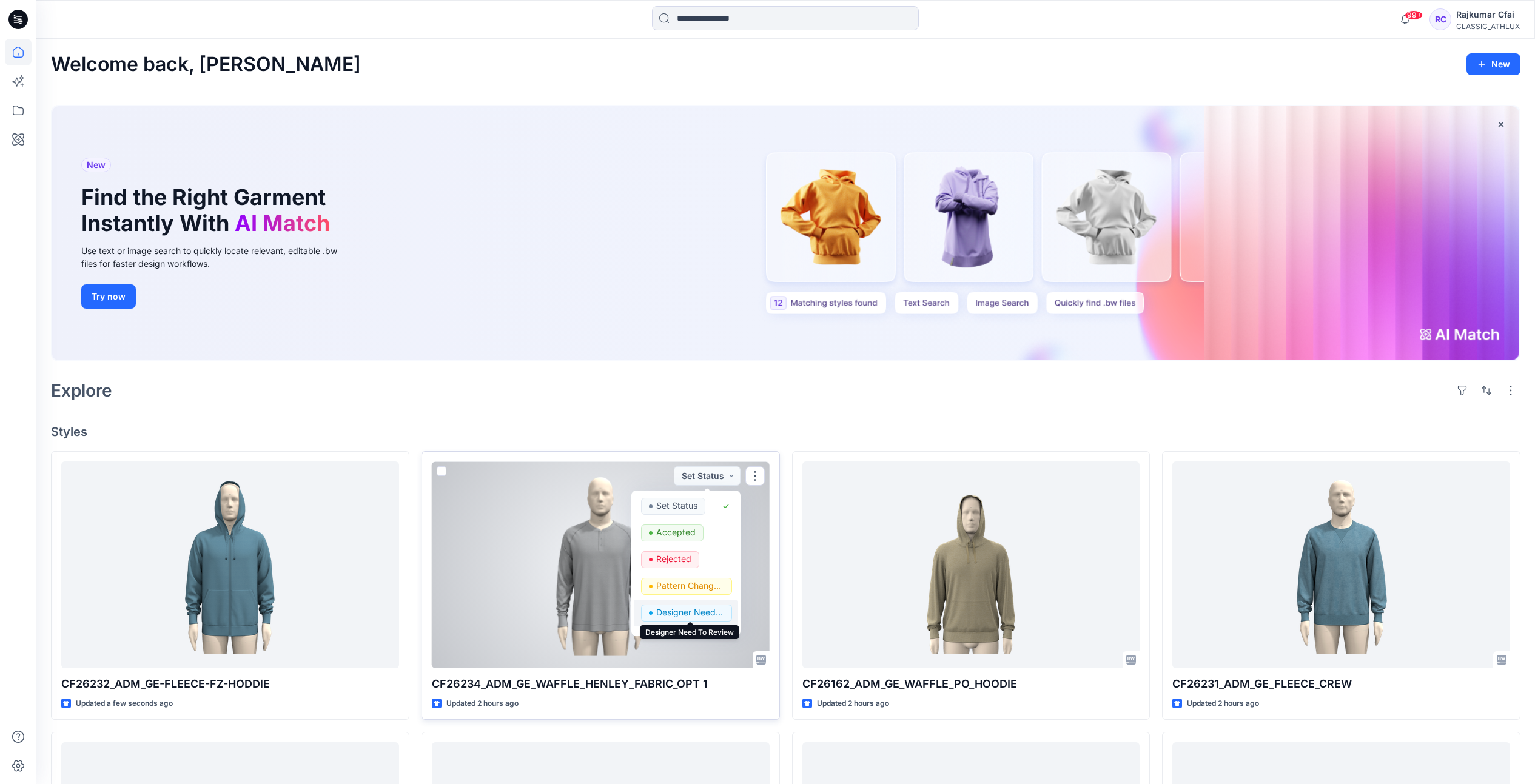
click at [677, 615] on p "Designer Need To Review" at bounding box center [690, 613] width 68 height 16
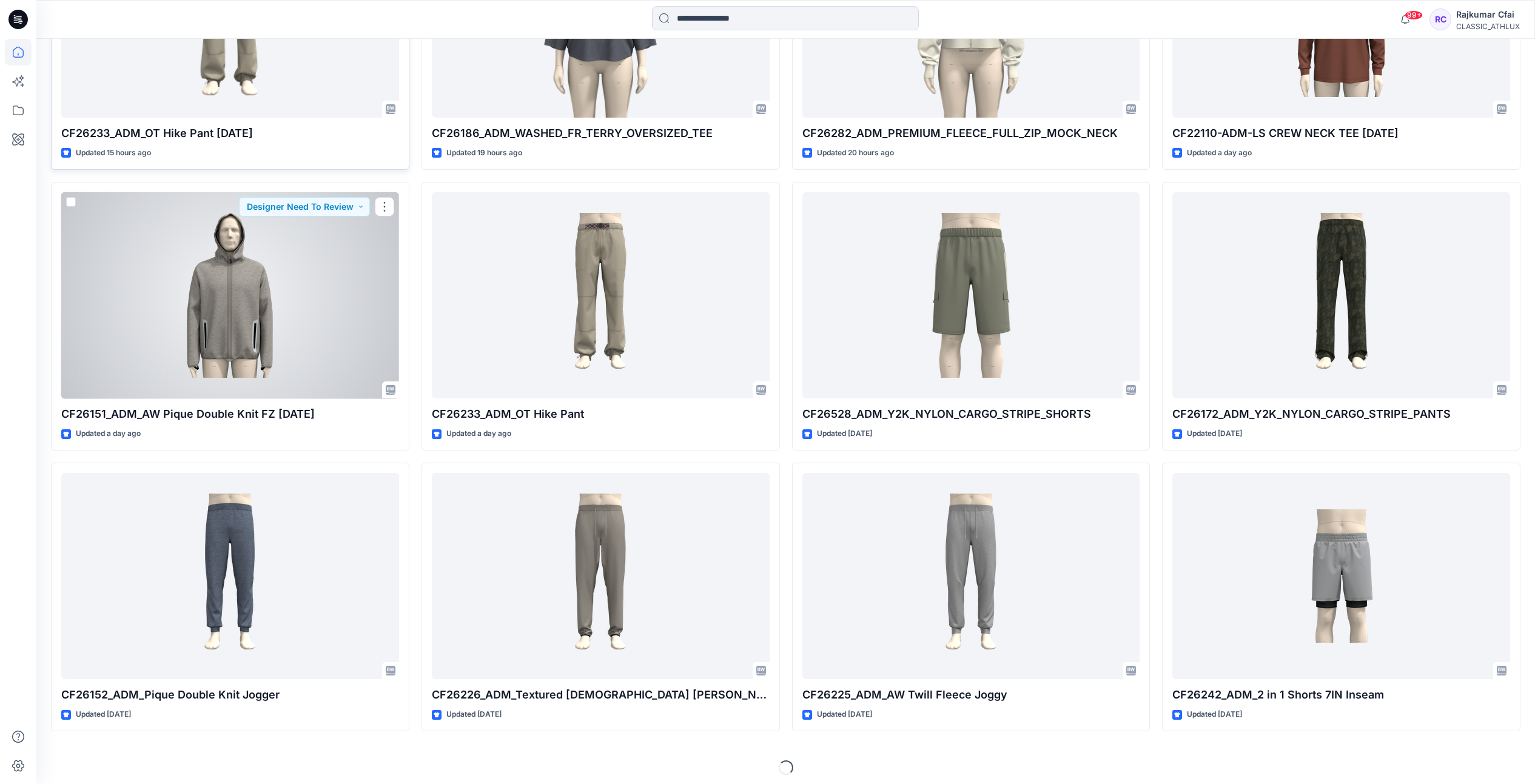
scroll to position [1398, 0]
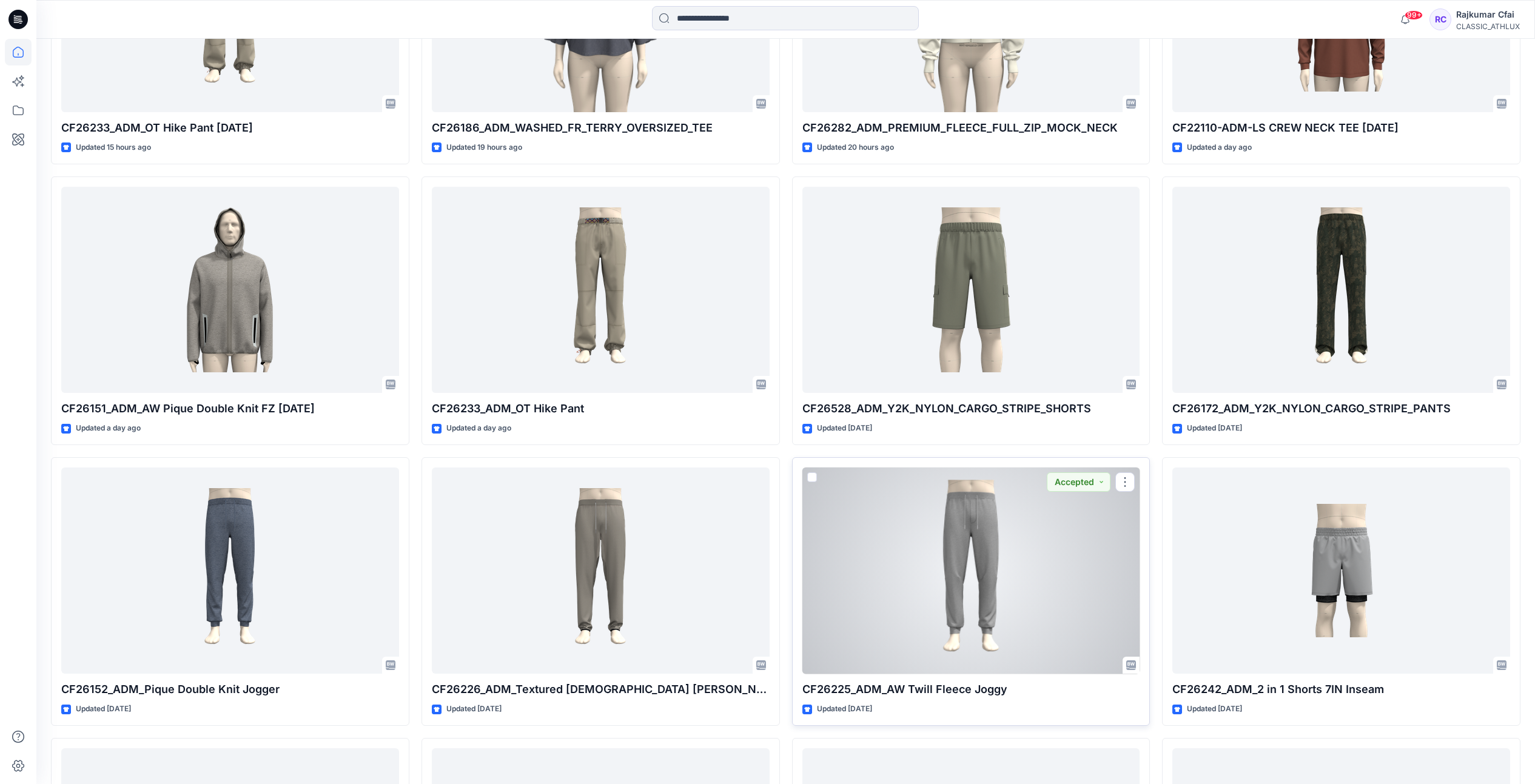
click at [967, 552] on div at bounding box center [971, 571] width 338 height 207
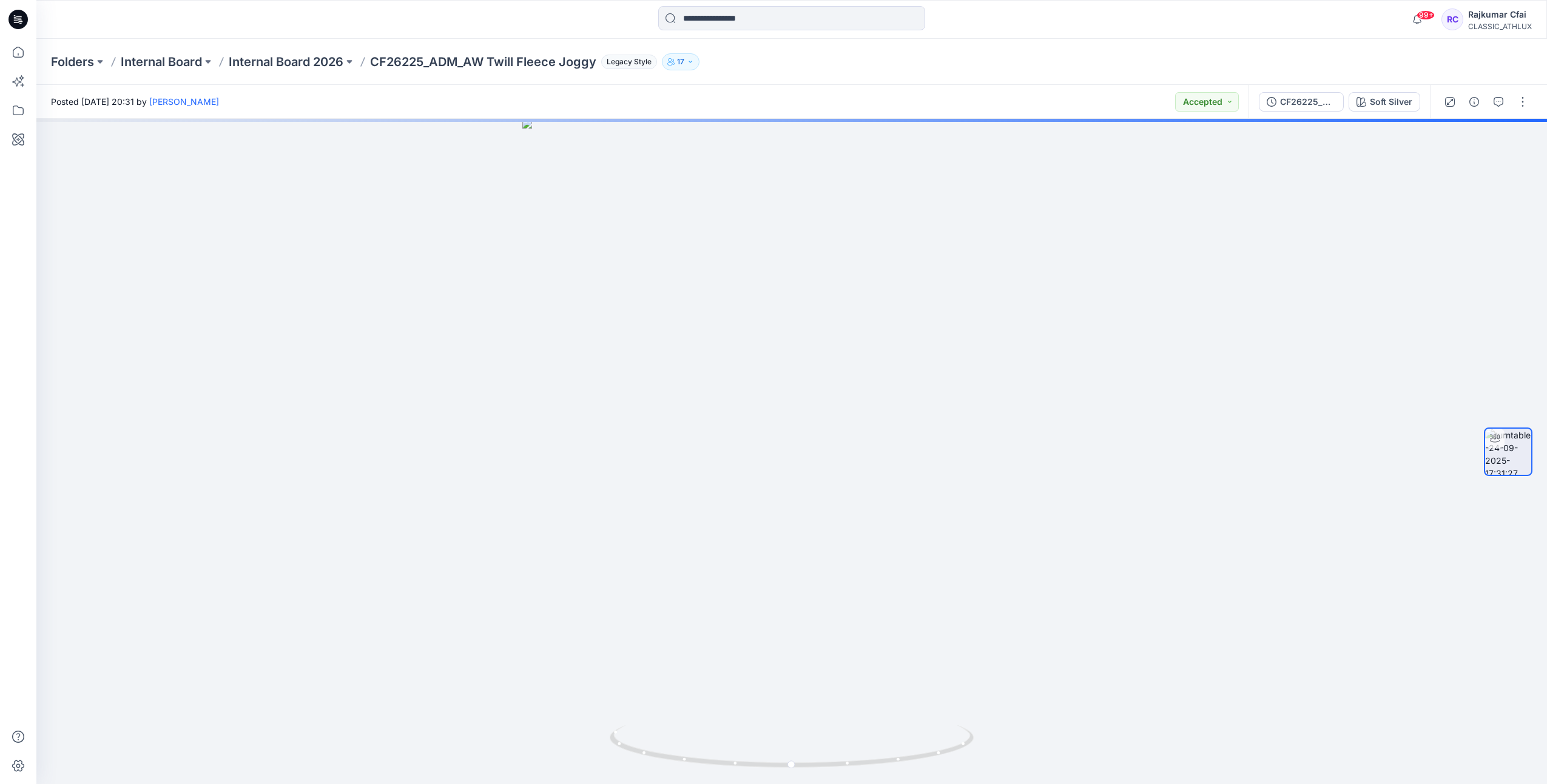
click at [18, 20] on icon at bounding box center [20, 20] width 4 height 1
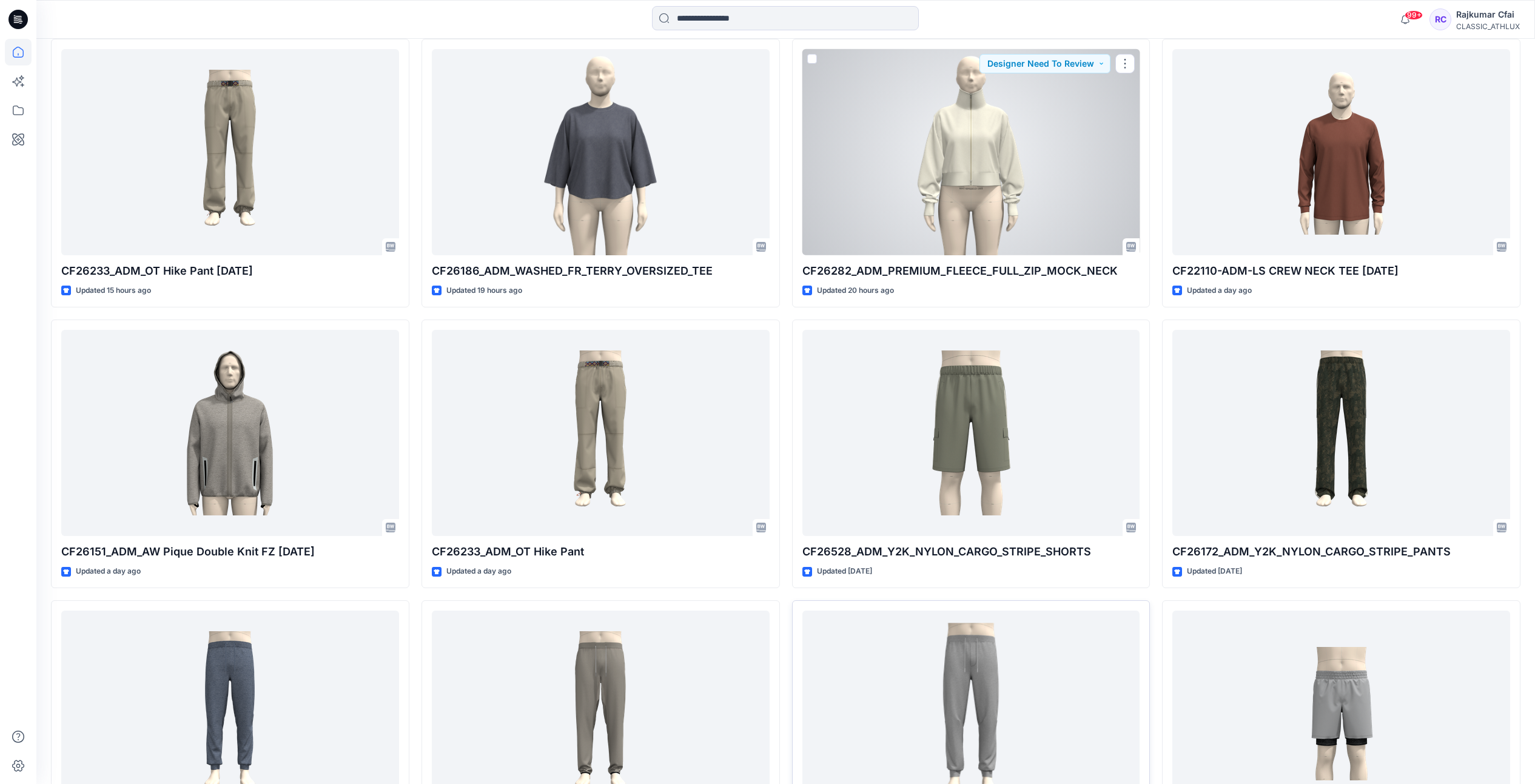
scroll to position [1440, 0]
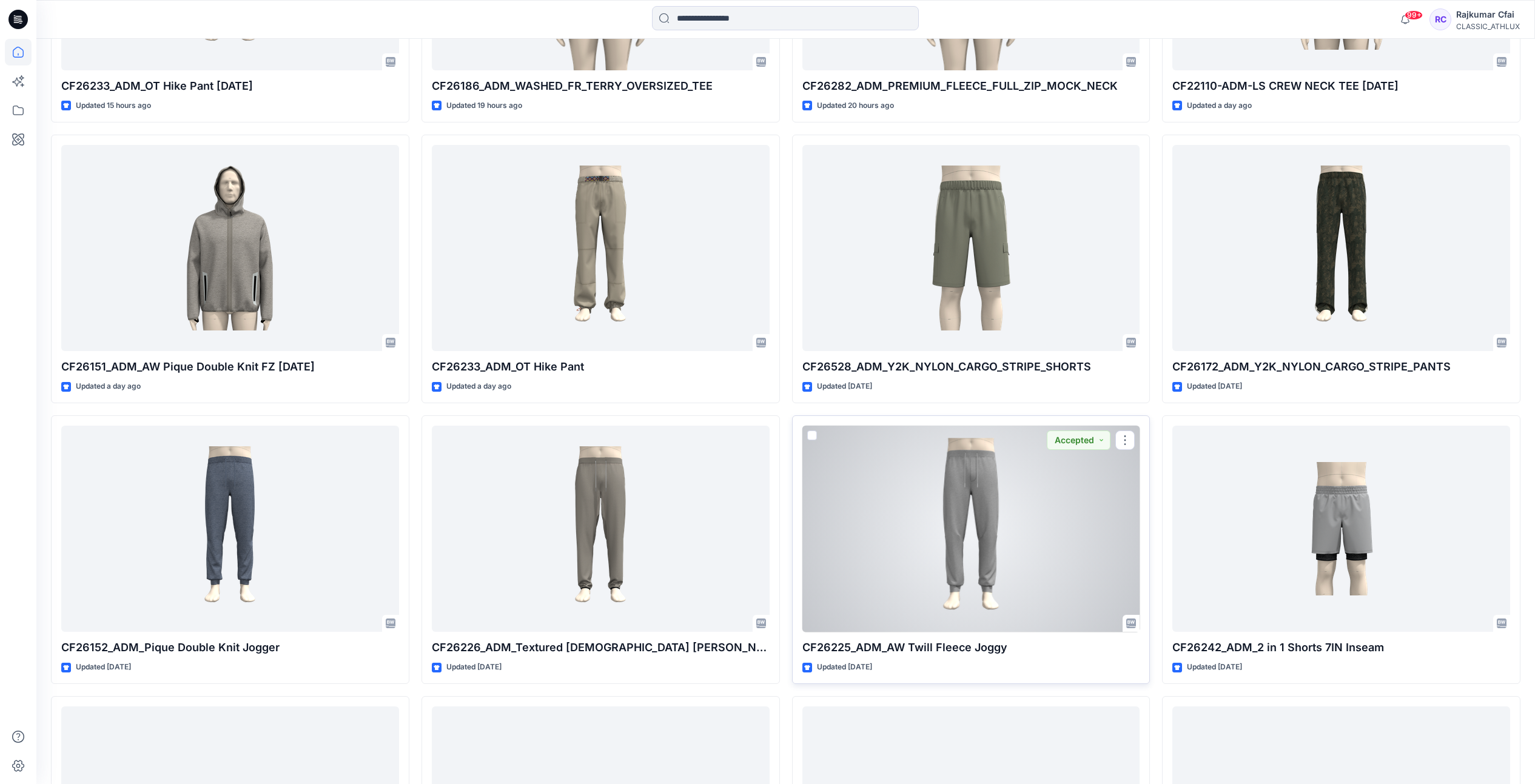
click at [957, 545] on div at bounding box center [971, 530] width 338 height 207
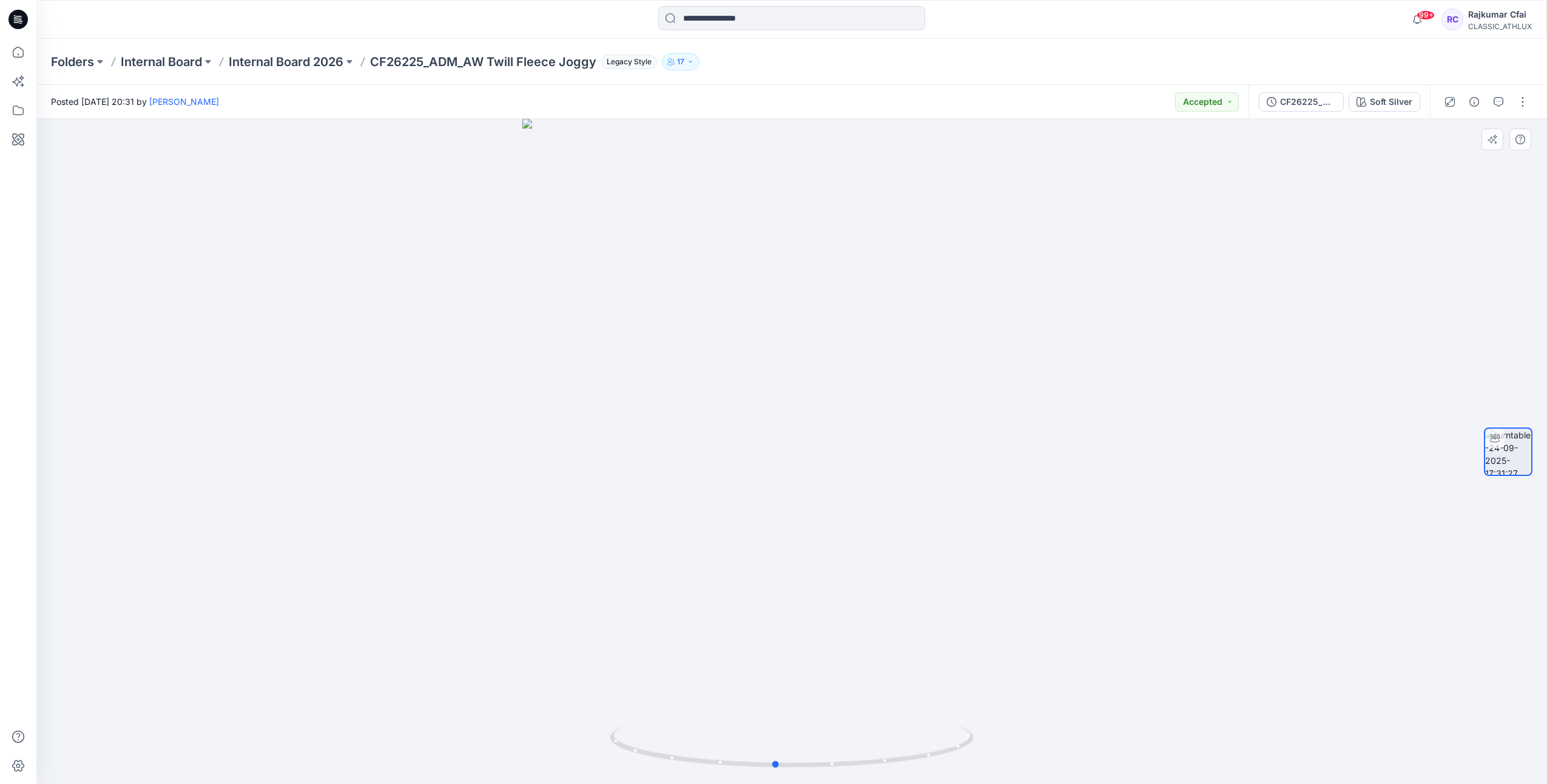
drag, startPoint x: 1027, startPoint y: 599, endPoint x: 915, endPoint y: 541, distance: 126.1
click at [1009, 620] on div at bounding box center [791, 451] width 1510 height 665
drag, startPoint x: 507, startPoint y: 426, endPoint x: 220, endPoint y: 82, distance: 448.0
click at [534, 466] on div at bounding box center [791, 451] width 1510 height 665
click at [14, 16] on icon at bounding box center [19, 20] width 20 height 20
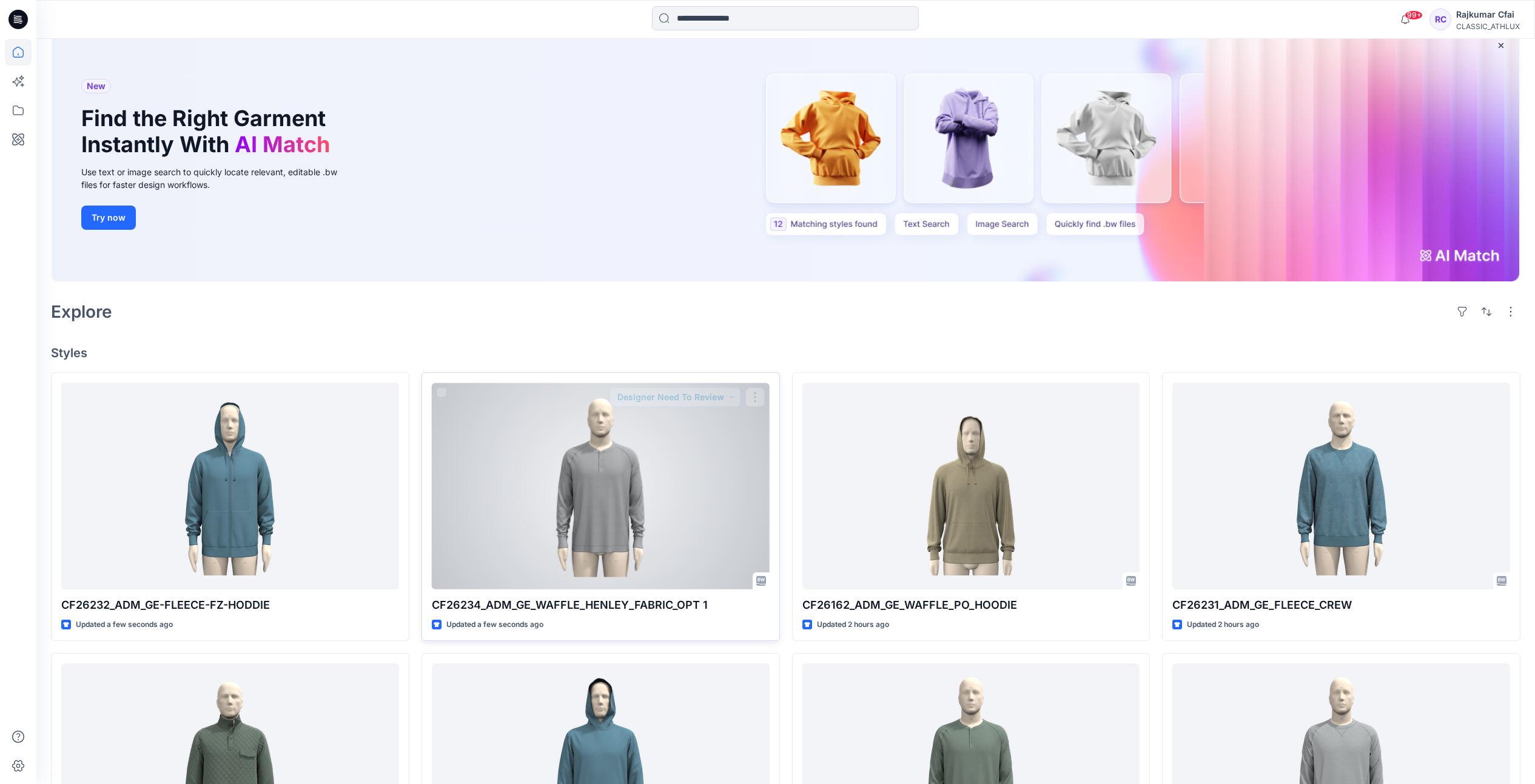
scroll to position [228, 0]
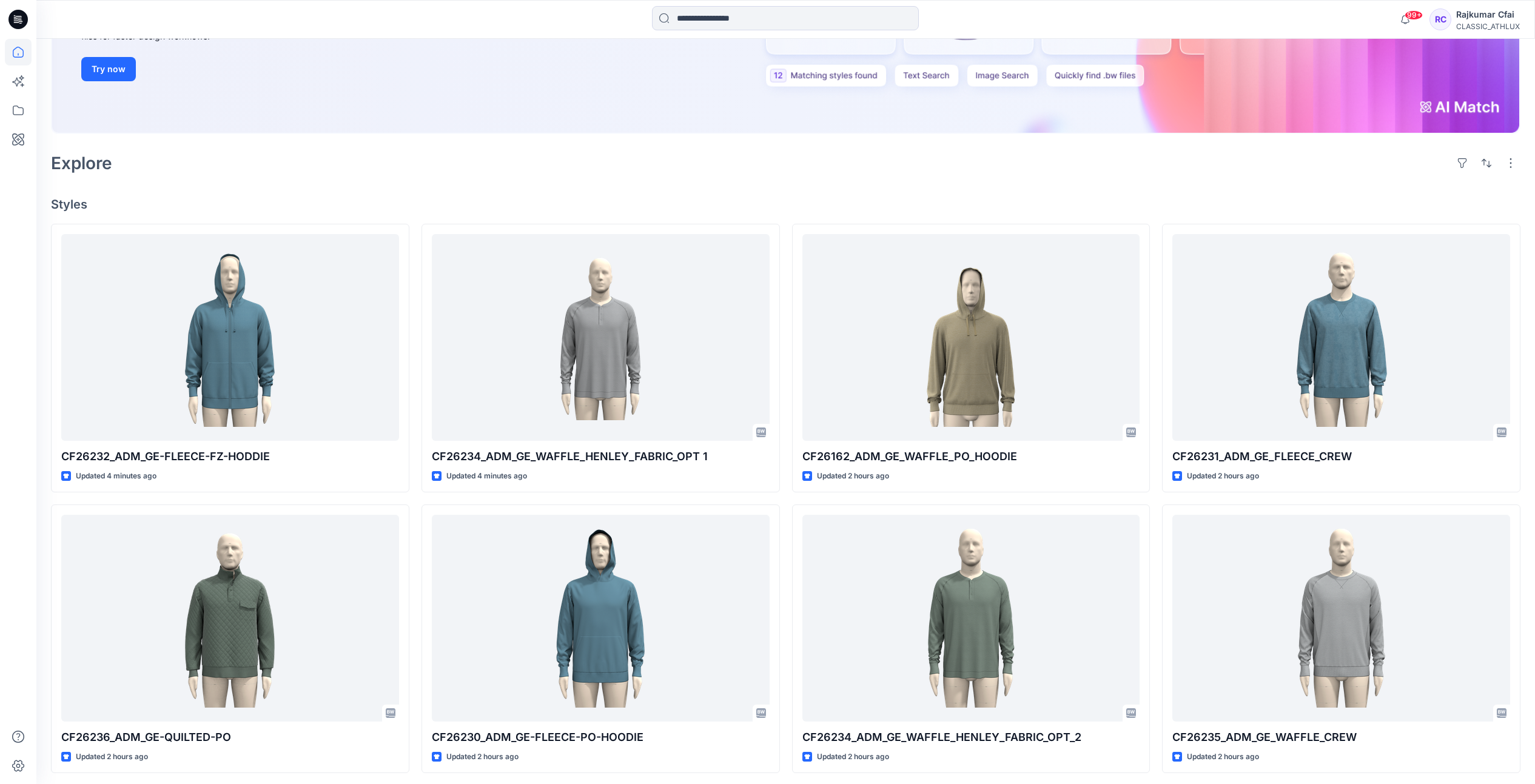
click at [655, 197] on h4 "Styles" at bounding box center [785, 204] width 1469 height 14
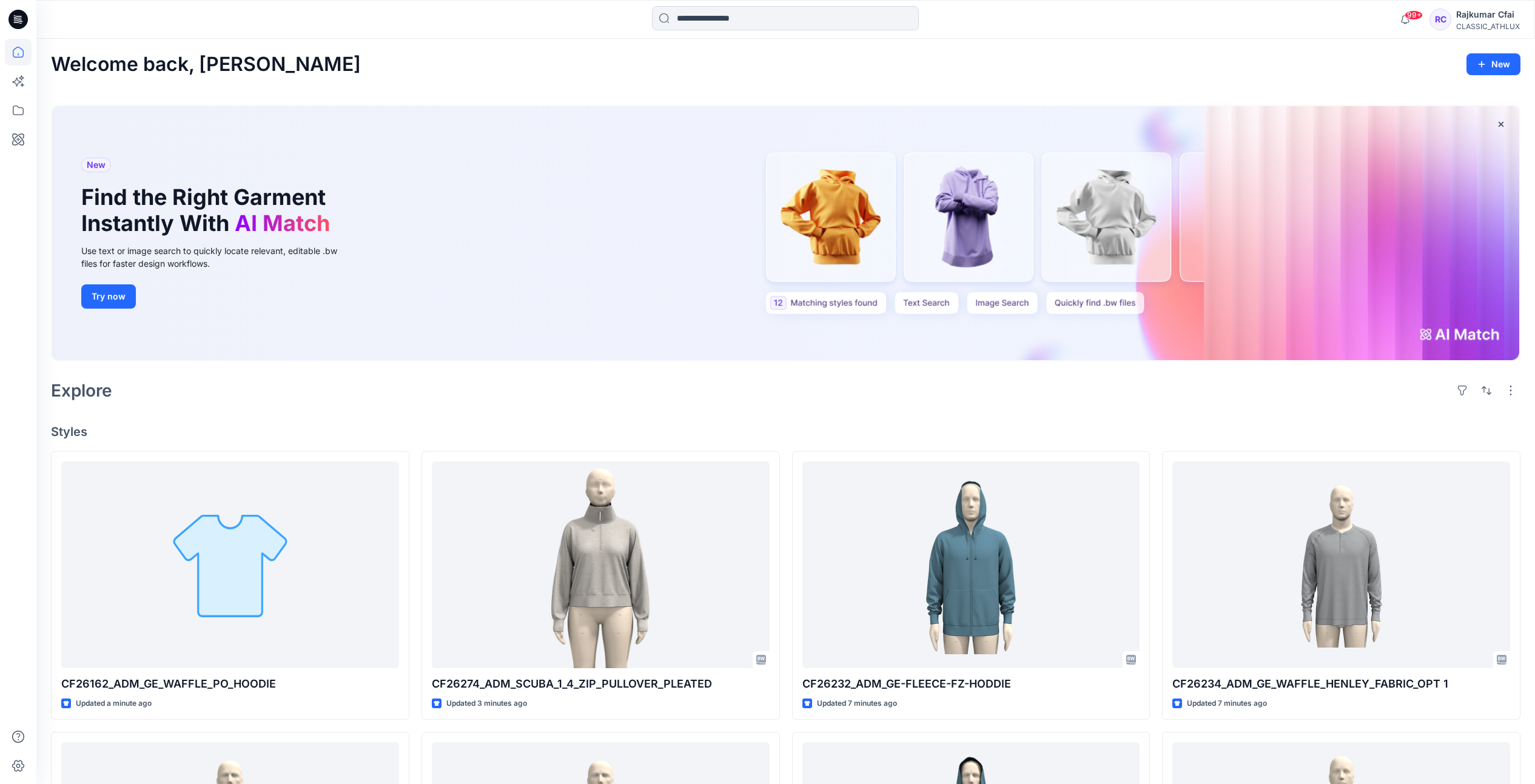
click at [623, 405] on div "Explore" at bounding box center [785, 390] width 1469 height 29
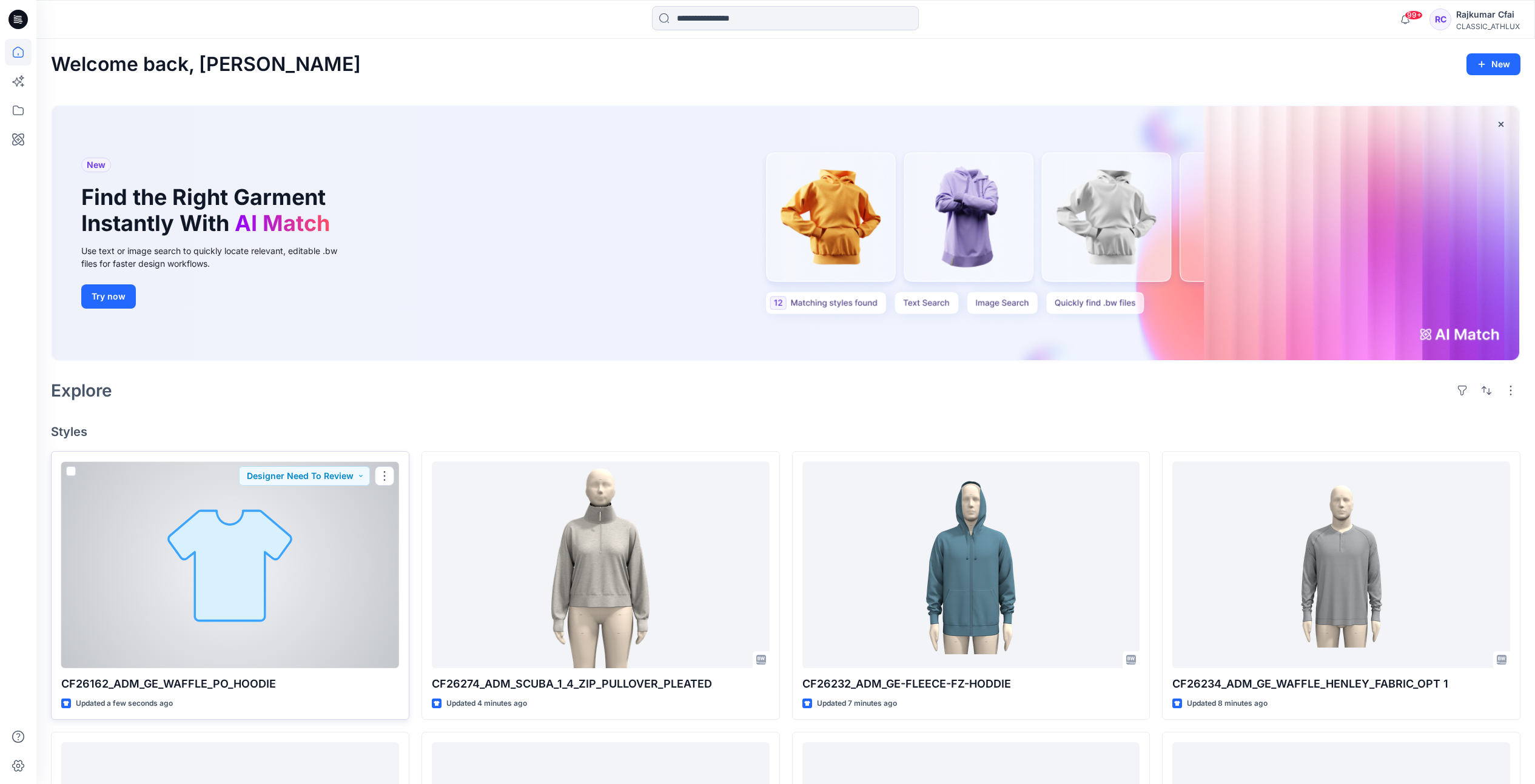
click at [292, 541] on div at bounding box center [230, 565] width 338 height 207
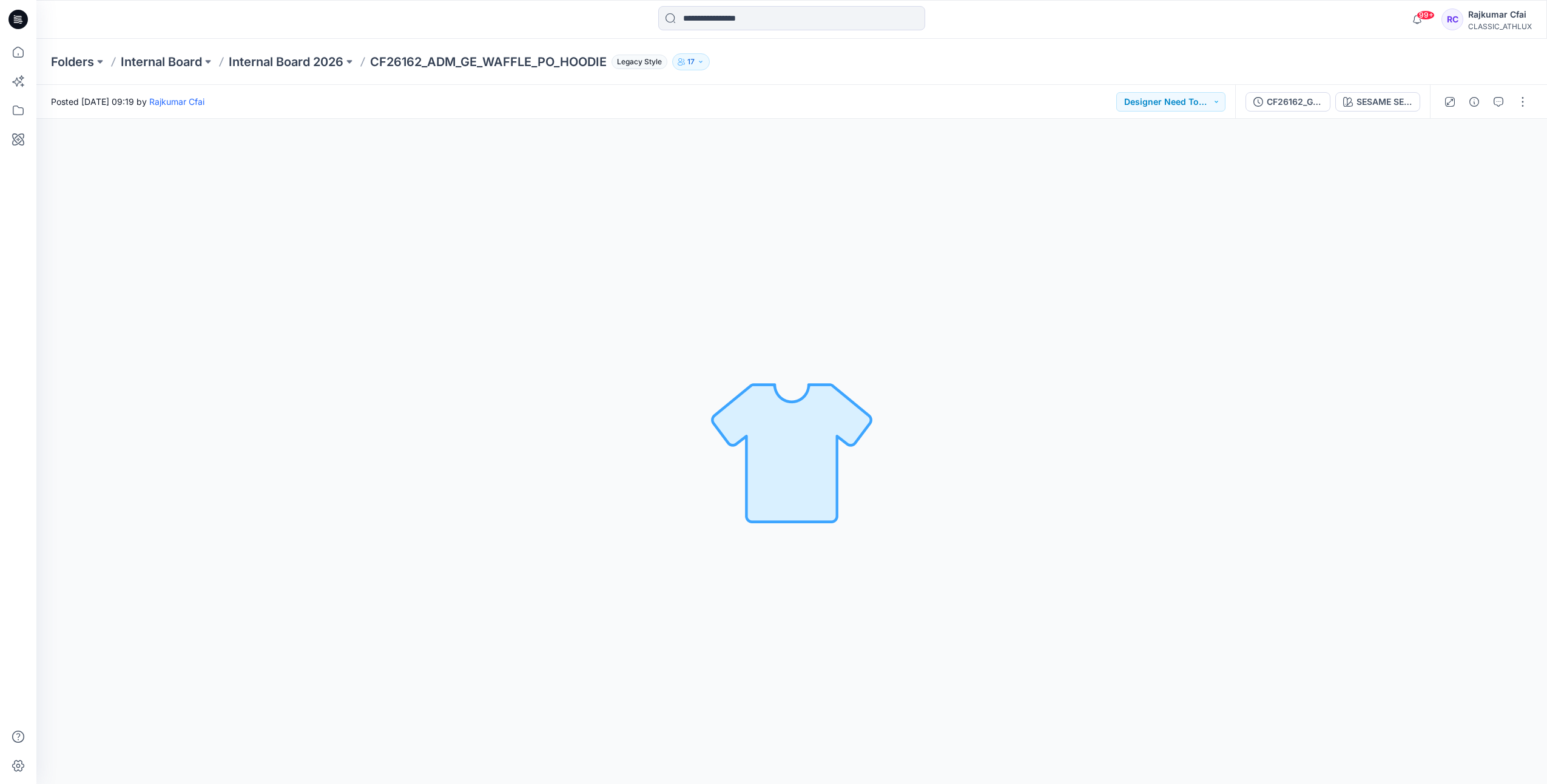
click at [14, 14] on icon at bounding box center [19, 20] width 20 height 20
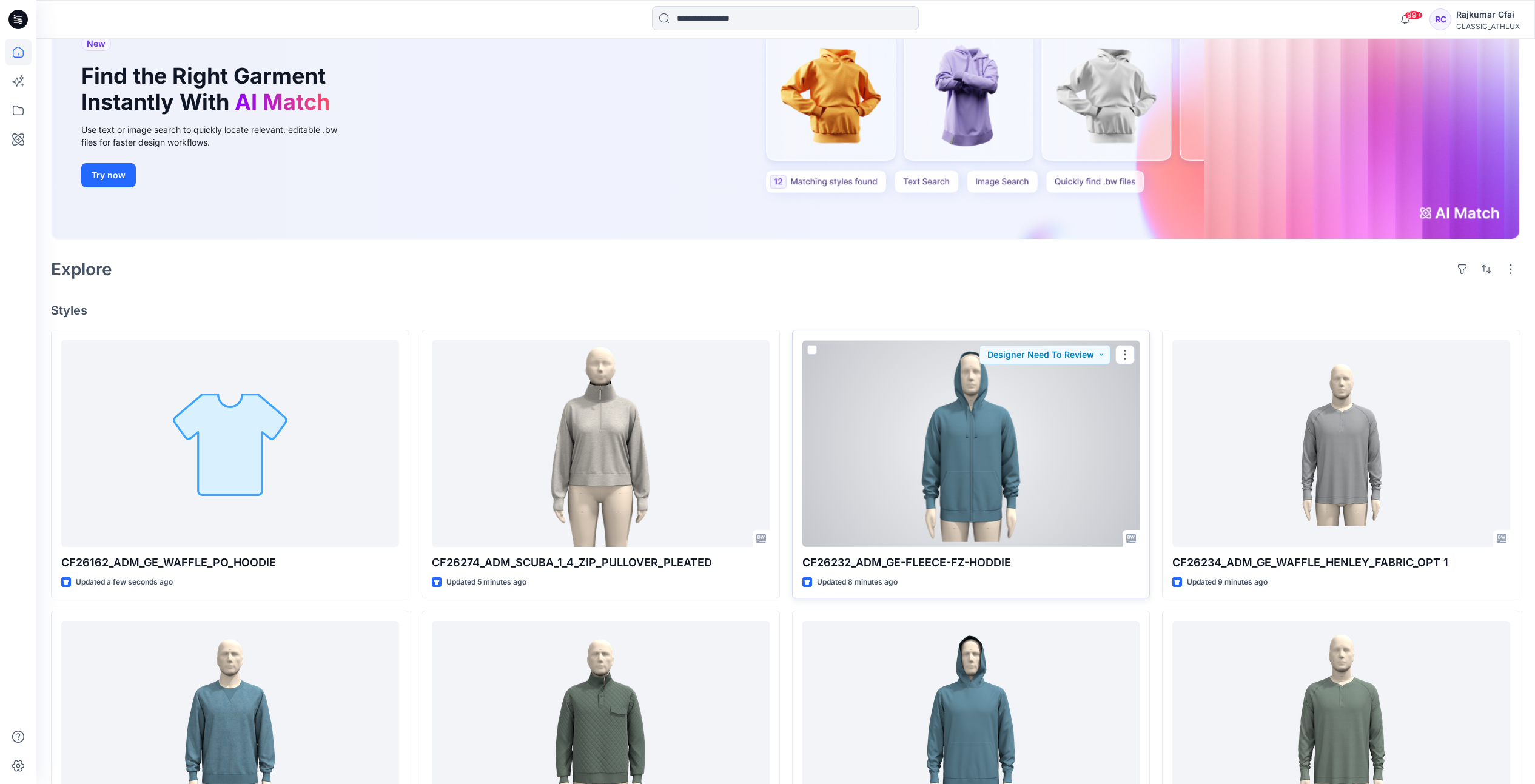
scroll to position [152, 0]
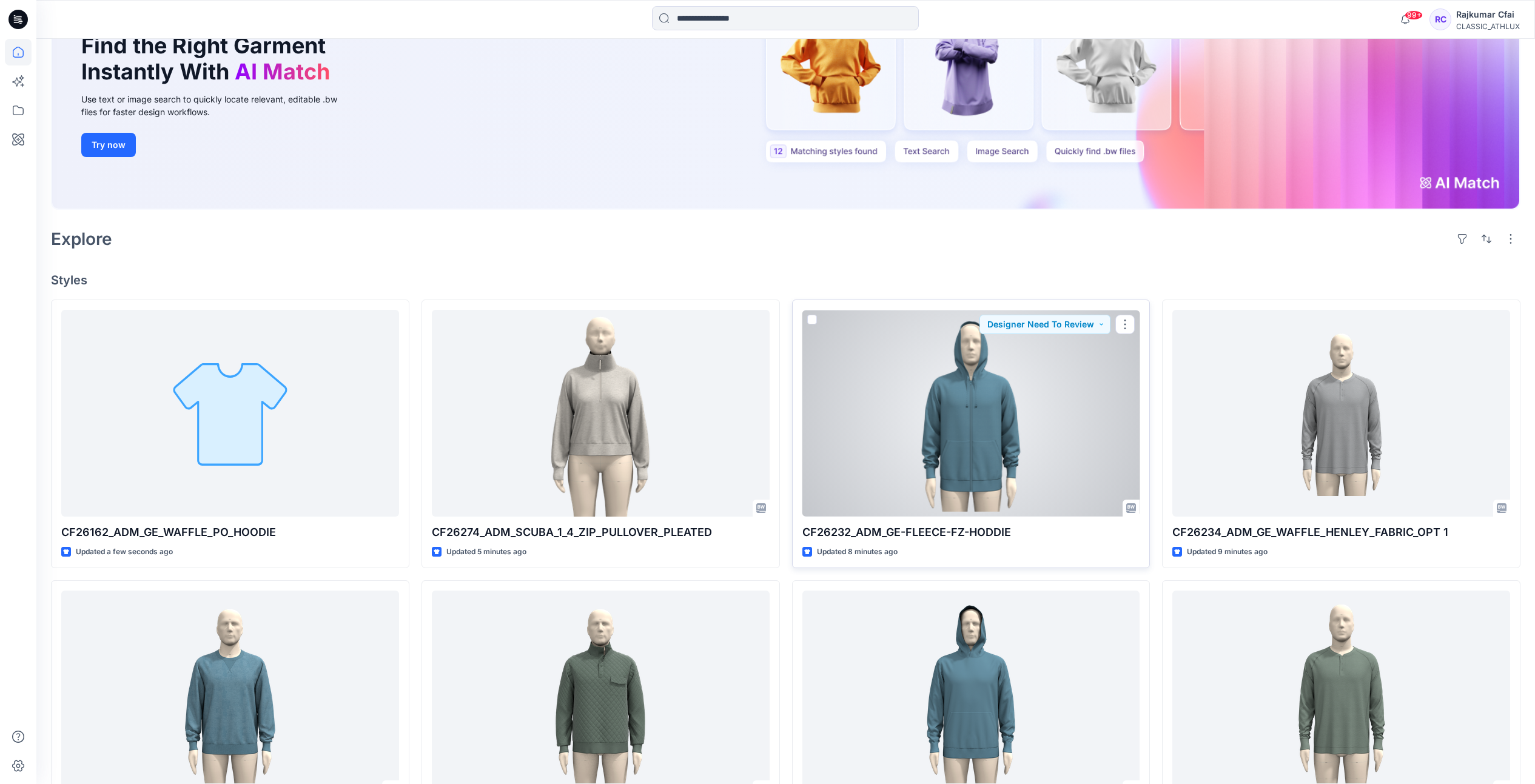
click at [991, 417] on div at bounding box center [971, 413] width 338 height 207
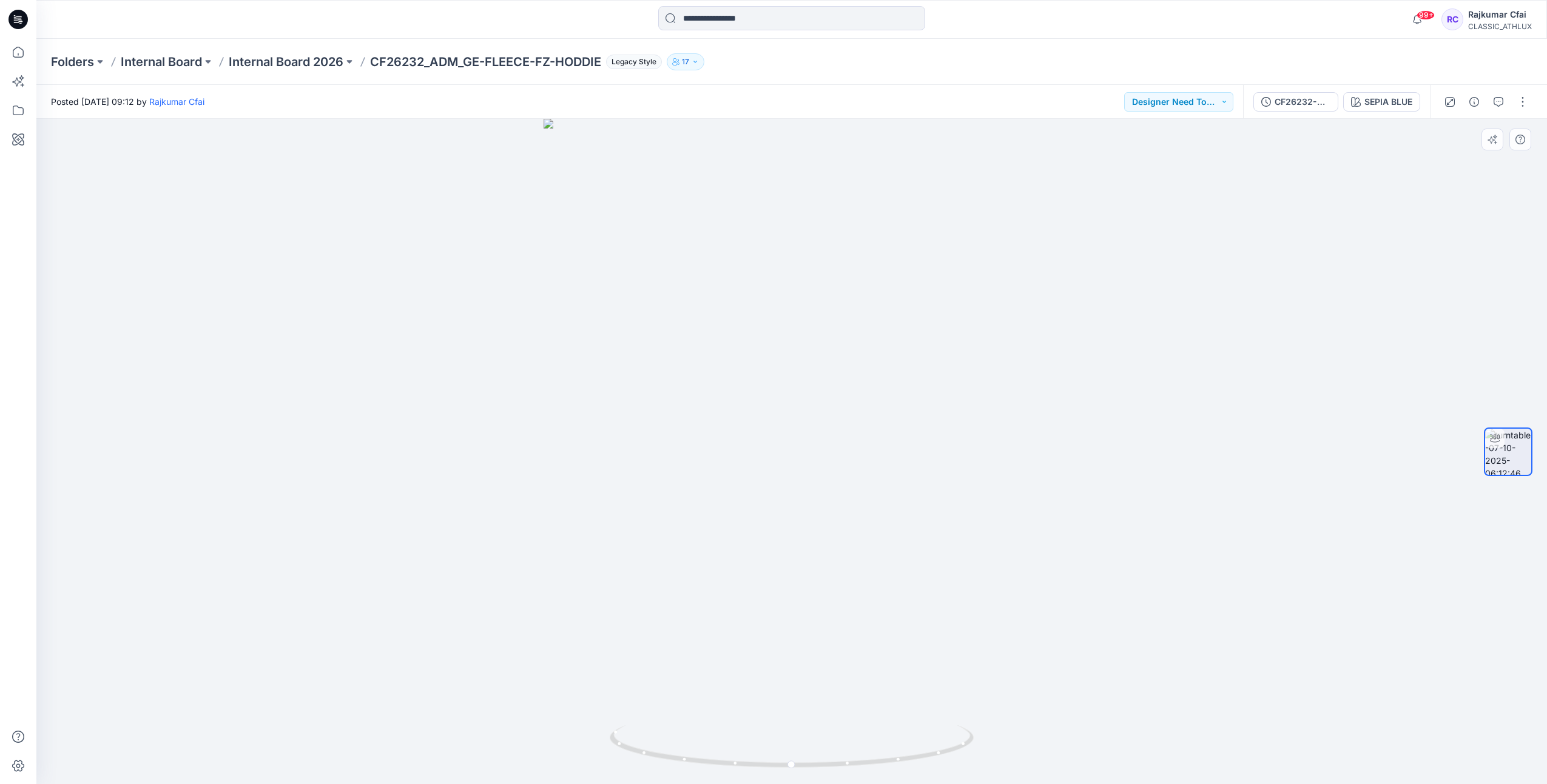
click at [671, 243] on div at bounding box center [791, 451] width 1510 height 665
click at [24, 18] on icon at bounding box center [19, 20] width 20 height 20
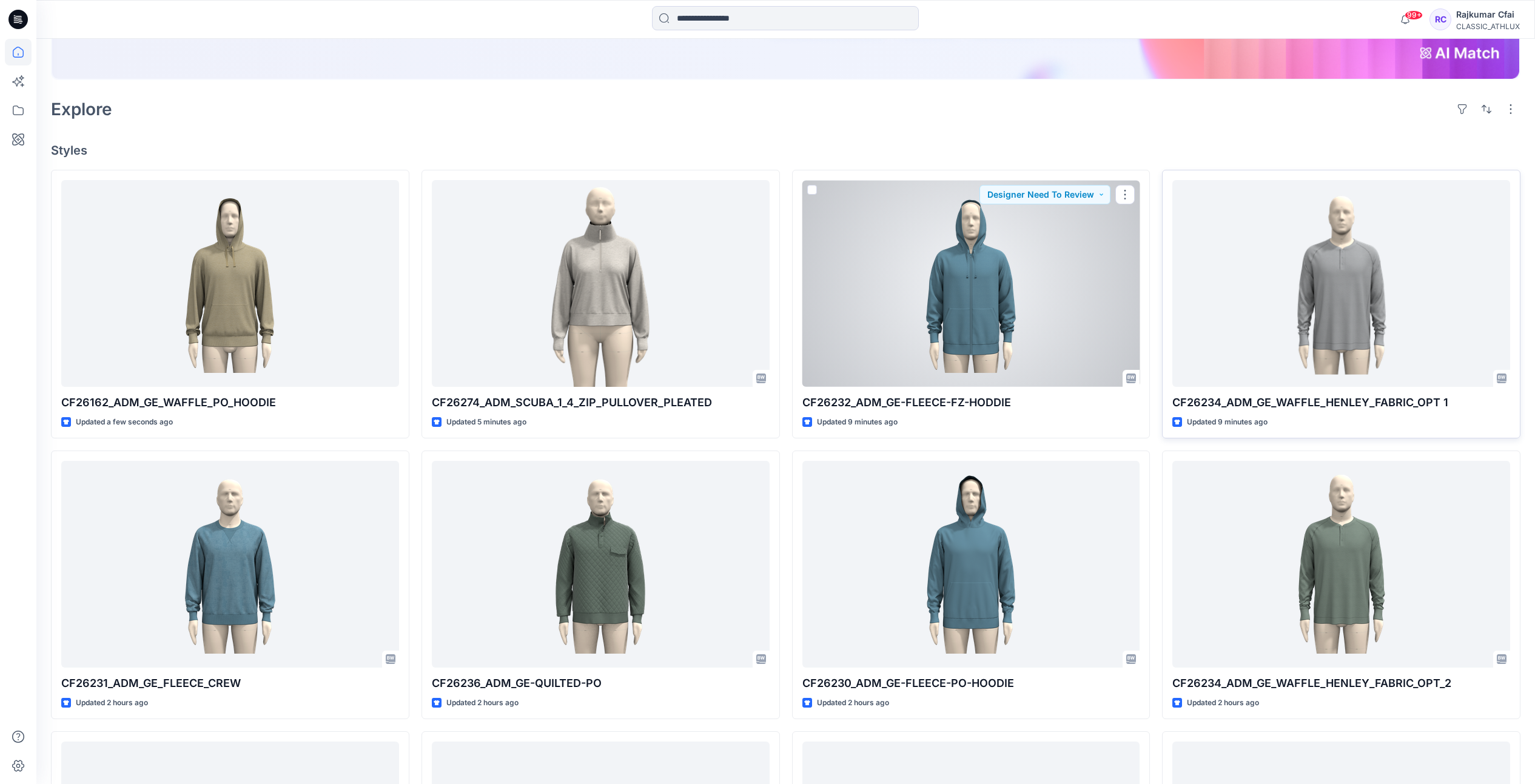
scroll to position [304, 0]
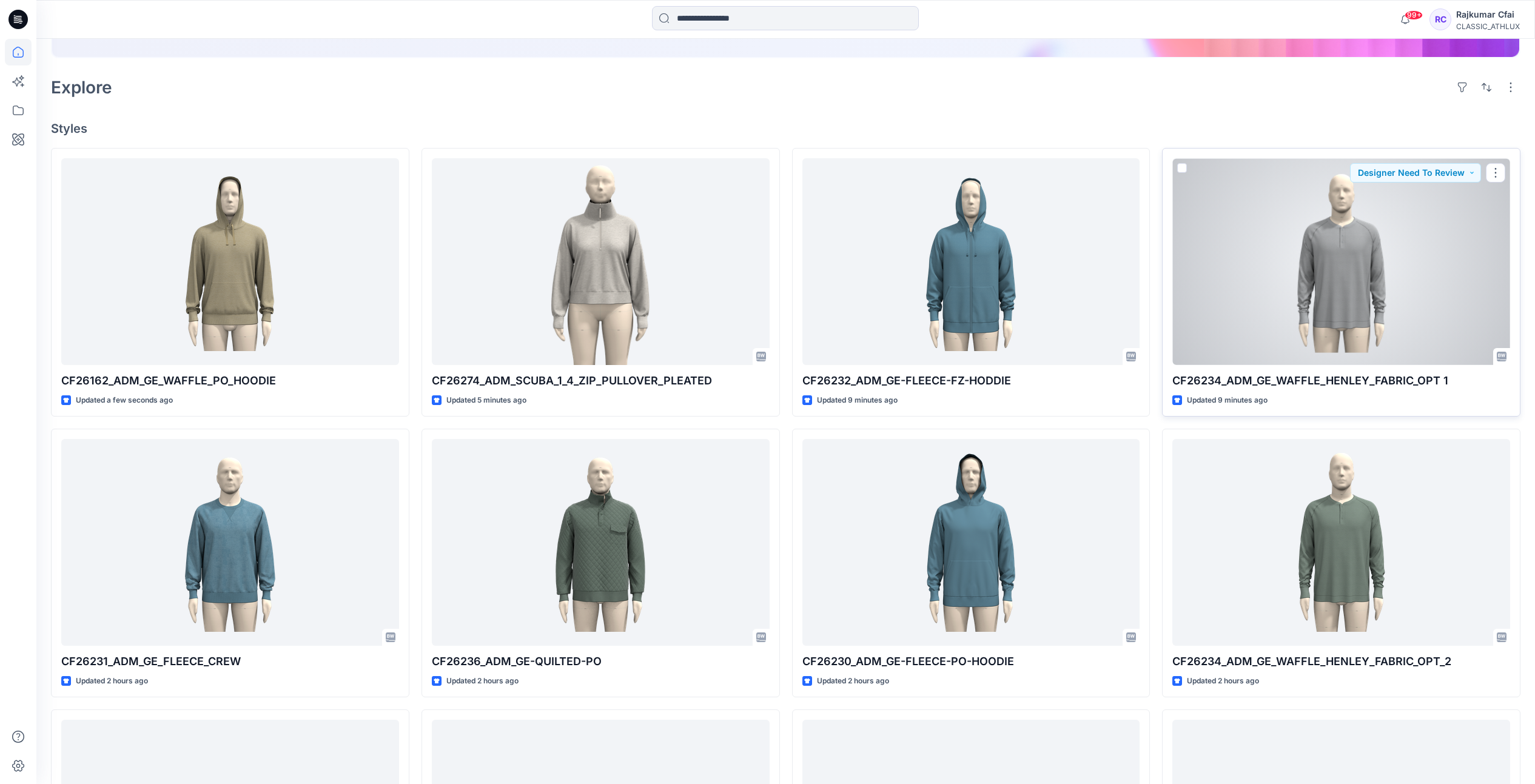
click at [1244, 323] on div at bounding box center [1341, 262] width 338 height 207
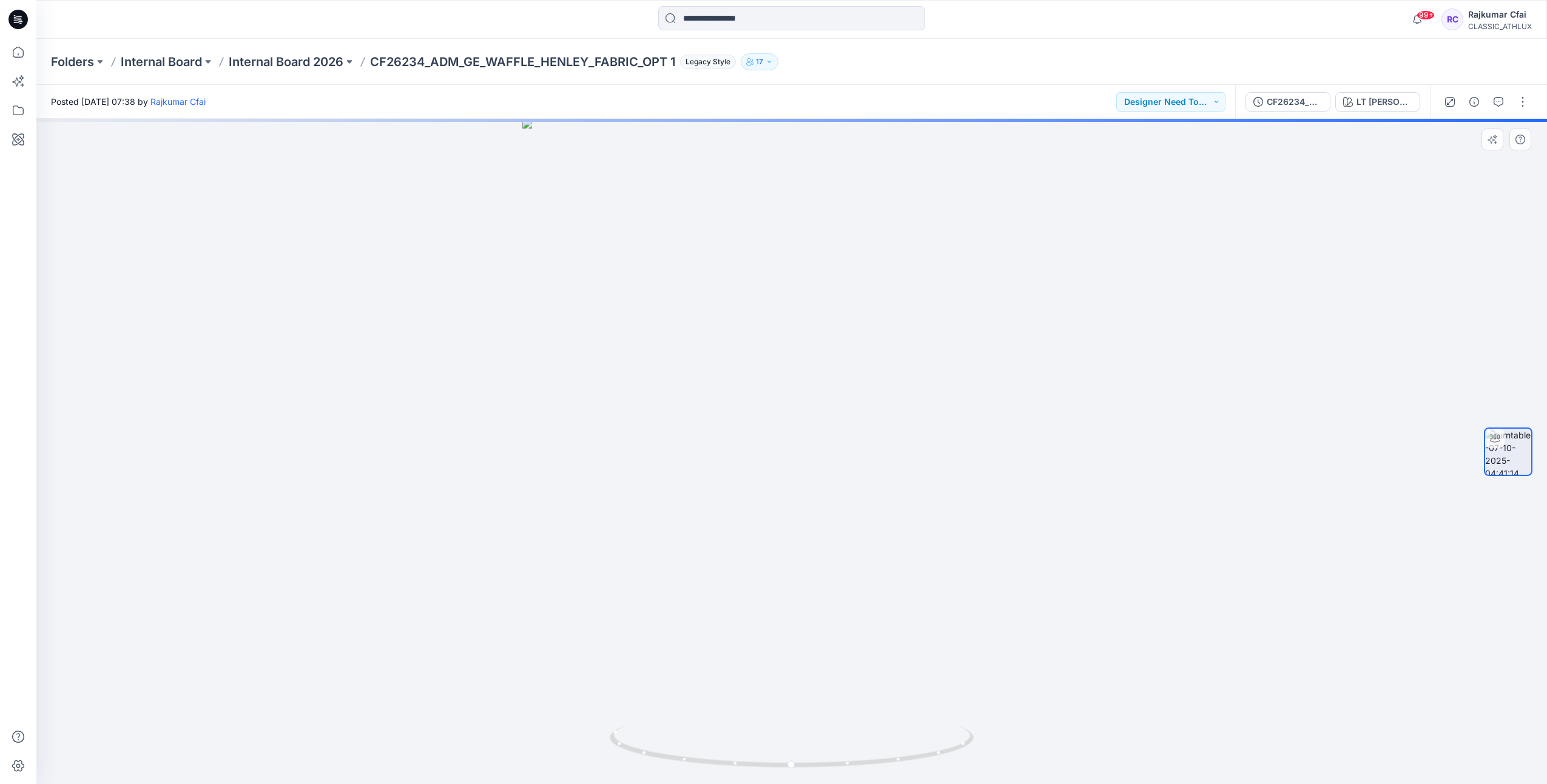
drag, startPoint x: 350, startPoint y: 285, endPoint x: 341, endPoint y: 277, distance: 12.0
click at [349, 286] on div at bounding box center [791, 451] width 1510 height 665
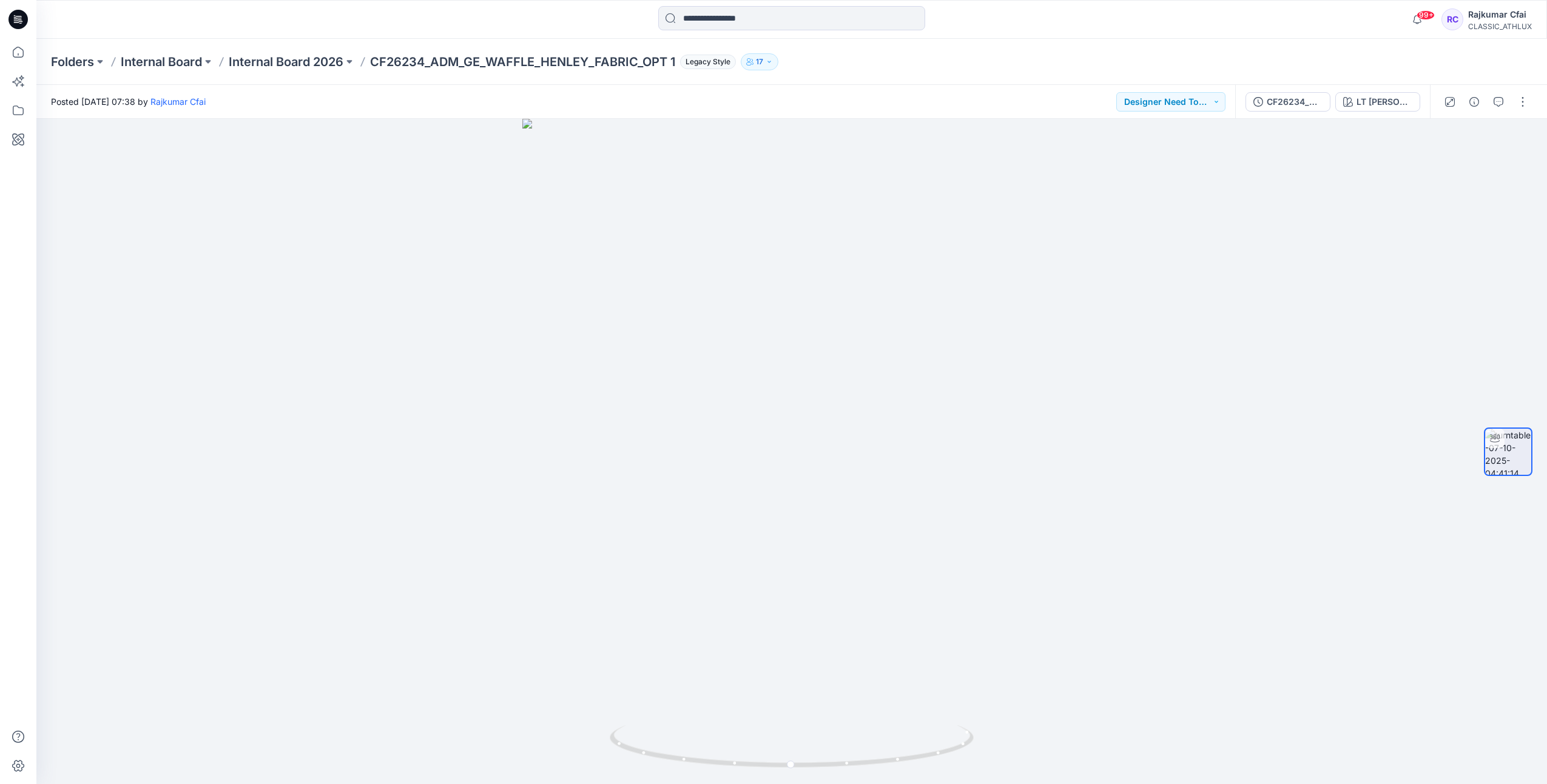
click at [15, 16] on icon at bounding box center [19, 20] width 20 height 20
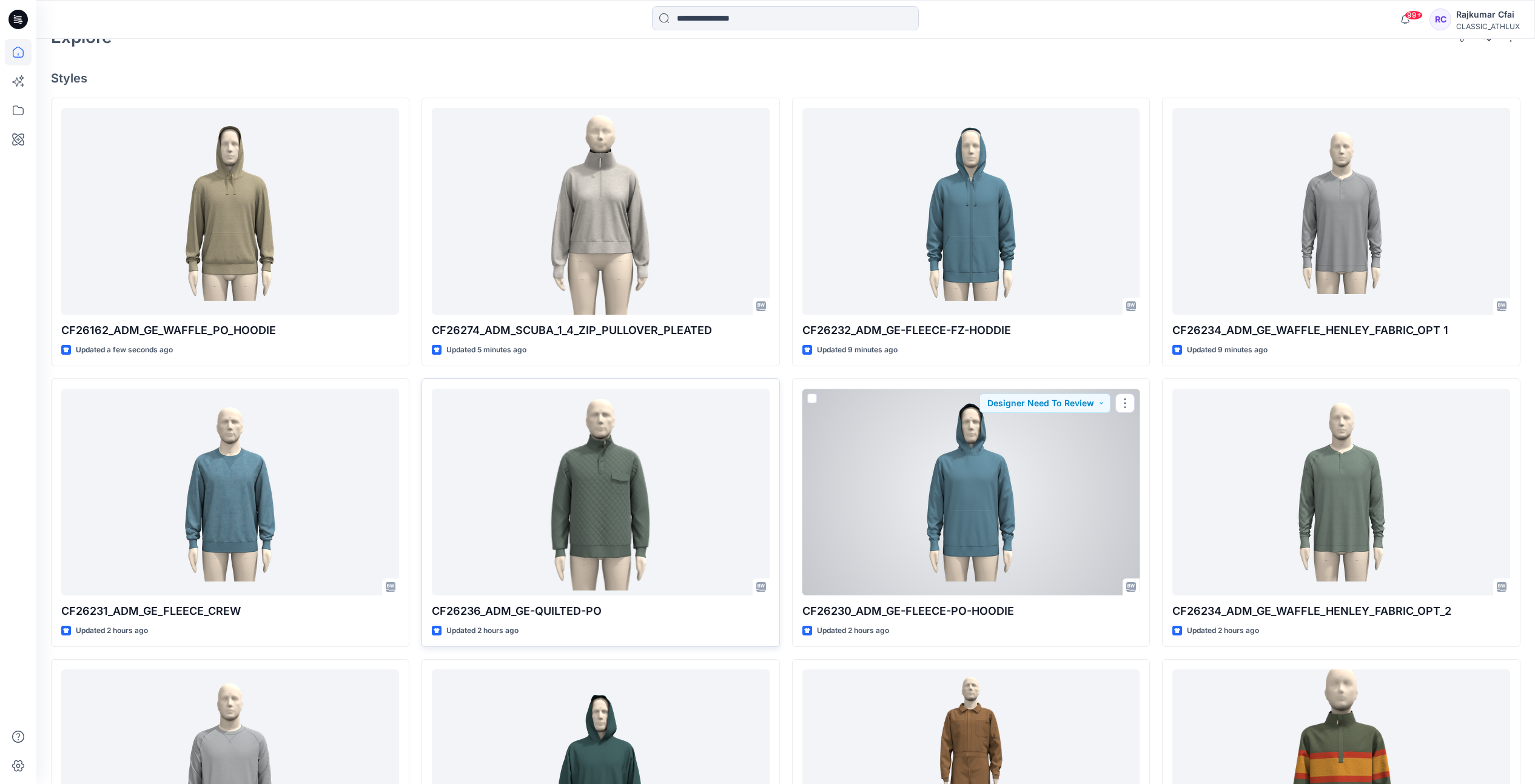
scroll to position [455, 0]
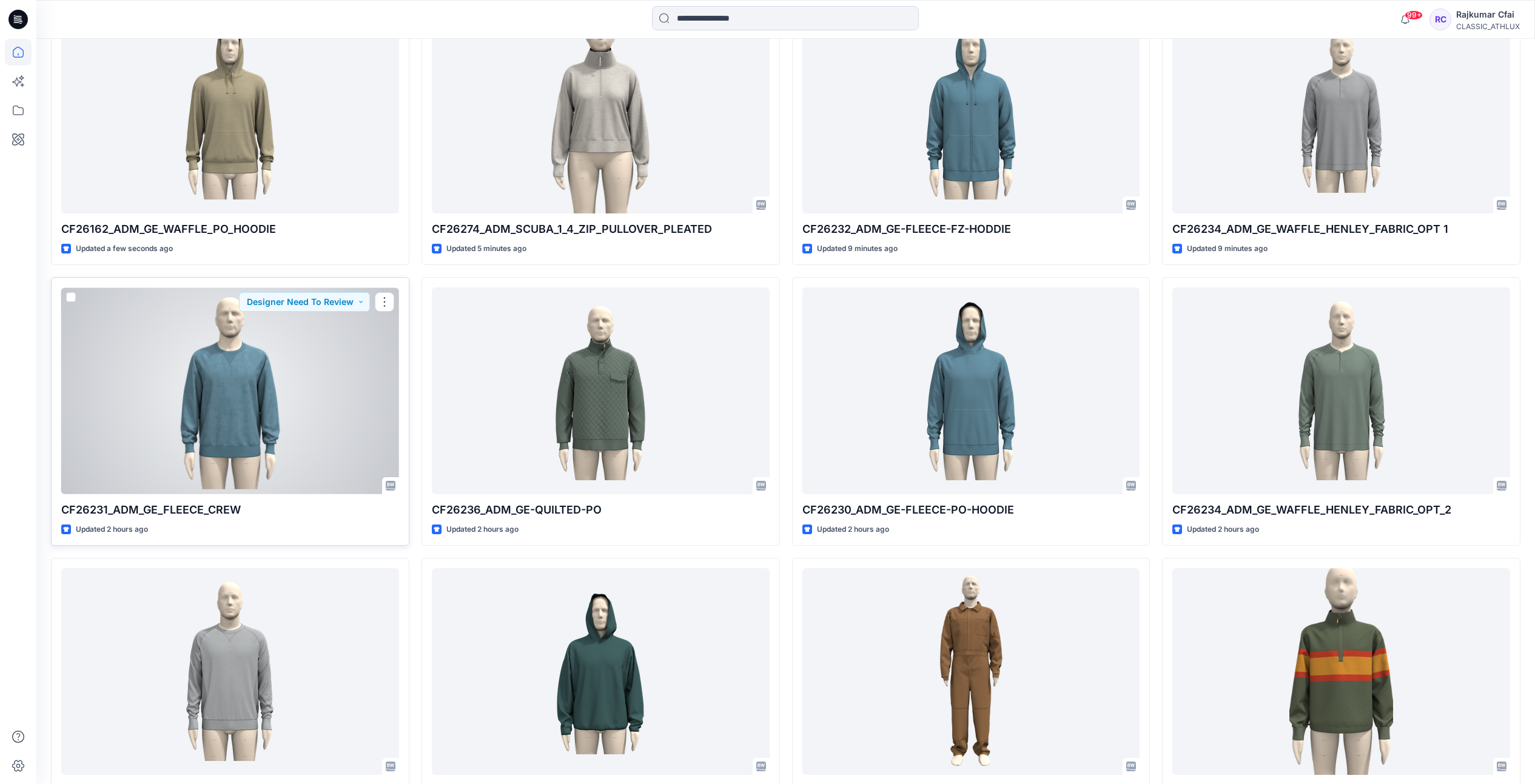
click at [277, 402] on div at bounding box center [230, 391] width 338 height 207
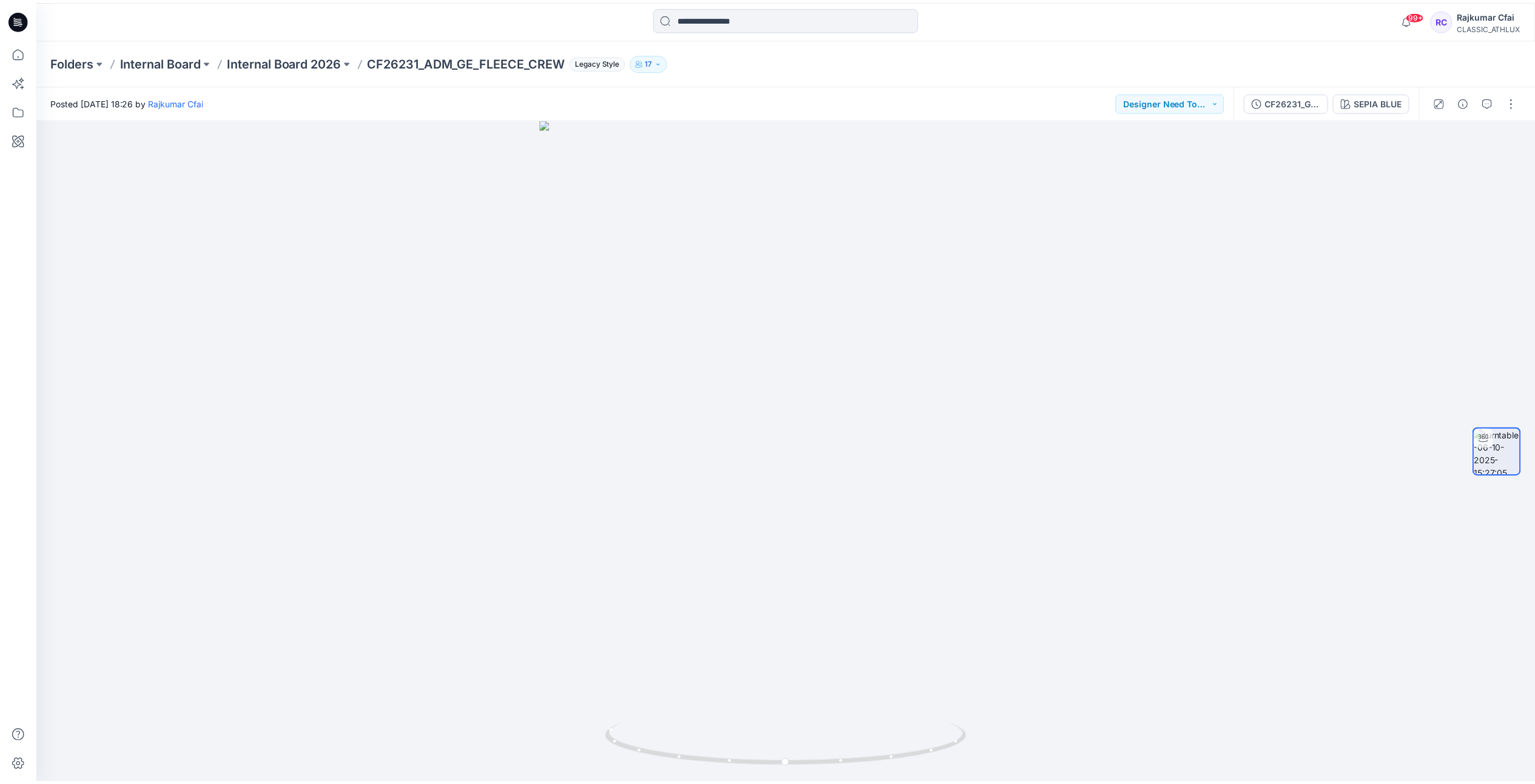
scroll to position [455, 0]
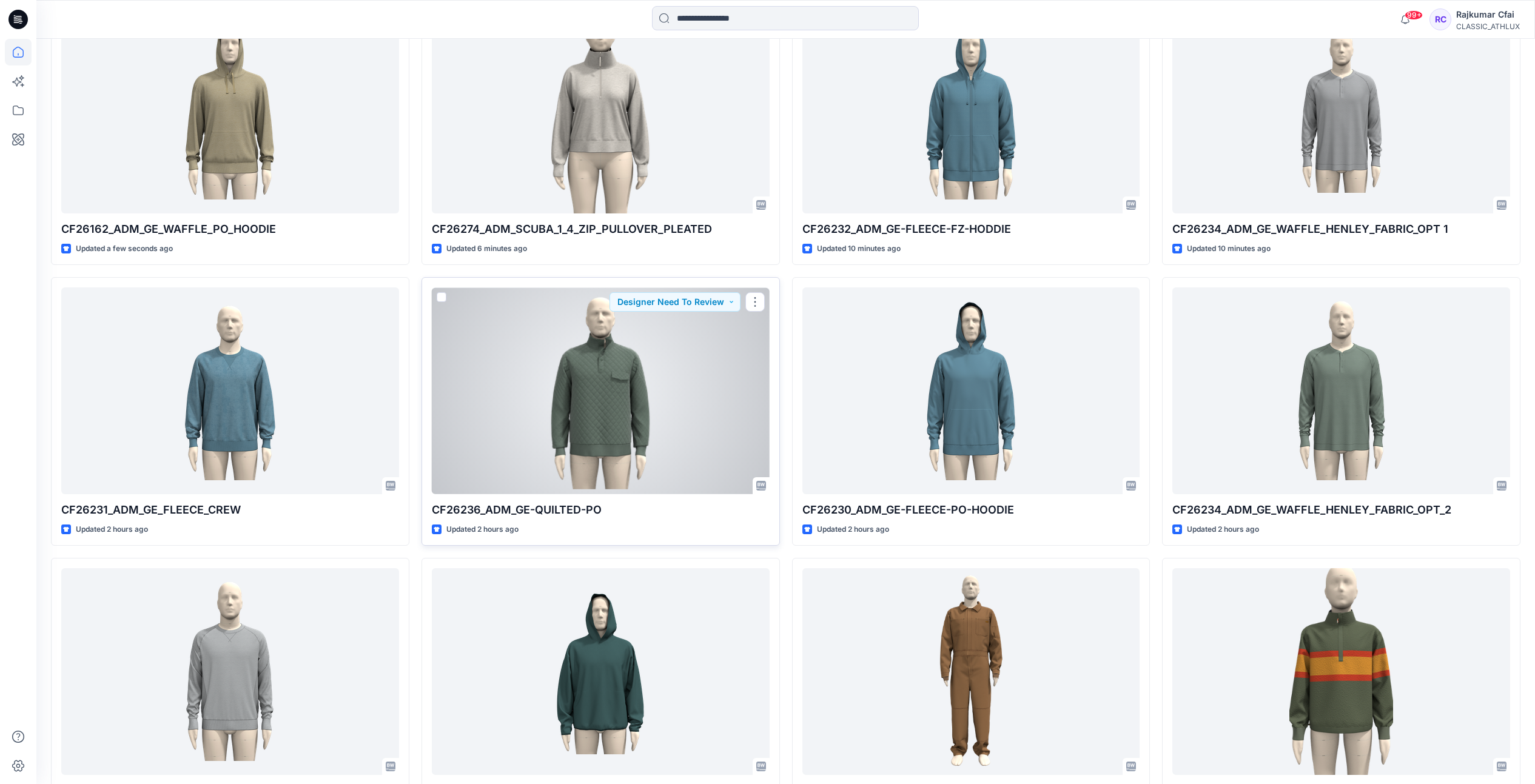
click at [588, 407] on div at bounding box center [600, 391] width 338 height 207
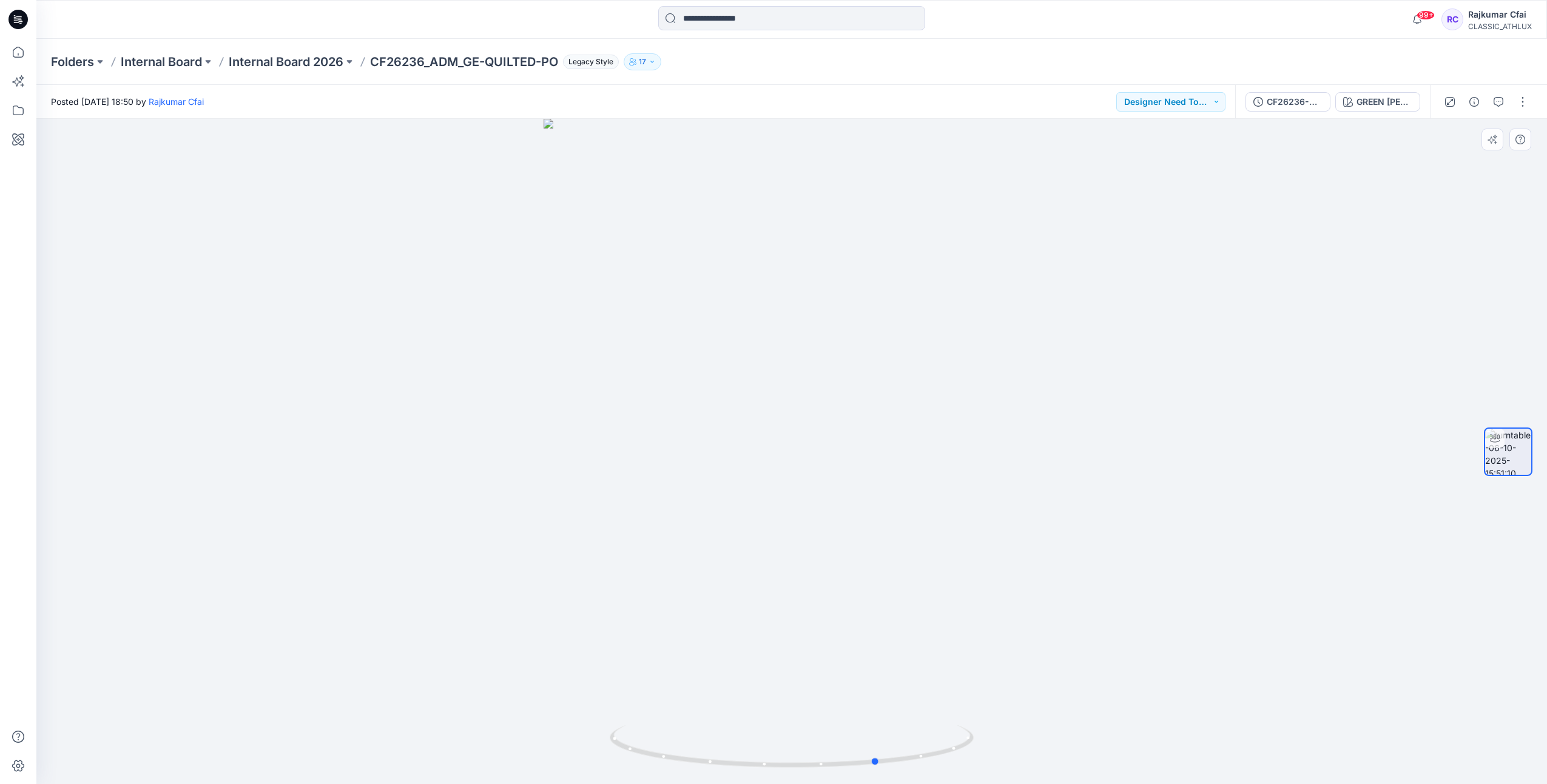
drag, startPoint x: 904, startPoint y: 575, endPoint x: 850, endPoint y: 350, distance: 231.4
click at [783, 545] on div at bounding box center [791, 451] width 1510 height 665
drag, startPoint x: 1063, startPoint y: 502, endPoint x: 991, endPoint y: 514, distance: 73.0
click at [991, 514] on img at bounding box center [791, 431] width 577 height 705
drag, startPoint x: 1110, startPoint y: 655, endPoint x: 961, endPoint y: 649, distance: 149.1
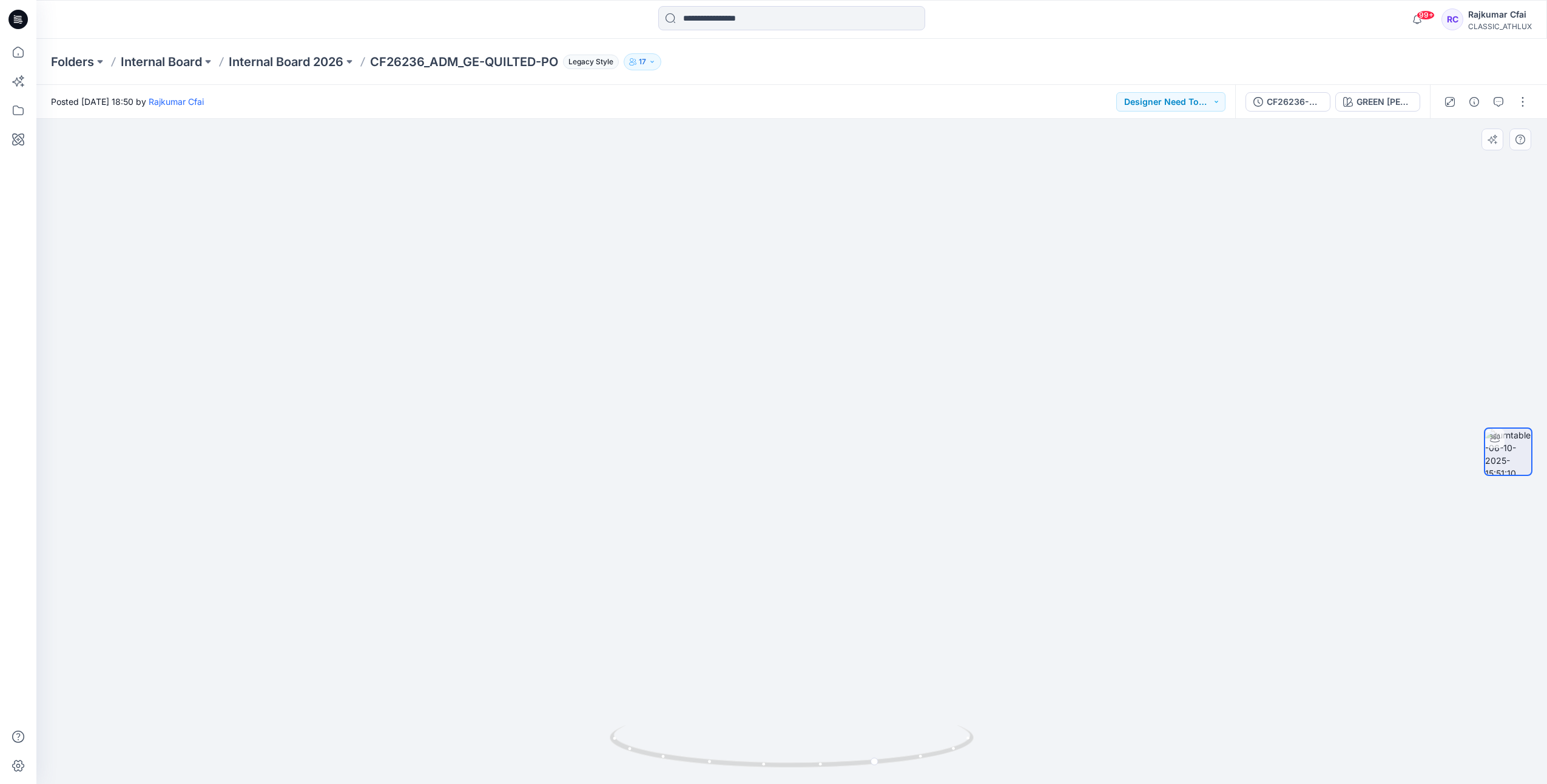
click at [961, 649] on div at bounding box center [791, 451] width 1510 height 665
drag, startPoint x: 917, startPoint y: 719, endPoint x: 865, endPoint y: 722, distance: 52.1
click at [865, 722] on div at bounding box center [791, 451] width 1510 height 665
drag, startPoint x: 895, startPoint y: 766, endPoint x: 840, endPoint y: 688, distance: 95.4
click at [851, 715] on div at bounding box center [791, 451] width 1510 height 665
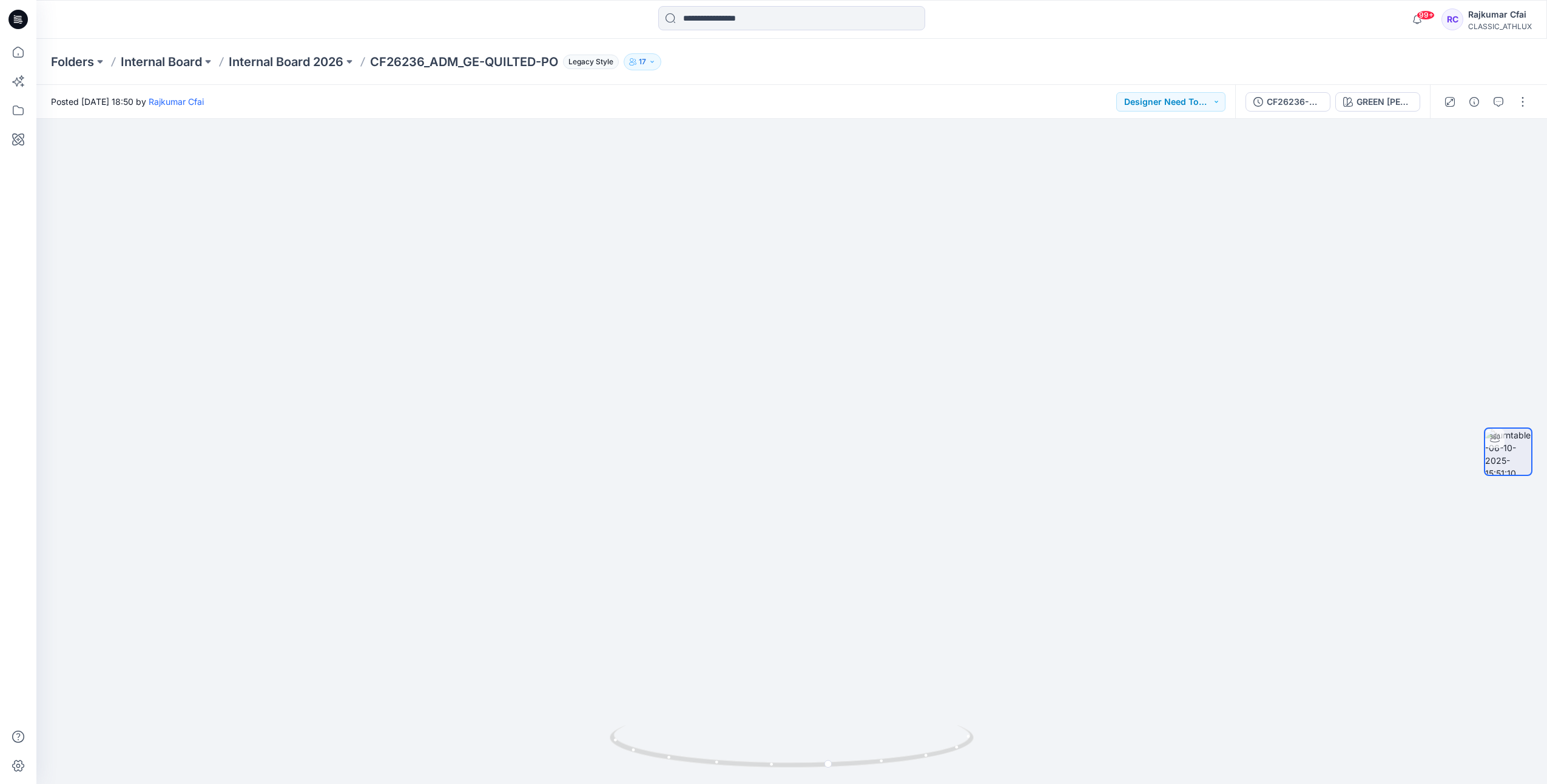
click at [16, 19] on icon at bounding box center [16, 19] width 4 height 1
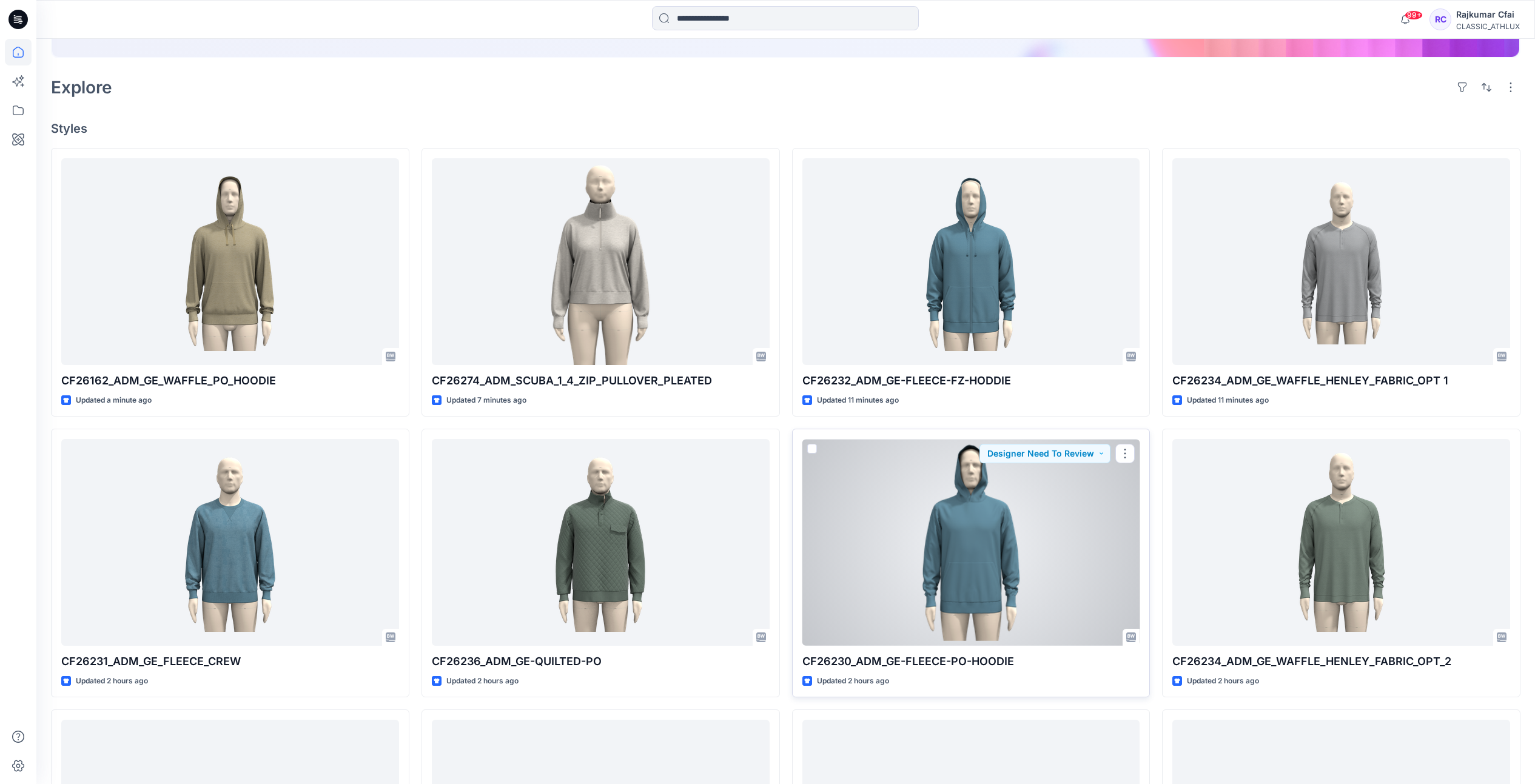
scroll to position [455, 0]
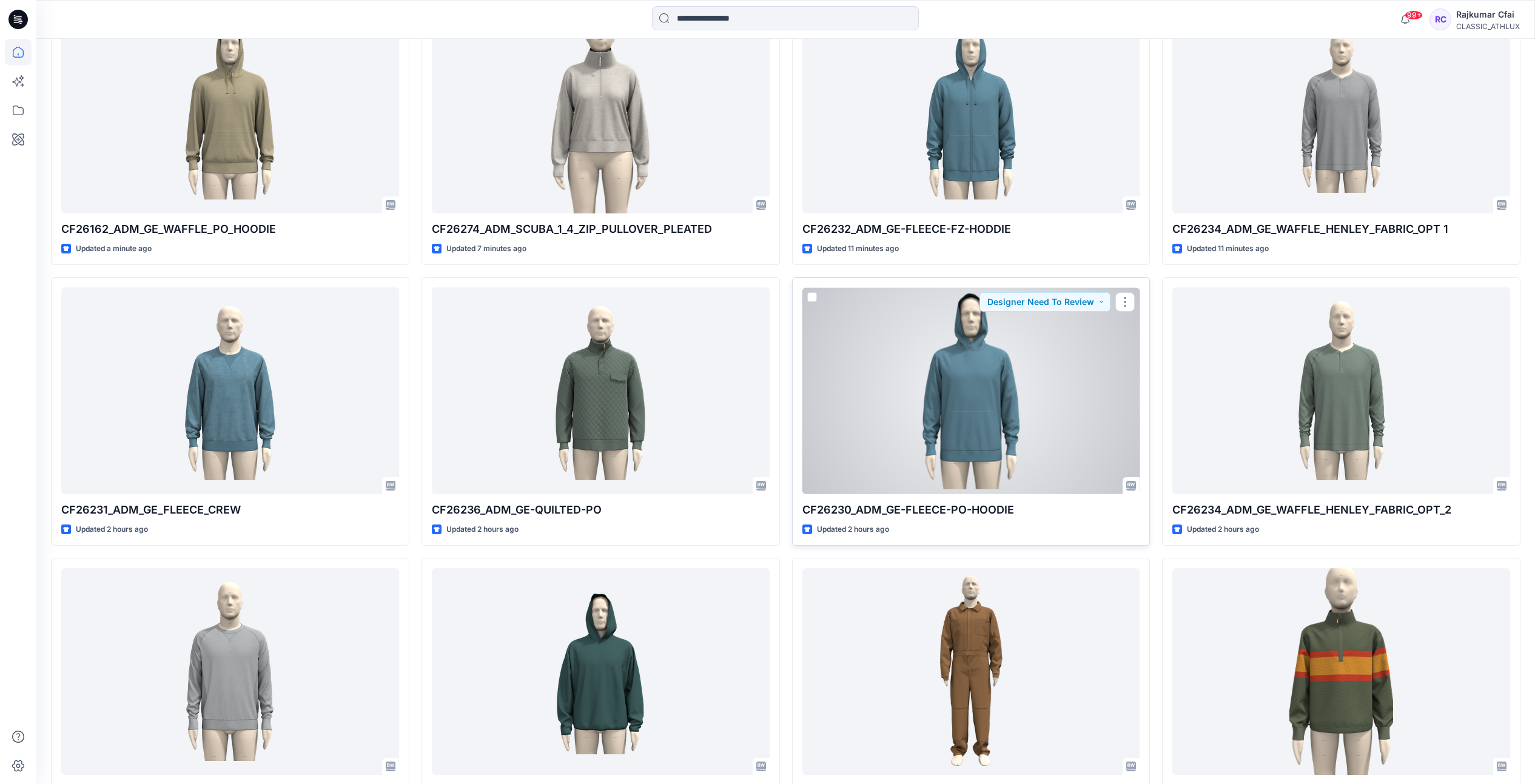
click at [1012, 397] on div at bounding box center [971, 391] width 338 height 207
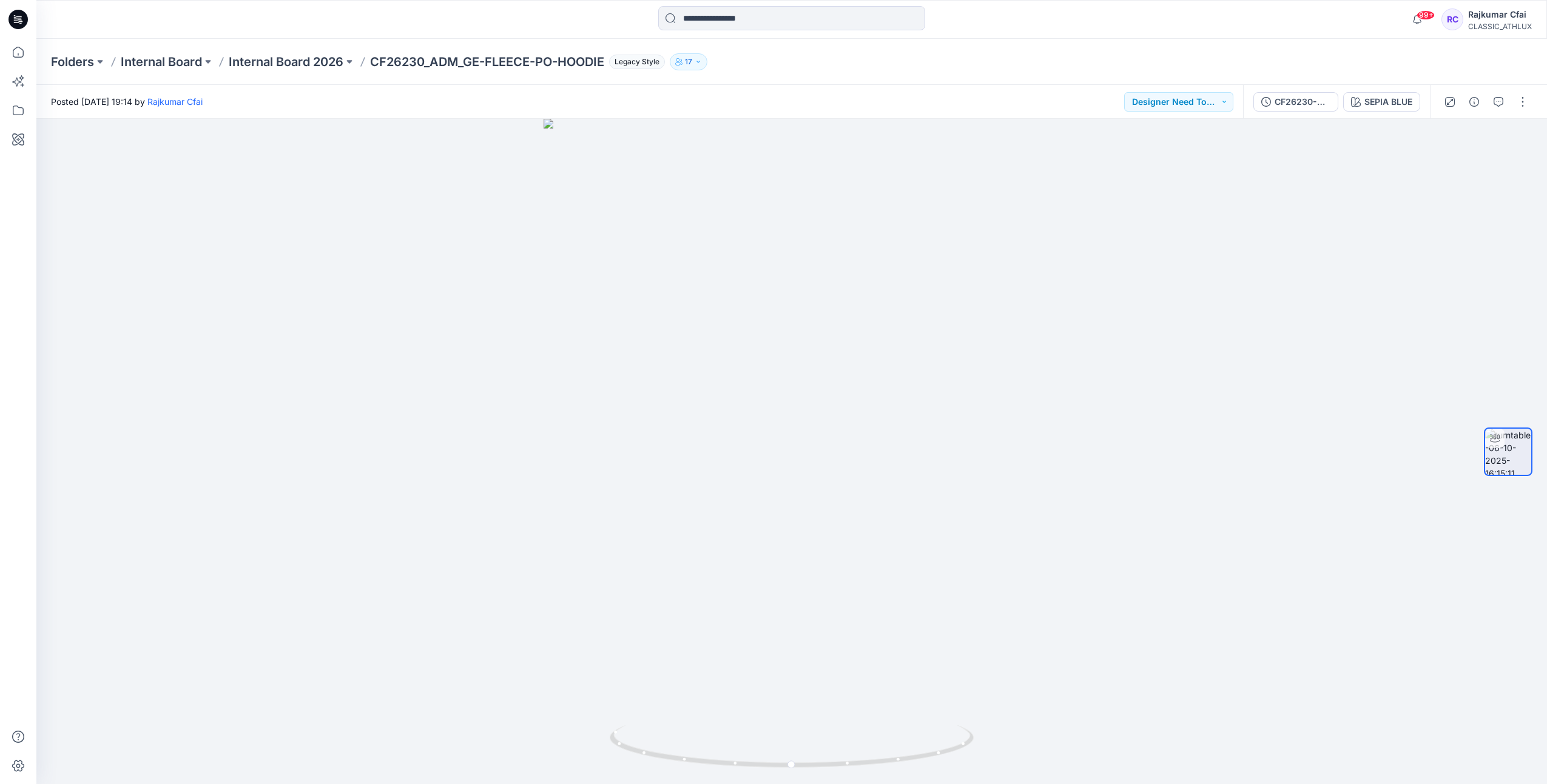
drag, startPoint x: 20, startPoint y: 21, endPoint x: 28, endPoint y: 37, distance: 17.9
click at [20, 21] on icon at bounding box center [19, 20] width 20 height 20
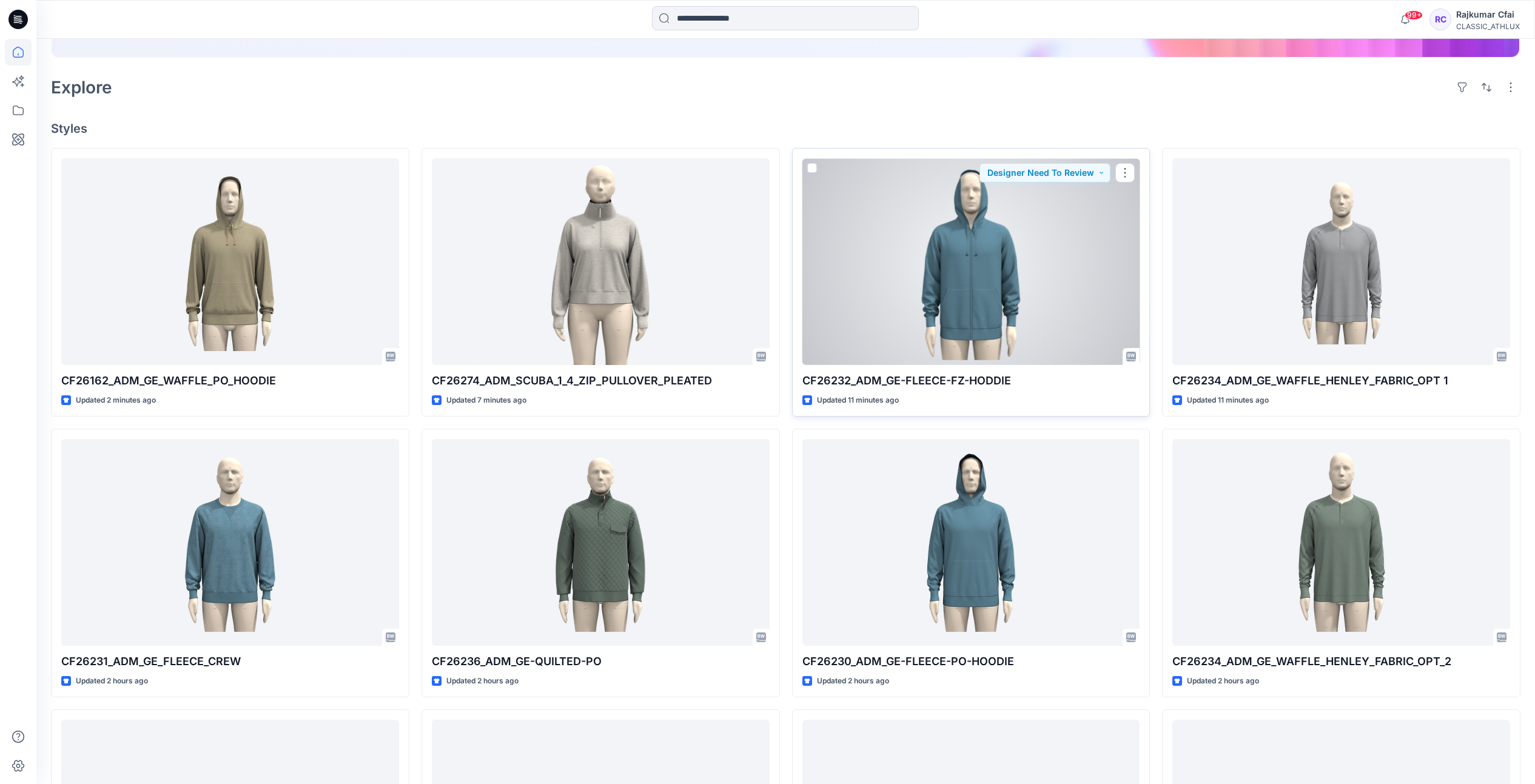
scroll to position [556, 0]
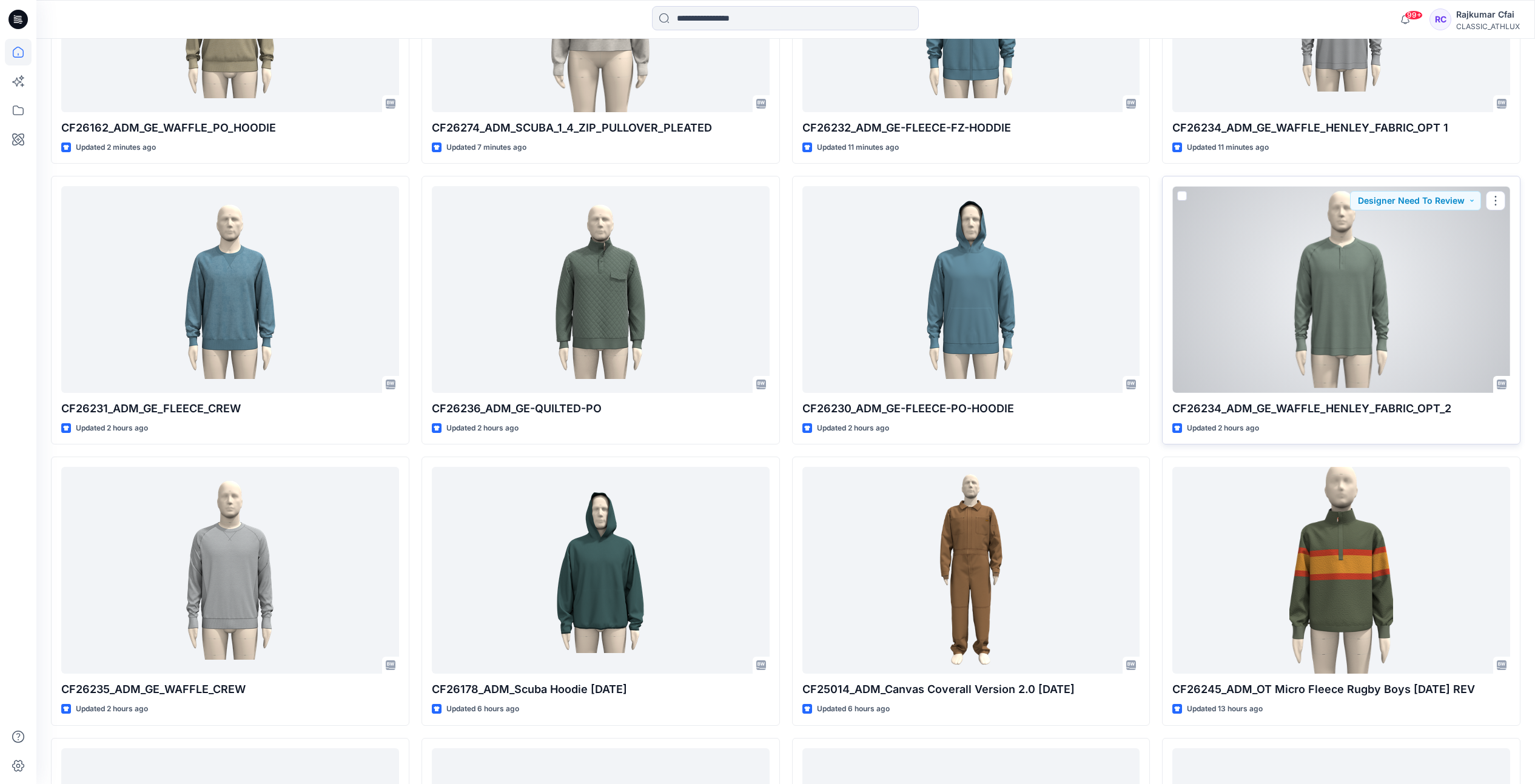
click at [1267, 335] on div at bounding box center [1341, 289] width 338 height 207
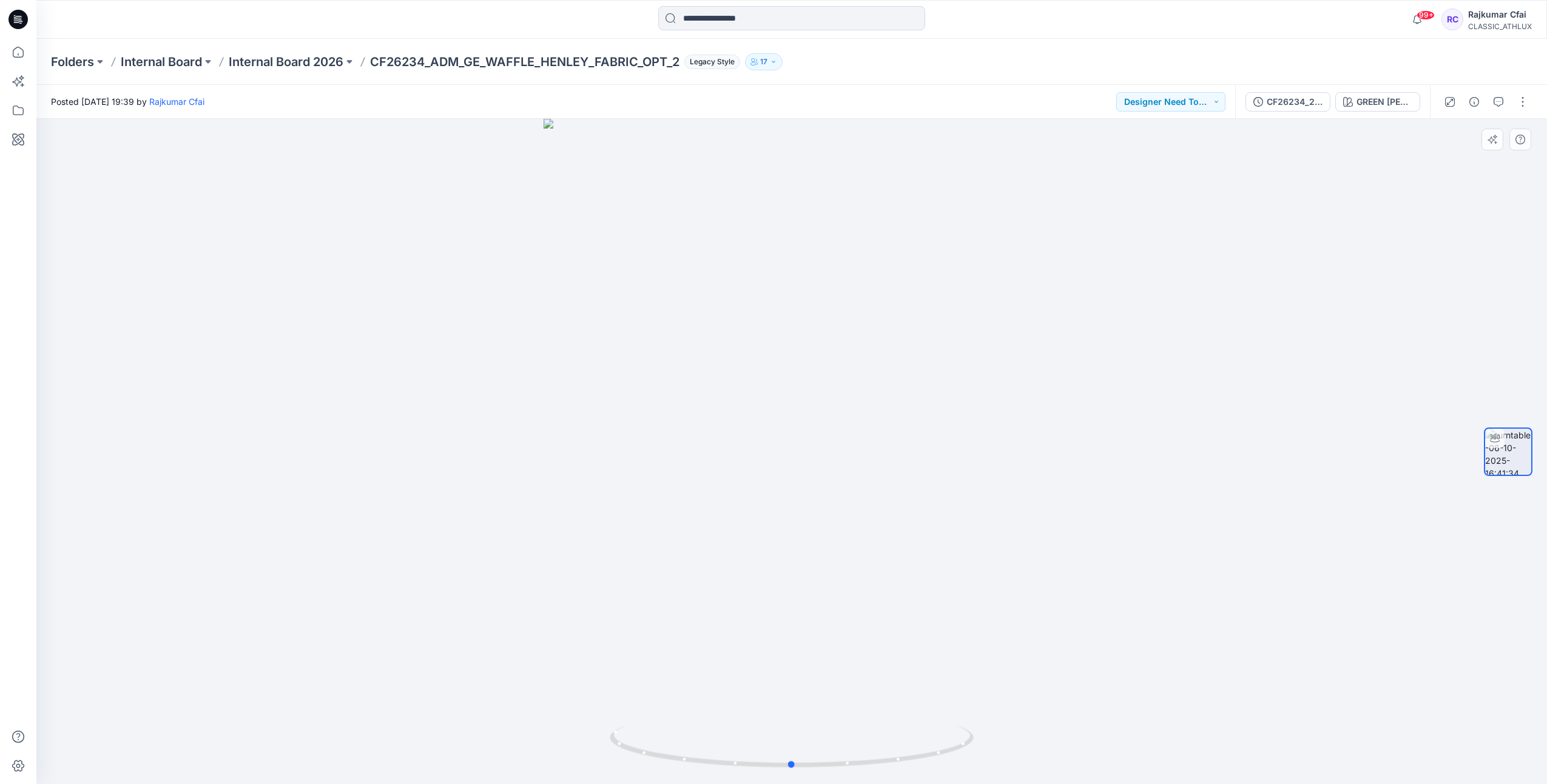
click at [423, 504] on div at bounding box center [791, 451] width 1510 height 665
click at [16, 20] on icon at bounding box center [19, 20] width 20 height 20
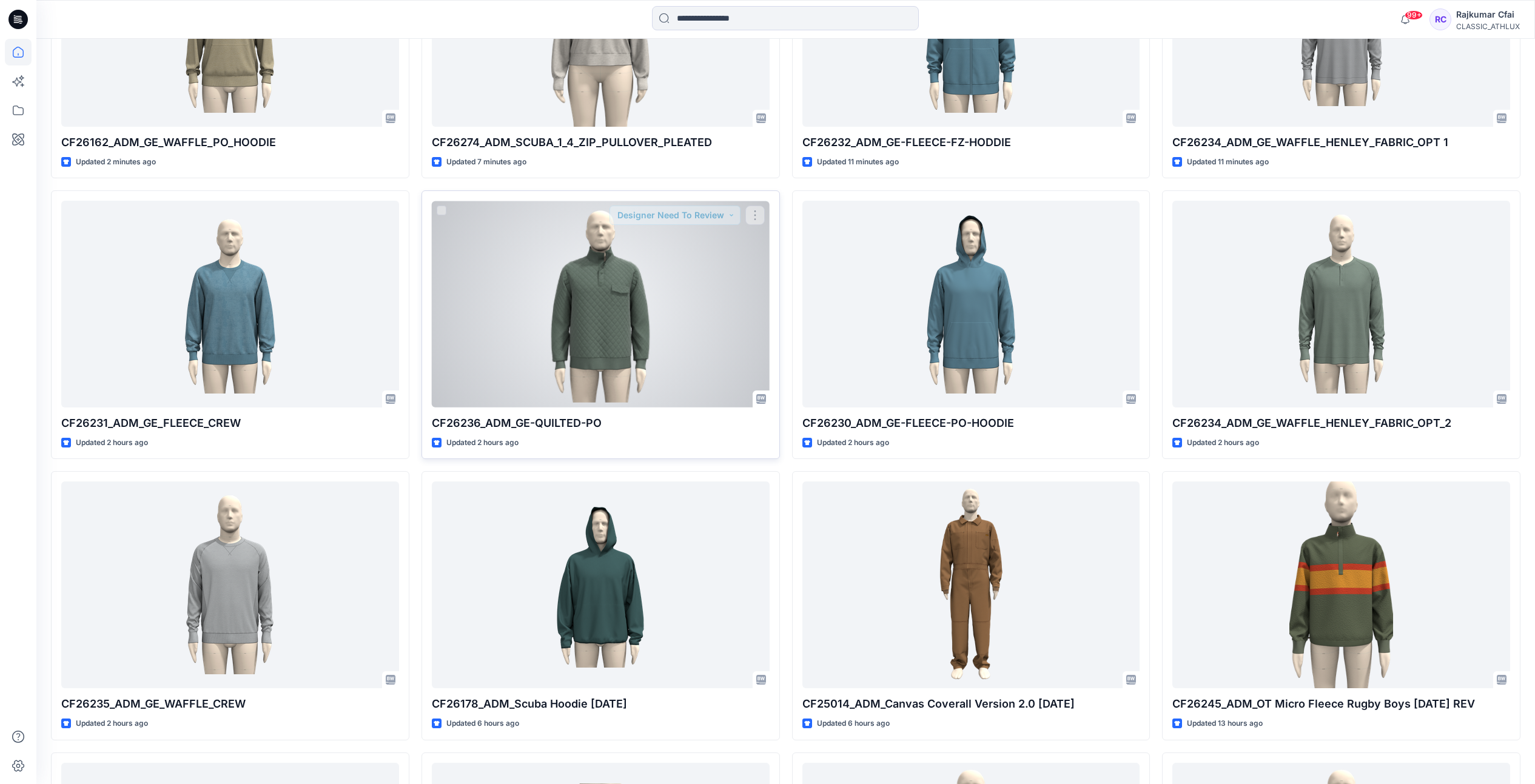
scroll to position [606, 0]
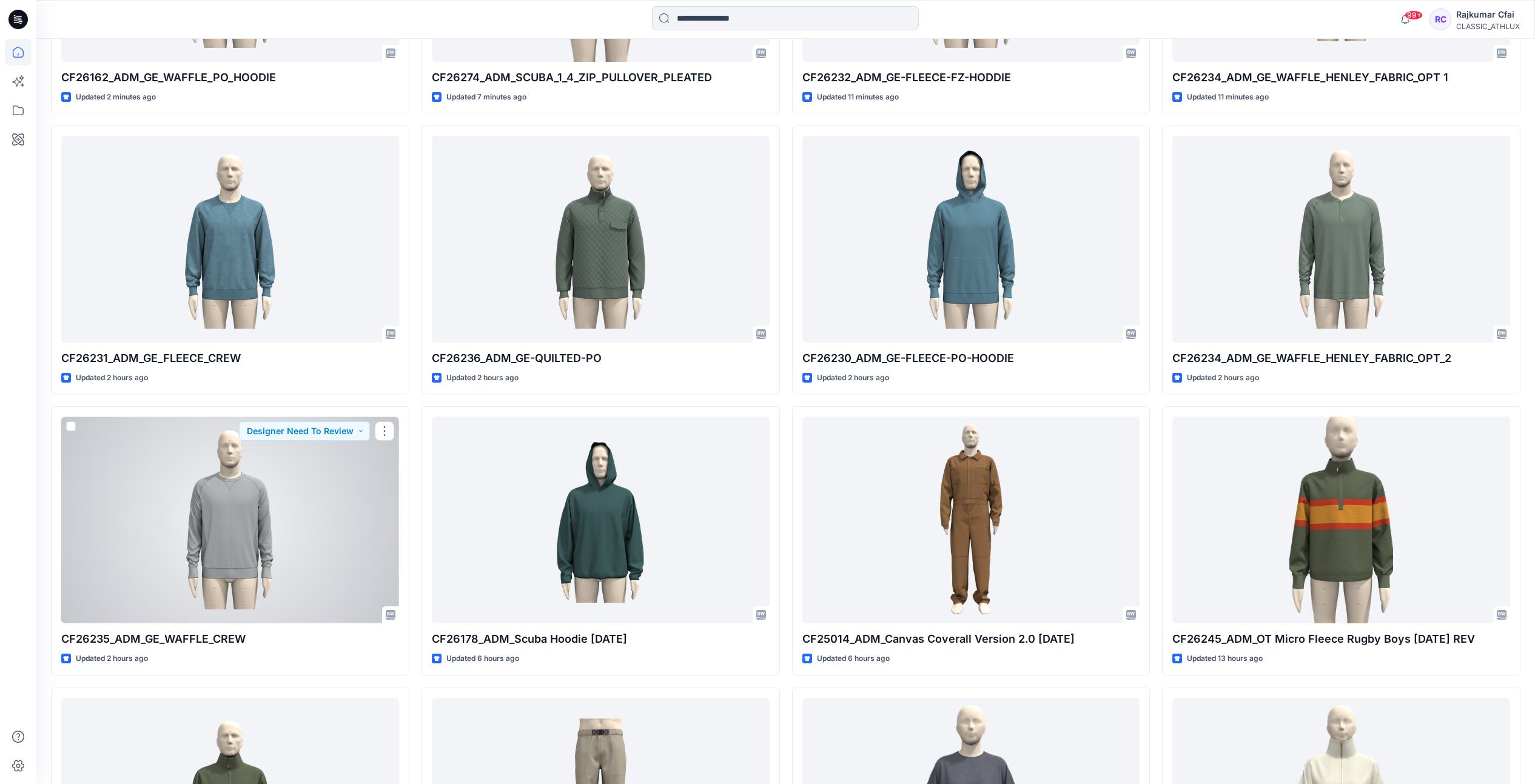
drag, startPoint x: 194, startPoint y: 526, endPoint x: 238, endPoint y: 460, distance: 79.3
click at [195, 526] on div at bounding box center [230, 520] width 338 height 207
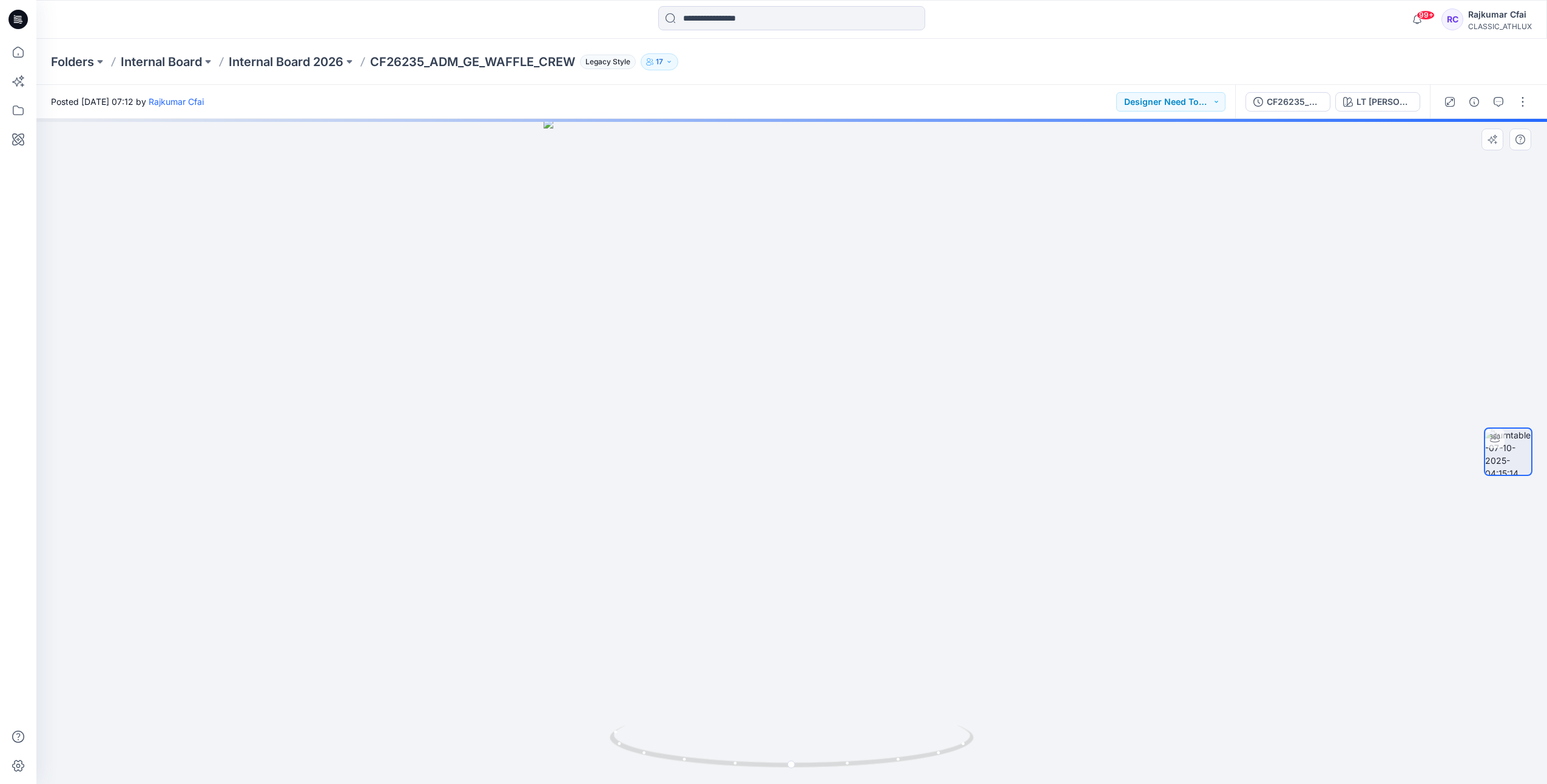
click at [502, 503] on div at bounding box center [791, 451] width 1510 height 665
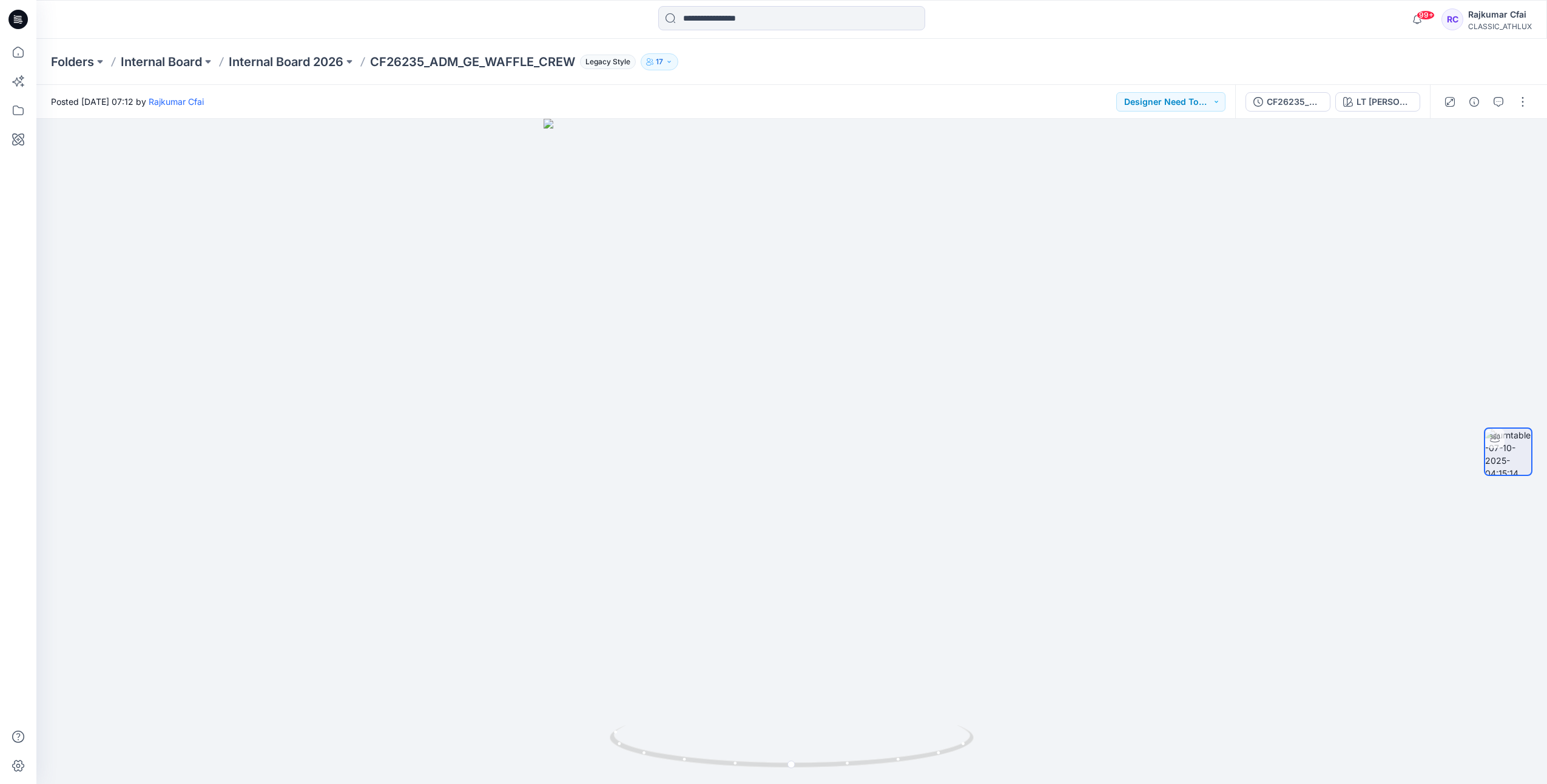
drag, startPoint x: 20, startPoint y: 20, endPoint x: 28, endPoint y: 33, distance: 15.3
click at [20, 20] on icon at bounding box center [19, 20] width 20 height 20
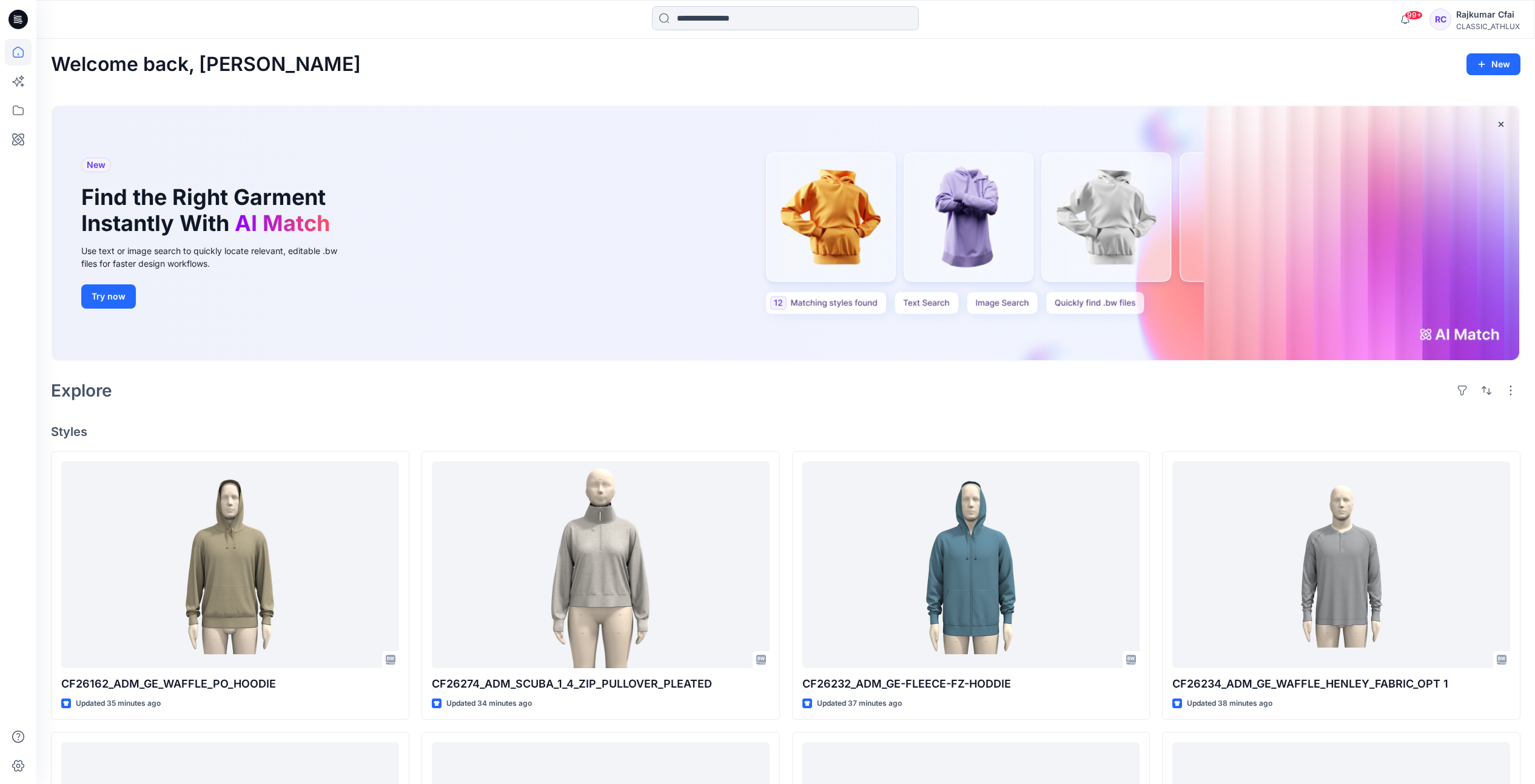
click at [755, 21] on input at bounding box center [785, 18] width 267 height 24
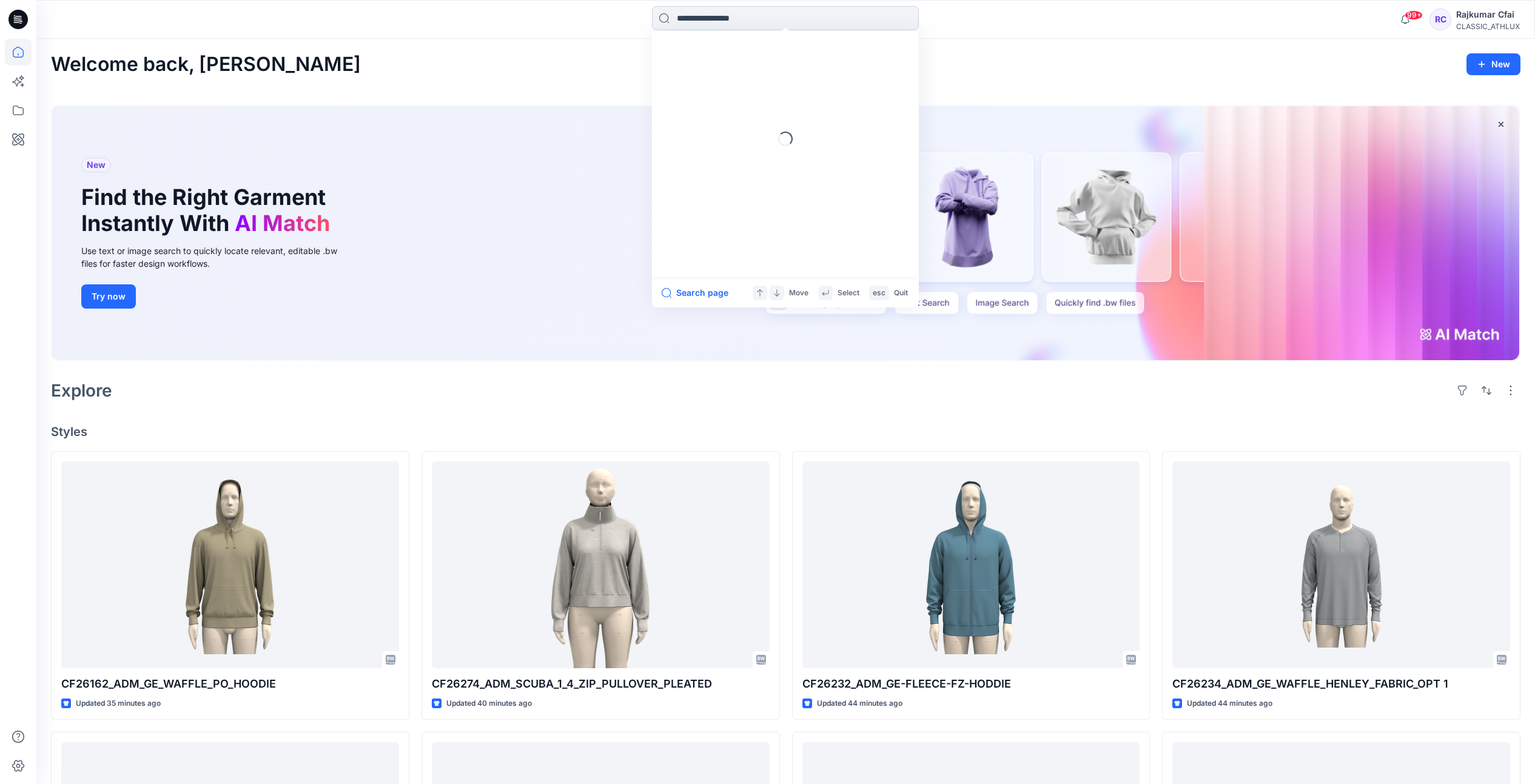
paste input "*******"
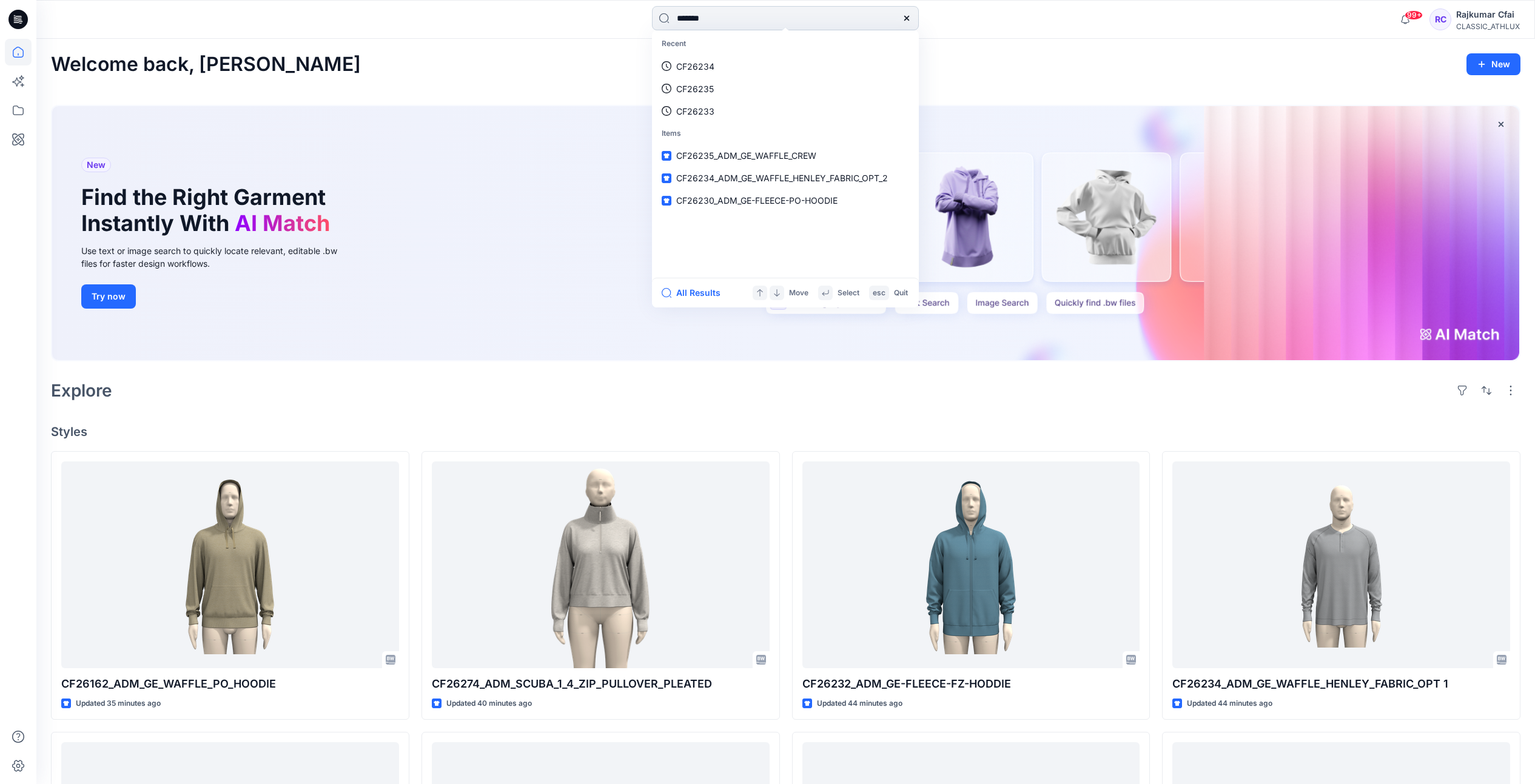
type input "*******"
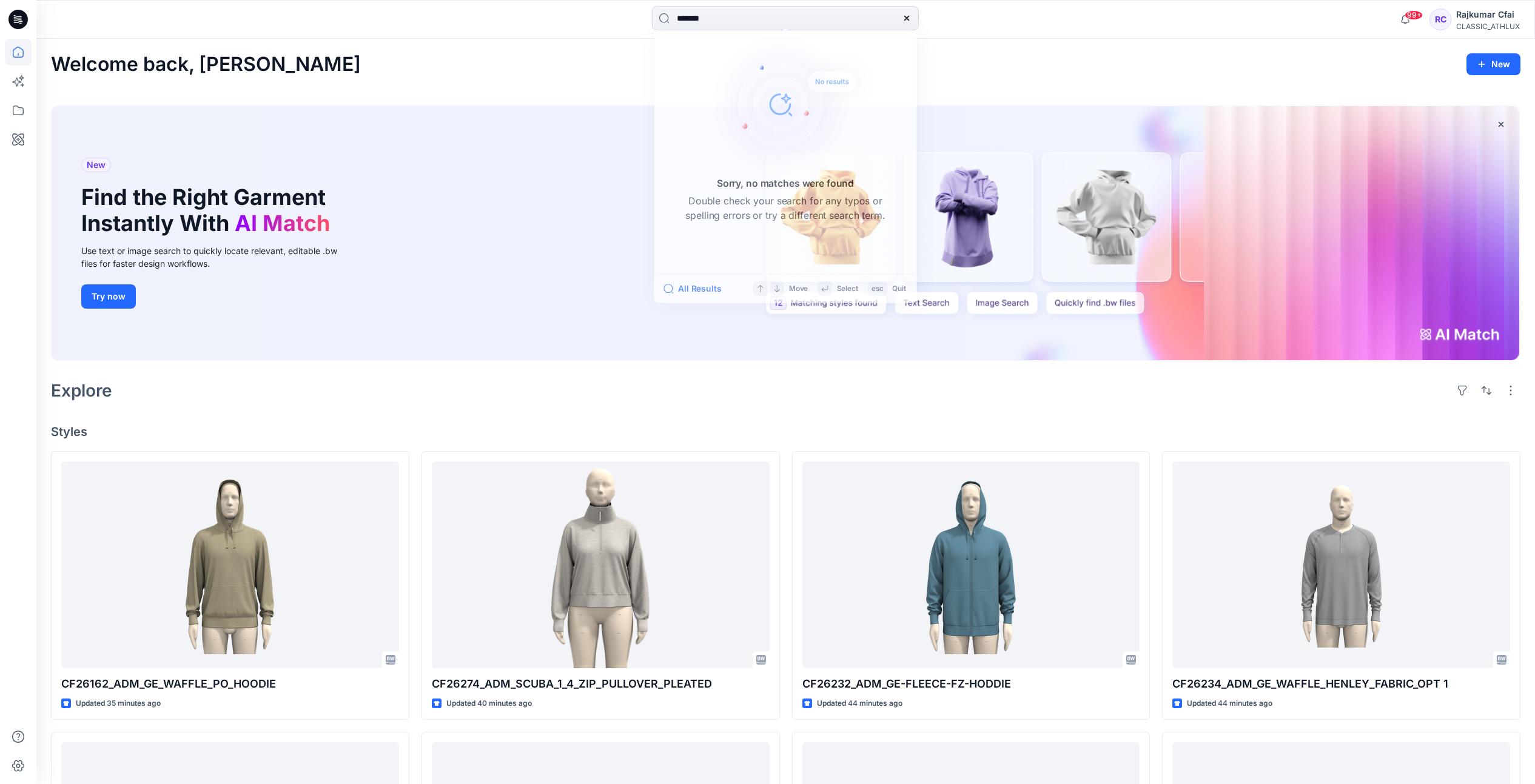
click at [27, 26] on icon at bounding box center [19, 19] width 20 height 38
